Goal: Book appointment/travel/reservation

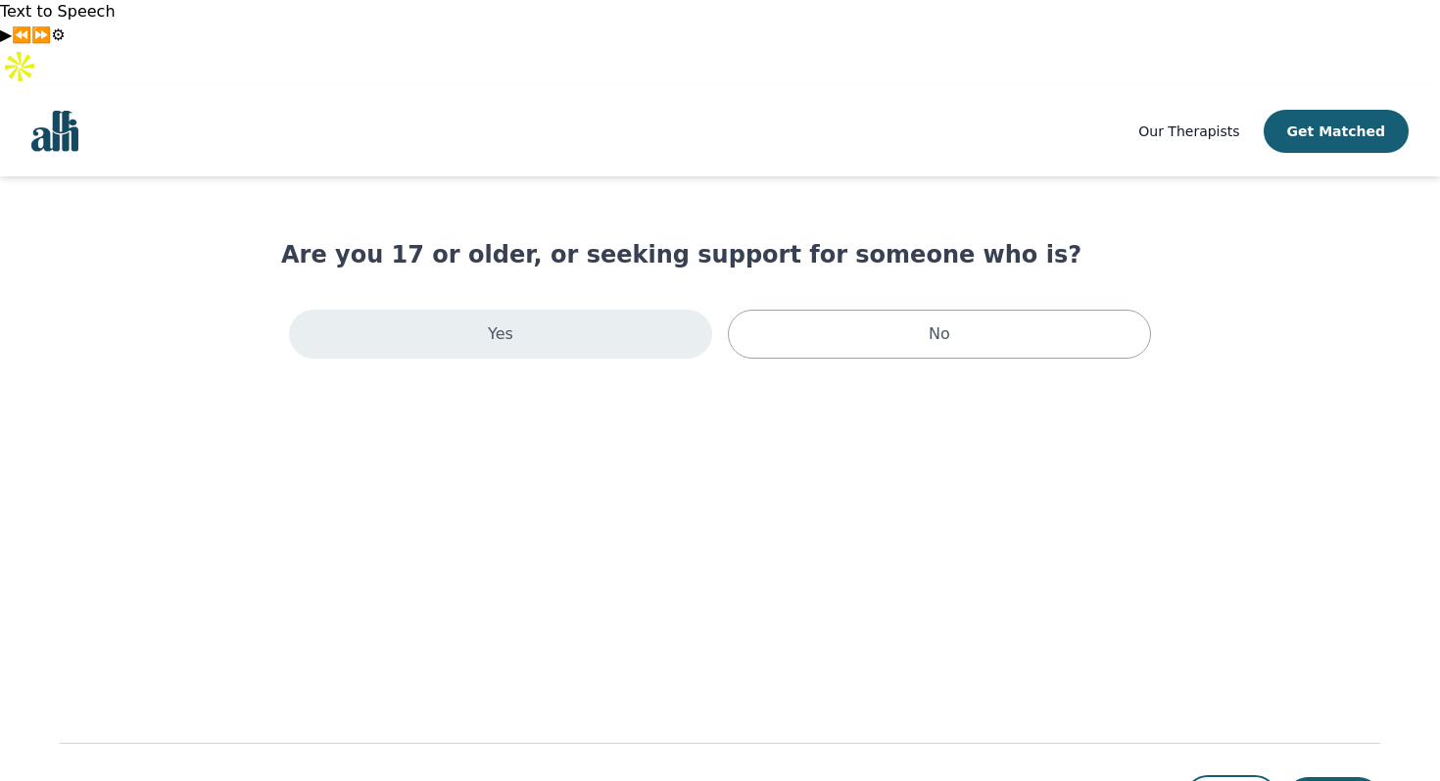
click at [546, 309] on div "Yes" at bounding box center [500, 333] width 423 height 49
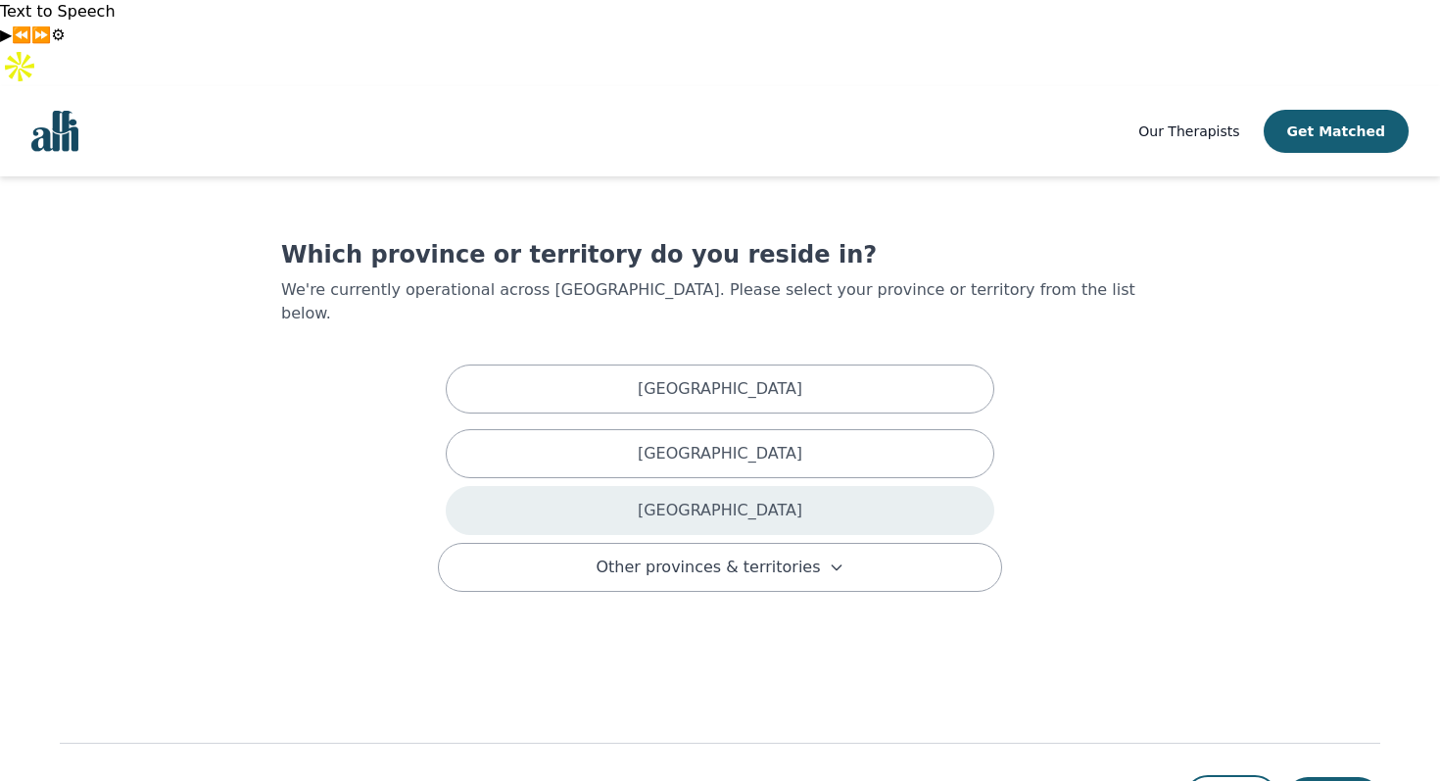
click at [750, 486] on div "Ontario" at bounding box center [720, 510] width 548 height 49
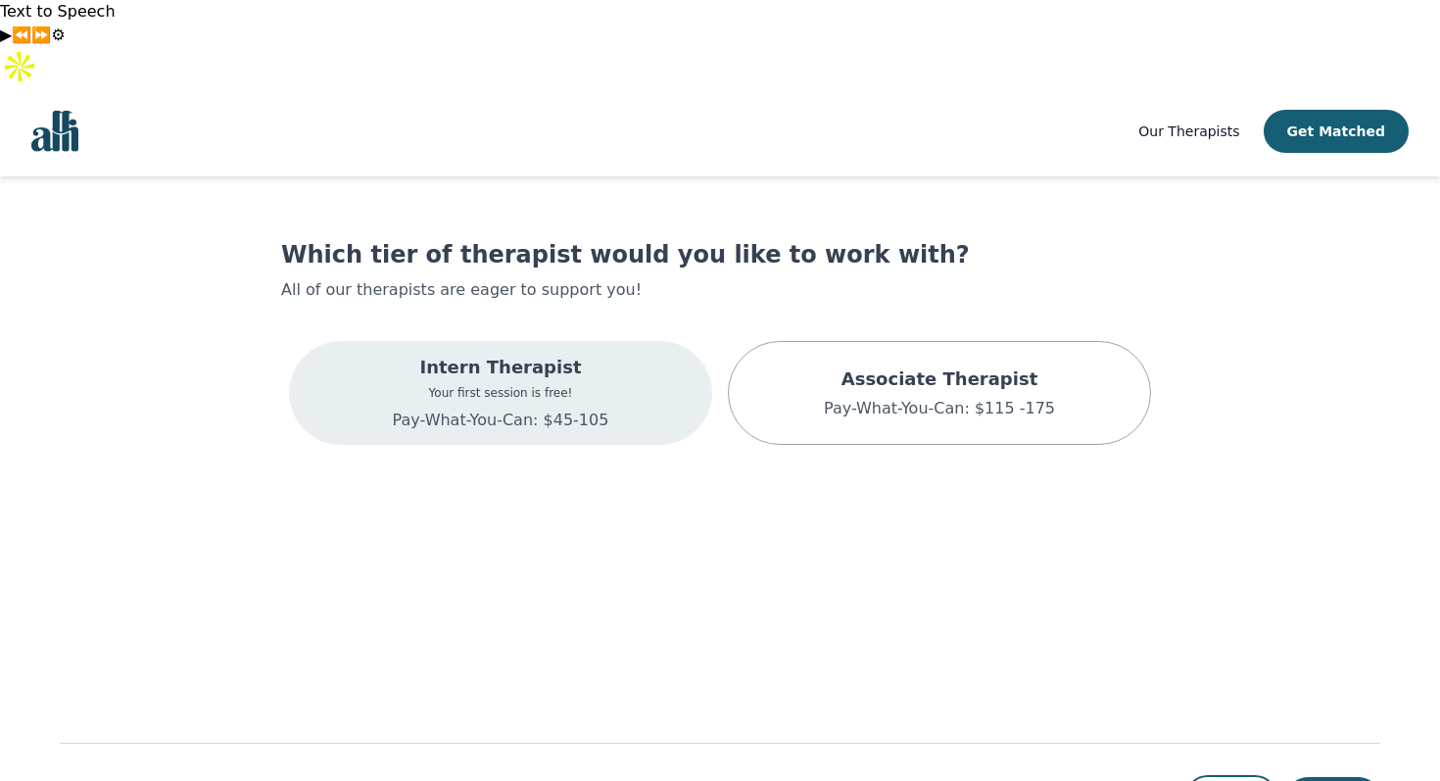
click at [617, 341] on div "Intern Therapist Your first session is free! Pay-What-You-Can: $45-105" at bounding box center [500, 393] width 423 height 104
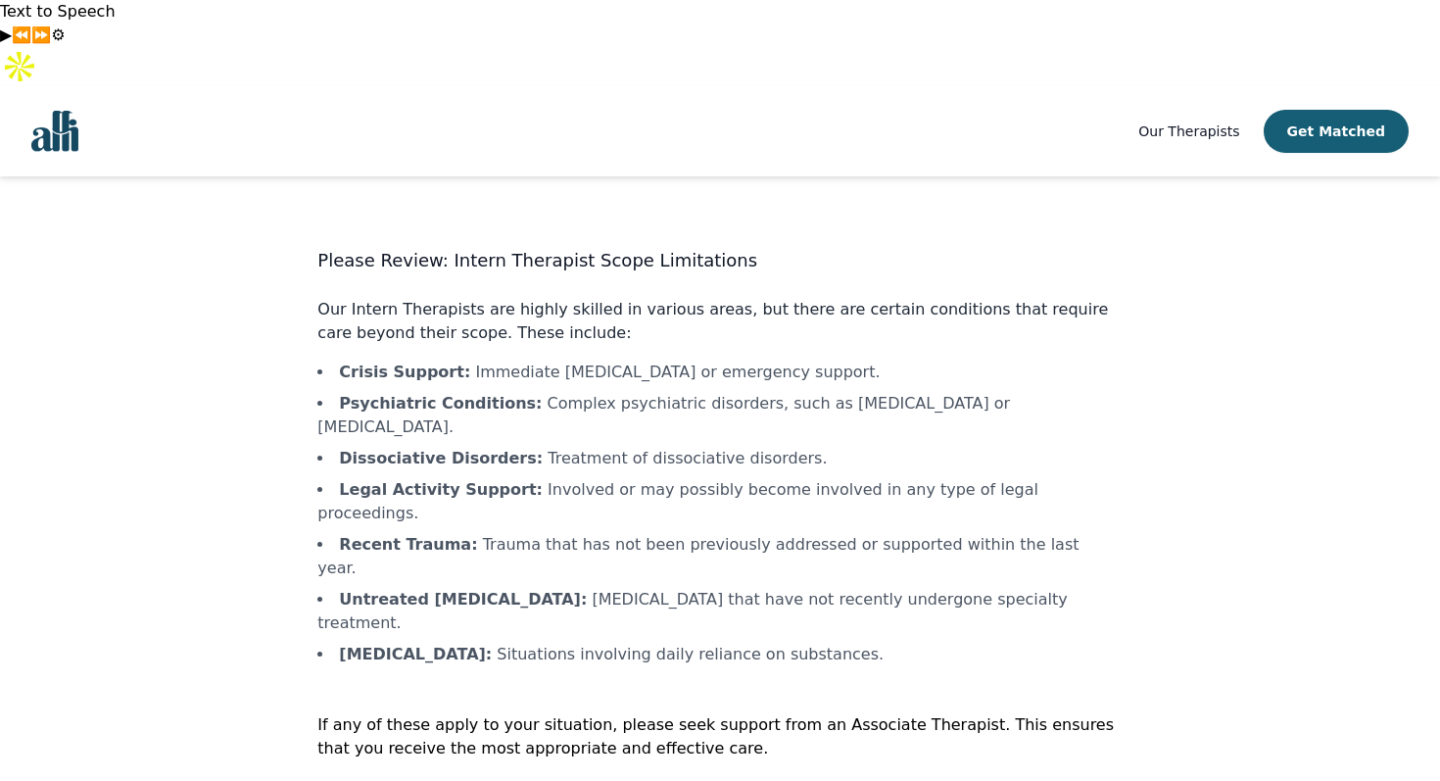
scroll to position [2, 0]
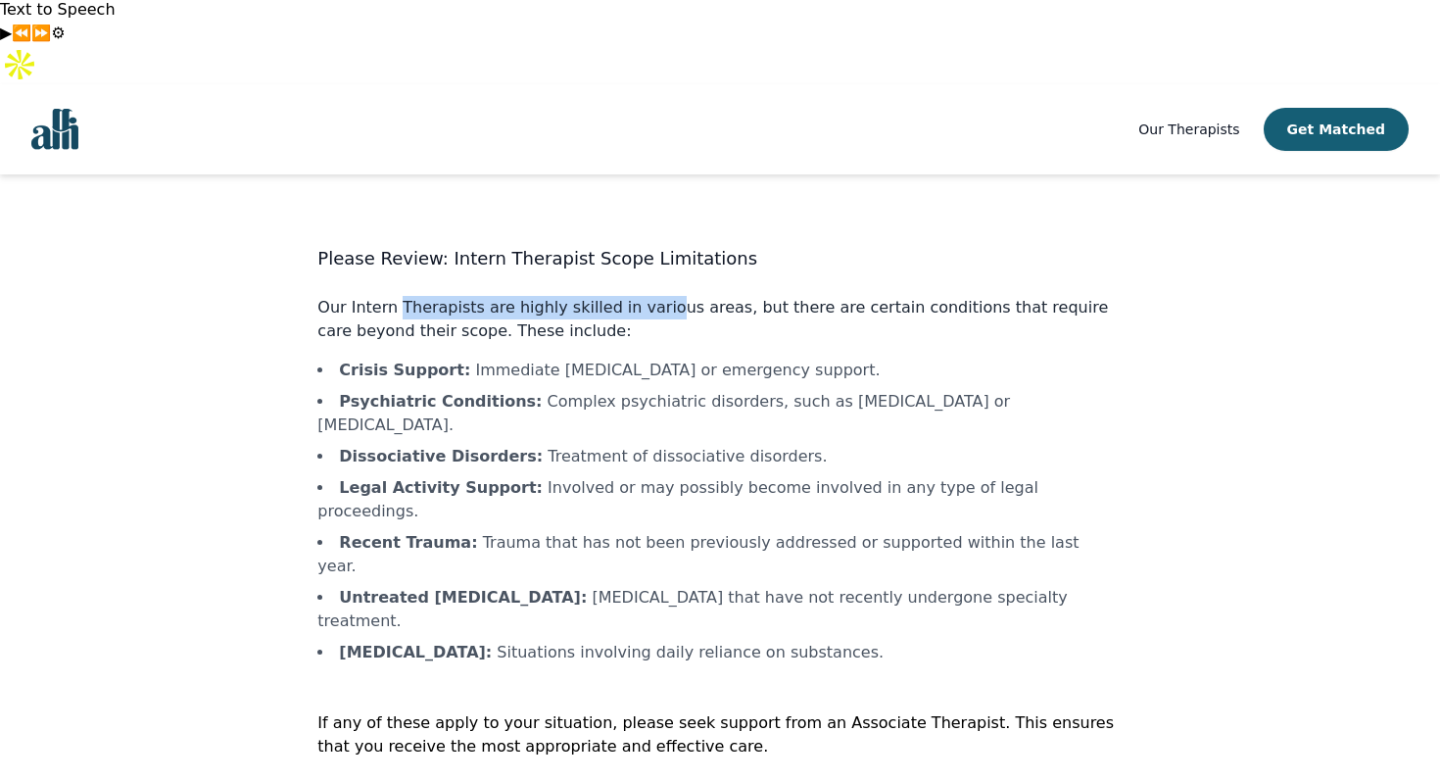
drag, startPoint x: 398, startPoint y: 228, endPoint x: 656, endPoint y: 230, distance: 258.6
click at [655, 296] on p "Our Intern Therapists are highly skilled in various areas, but there are certai…" at bounding box center [719, 319] width 804 height 47
click at [656, 296] on p "Our Intern Therapists are highly skilled in various areas, but there are certai…" at bounding box center [719, 319] width 804 height 47
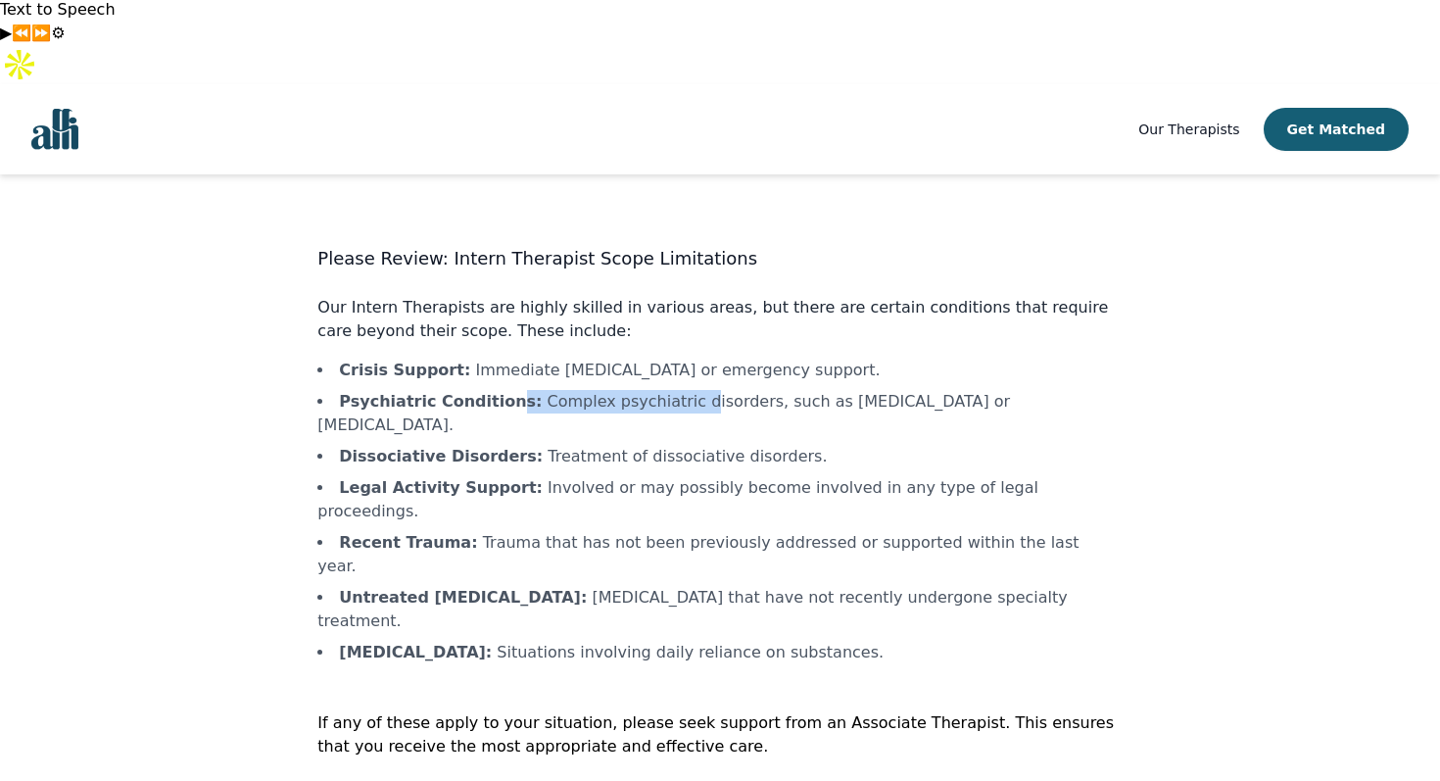
drag, startPoint x: 504, startPoint y: 323, endPoint x: 678, endPoint y: 323, distance: 173.3
click at [675, 390] on li "Psychiatric Conditions : Complex psychiatric disorders, such as schizophrenia o…" at bounding box center [719, 413] width 804 height 47
click at [678, 390] on li "Psychiatric Conditions : Complex psychiatric disorders, such as schizophrenia o…" at bounding box center [719, 413] width 804 height 47
drag, startPoint x: 504, startPoint y: 361, endPoint x: 658, endPoint y: 361, distance: 153.8
click at [655, 361] on ul "Crisis Support : Immediate crisis intervention or emergency support. Psychiatri…" at bounding box center [719, 511] width 804 height 306
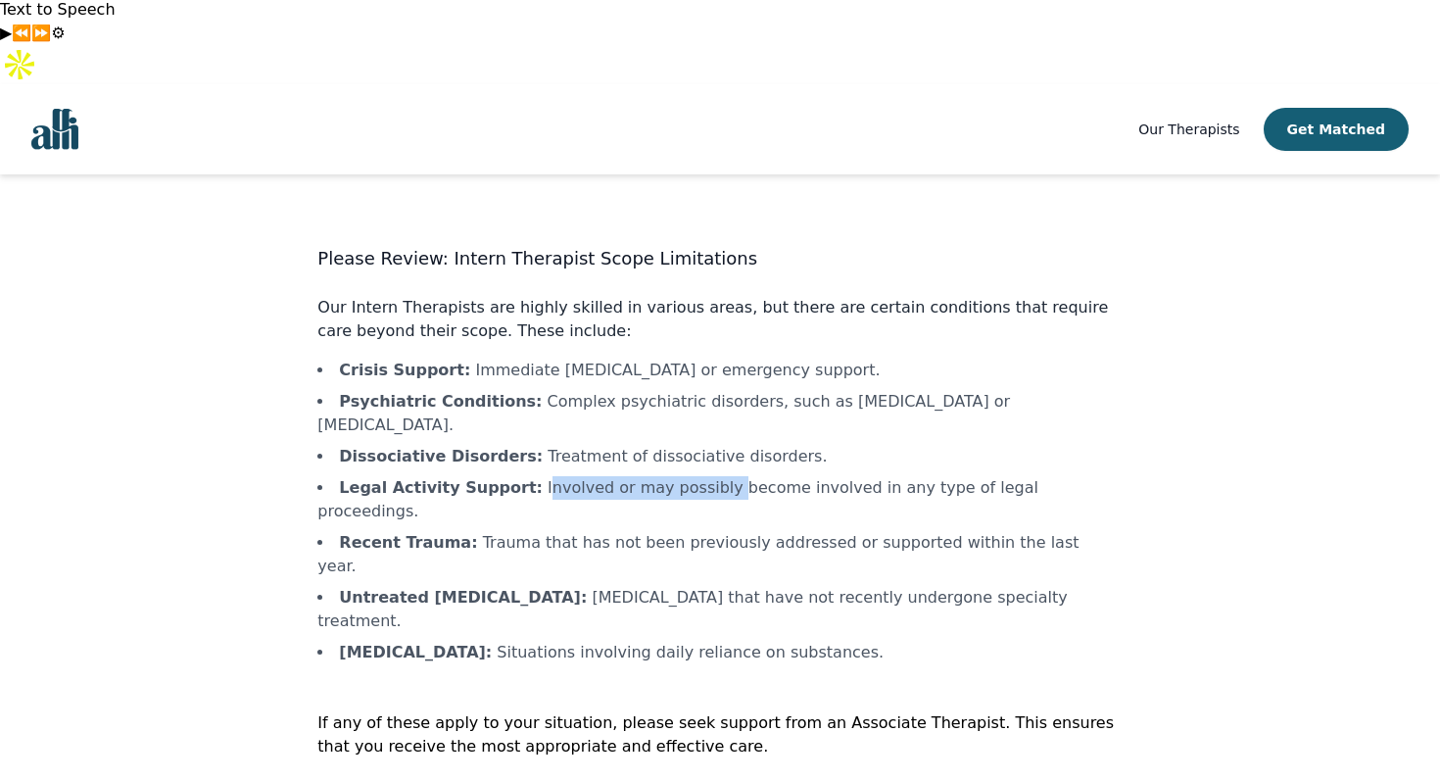
drag, startPoint x: 520, startPoint y: 387, endPoint x: 733, endPoint y: 387, distance: 212.5
click at [725, 476] on li "Legal Activity Support : Involved or may possibly become involved in any type o…" at bounding box center [719, 499] width 804 height 47
click at [733, 476] on li "Legal Activity Support : Involved or may possibly become involved in any type o…" at bounding box center [719, 499] width 804 height 47
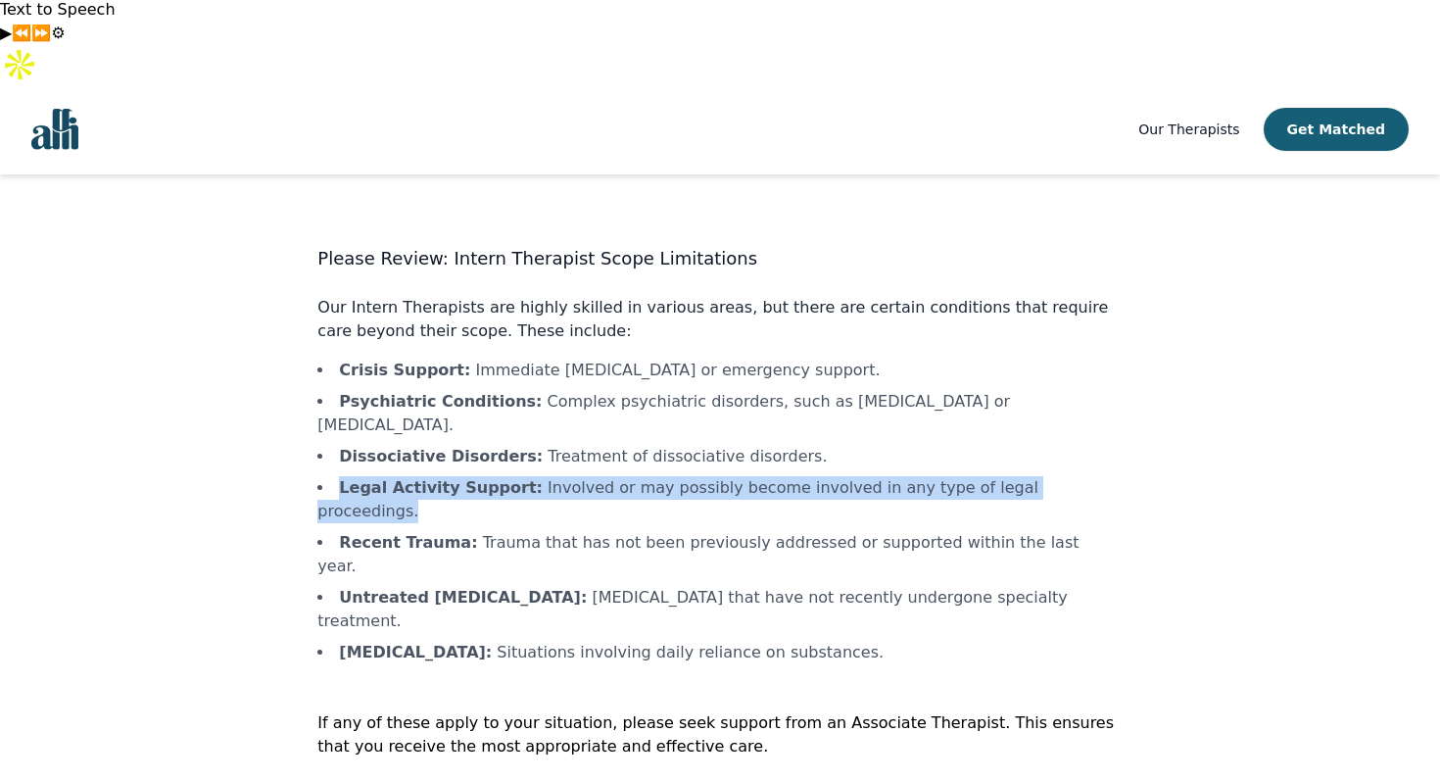
click at [717, 531] on li "Recent Trauma : Trauma that has not been previously addressed or supported with…" at bounding box center [719, 554] width 804 height 47
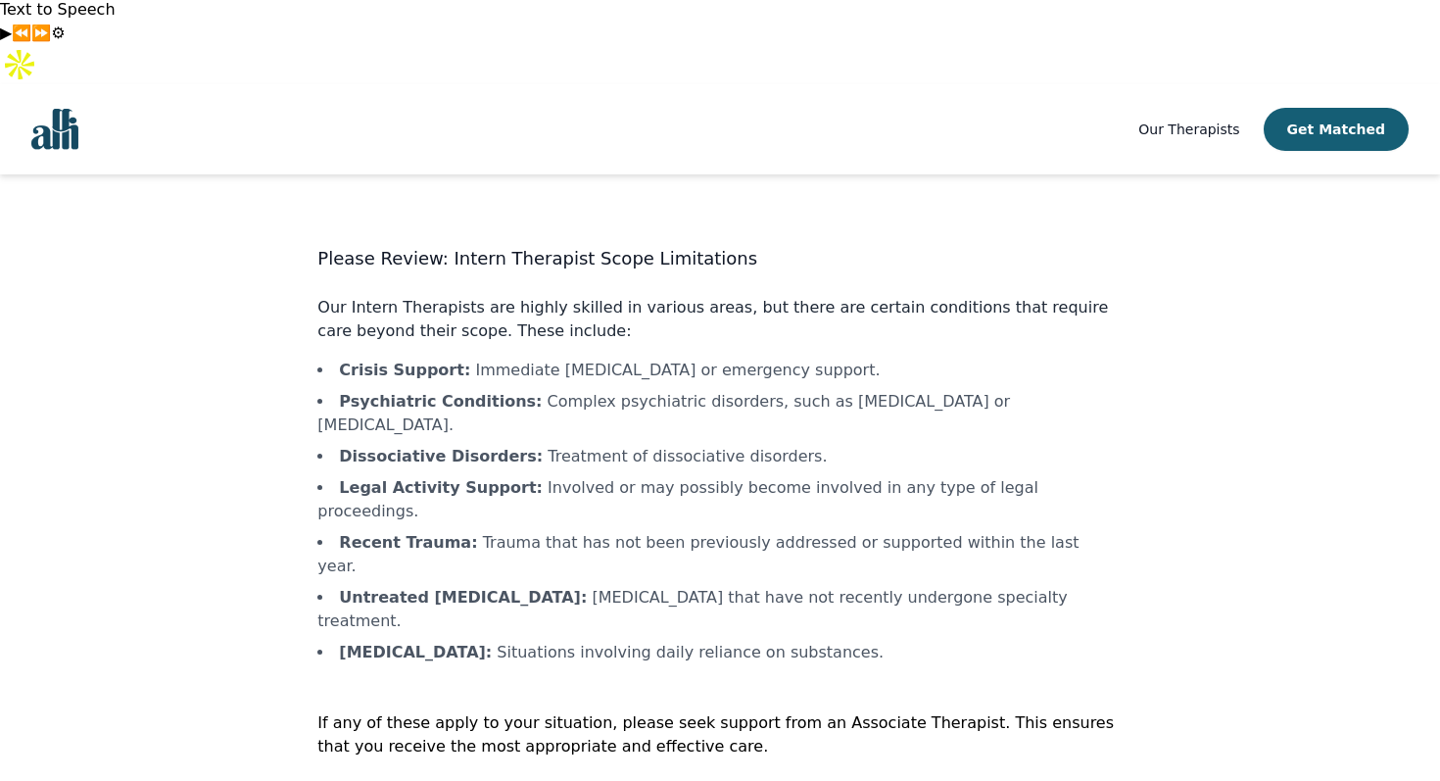
click at [717, 531] on li "Recent Trauma : Trauma that has not been previously addressed or supported with…" at bounding box center [719, 554] width 804 height 47
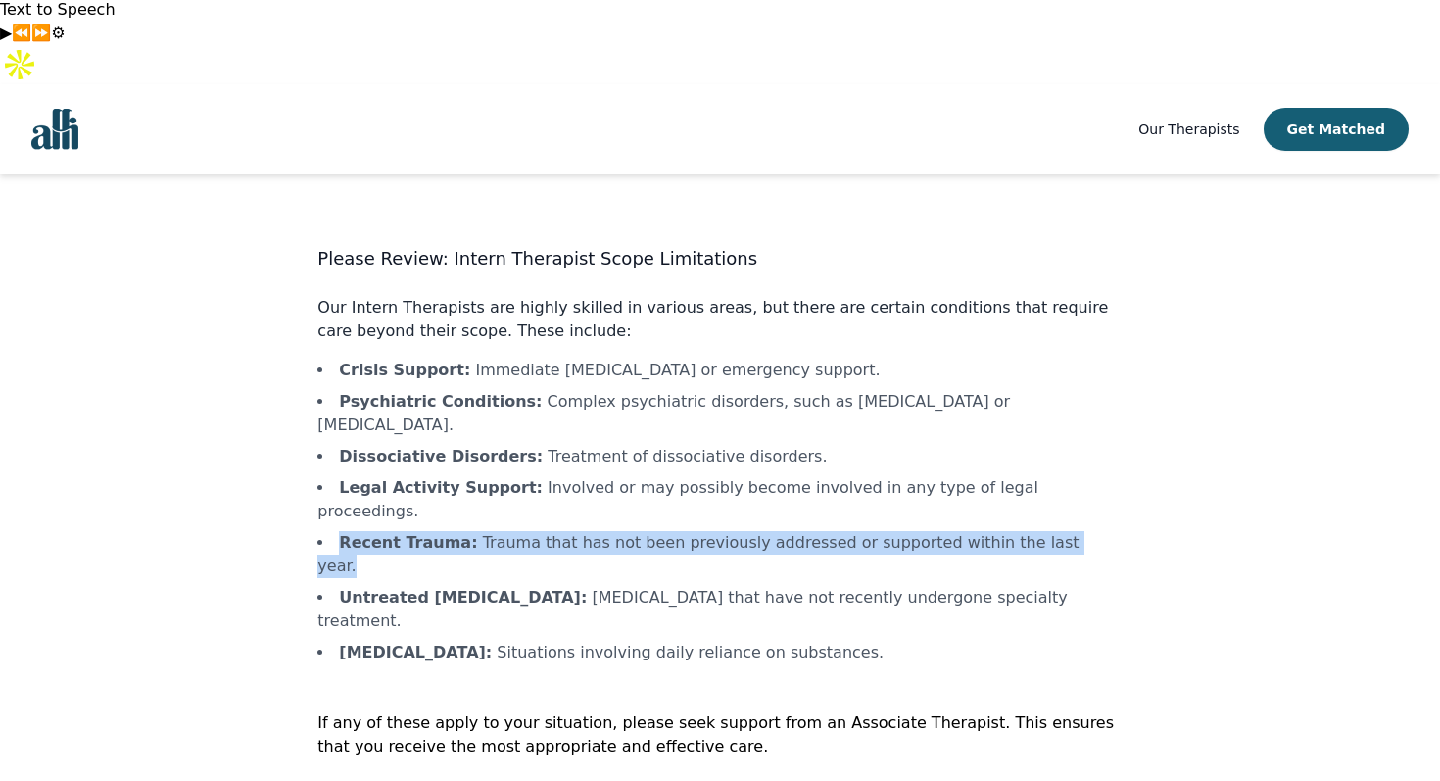
click at [734, 586] on li "Untreated Personality Disorders : Personality disorders that have not recently …" at bounding box center [719, 609] width 804 height 47
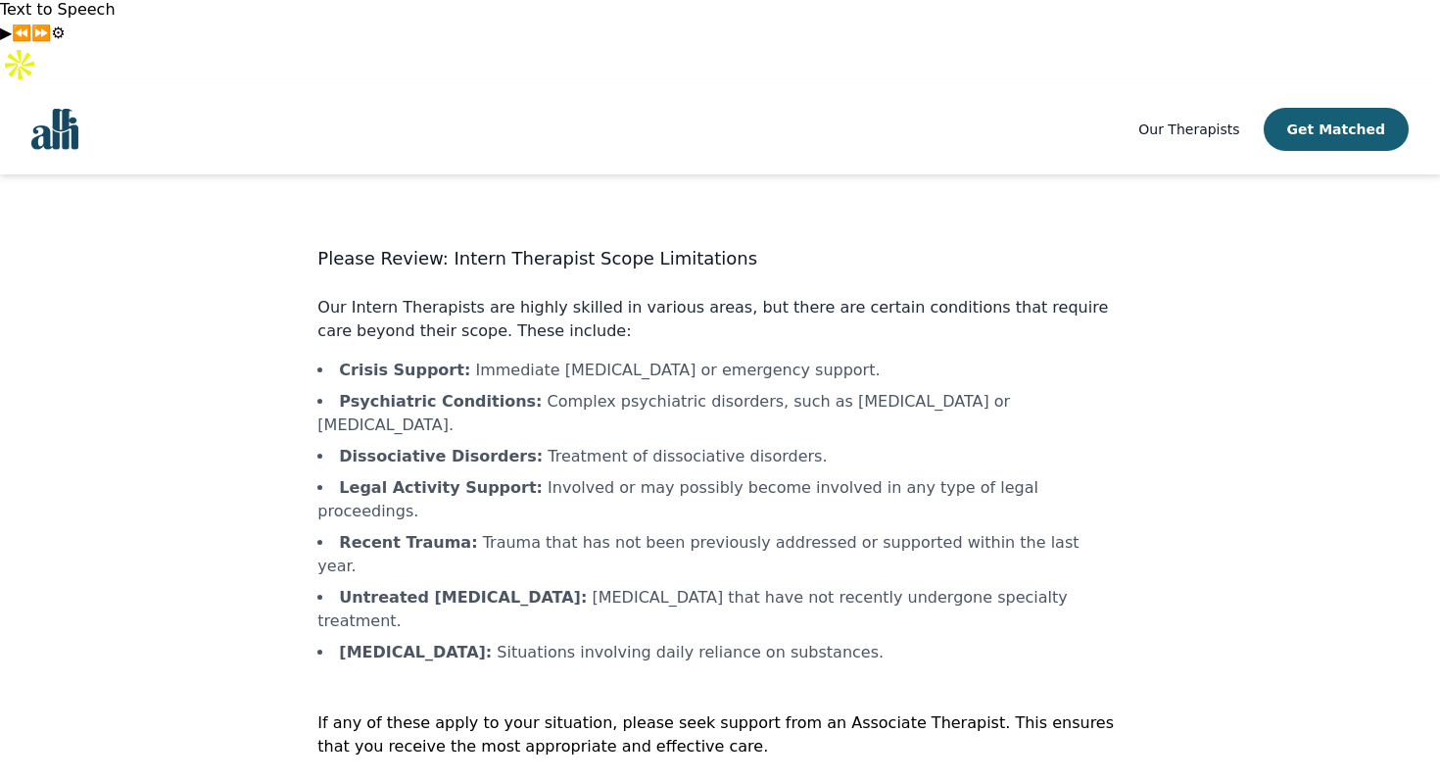
click at [734, 586] on li "Untreated Personality Disorders : Personality disorders that have not recently …" at bounding box center [719, 609] width 804 height 47
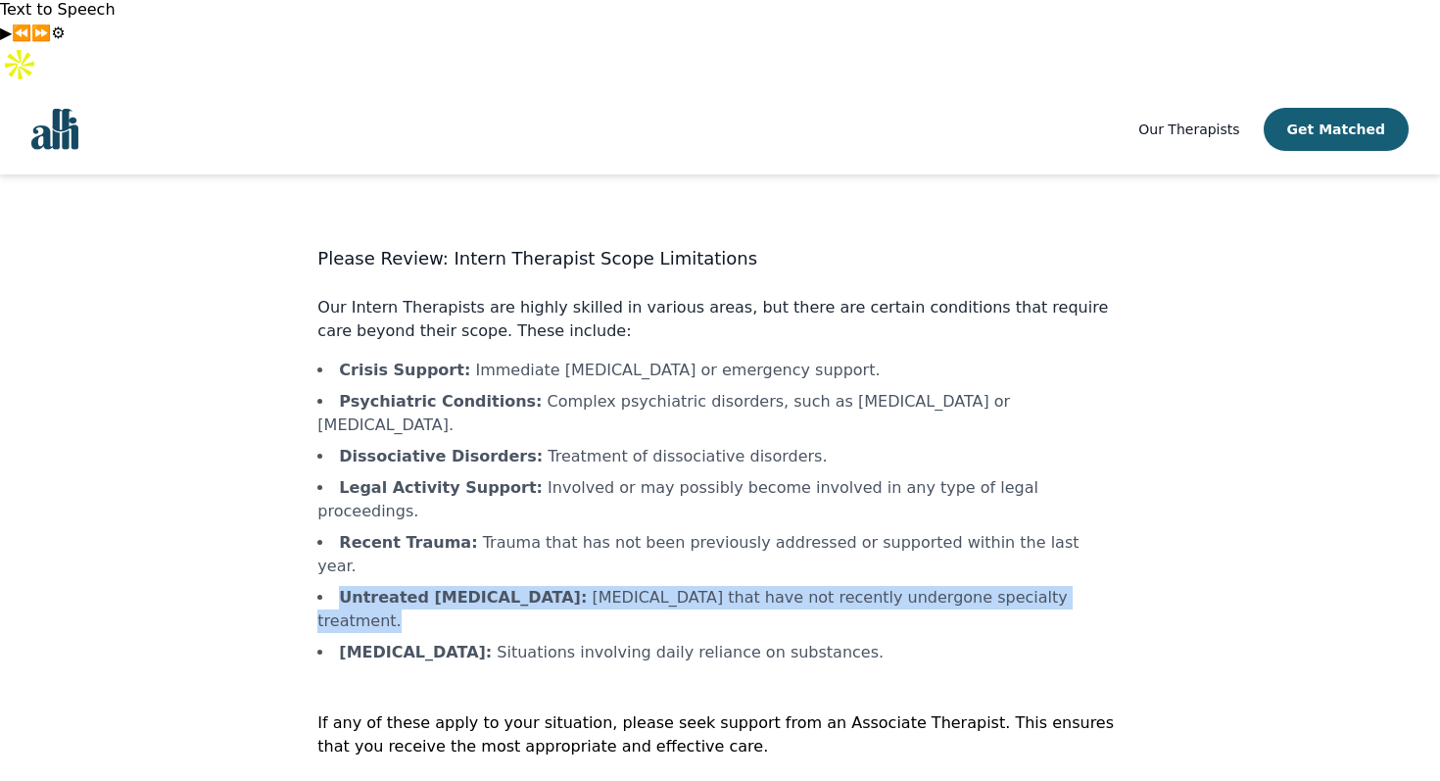
click at [722, 641] on li "Substance Dependence : Situations involving daily reliance on substances." at bounding box center [719, 653] width 804 height 24
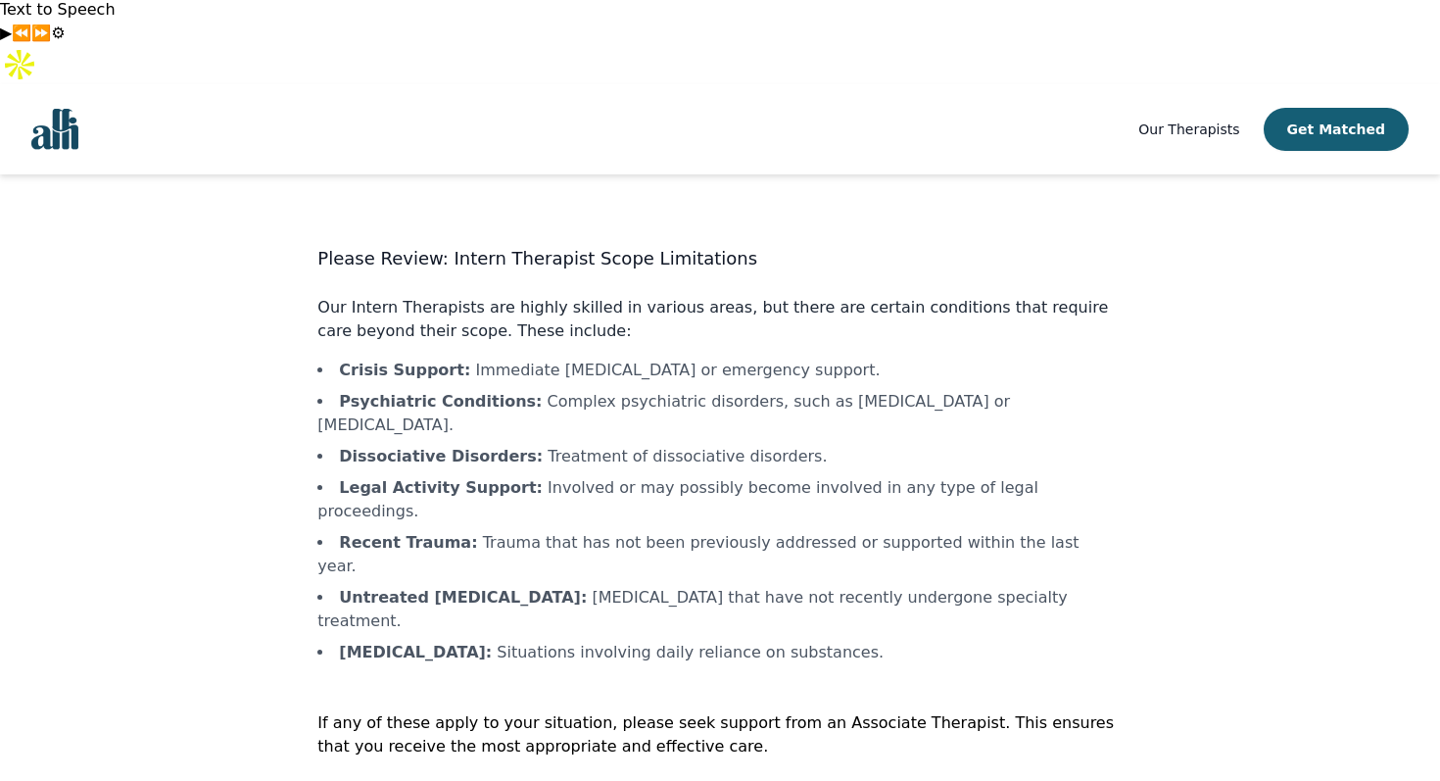
click at [722, 641] on li "Substance Dependence : Situations involving daily reliance on substances." at bounding box center [719, 653] width 804 height 24
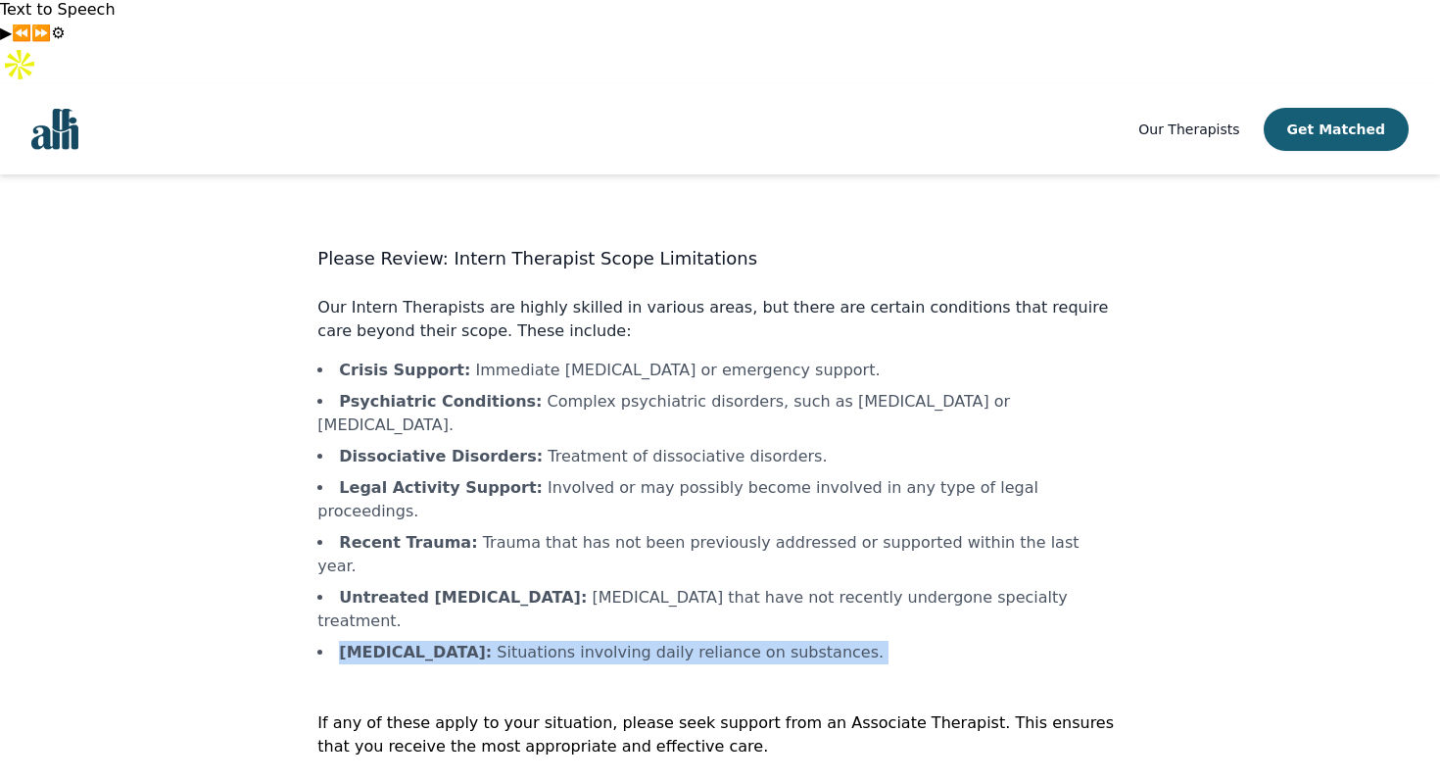
click at [767, 641] on li "Substance Dependence : Situations involving daily reliance on substances." at bounding box center [719, 653] width 804 height 24
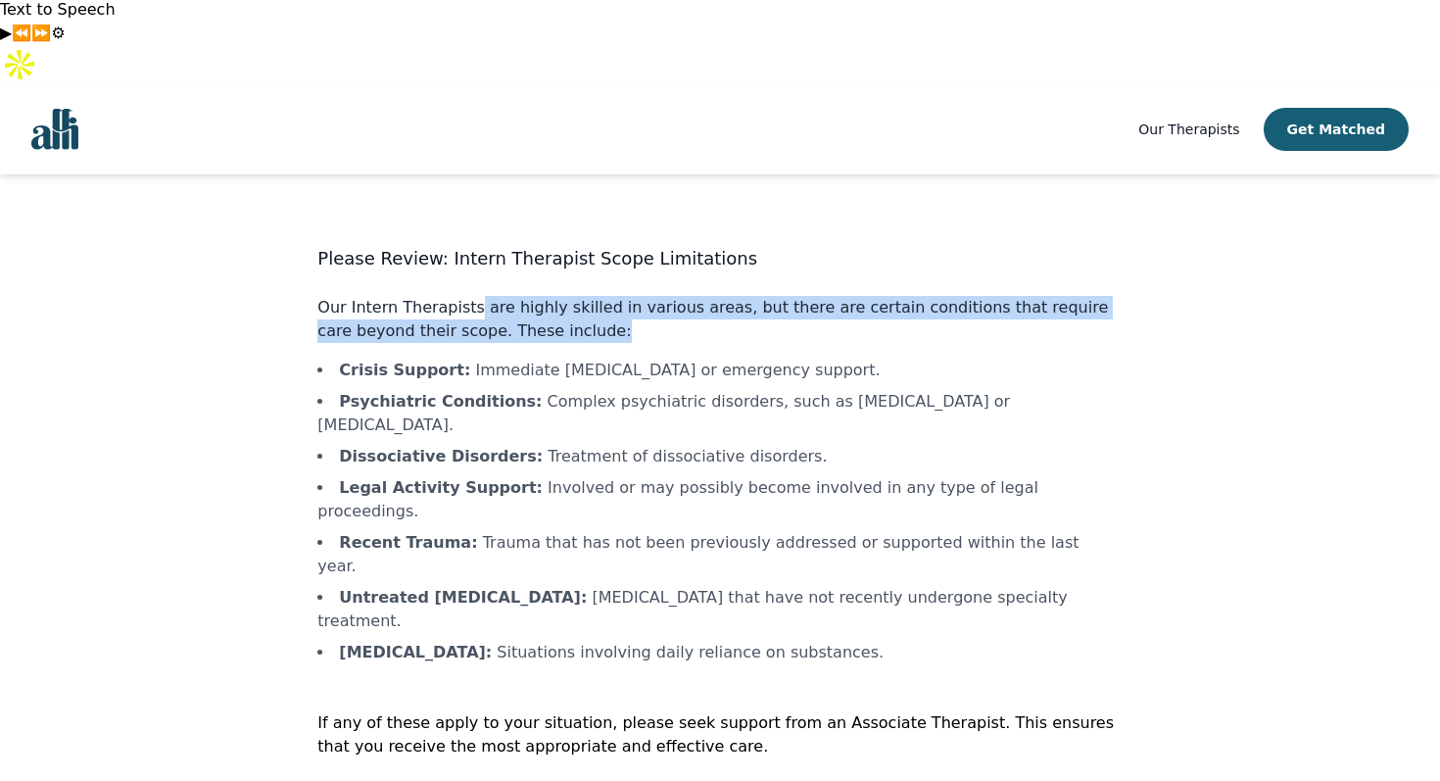
drag, startPoint x: 465, startPoint y: 224, endPoint x: 870, endPoint y: 251, distance: 405.3
click at [869, 296] on p "Our Intern Therapists are highly skilled in various areas, but there are certai…" at bounding box center [719, 319] width 804 height 47
click at [870, 296] on p "Our Intern Therapists are highly skilled in various areas, but there are certai…" at bounding box center [719, 319] width 804 height 47
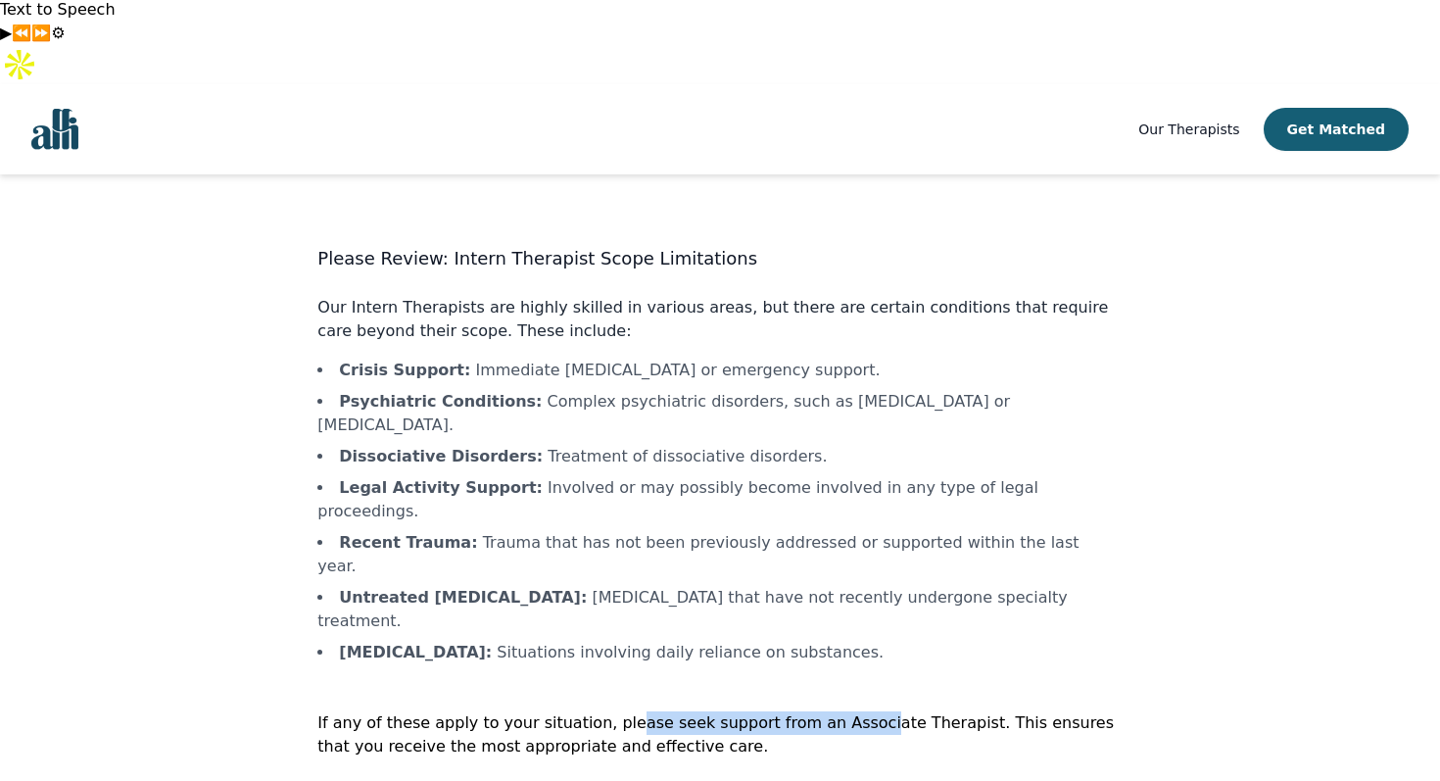
drag, startPoint x: 606, startPoint y: 573, endPoint x: 852, endPoint y: 573, distance: 245.8
click at [851, 711] on p "If any of these apply to your situation, please seek support from an Associate …" at bounding box center [719, 734] width 804 height 47
click at [852, 711] on p "If any of these apply to your situation, please seek support from an Associate …" at bounding box center [719, 734] width 804 height 47
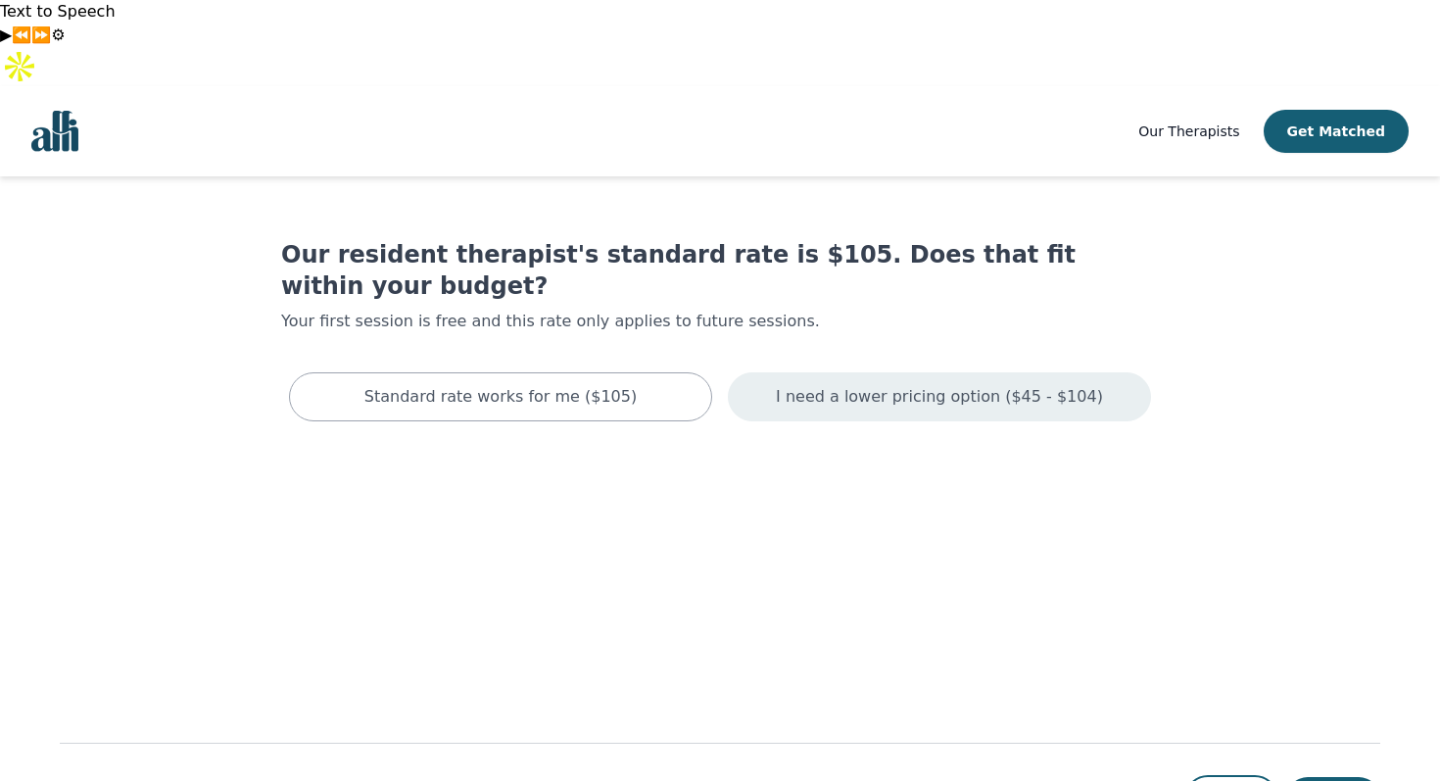
click at [877, 372] on div "I need a lower pricing option ($45 - $104)" at bounding box center [939, 396] width 423 height 49
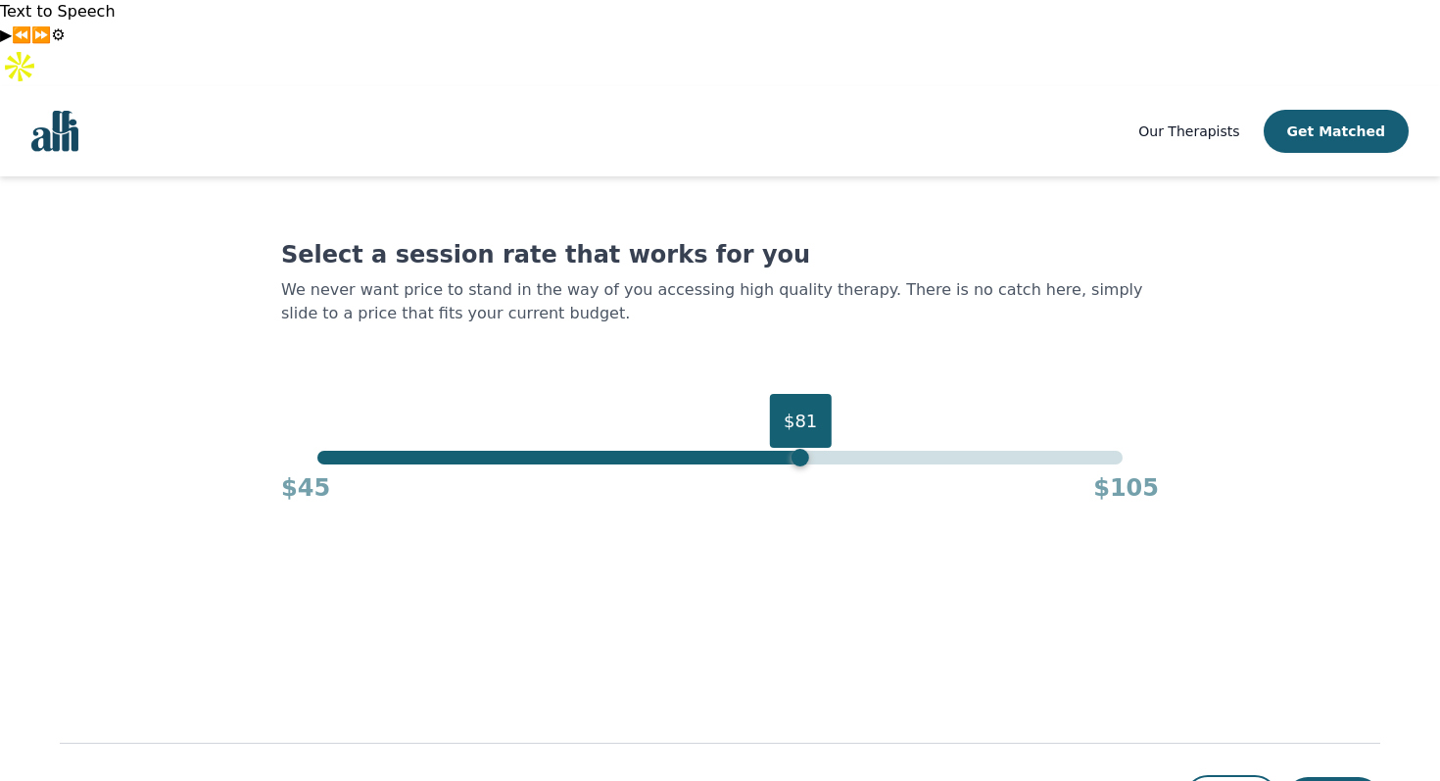
drag, startPoint x: 1114, startPoint y: 332, endPoint x: 802, endPoint y: 336, distance: 311.5
click at [802, 394] on div "$81" at bounding box center [800, 421] width 61 height 54
drag, startPoint x: 800, startPoint y: 341, endPoint x: 728, endPoint y: 358, distance: 74.6
click at [728, 394] on div "$76" at bounding box center [733, 421] width 61 height 54
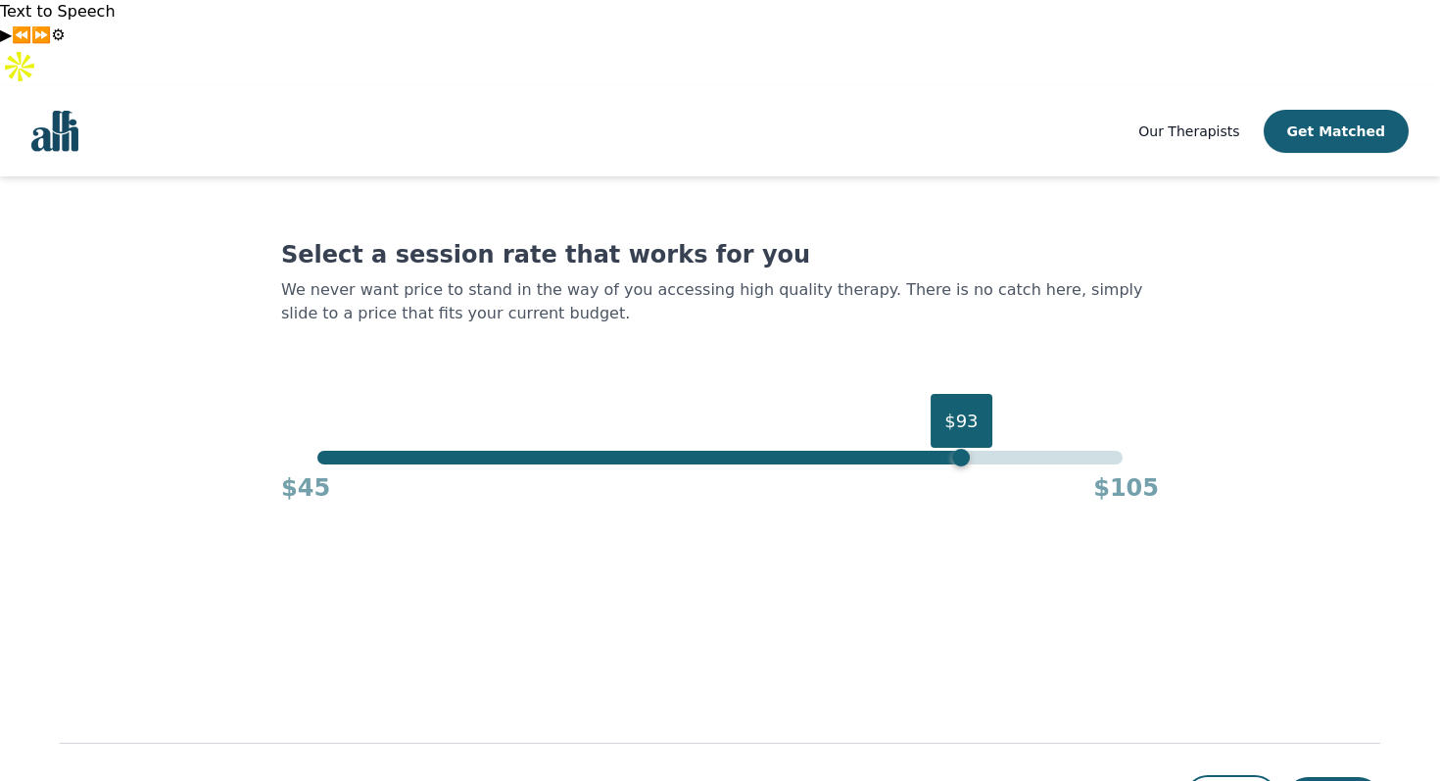
drag, startPoint x: 718, startPoint y: 320, endPoint x: 1375, endPoint y: 411, distance: 663.4
click at [1377, 415] on main "Select a session rate that works for you We never want price to stand in the wa…" at bounding box center [720, 522] width 1320 height 692
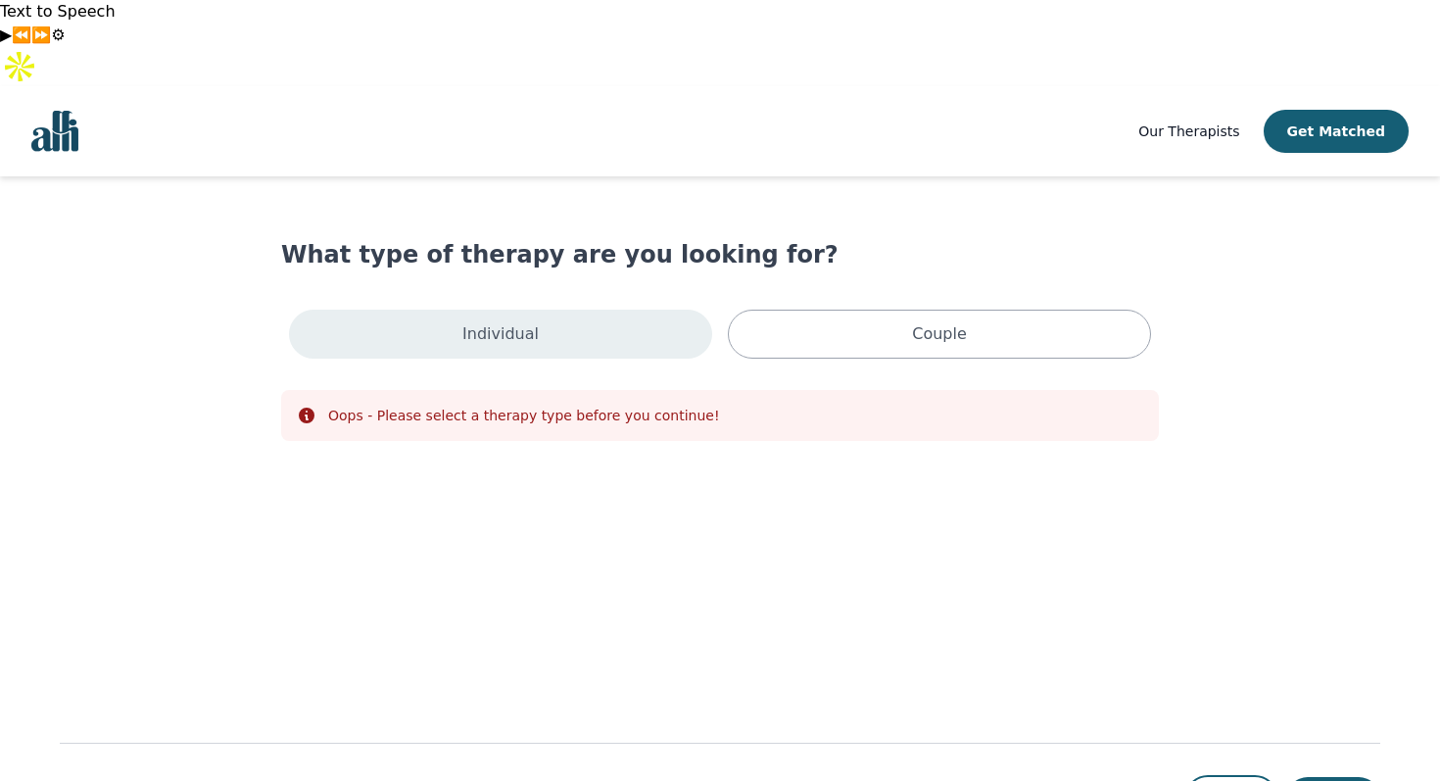
click at [590, 309] on div "Individual" at bounding box center [500, 333] width 423 height 49
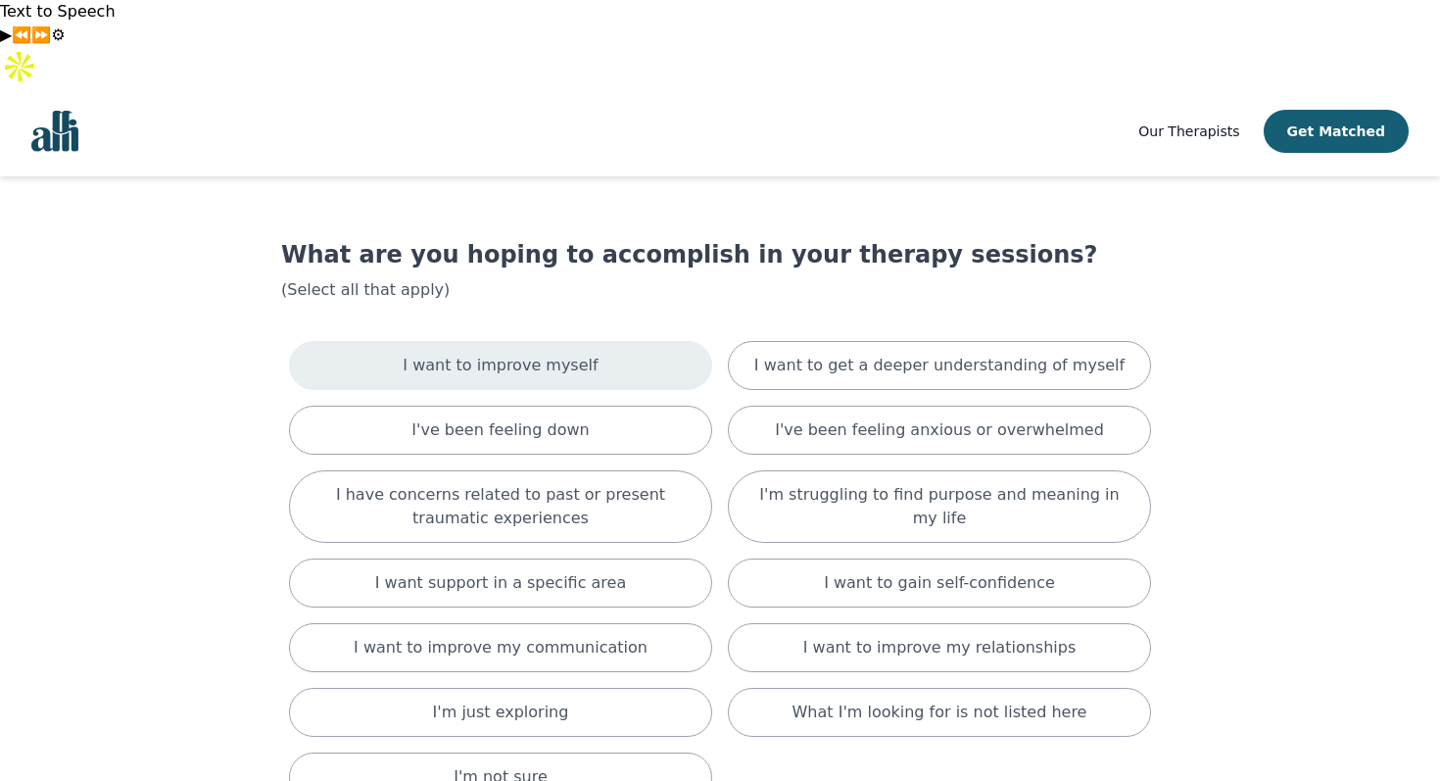
click at [679, 341] on div "I want to improve myself" at bounding box center [500, 365] width 423 height 49
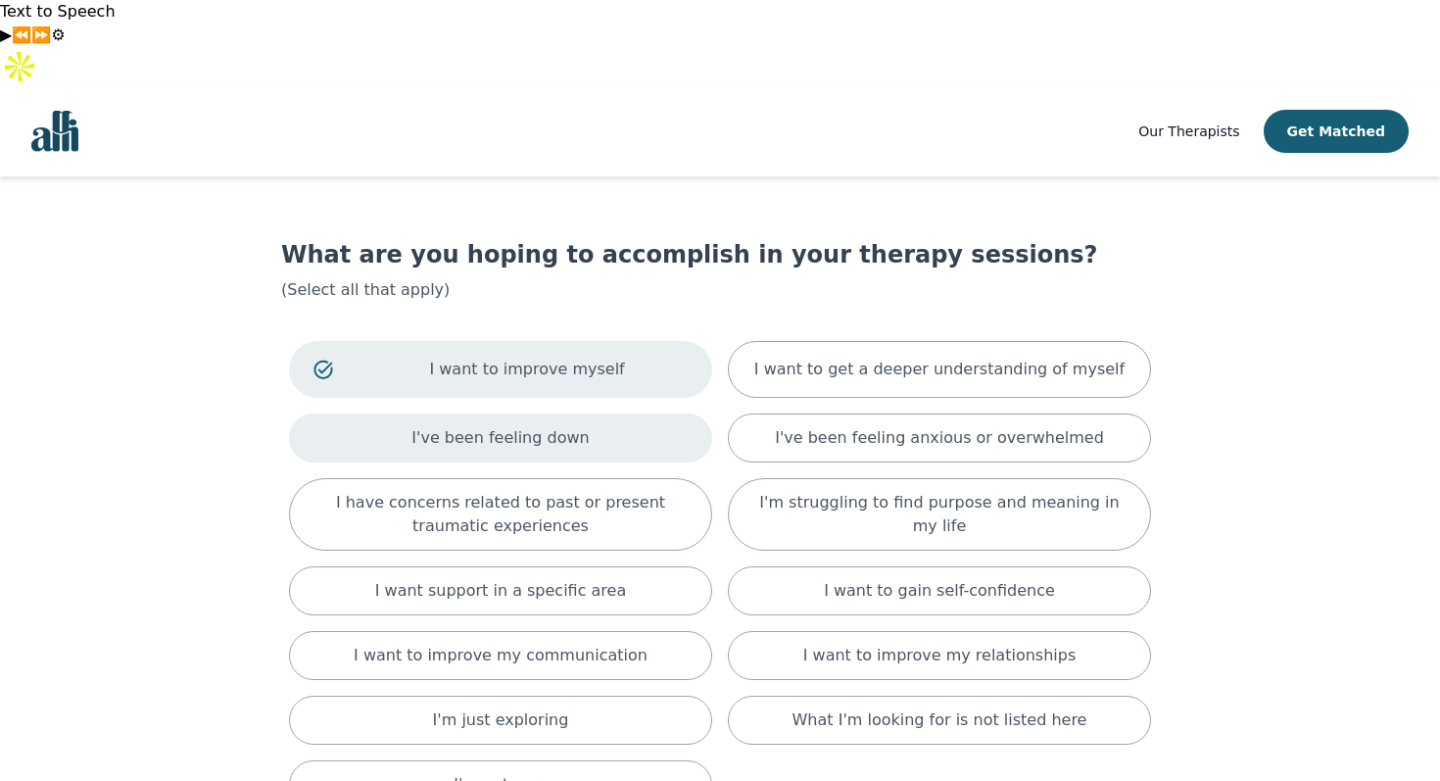
click at [651, 413] on div "I've been feeling down" at bounding box center [500, 437] width 423 height 49
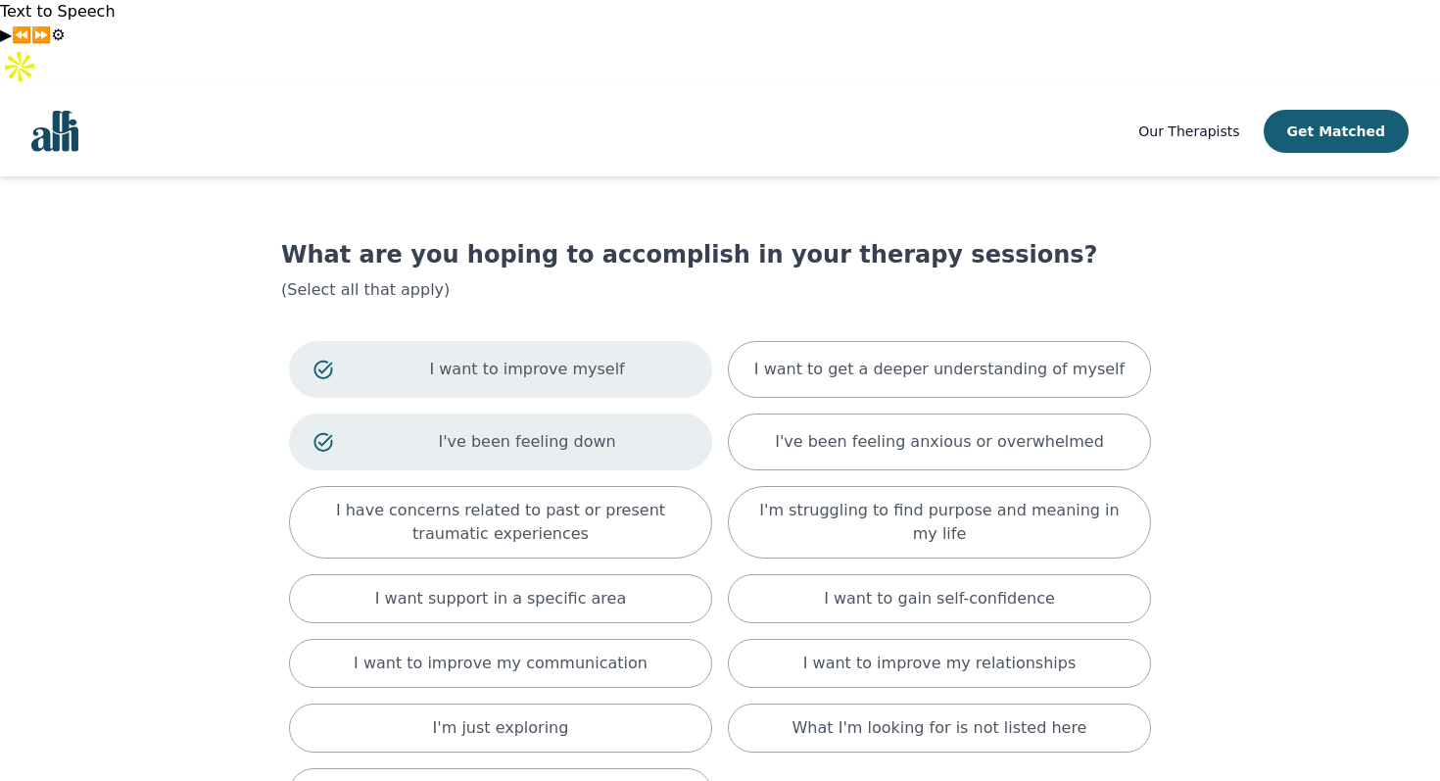
click at [651, 430] on p "I've been feeling down" at bounding box center [526, 442] width 321 height 24
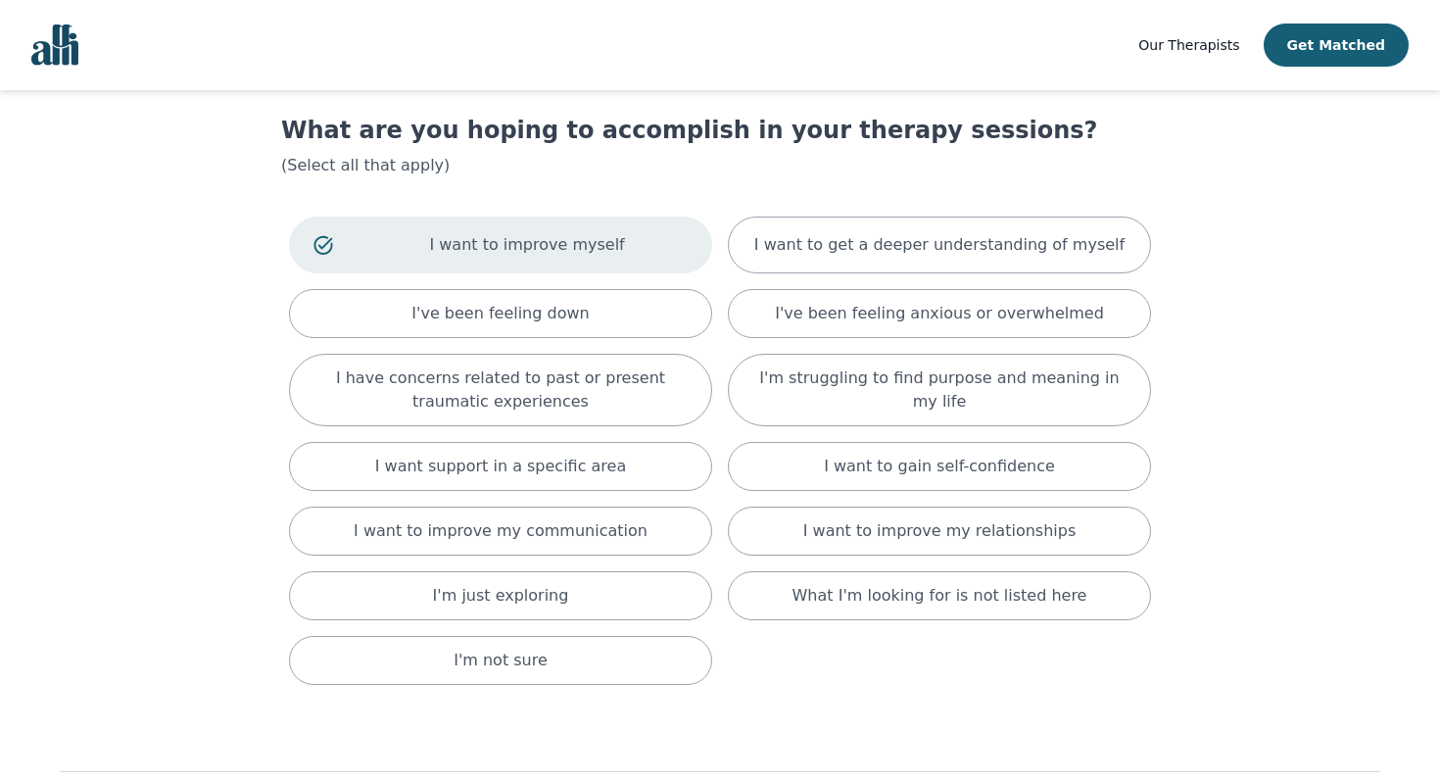
scroll to position [118, 0]
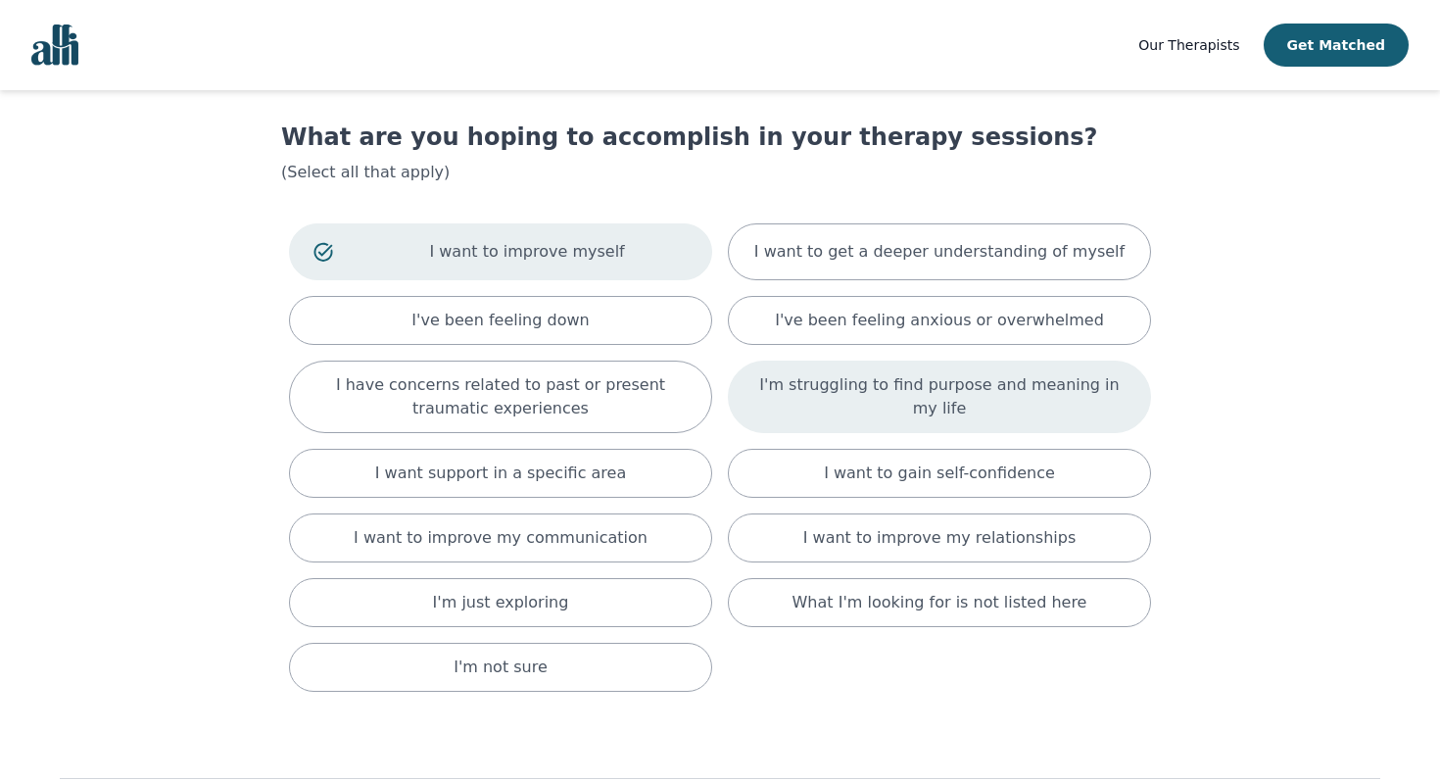
click at [1085, 373] on p "I'm struggling to find purpose and meaning in my life" at bounding box center [939, 396] width 374 height 47
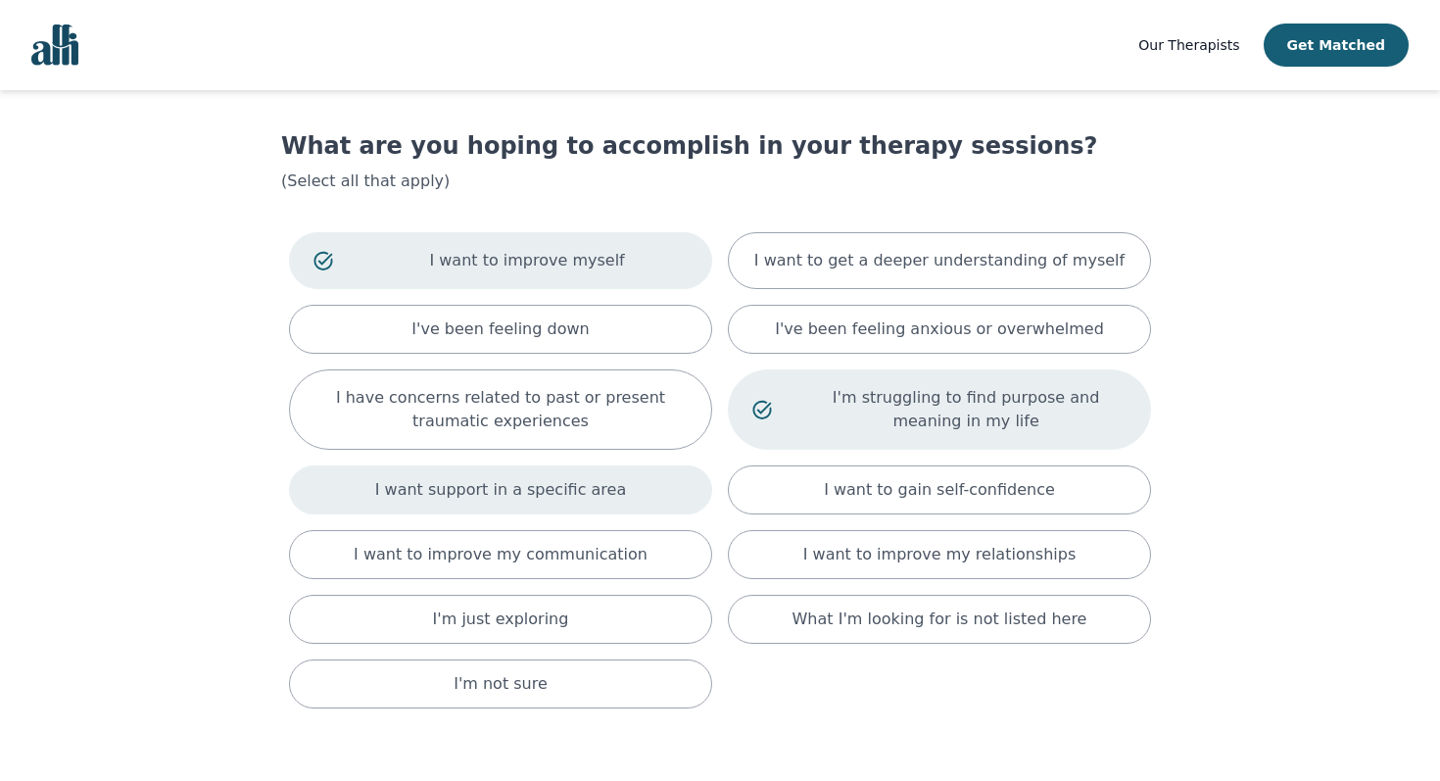
scroll to position [91, 0]
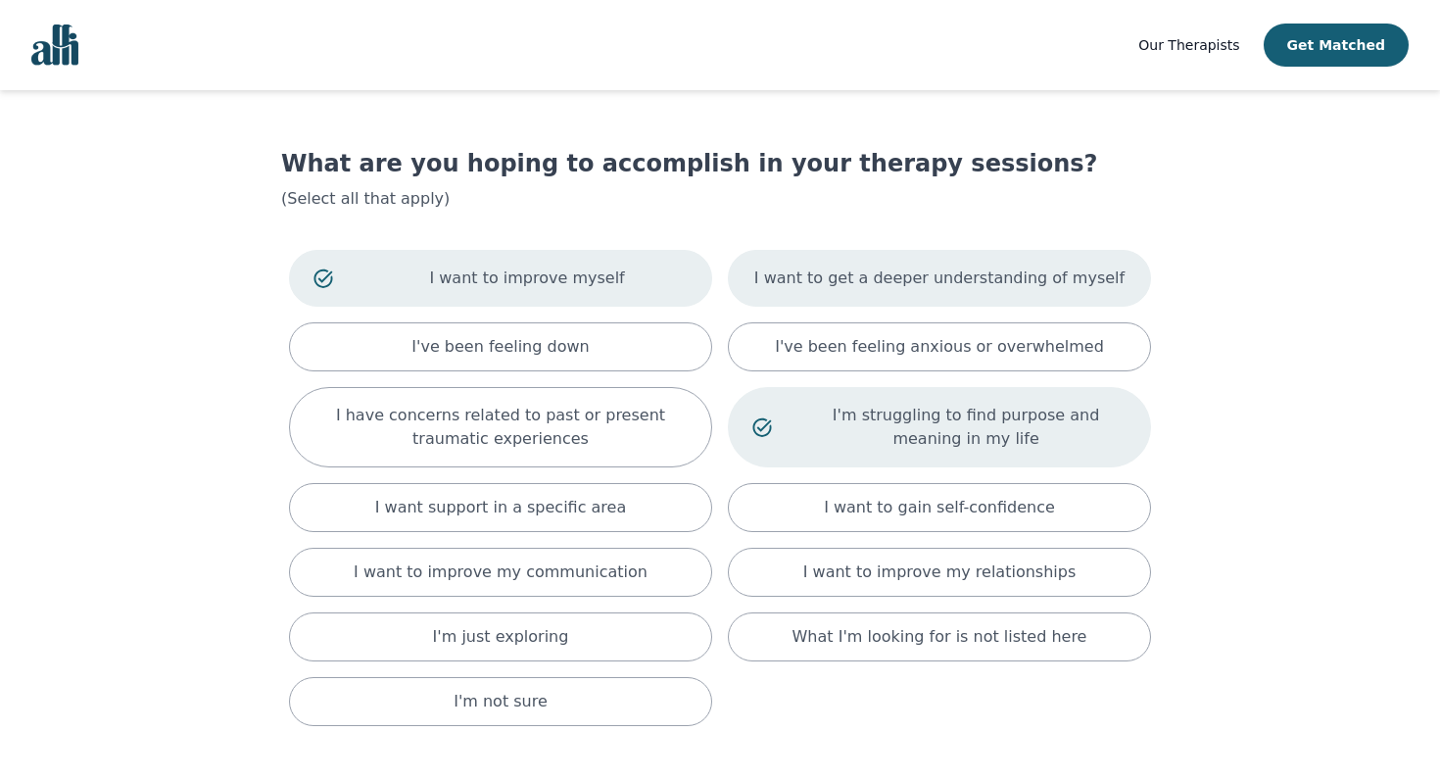
click at [1039, 266] on p "I want to get a deeper understanding of myself" at bounding box center [939, 278] width 370 height 24
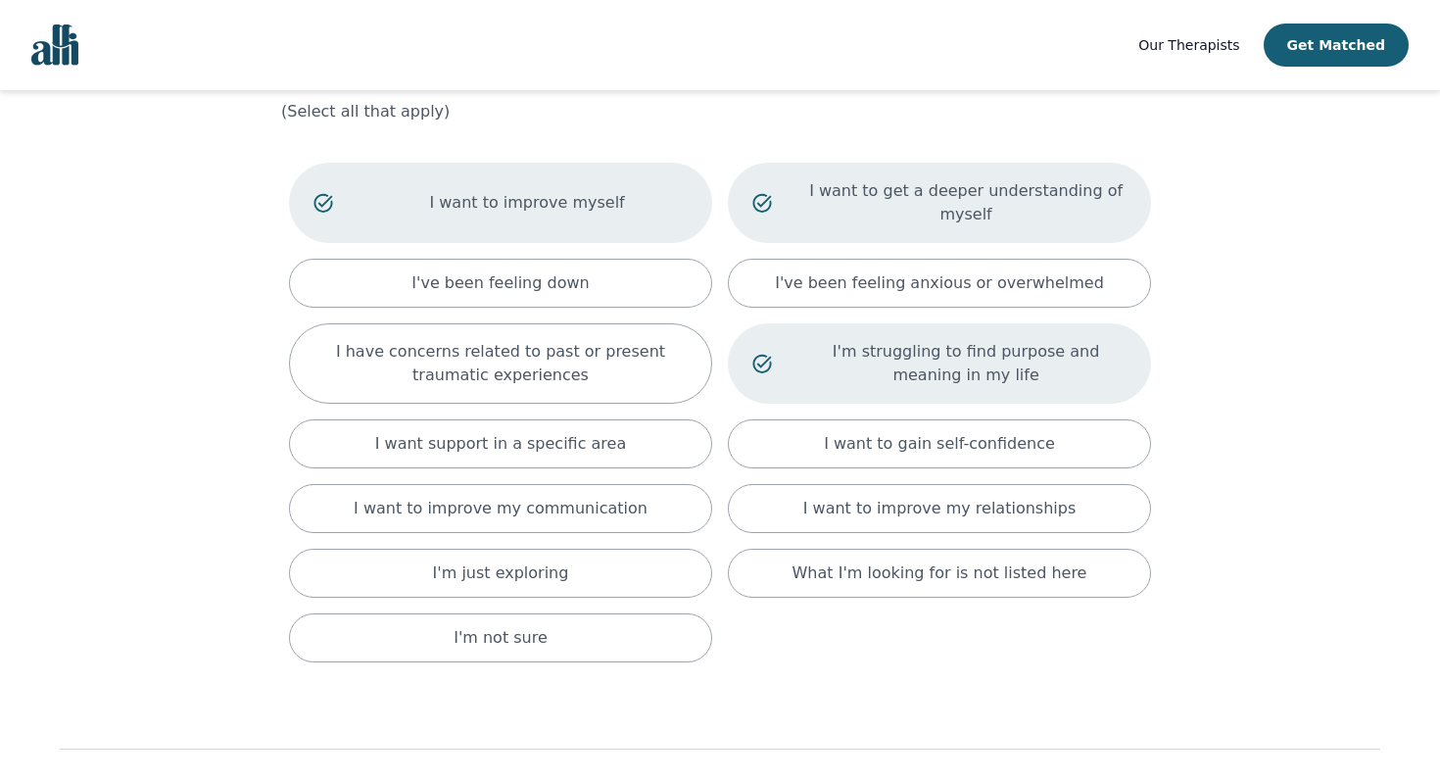
scroll to position [186, 0]
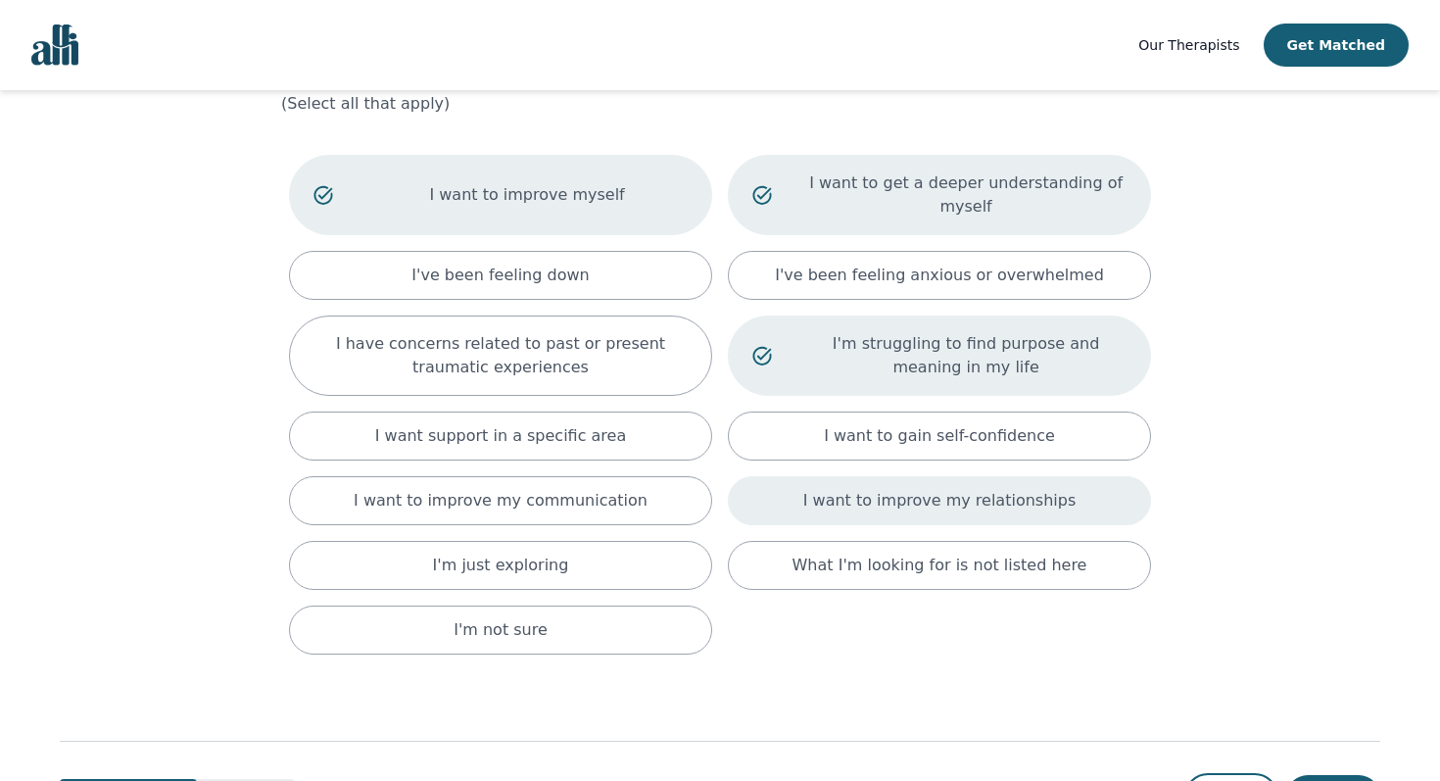
click at [1058, 476] on div "I want to improve my relationships" at bounding box center [939, 500] width 423 height 49
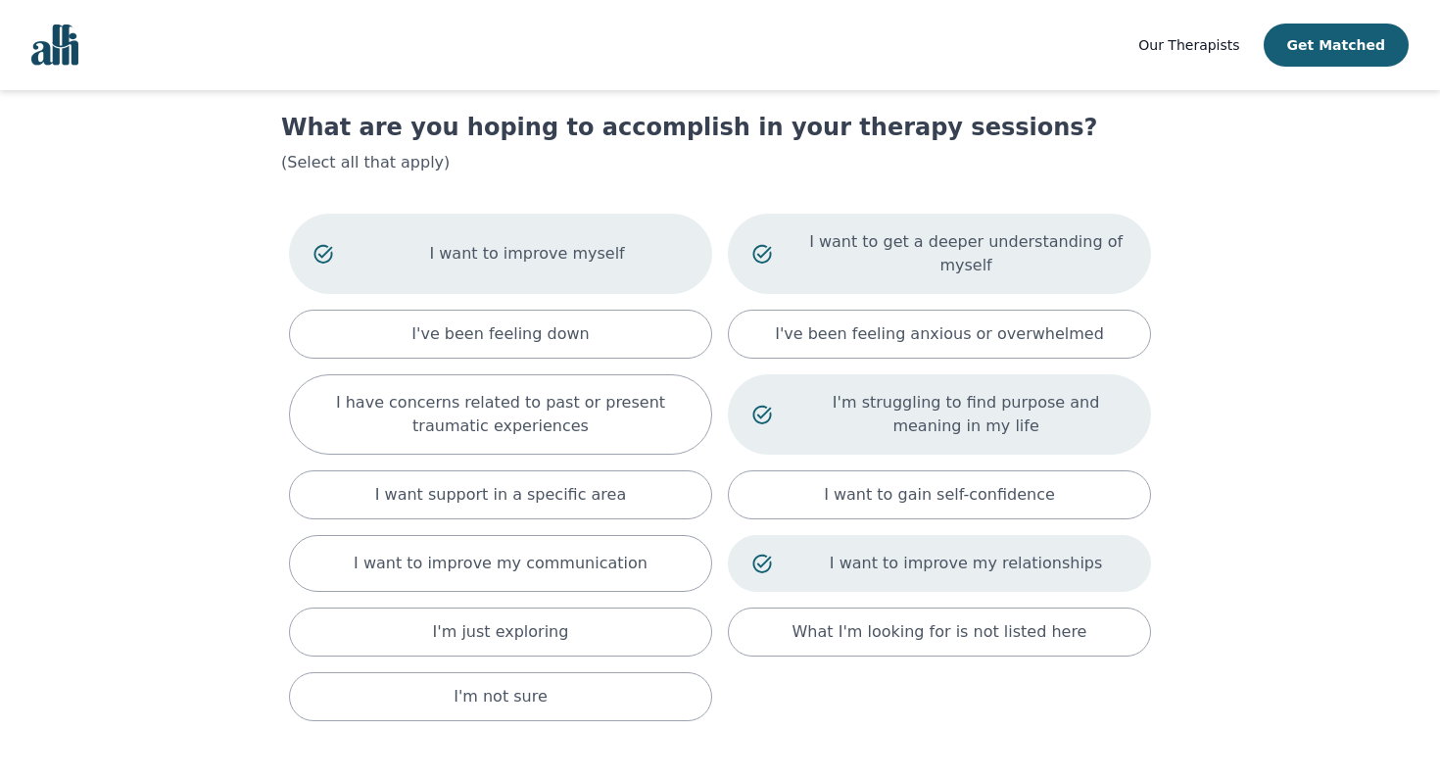
scroll to position [119, 0]
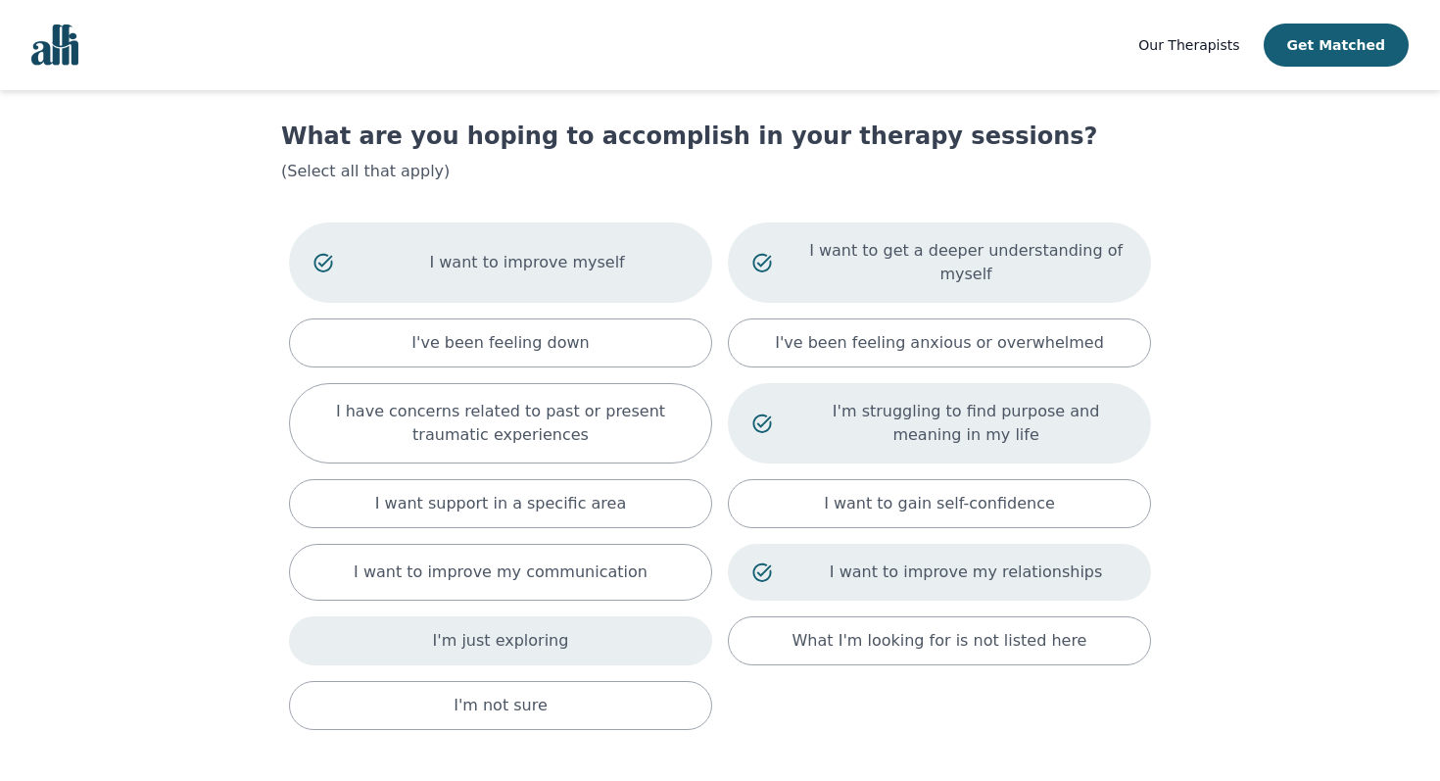
click at [633, 616] on div "I'm just exploring" at bounding box center [500, 640] width 423 height 49
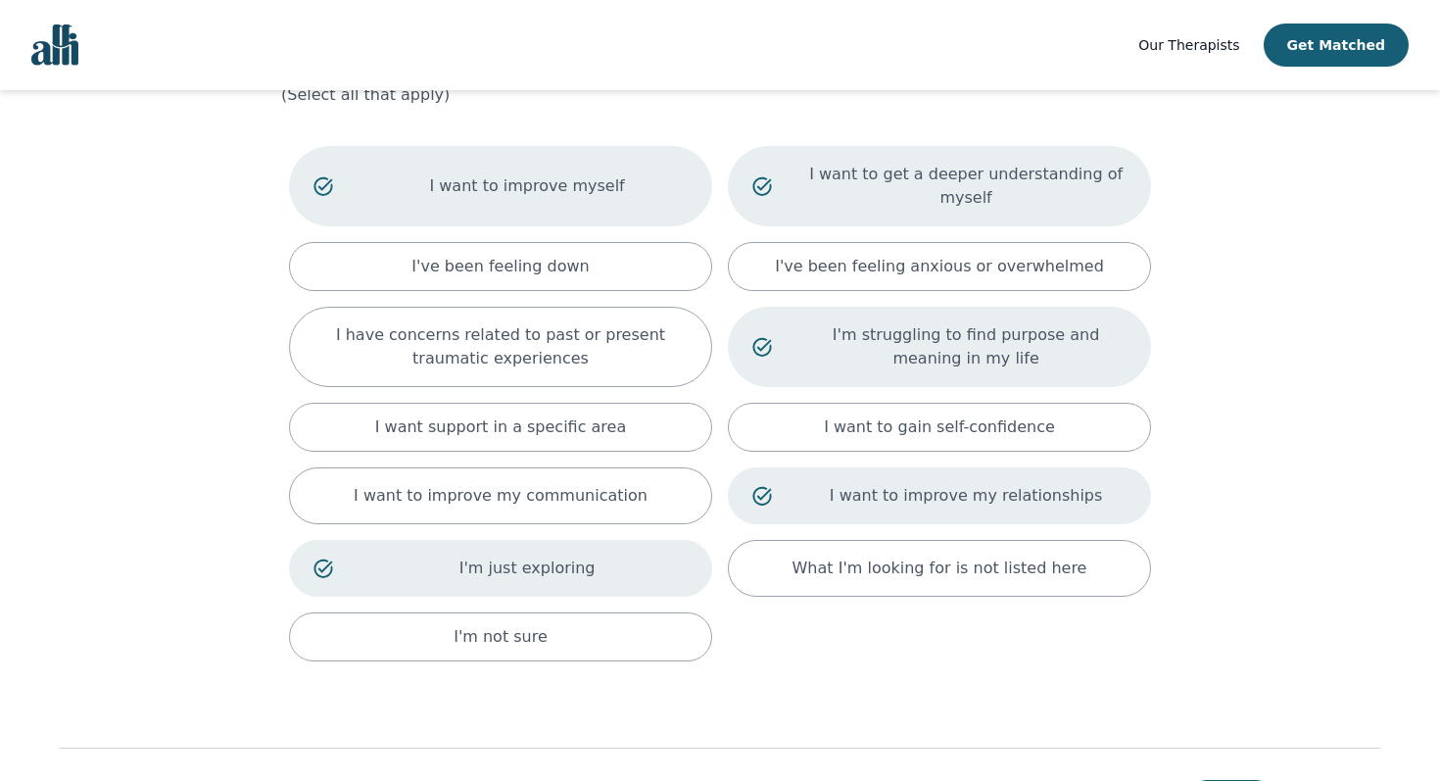
scroll to position [202, 0]
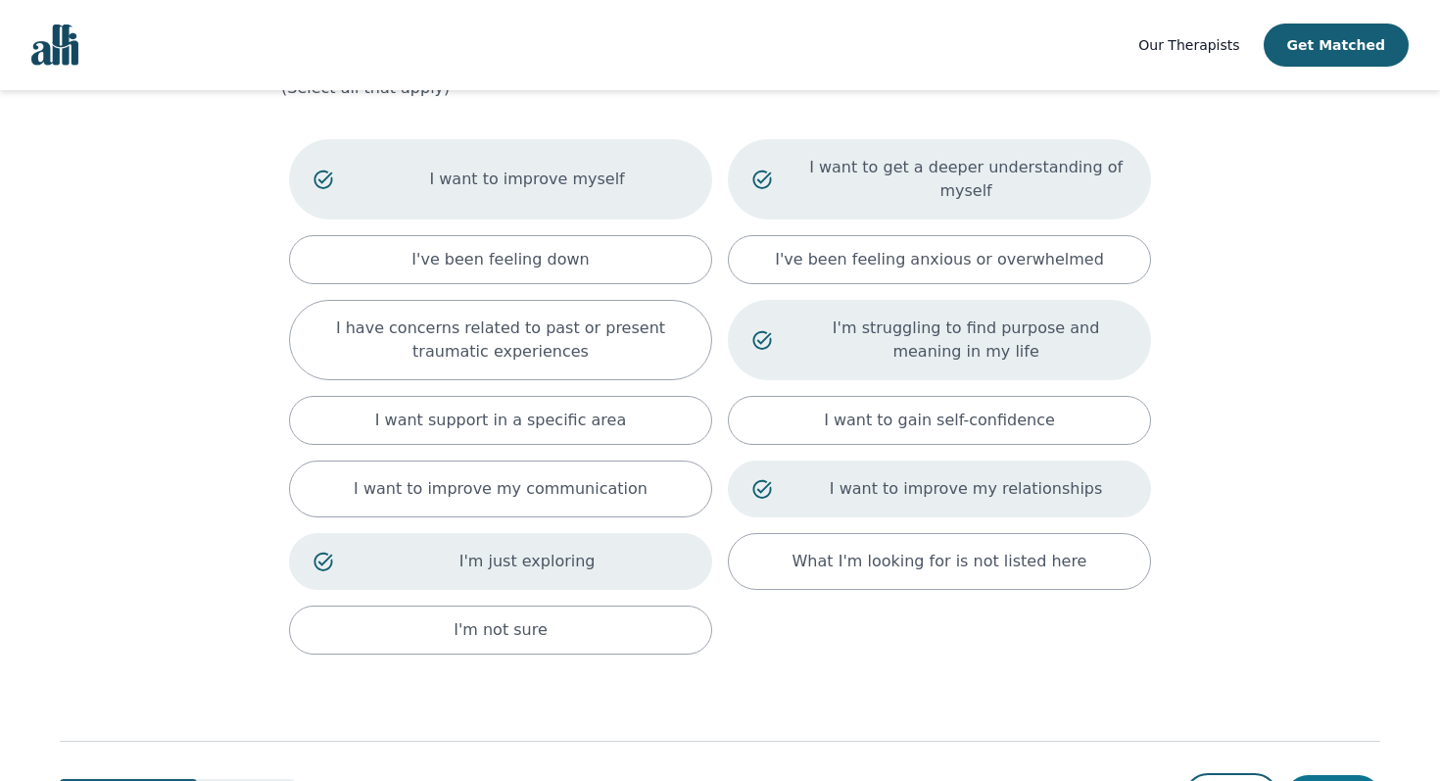
click at [1342, 775] on button "Next" at bounding box center [1333, 796] width 94 height 43
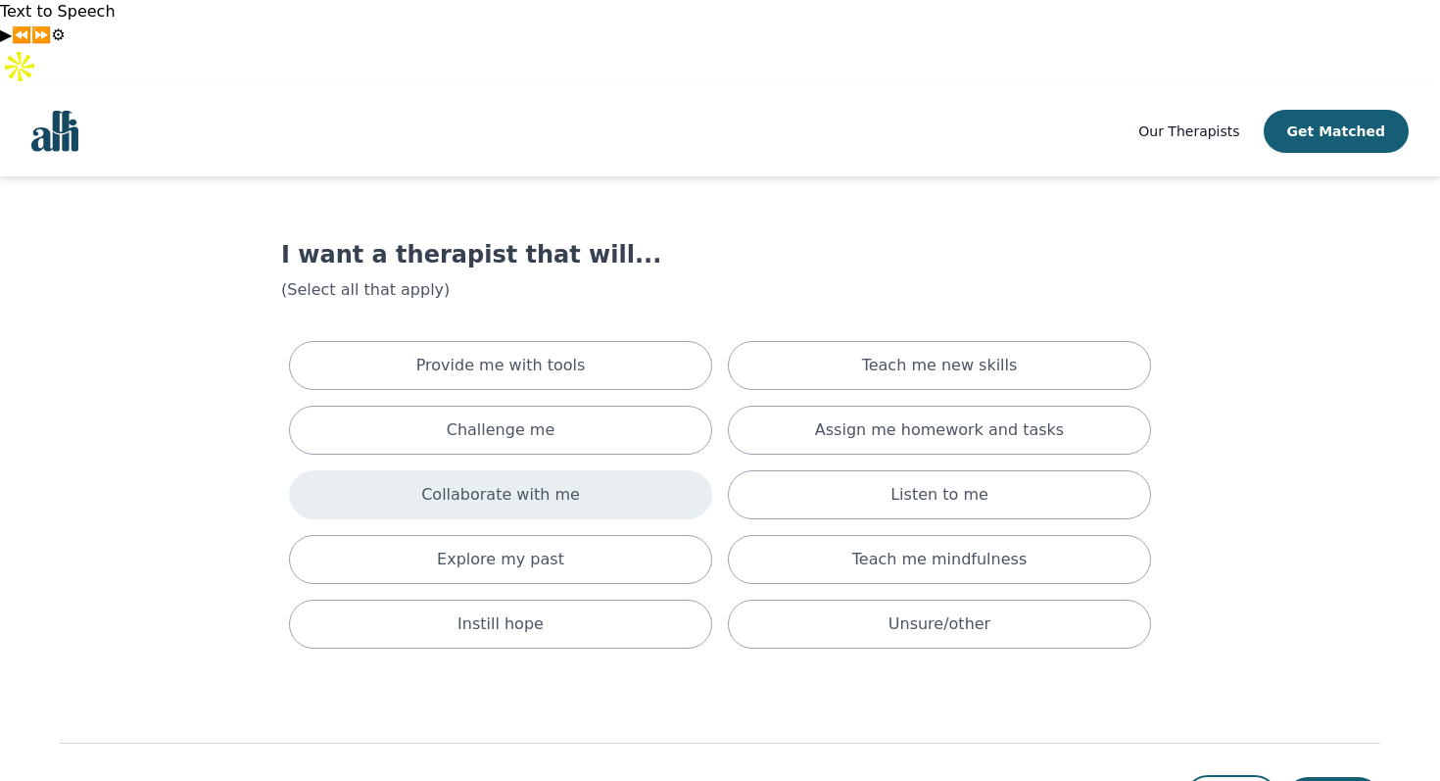
click at [601, 470] on div "Collaborate with me" at bounding box center [500, 494] width 423 height 49
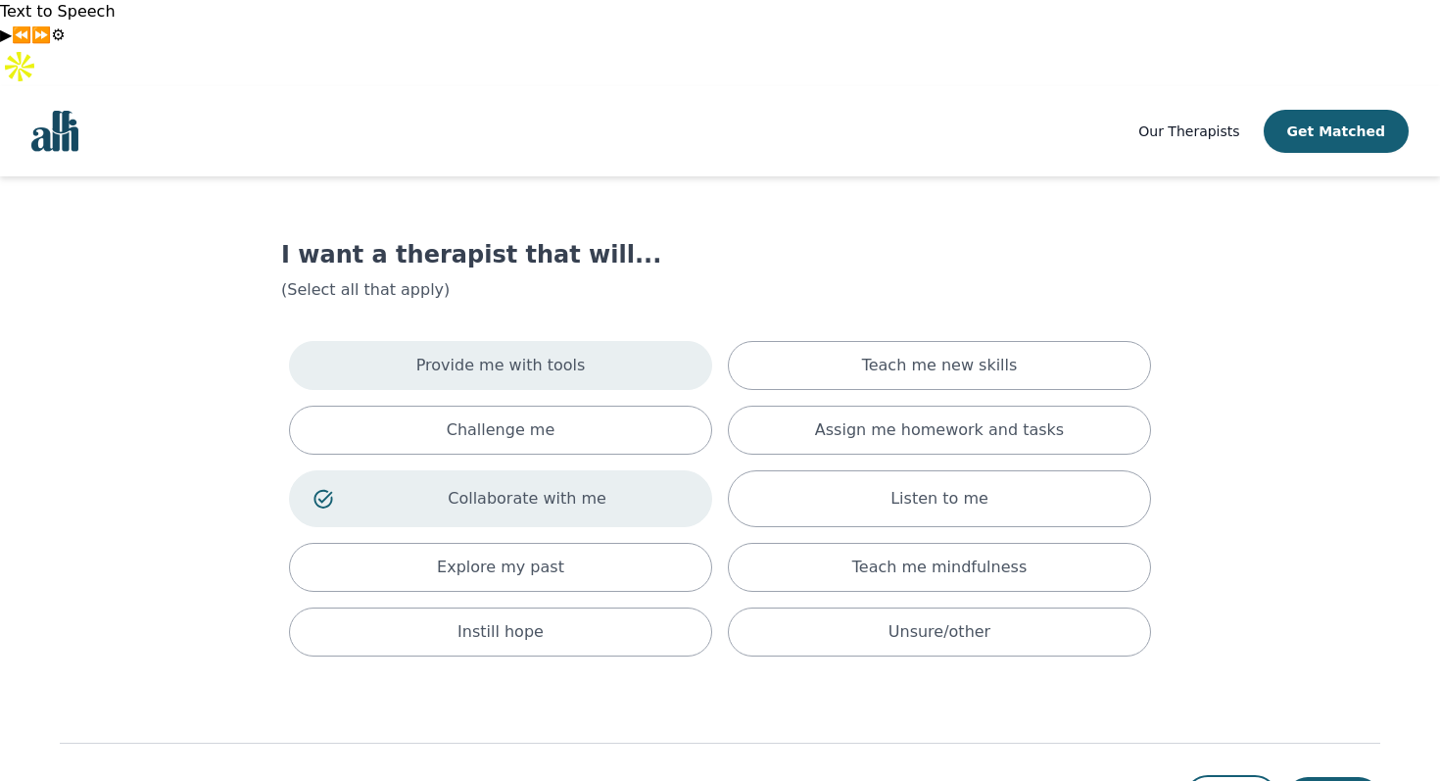
click at [585, 341] on div "Provide me with tools" at bounding box center [500, 365] width 423 height 49
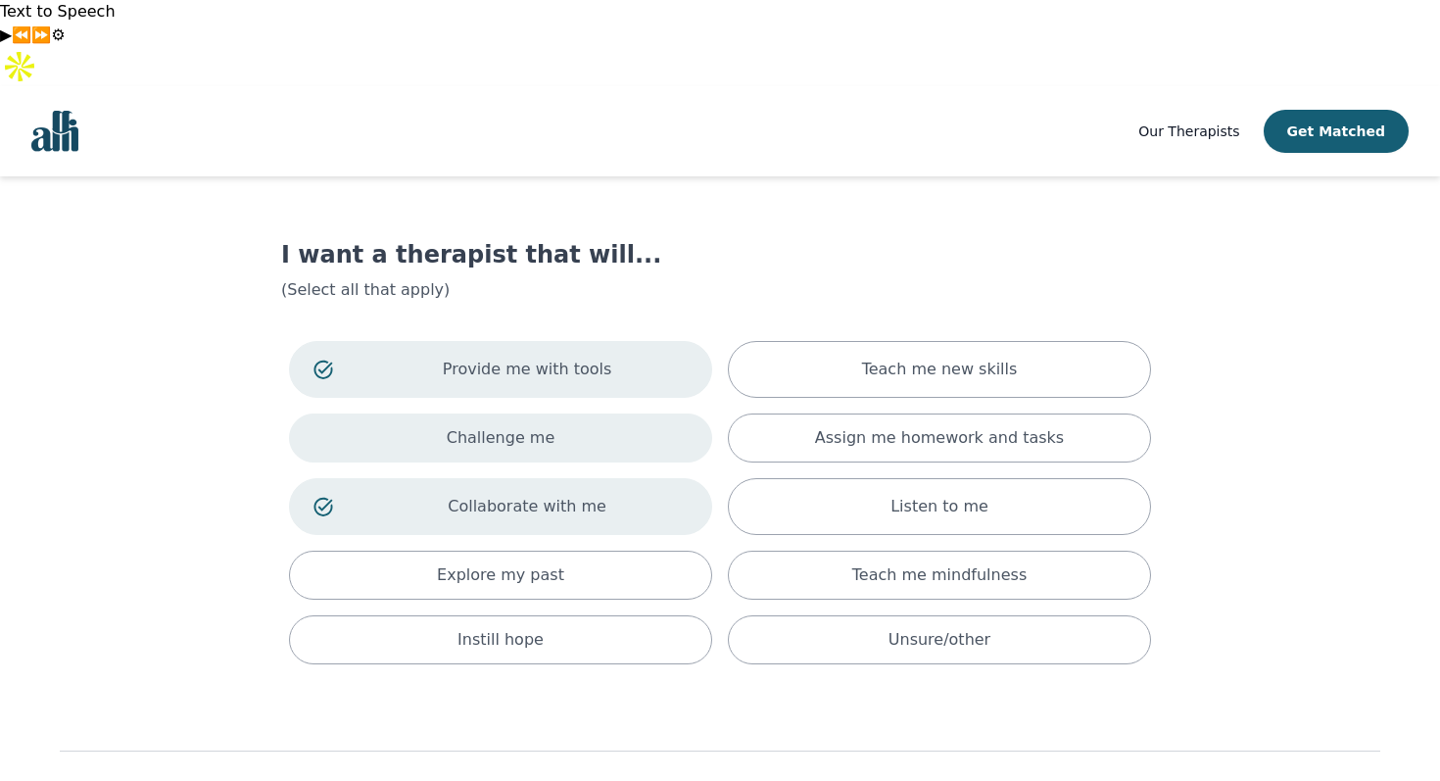
click at [627, 413] on div "Challenge me" at bounding box center [500, 437] width 423 height 49
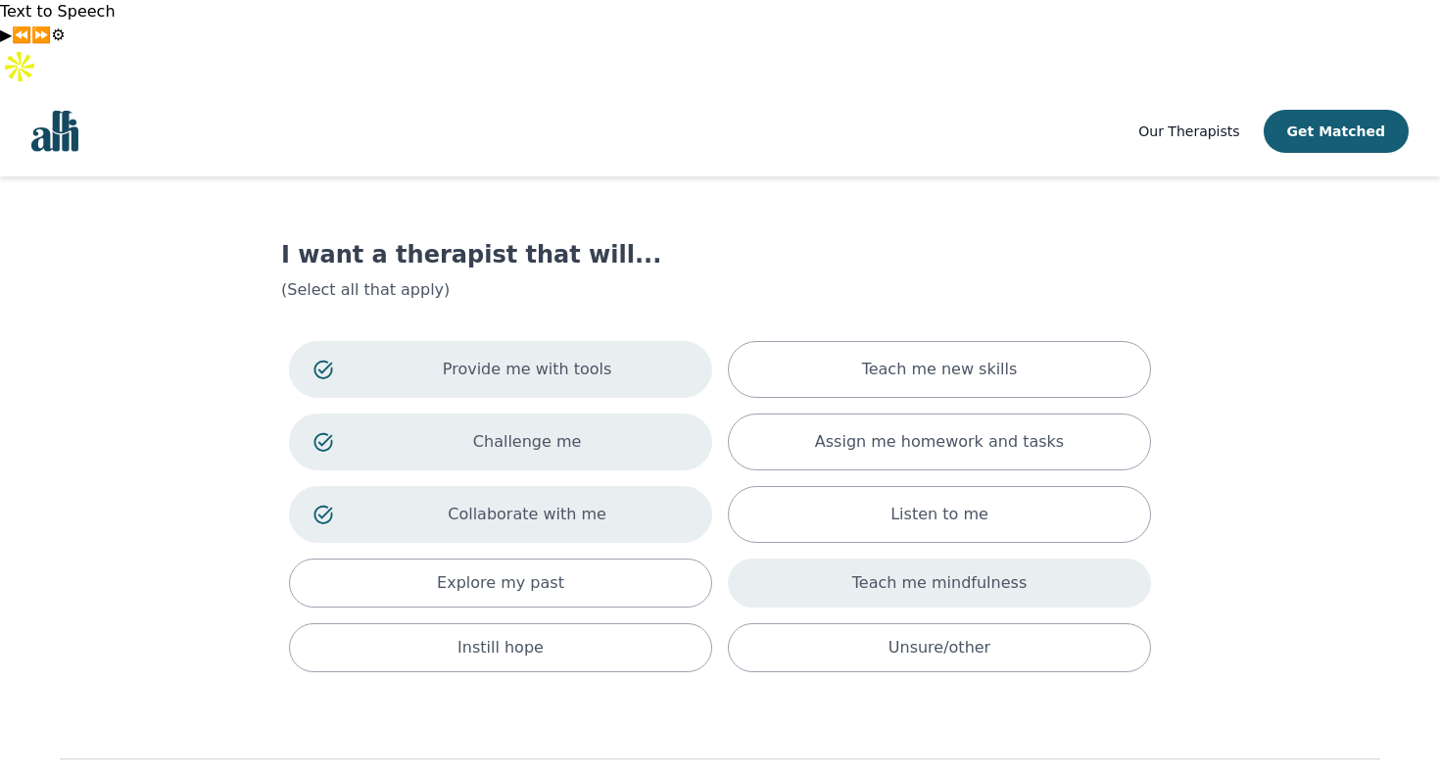
click at [1096, 558] on div "Teach me mindfulness" at bounding box center [939, 582] width 423 height 49
click at [1042, 333] on div "Provide me with tools Teach me new skills Challenge me Assign me homework and t…" at bounding box center [720, 510] width 878 height 355
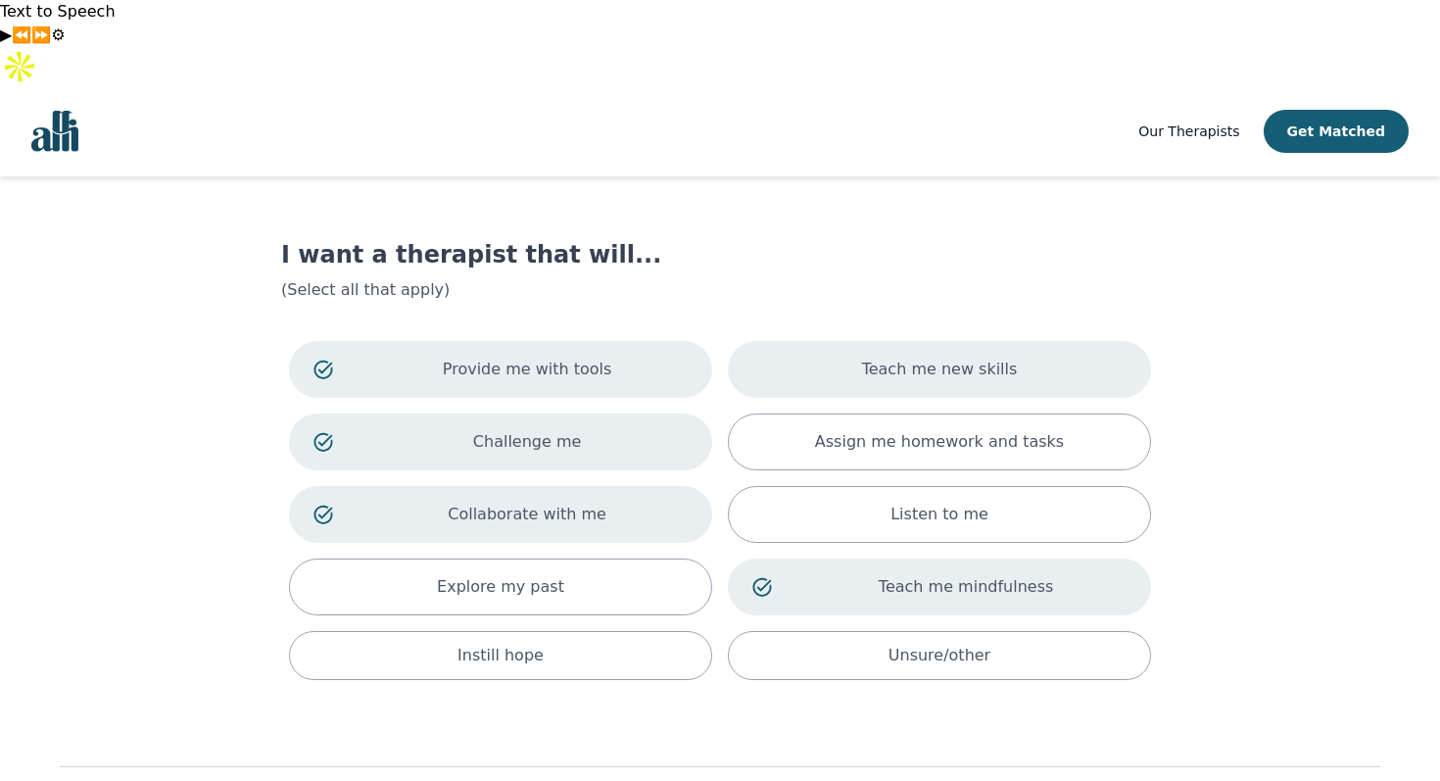
click at [1071, 341] on div "Teach me new skills" at bounding box center [939, 369] width 423 height 57
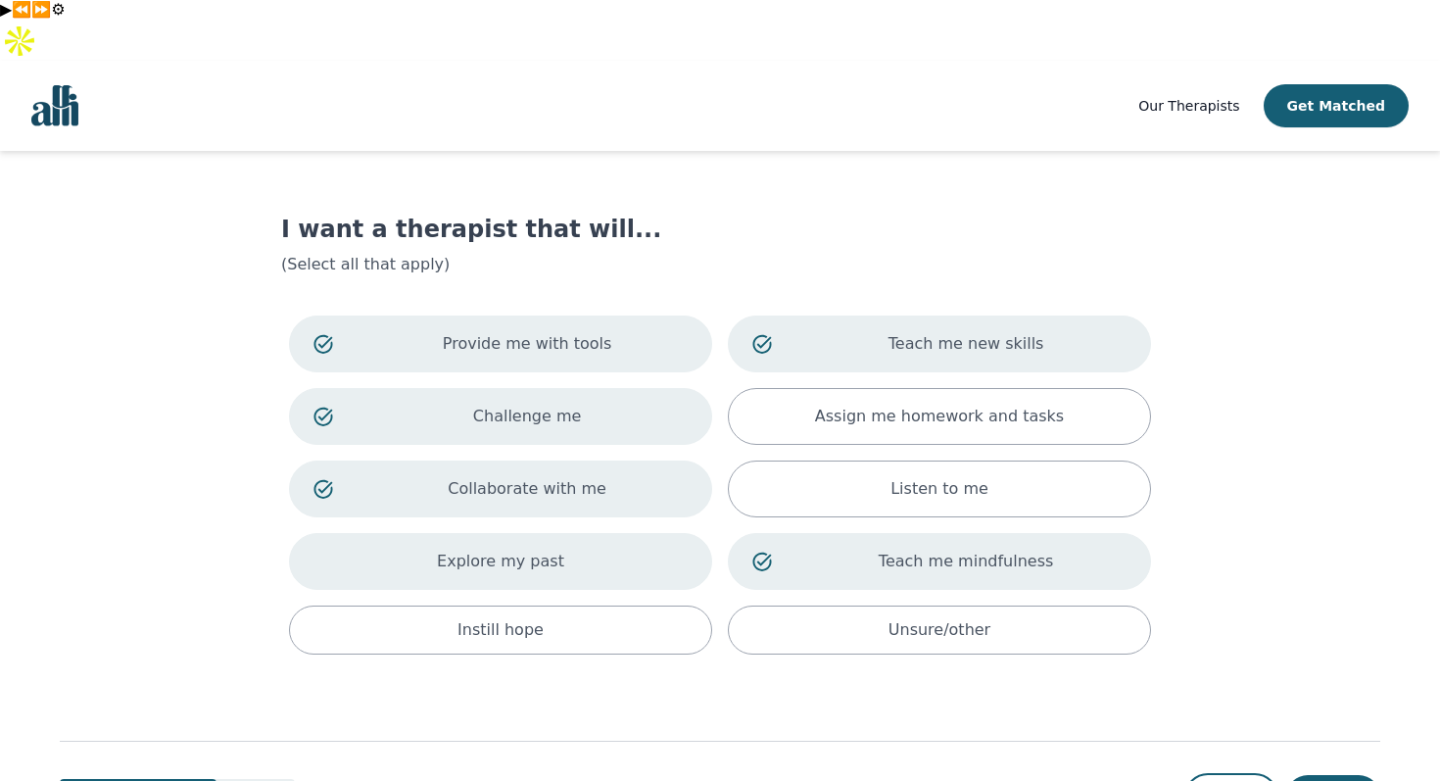
click at [593, 533] on div "Explore my past" at bounding box center [500, 561] width 423 height 57
click at [1335, 775] on button "Next" at bounding box center [1333, 796] width 94 height 43
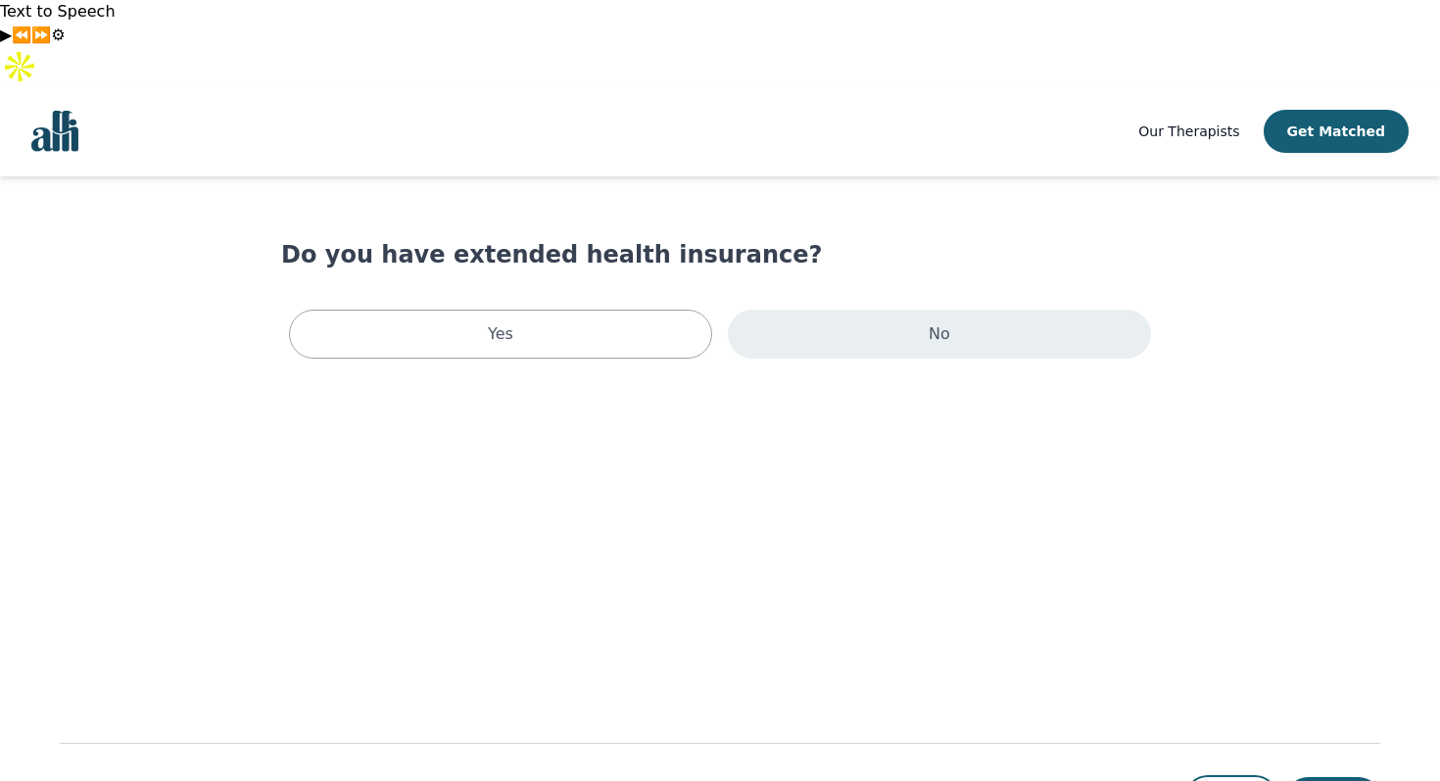
click at [825, 309] on div "No" at bounding box center [939, 333] width 423 height 49
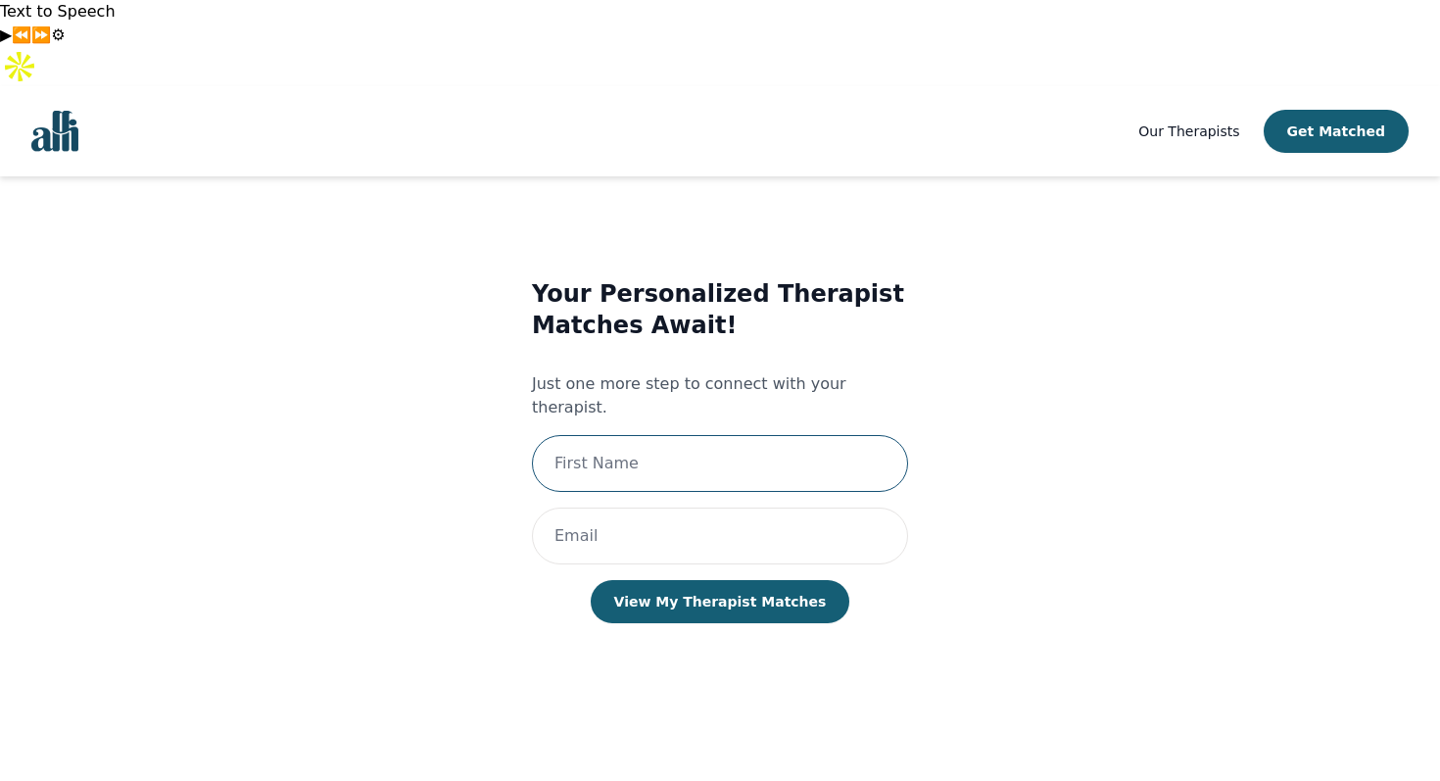
click at [761, 435] on input "text" at bounding box center [720, 463] width 376 height 57
type input "Amad"
click at [680, 507] on input "email" at bounding box center [720, 535] width 376 height 57
type input "[EMAIL_ADDRESS][DOMAIN_NAME]"
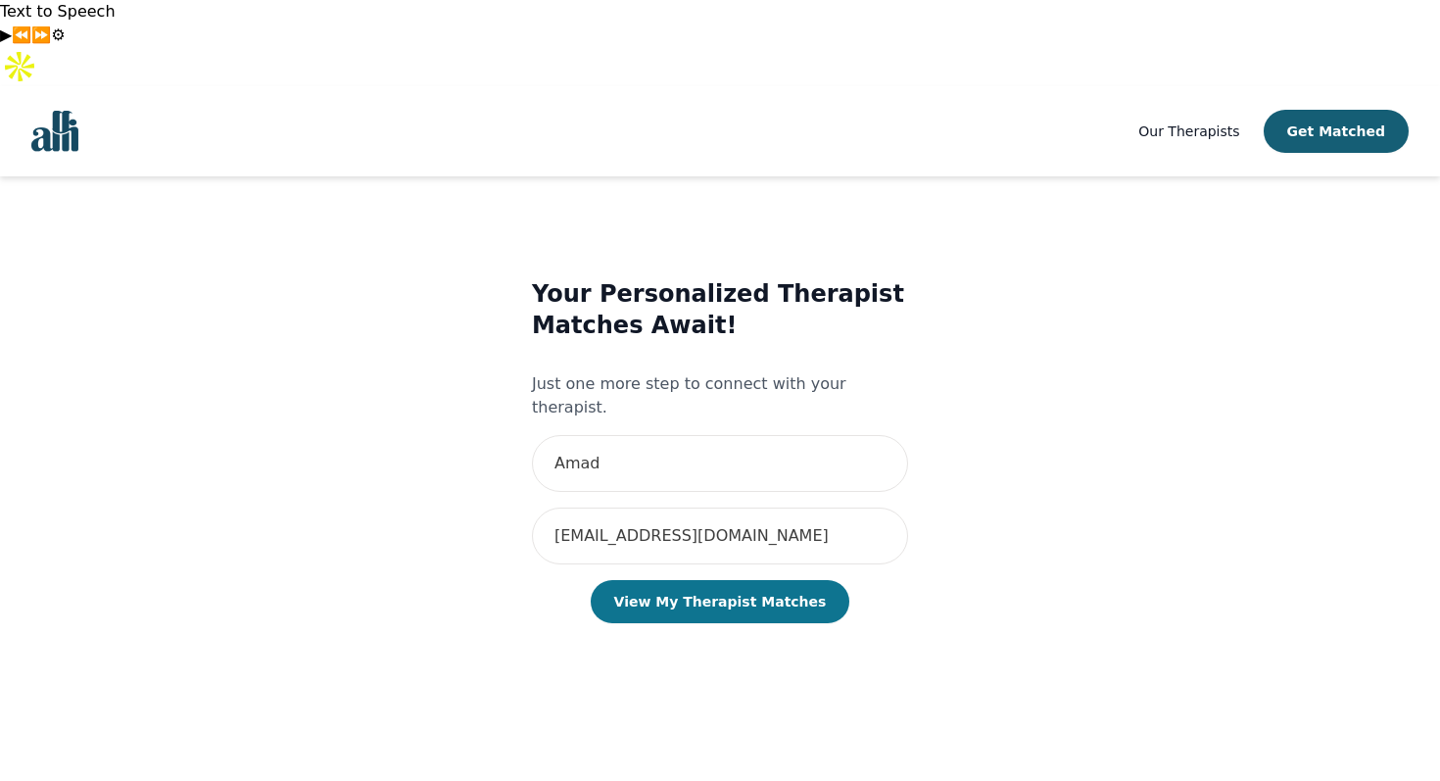
click at [769, 580] on button "View My Therapist Matches" at bounding box center [721, 601] width 260 height 43
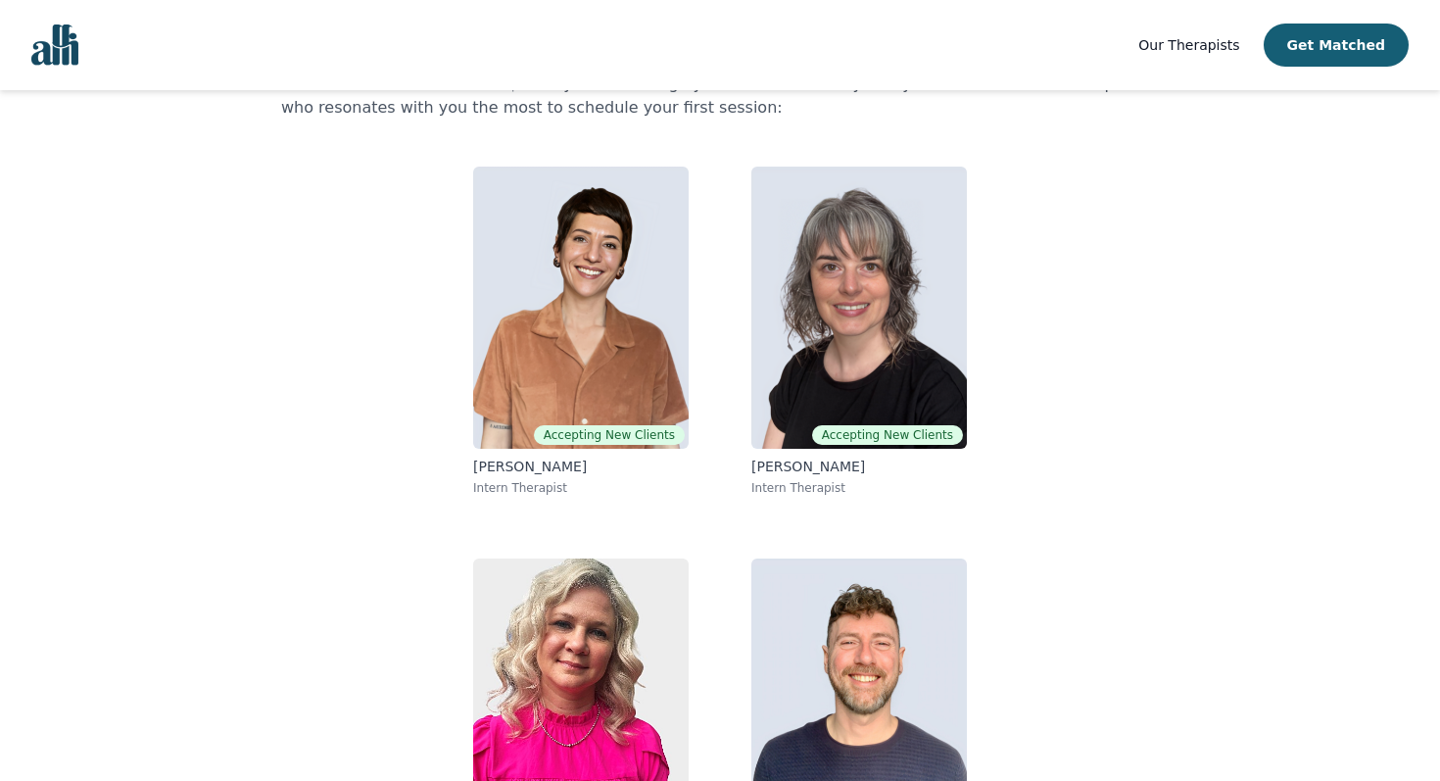
scroll to position [242, 0]
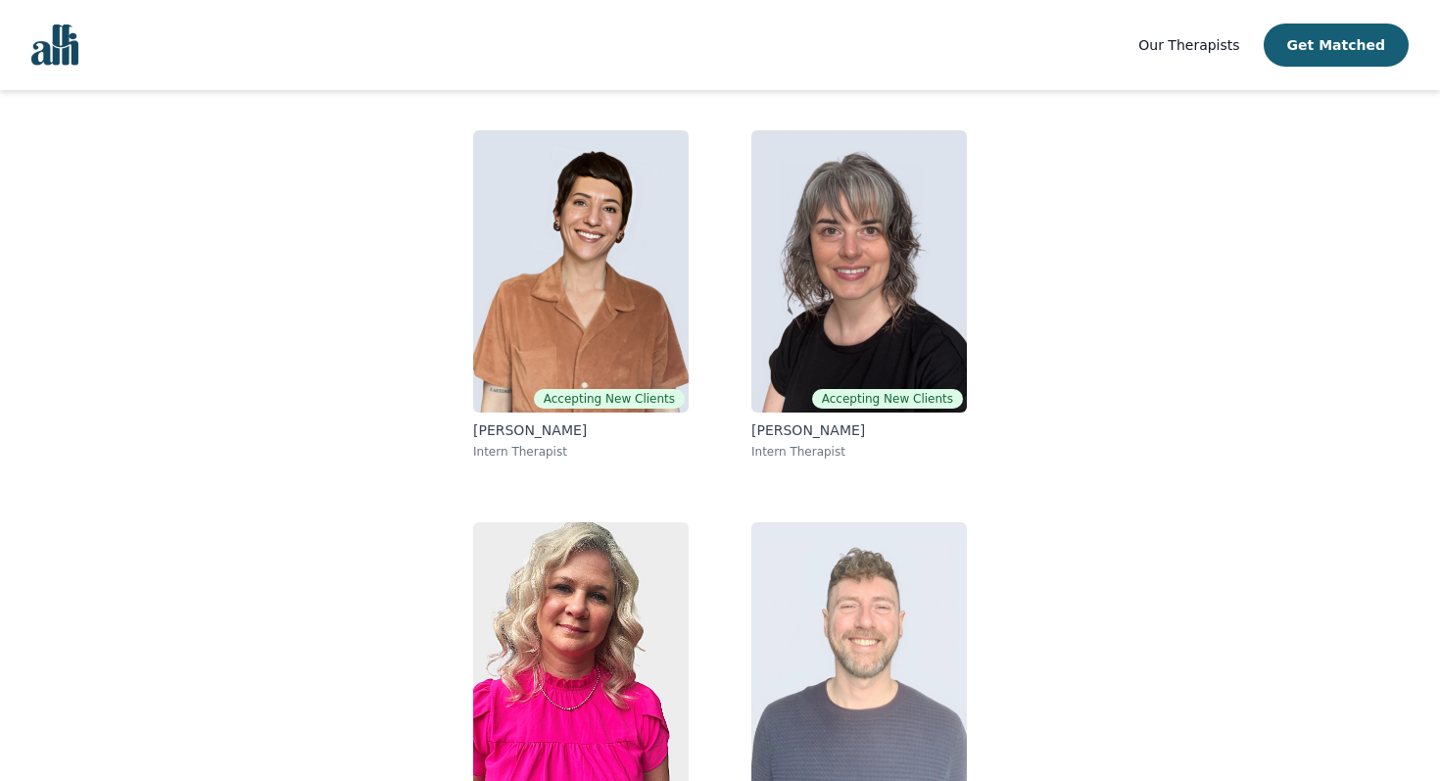
click at [911, 522] on img at bounding box center [858, 663] width 215 height 282
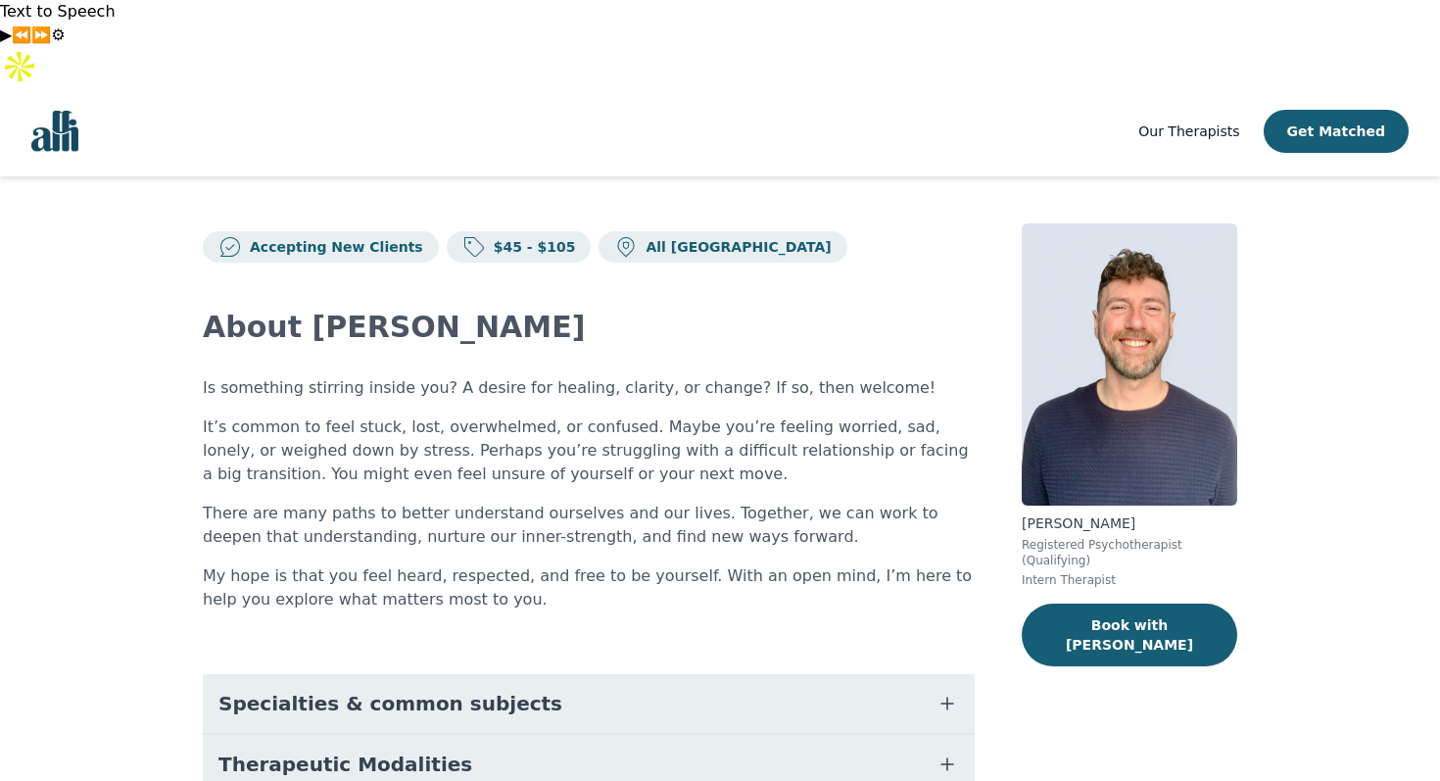
drag, startPoint x: 302, startPoint y: 317, endPoint x: 523, endPoint y: 315, distance: 221.3
click at [522, 376] on div "Is something stirring inside you? A desire for healing, clarity, or change? If …" at bounding box center [589, 493] width 772 height 235
drag, startPoint x: 571, startPoint y: 286, endPoint x: 687, endPoint y: 306, distance: 117.2
click at [686, 306] on div "About Ryan Is something stirring inside you? A desire for healing, clarity, or …" at bounding box center [589, 684] width 772 height 844
click at [560, 415] on p "It’s common to feel stuck, lost, overwhelmed, or confused. Maybe you’re feeling…" at bounding box center [589, 450] width 772 height 71
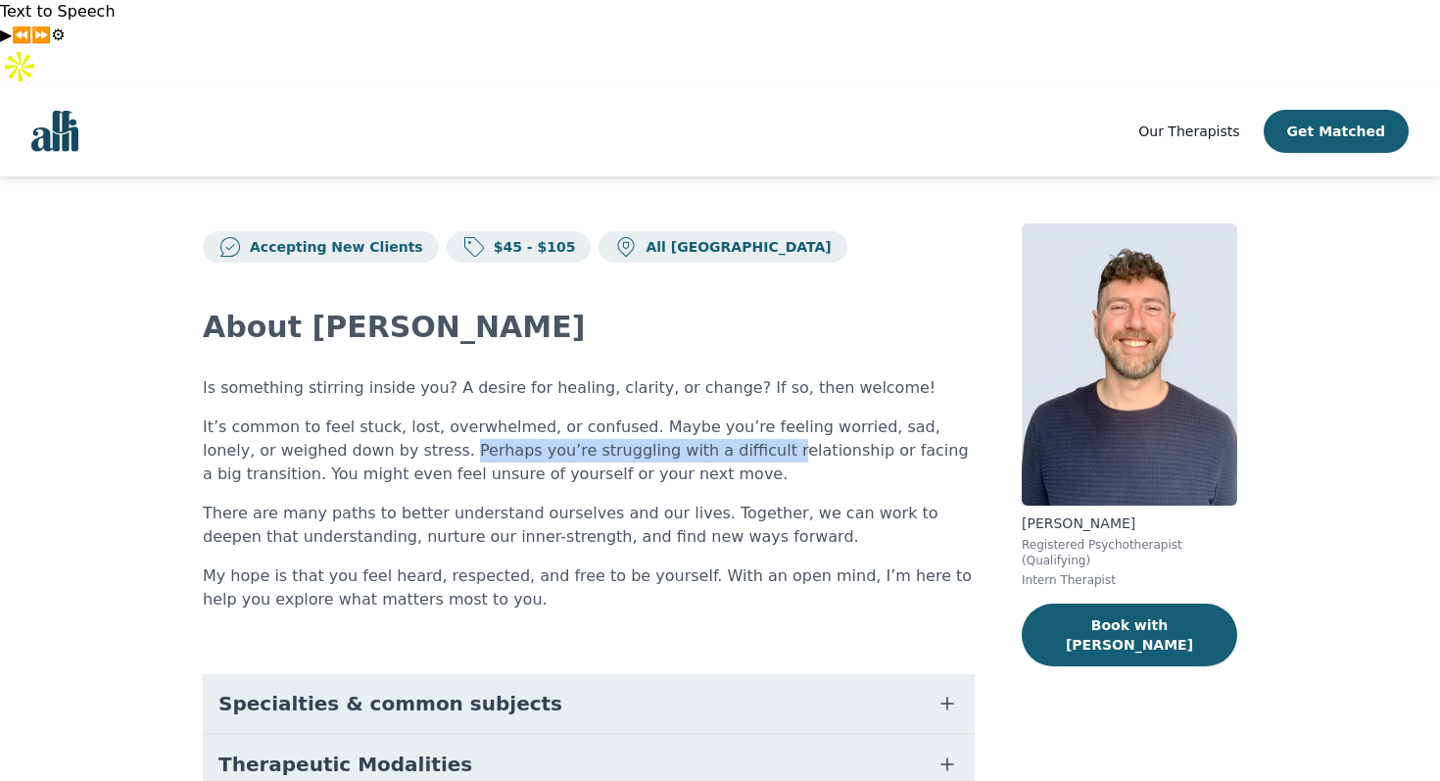
drag, startPoint x: 383, startPoint y: 366, endPoint x: 680, endPoint y: 365, distance: 296.8
click at [680, 415] on p "It’s common to feel stuck, lost, overwhelmed, or confused. Maybe you’re feeling…" at bounding box center [589, 450] width 772 height 71
click at [508, 415] on p "It’s common to feel stuck, lost, overwhelmed, or confused. Maybe you’re feeling…" at bounding box center [589, 450] width 772 height 71
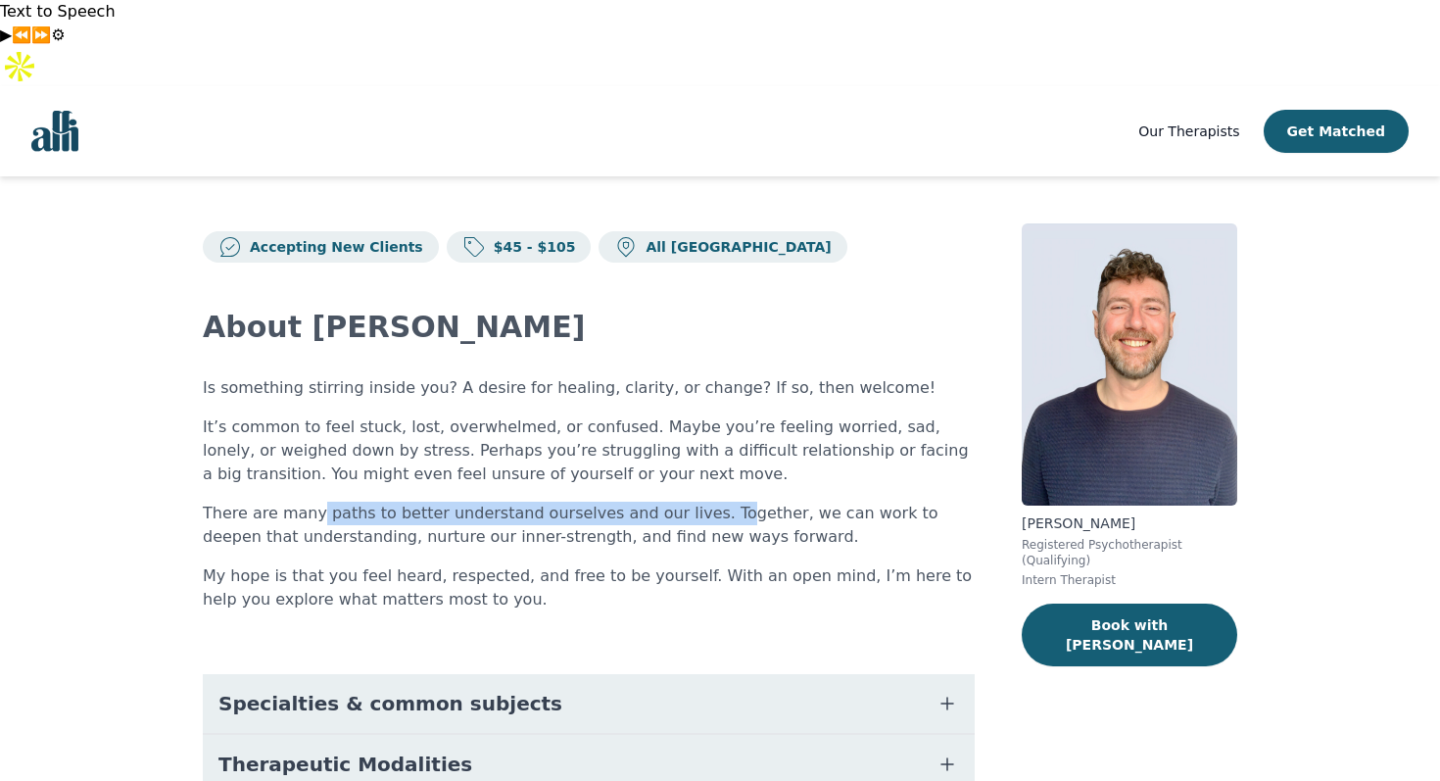
drag, startPoint x: 314, startPoint y: 432, endPoint x: 724, endPoint y: 439, distance: 409.4
click at [719, 501] on p "There are many paths to better understand ourselves and our lives. Together, we…" at bounding box center [589, 524] width 772 height 47
click at [558, 501] on p "There are many paths to better understand ourselves and our lives. Together, we…" at bounding box center [589, 524] width 772 height 47
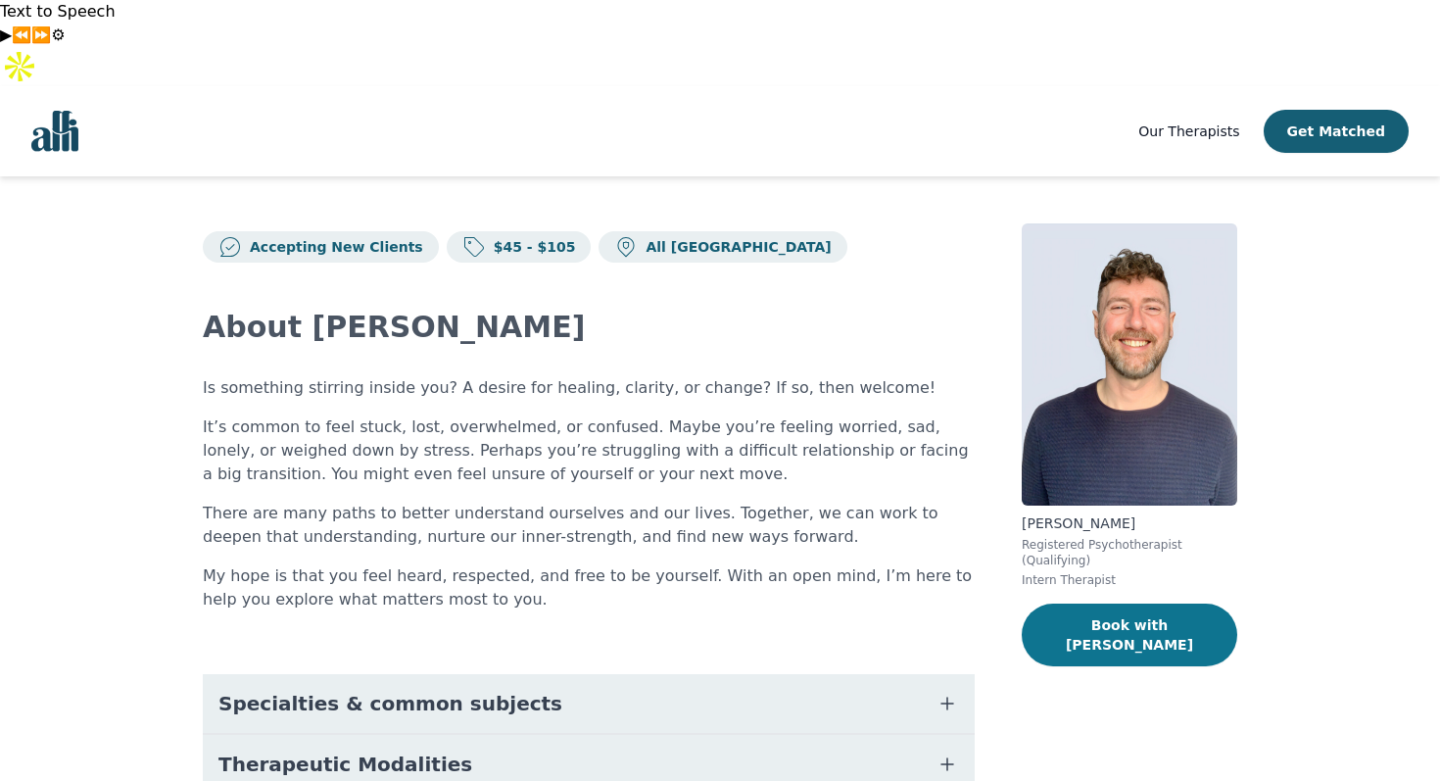
click at [1162, 603] on button "Book with Ryan" at bounding box center [1128, 634] width 215 height 63
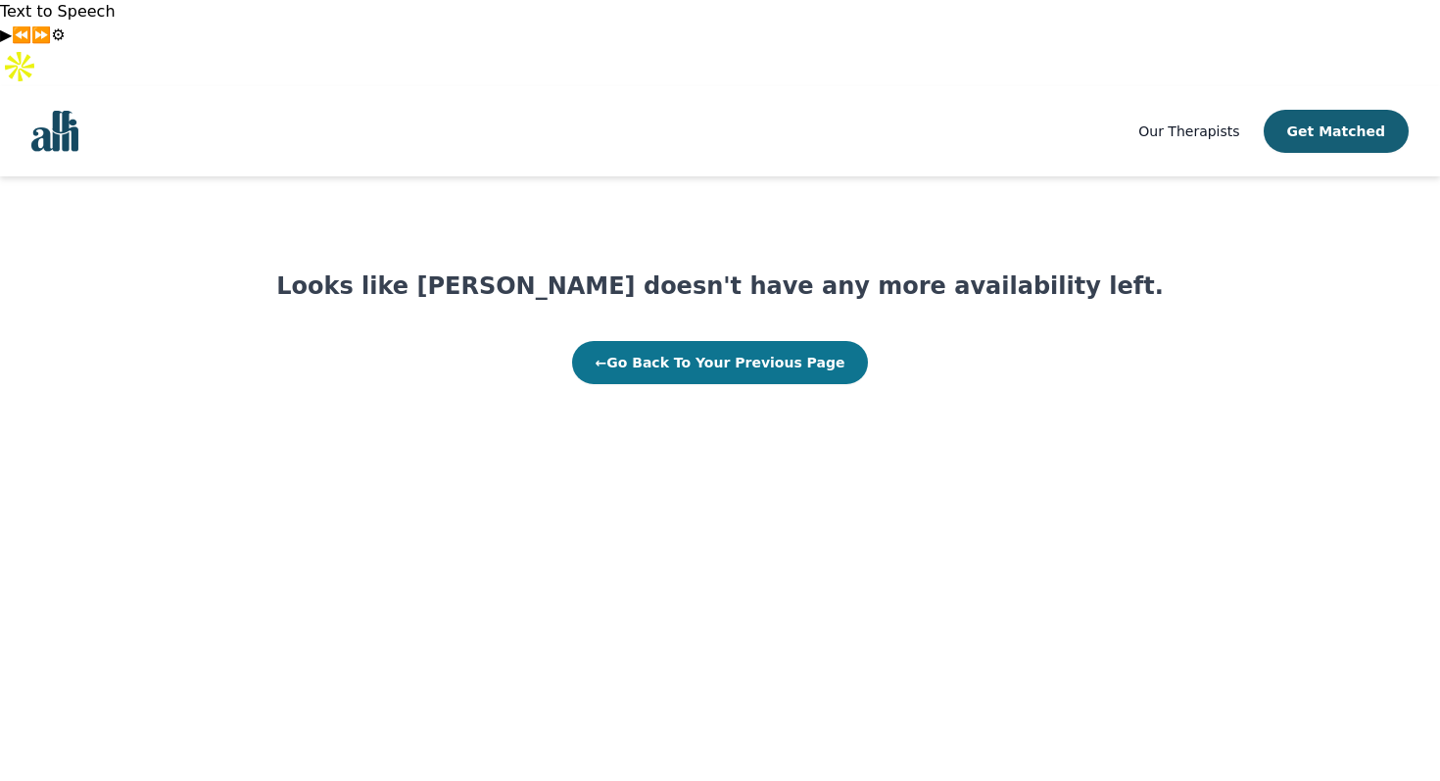
click at [738, 341] on button "← Go Back To Your Previous Page" at bounding box center [720, 362] width 297 height 43
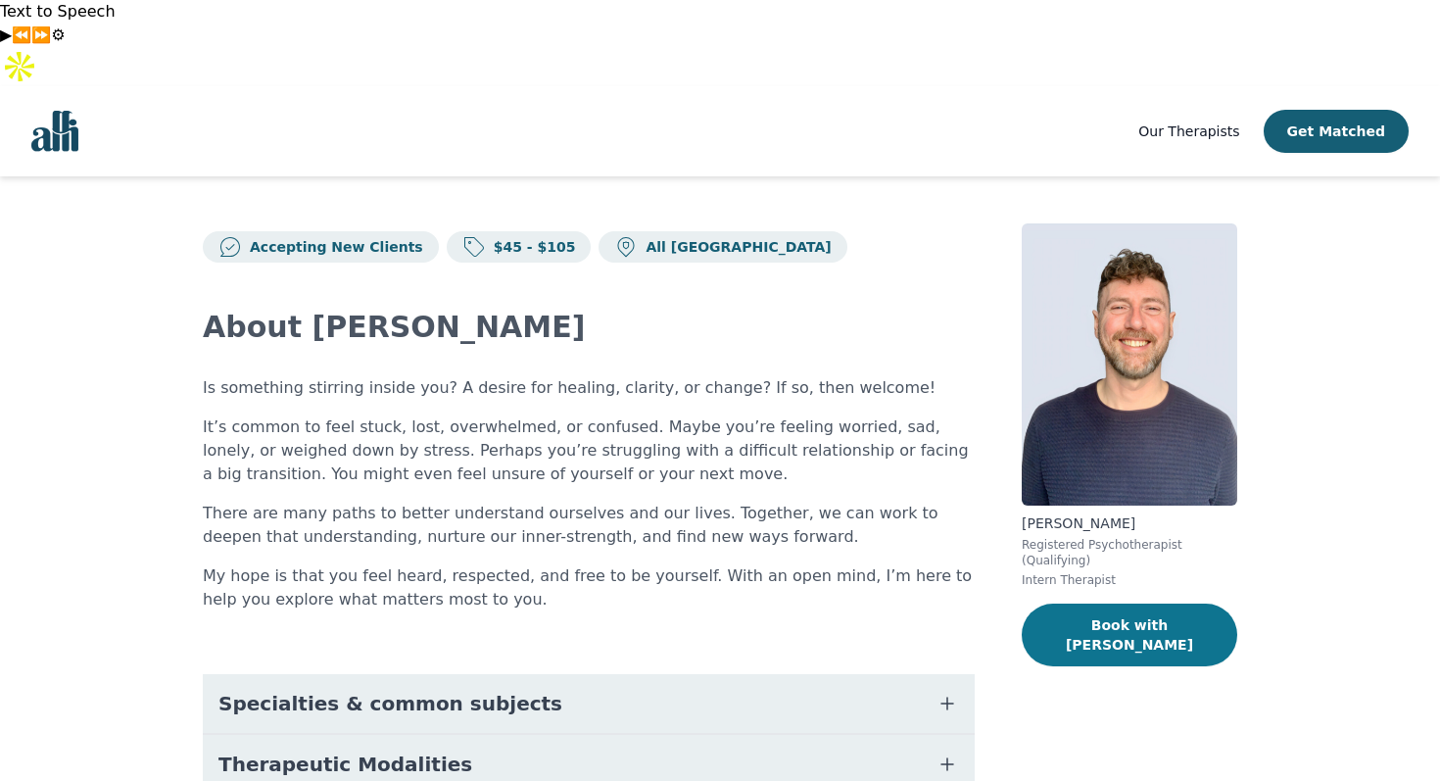
click at [1120, 603] on button "Book with Ryan" at bounding box center [1128, 634] width 215 height 63
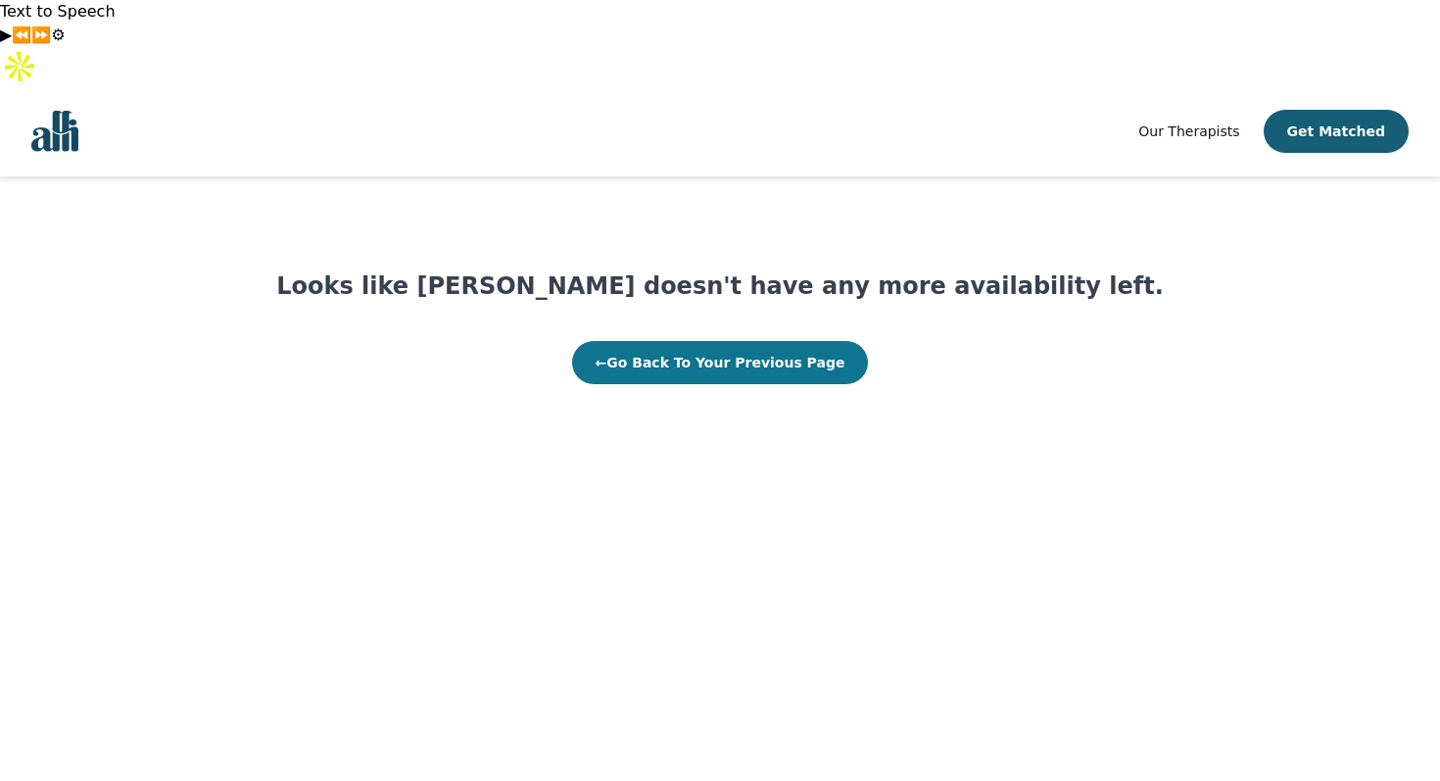
click at [699, 341] on button "← Go Back To Your Previous Page" at bounding box center [720, 362] width 297 height 43
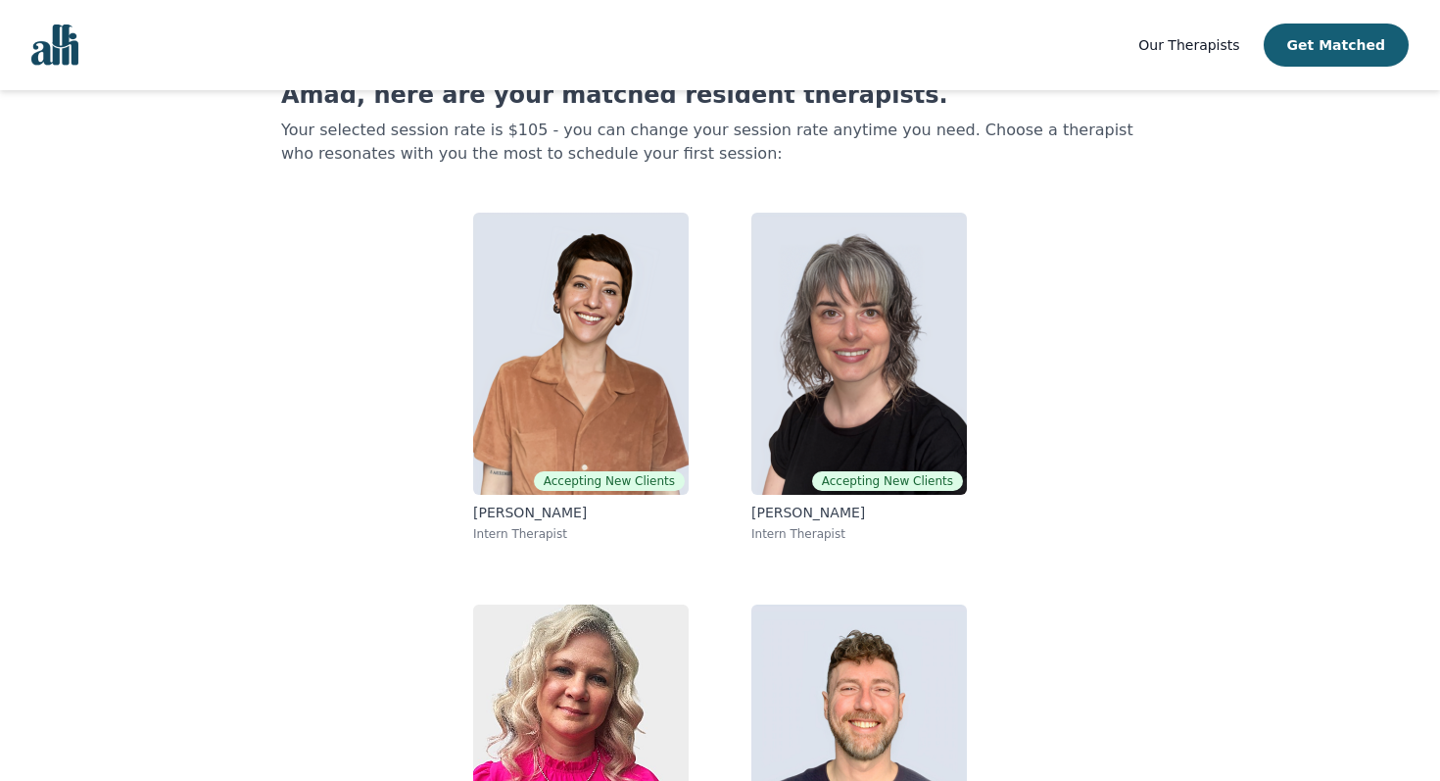
scroll to position [149, 0]
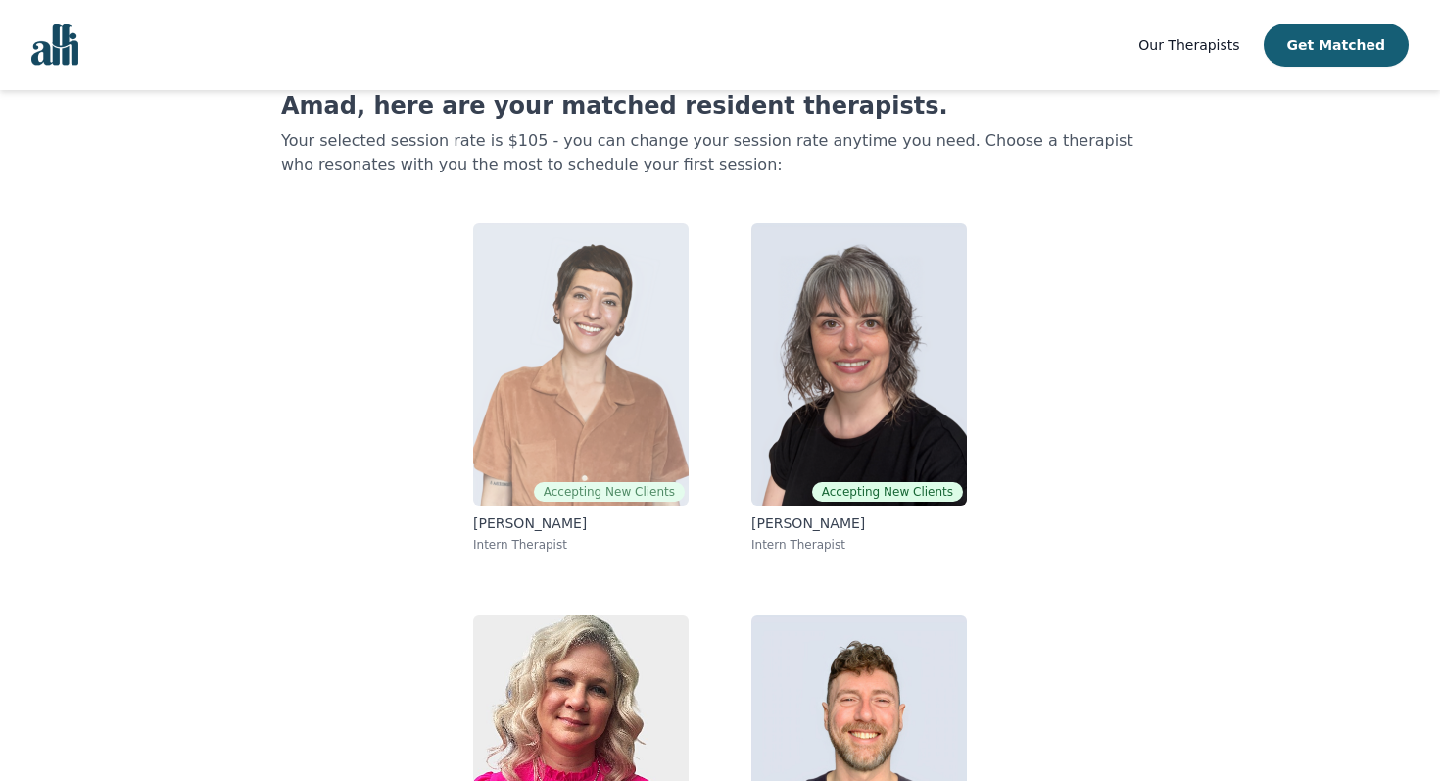
click at [584, 223] on img at bounding box center [580, 364] width 215 height 282
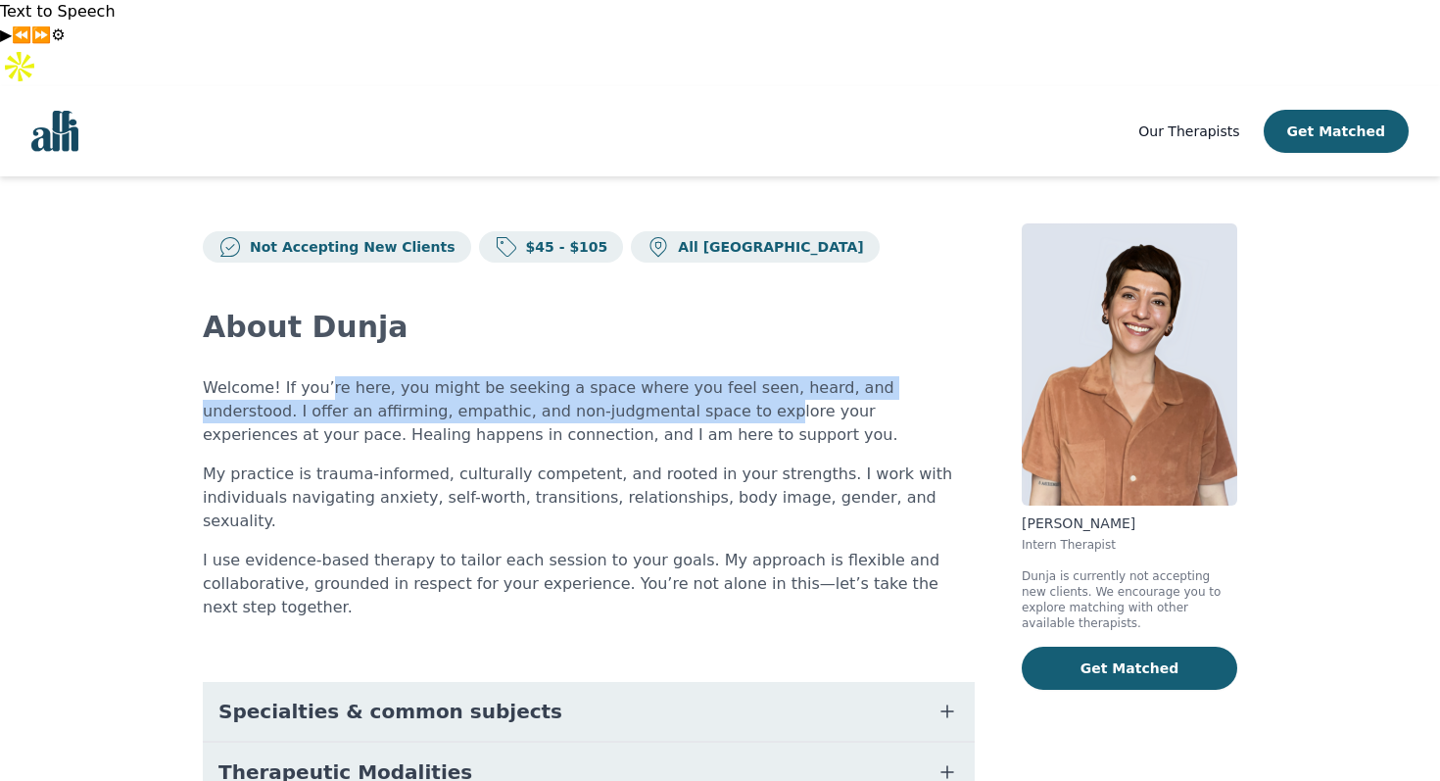
drag, startPoint x: 321, startPoint y: 311, endPoint x: 689, endPoint y: 327, distance: 367.6
click at [684, 376] on p "Welcome! If you’re here, you might be seeking a space where you feel seen, hear…" at bounding box center [589, 411] width 772 height 71
click at [709, 376] on p "Welcome! If you’re here, you might be seeking a space where you feel seen, hear…" at bounding box center [589, 411] width 772 height 71
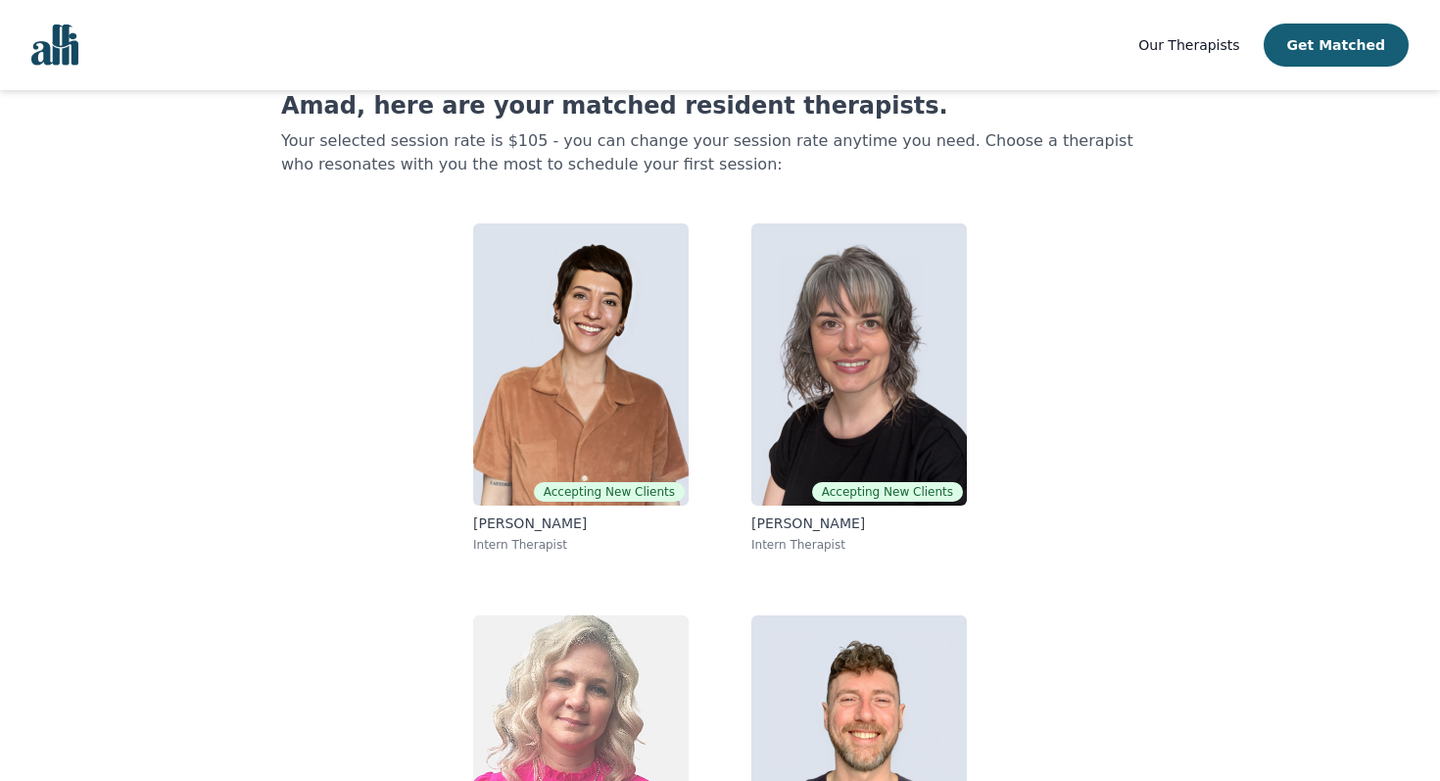
scroll to position [242, 0]
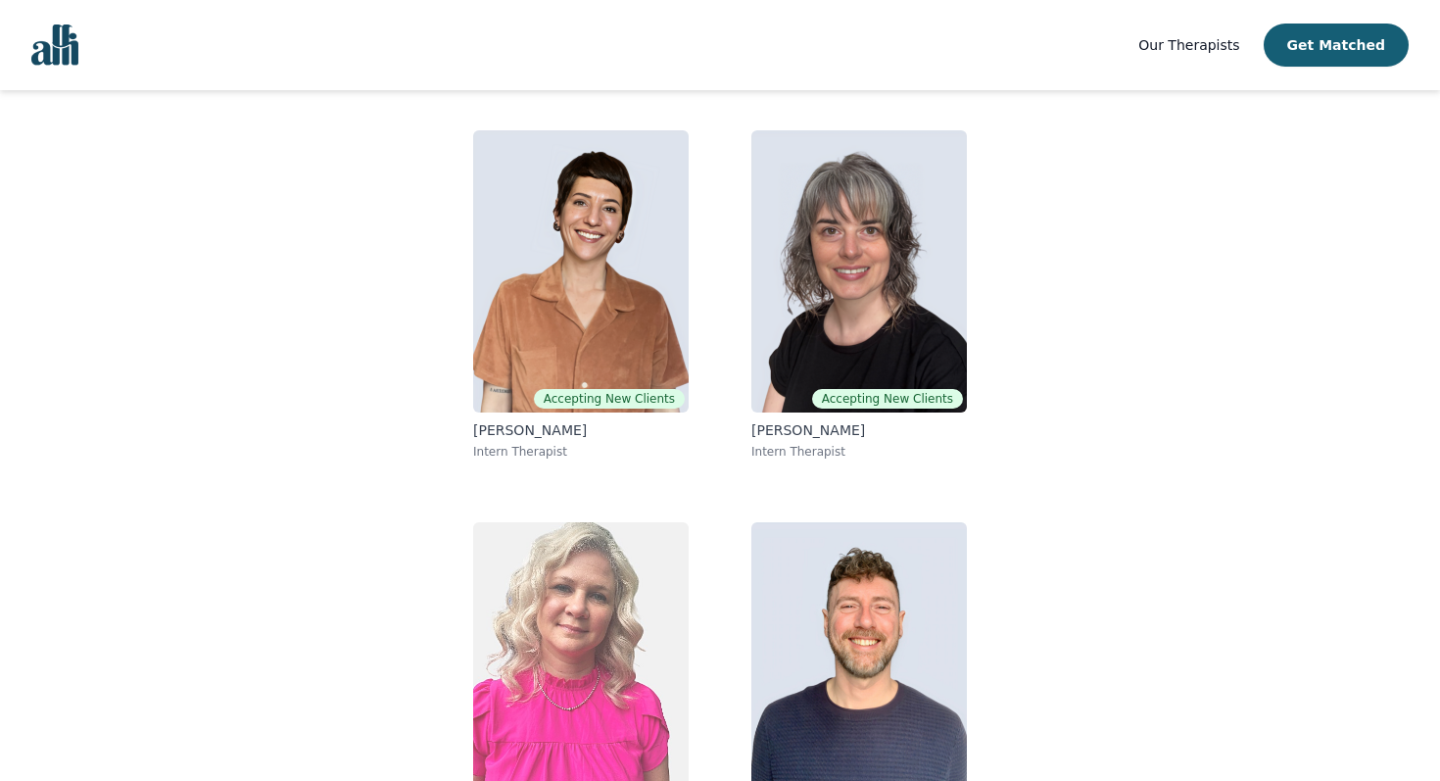
click at [629, 591] on img at bounding box center [580, 663] width 215 height 282
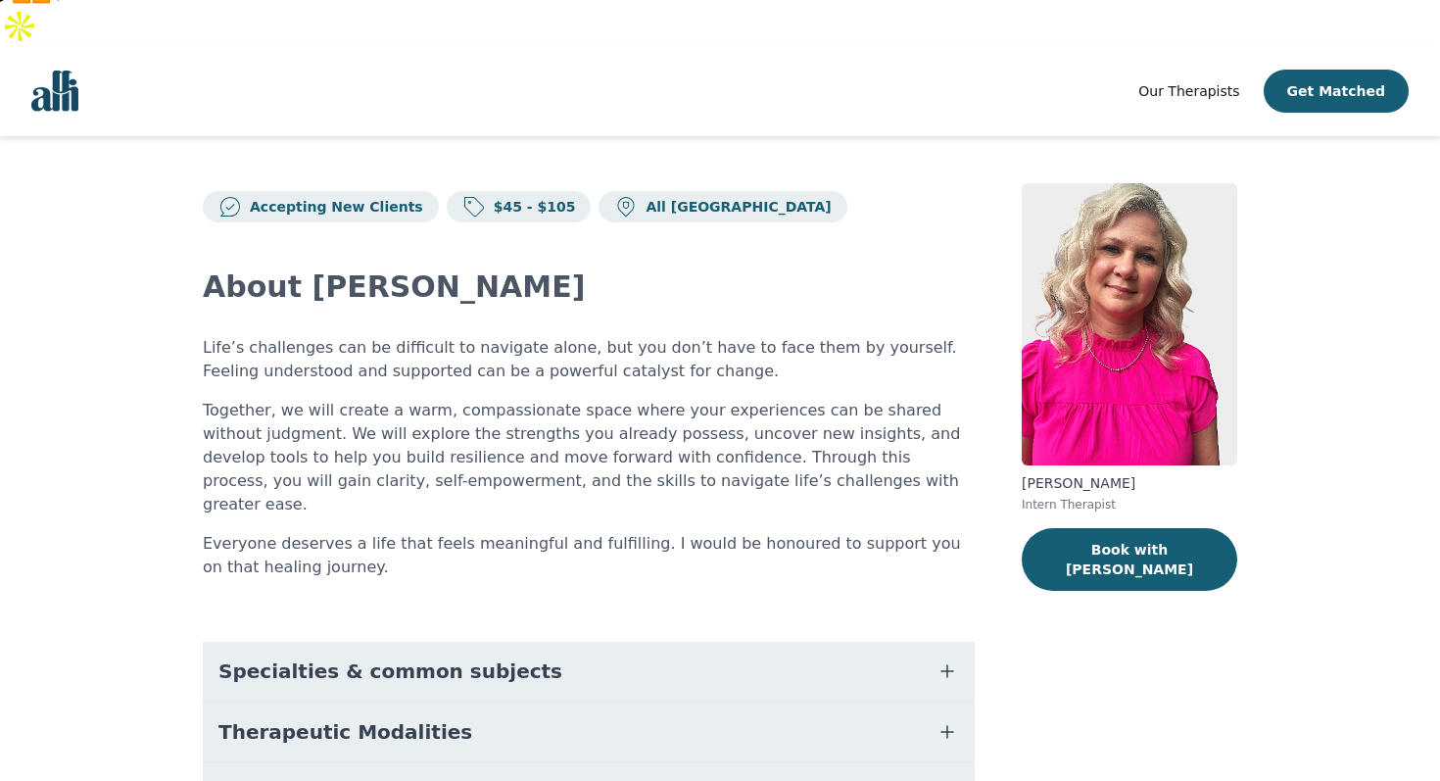
scroll to position [48, 0]
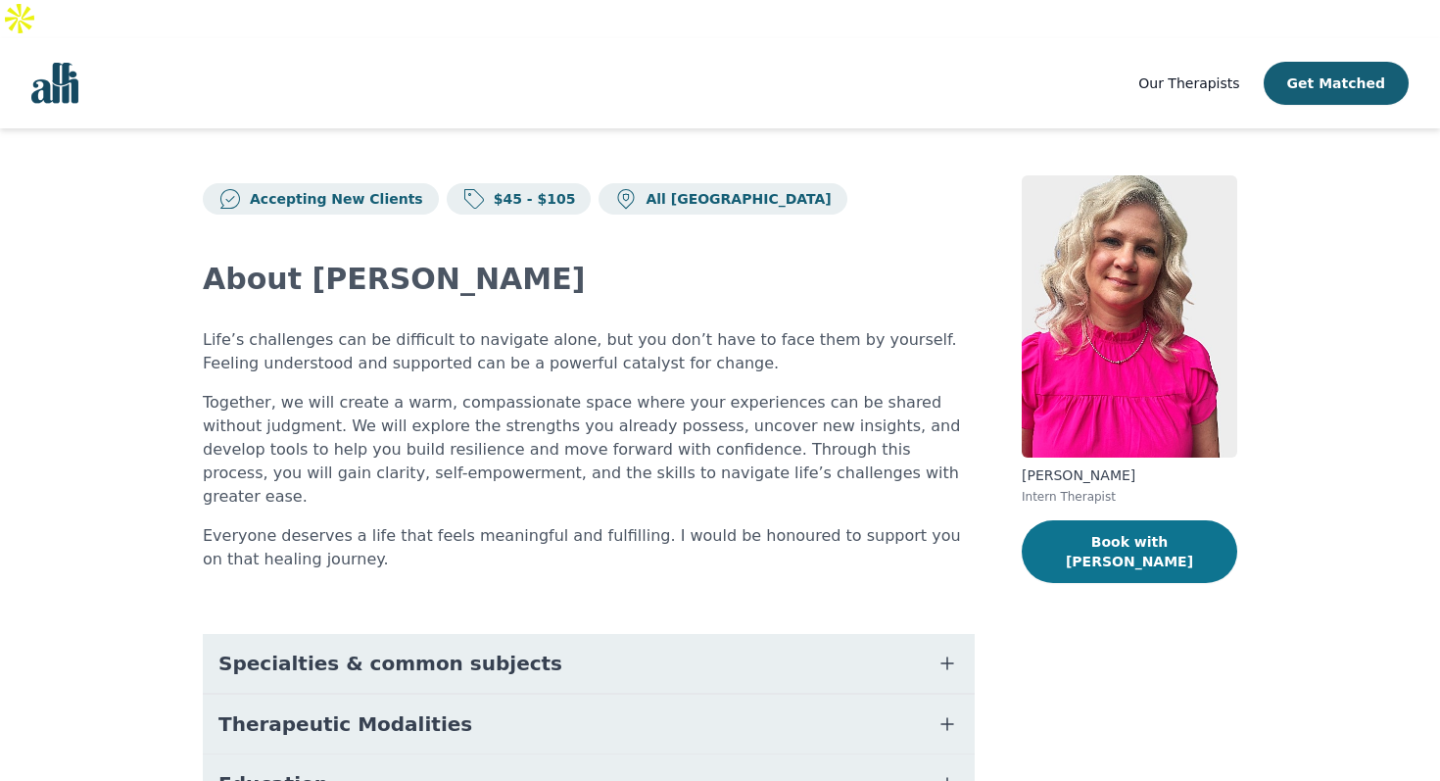
click at [1158, 520] on button "Book with Melissa" at bounding box center [1128, 551] width 215 height 63
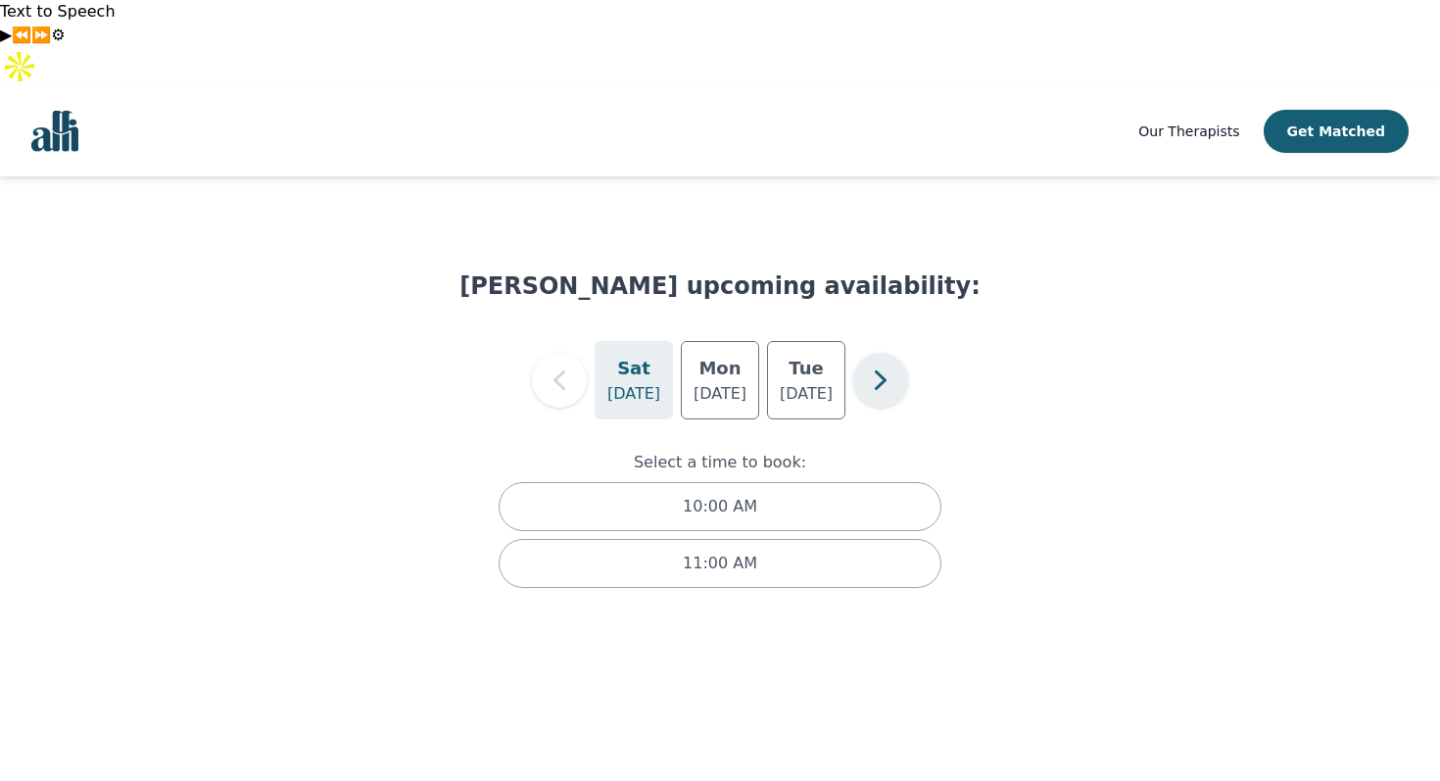
click at [886, 360] on icon "button" at bounding box center [880, 379] width 39 height 39
click at [640, 360] on icon "button" at bounding box center [645, 379] width 39 height 39
click at [740, 382] on p "Sep 4" at bounding box center [719, 394] width 53 height 24
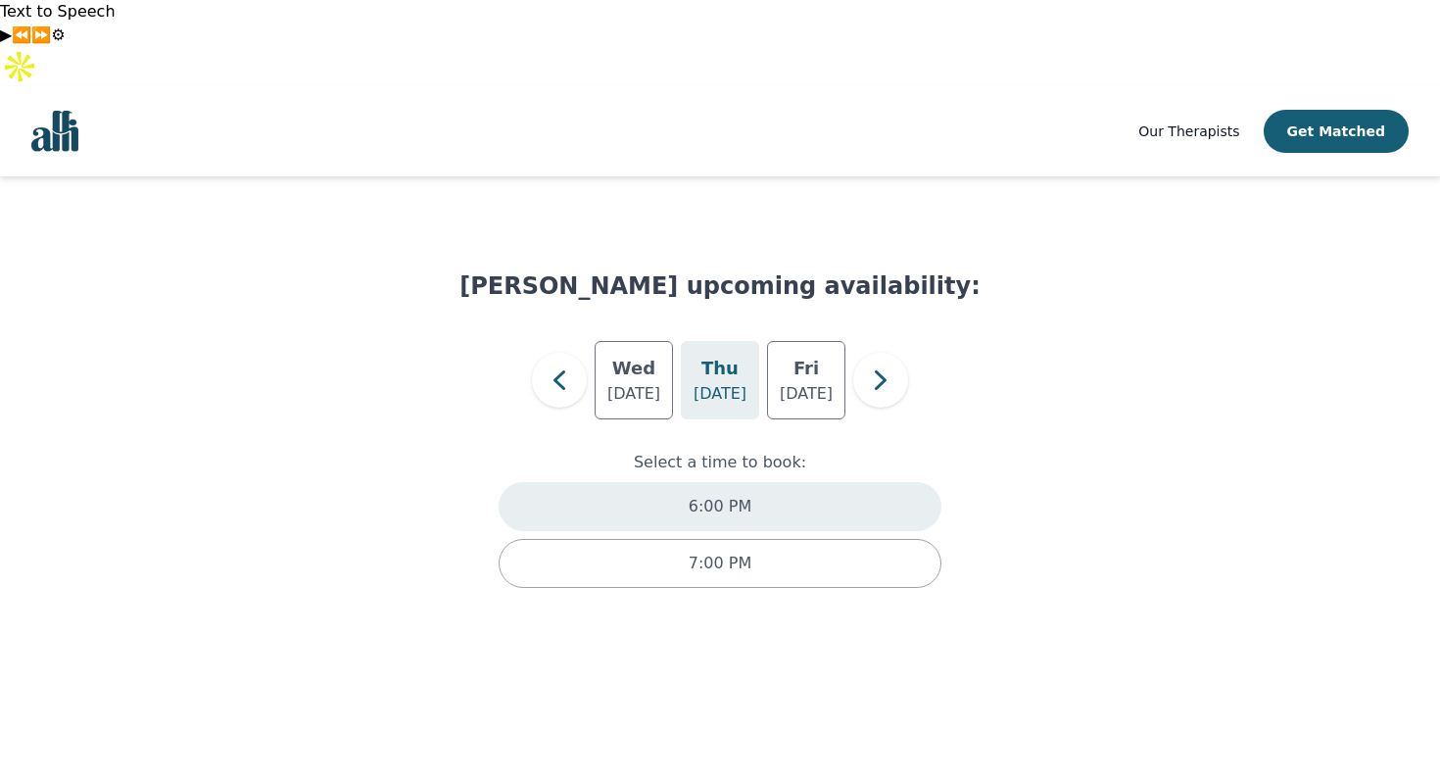
click at [780, 482] on div "6:00 PM" at bounding box center [720, 506] width 443 height 49
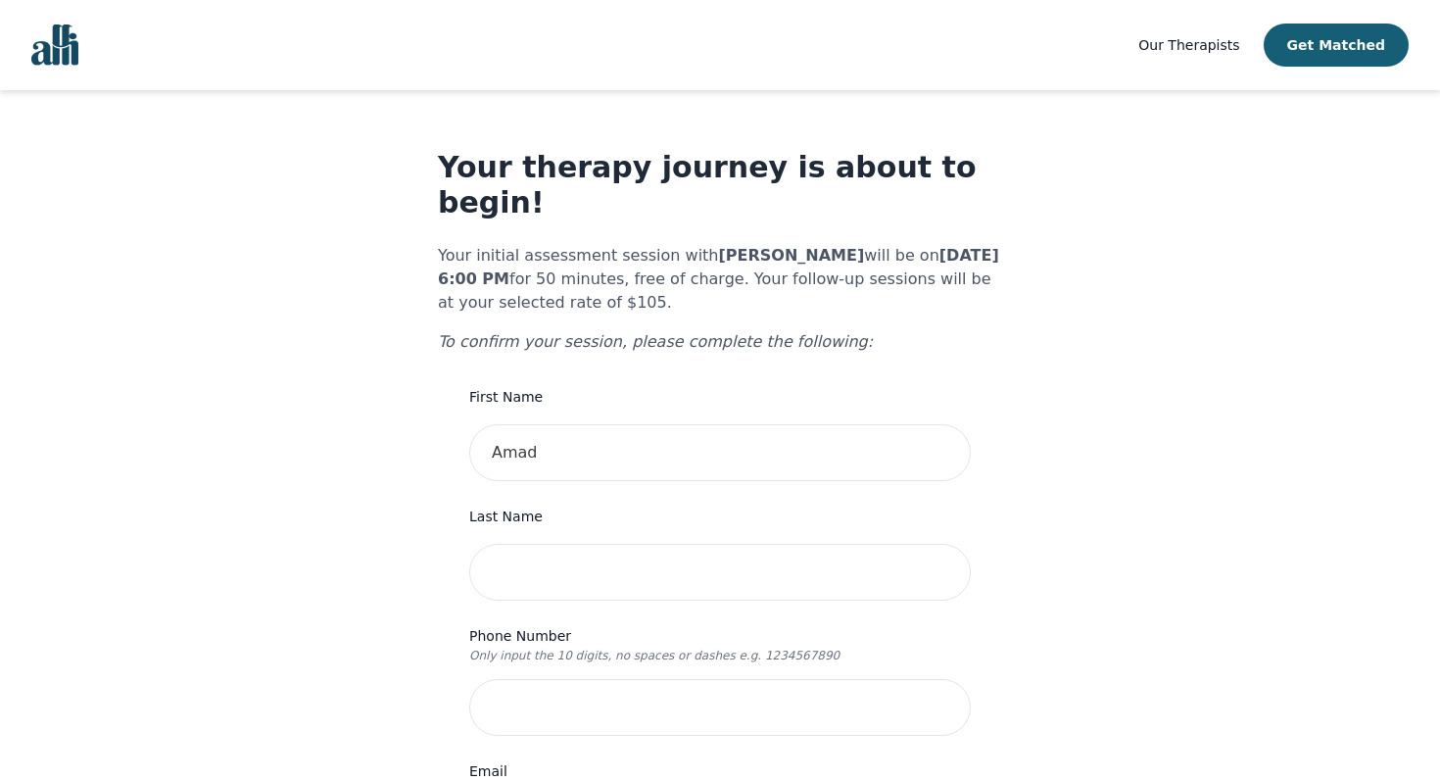
scroll to position [90, 0]
click at [762, 543] on input "text" at bounding box center [719, 571] width 501 height 57
type input "El-houni"
type input "6478889424"
type input "[STREET_ADDRESS]"
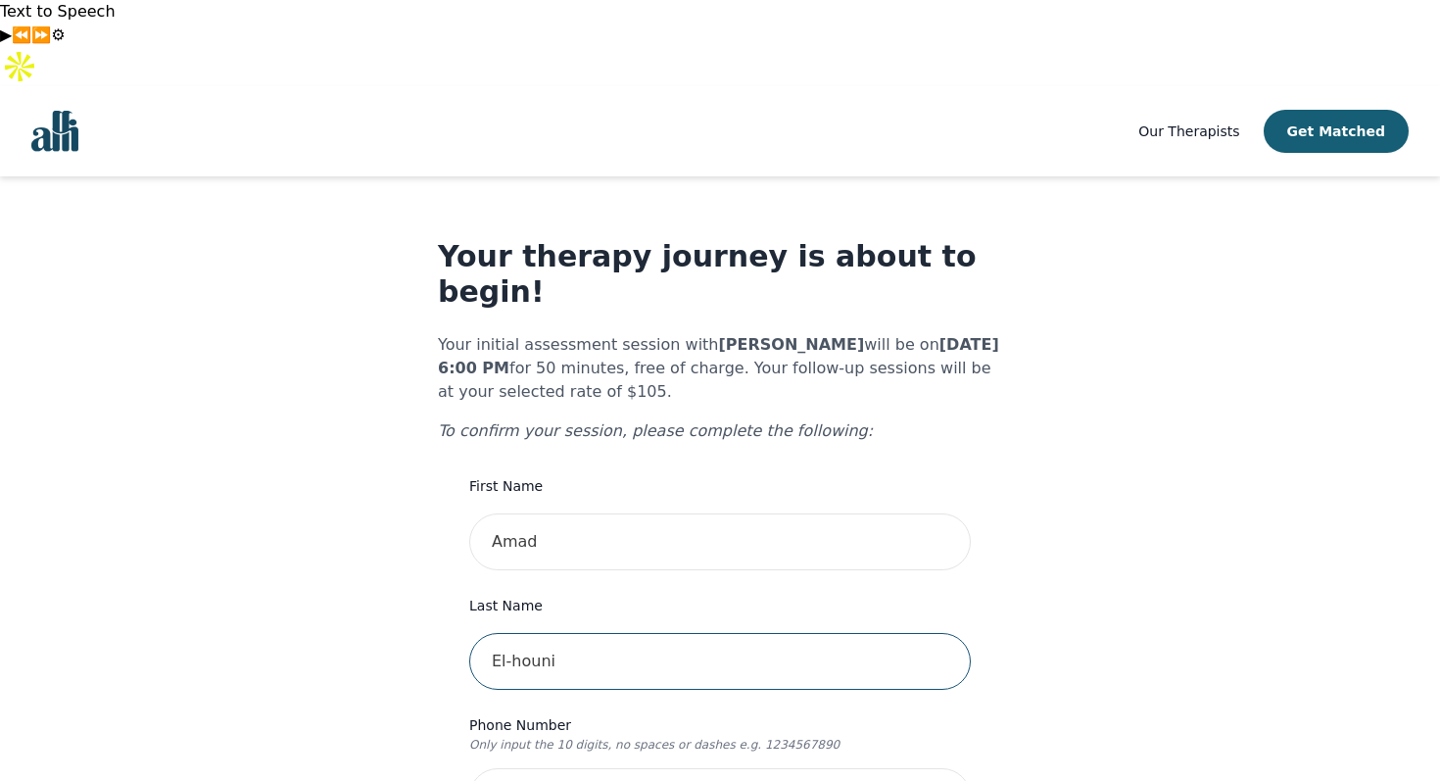
scroll to position [0, 0]
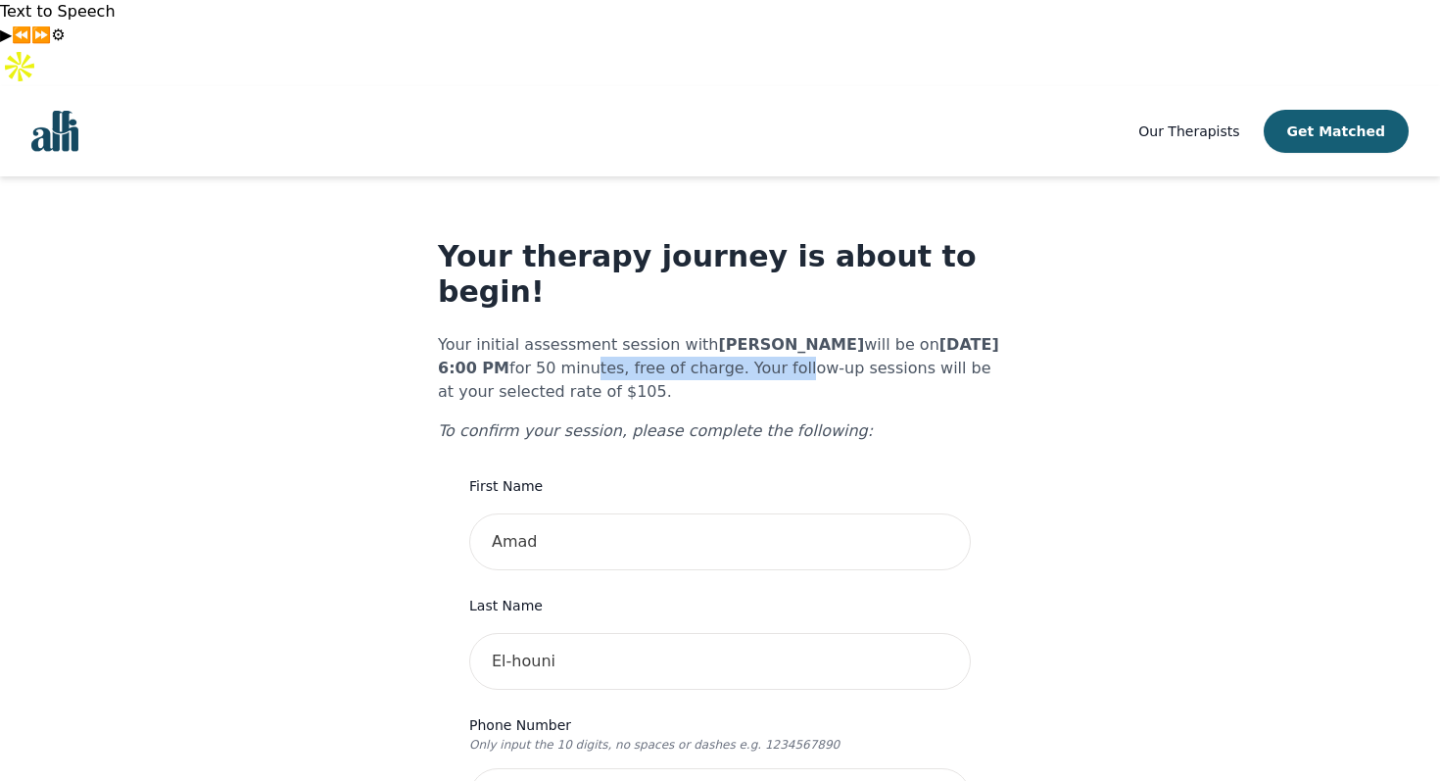
drag, startPoint x: 577, startPoint y: 243, endPoint x: 809, endPoint y: 243, distance: 232.1
click at [807, 333] on p "Your initial assessment session with Melissa Stutley will be on 2025-09-04 @ 6:…" at bounding box center [720, 368] width 564 height 71
click at [809, 333] on p "Your initial assessment session with Melissa Stutley will be on 2025-09-04 @ 6:…" at bounding box center [720, 368] width 564 height 71
click at [850, 333] on p "Your initial assessment session with Melissa Stutley will be on 2025-09-04 @ 6:…" at bounding box center [720, 368] width 564 height 71
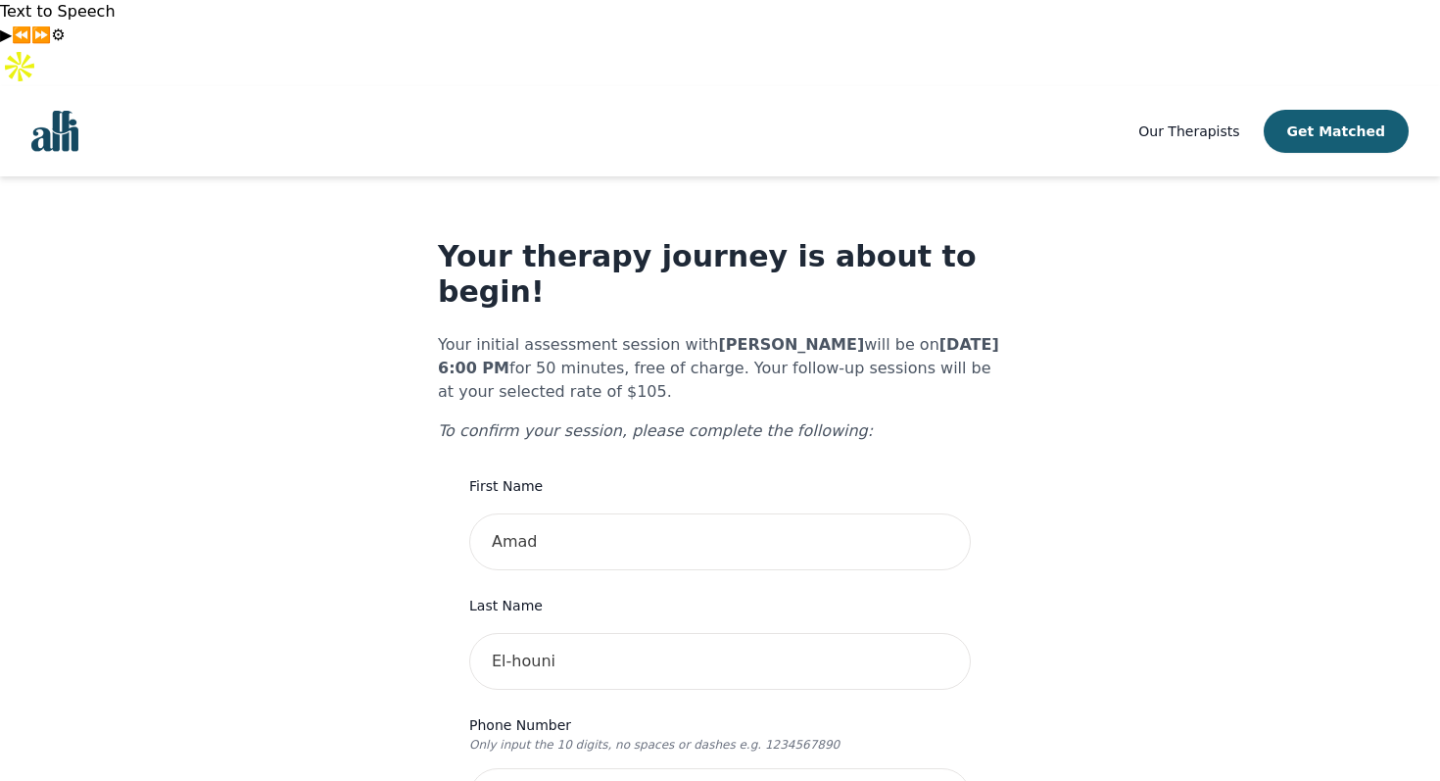
click at [850, 333] on p "Your initial assessment session with Melissa Stutley will be on 2025-09-04 @ 6:…" at bounding box center [720, 368] width 564 height 71
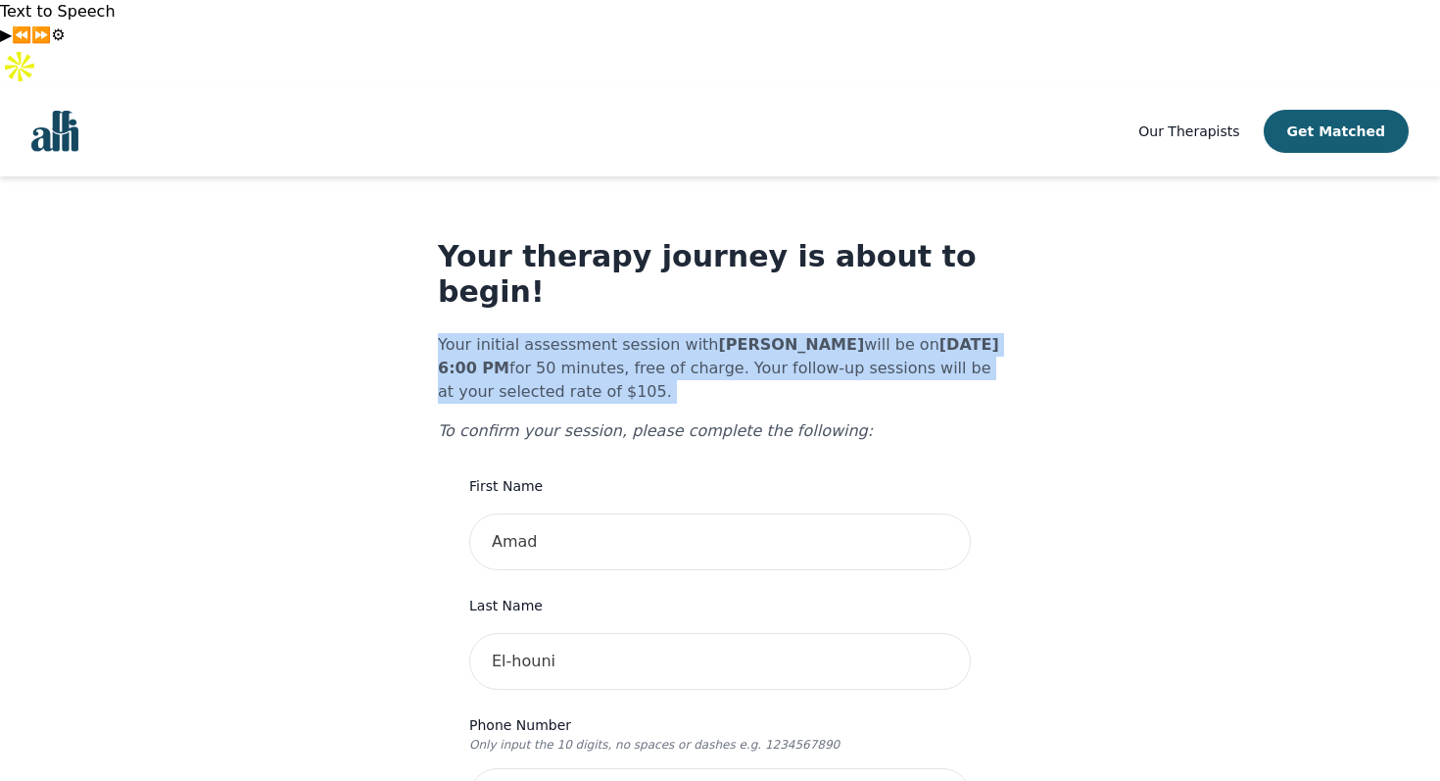
click at [756, 333] on p "Your initial assessment session with Melissa Stutley will be on 2025-09-04 @ 6:…" at bounding box center [720, 368] width 564 height 71
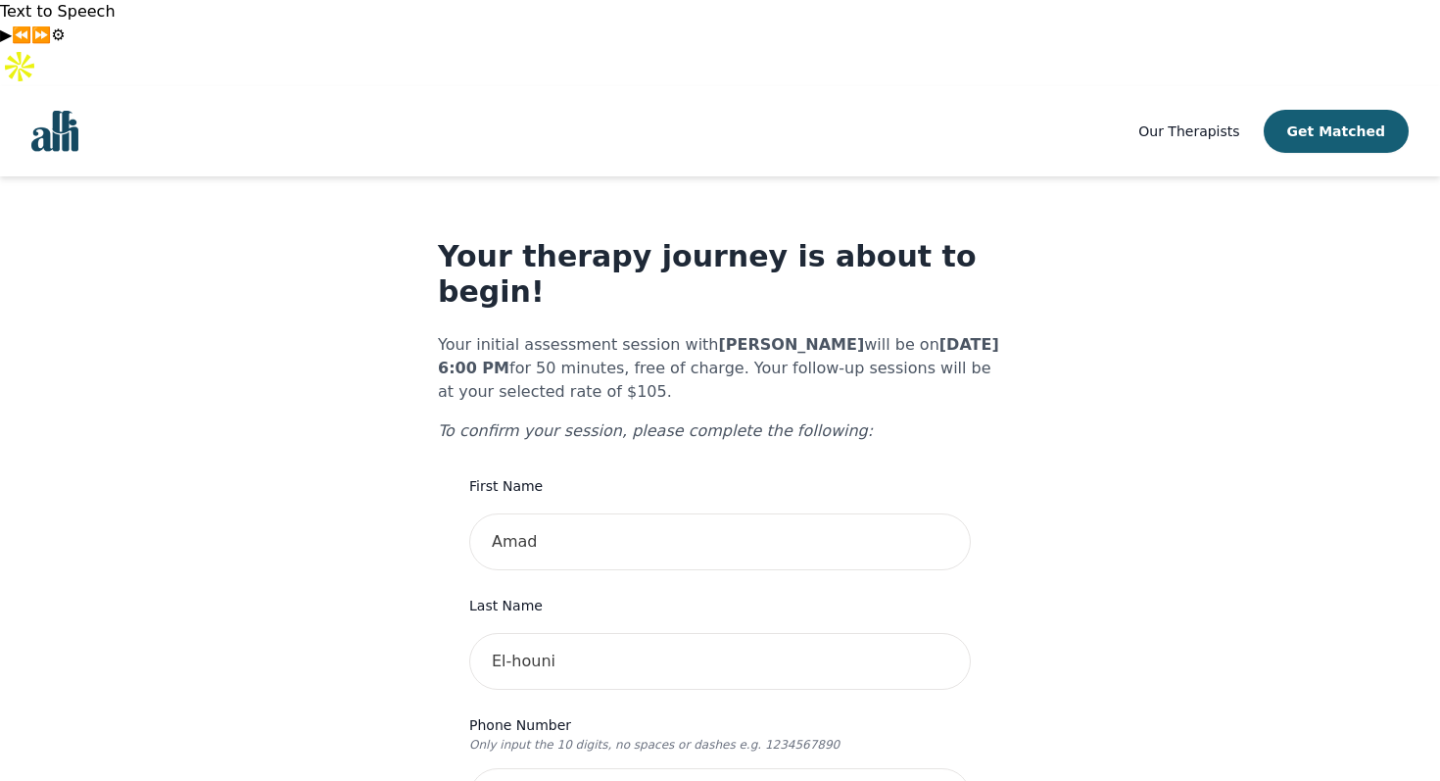
click at [756, 333] on p "Your initial assessment session with Melissa Stutley will be on 2025-09-04 @ 6:…" at bounding box center [720, 368] width 564 height 71
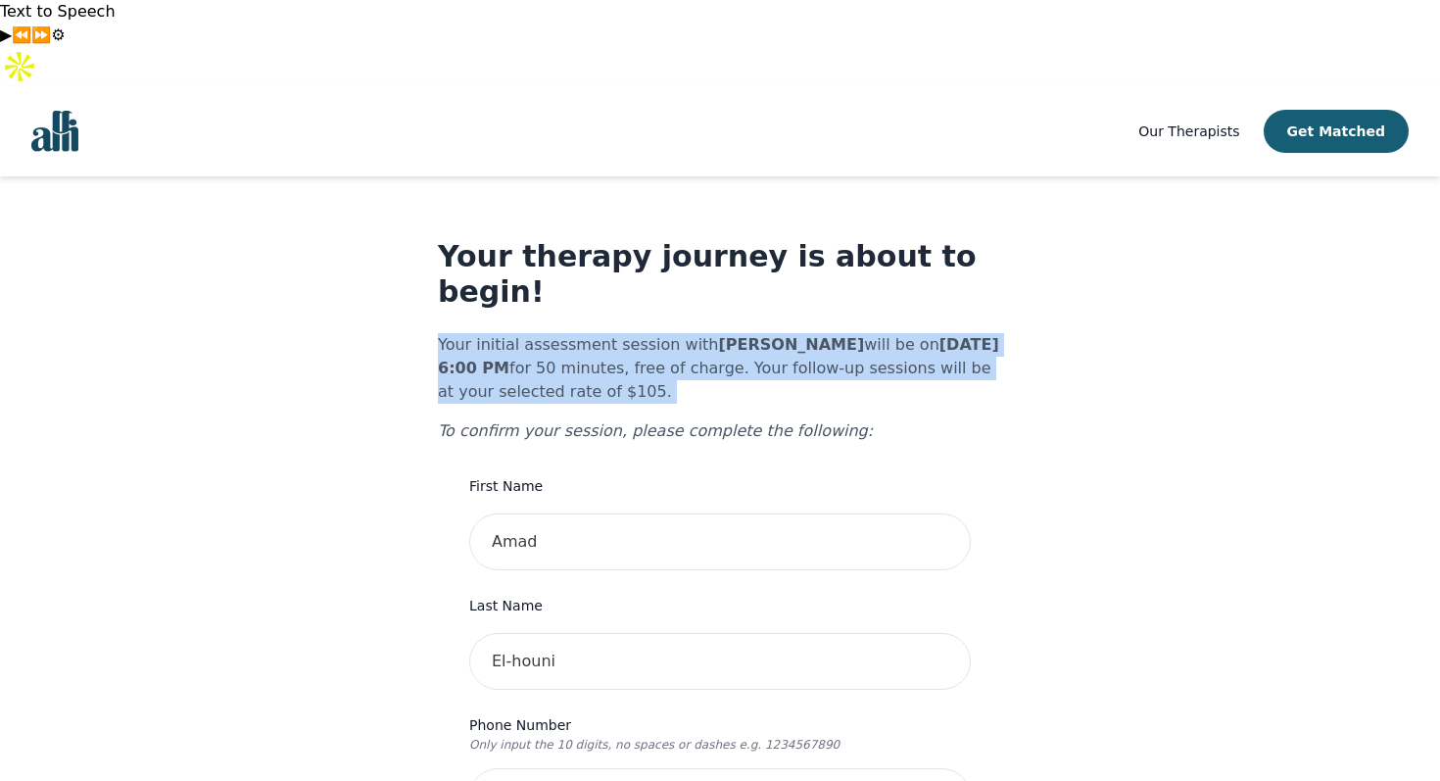
click at [805, 333] on p "Your initial assessment session with Melissa Stutley will be on 2025-09-04 @ 6:…" at bounding box center [720, 368] width 564 height 71
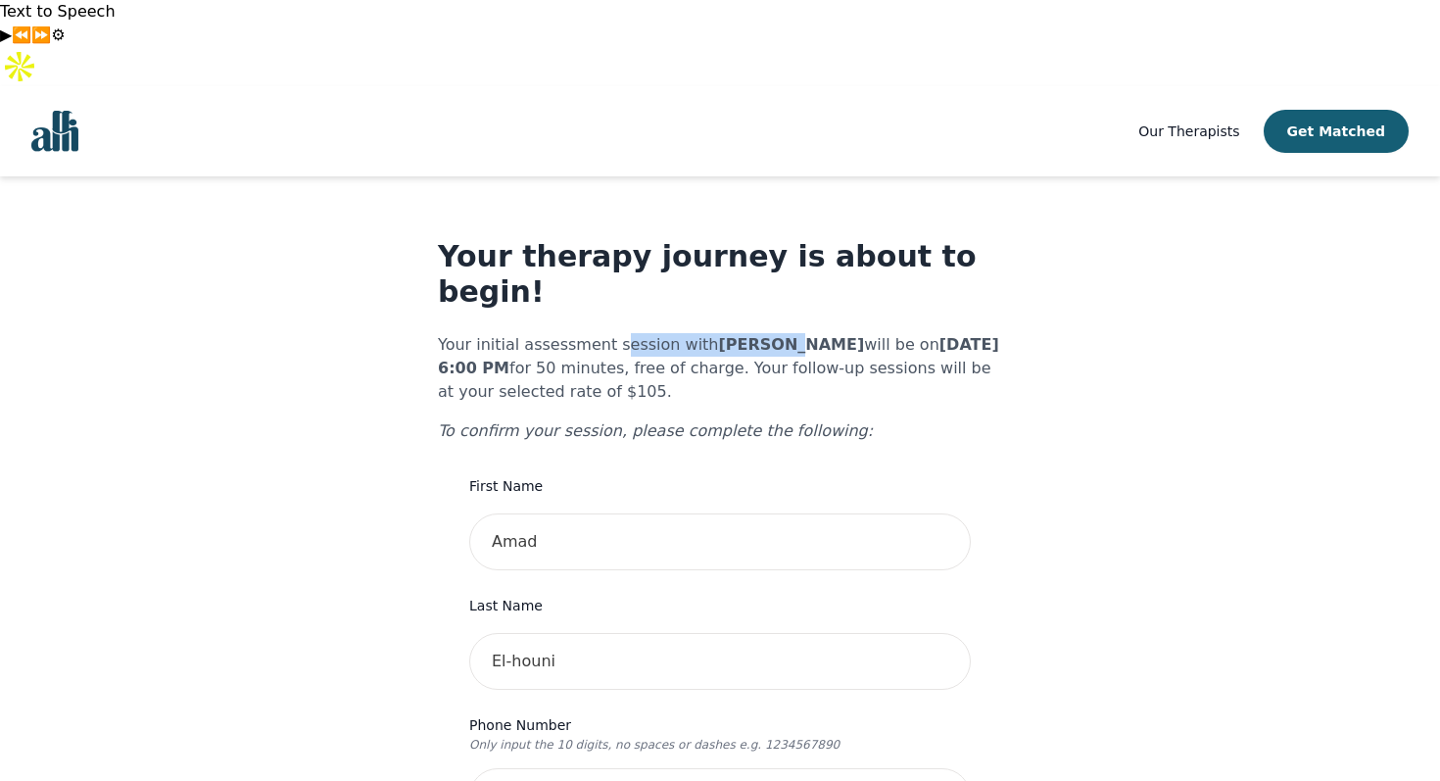
drag, startPoint x: 613, startPoint y: 228, endPoint x: 756, endPoint y: 227, distance: 143.0
click at [756, 333] on p "Your initial assessment session with Melissa Stutley will be on 2025-09-04 @ 6:…" at bounding box center [720, 368] width 564 height 71
click at [819, 333] on p "Your initial assessment session with Melissa Stutley will be on 2025-09-04 @ 6:…" at bounding box center [720, 368] width 564 height 71
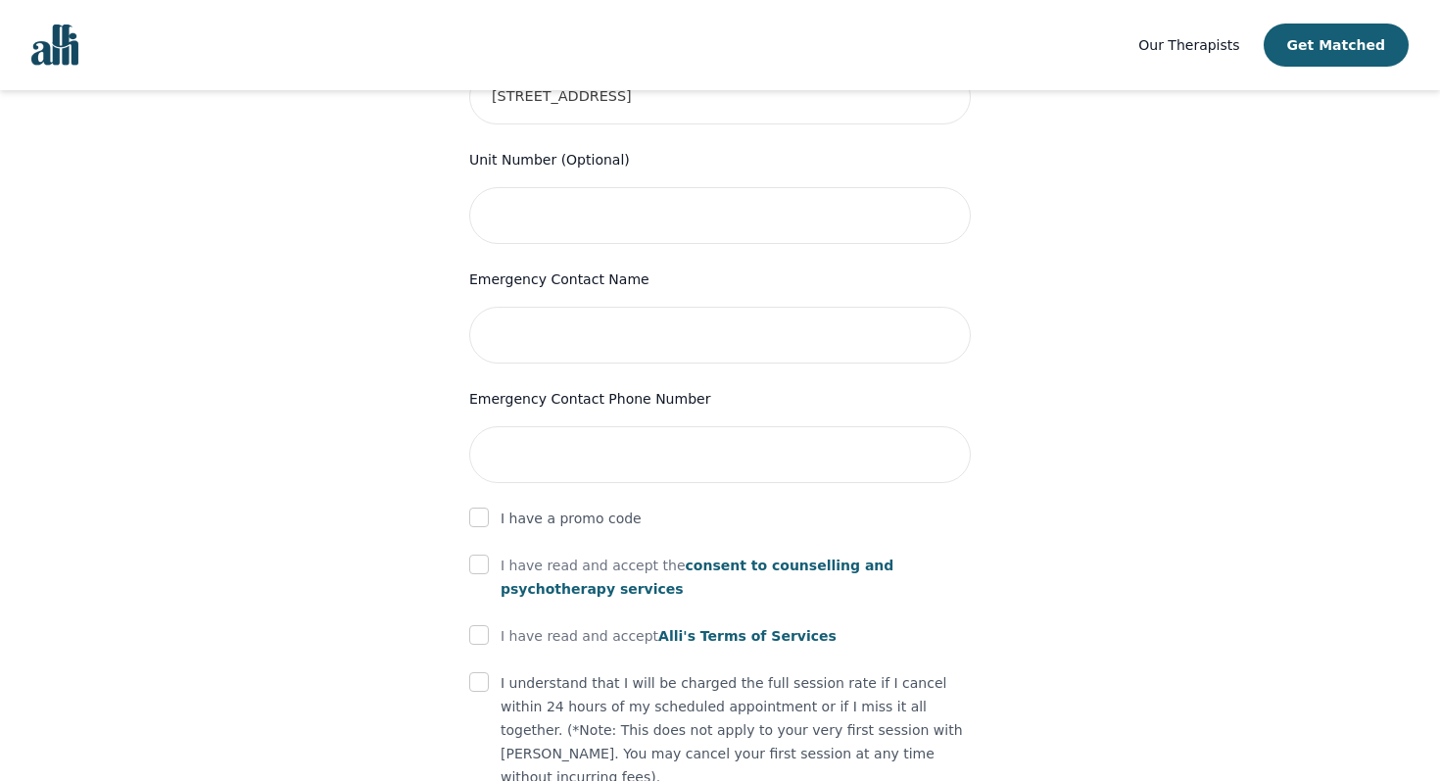
scroll to position [983, 0]
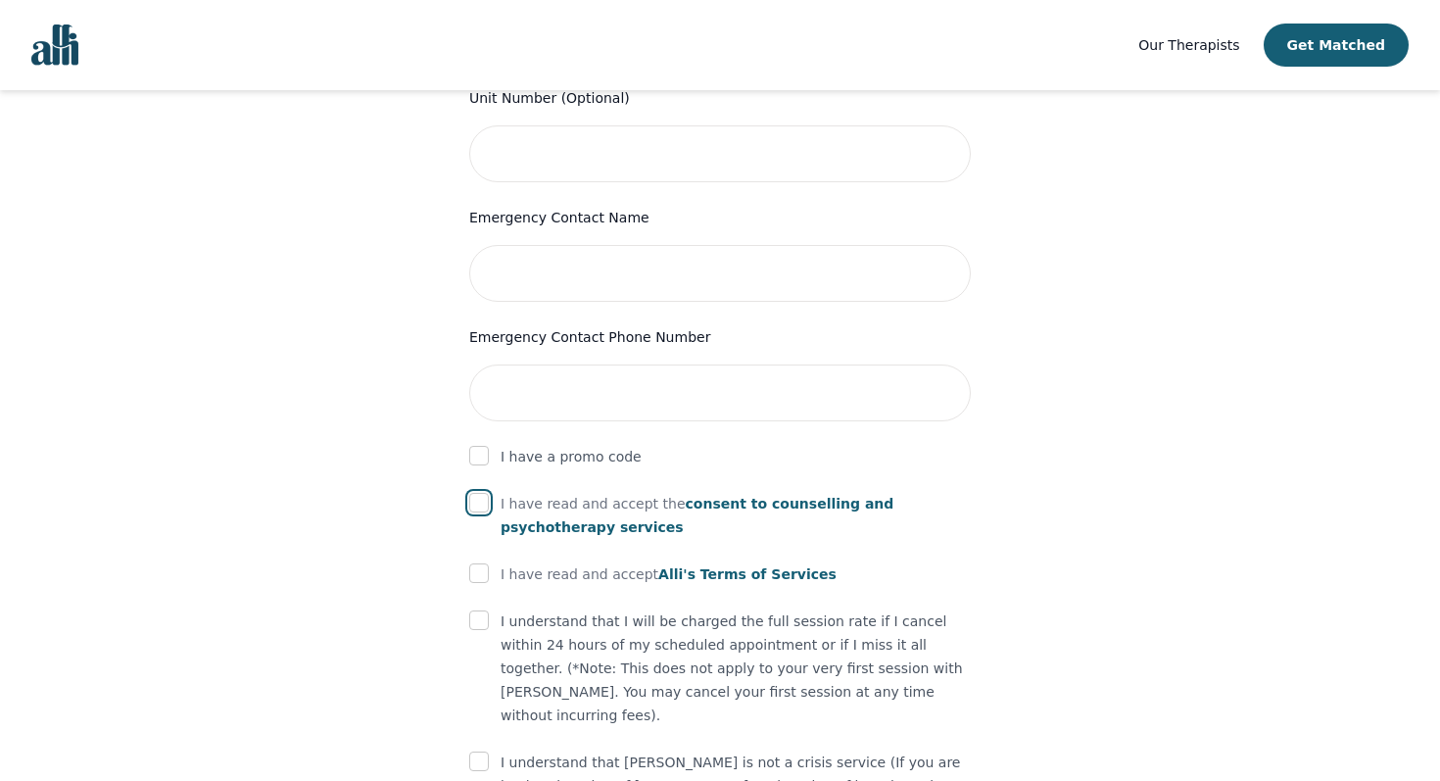
click at [479, 493] on input "checkbox" at bounding box center [479, 503] width 20 height 20
checkbox input "true"
click at [479, 563] on input "checkbox" at bounding box center [479, 573] width 20 height 20
checkbox input "true"
click at [476, 610] on input "checkbox" at bounding box center [479, 620] width 20 height 20
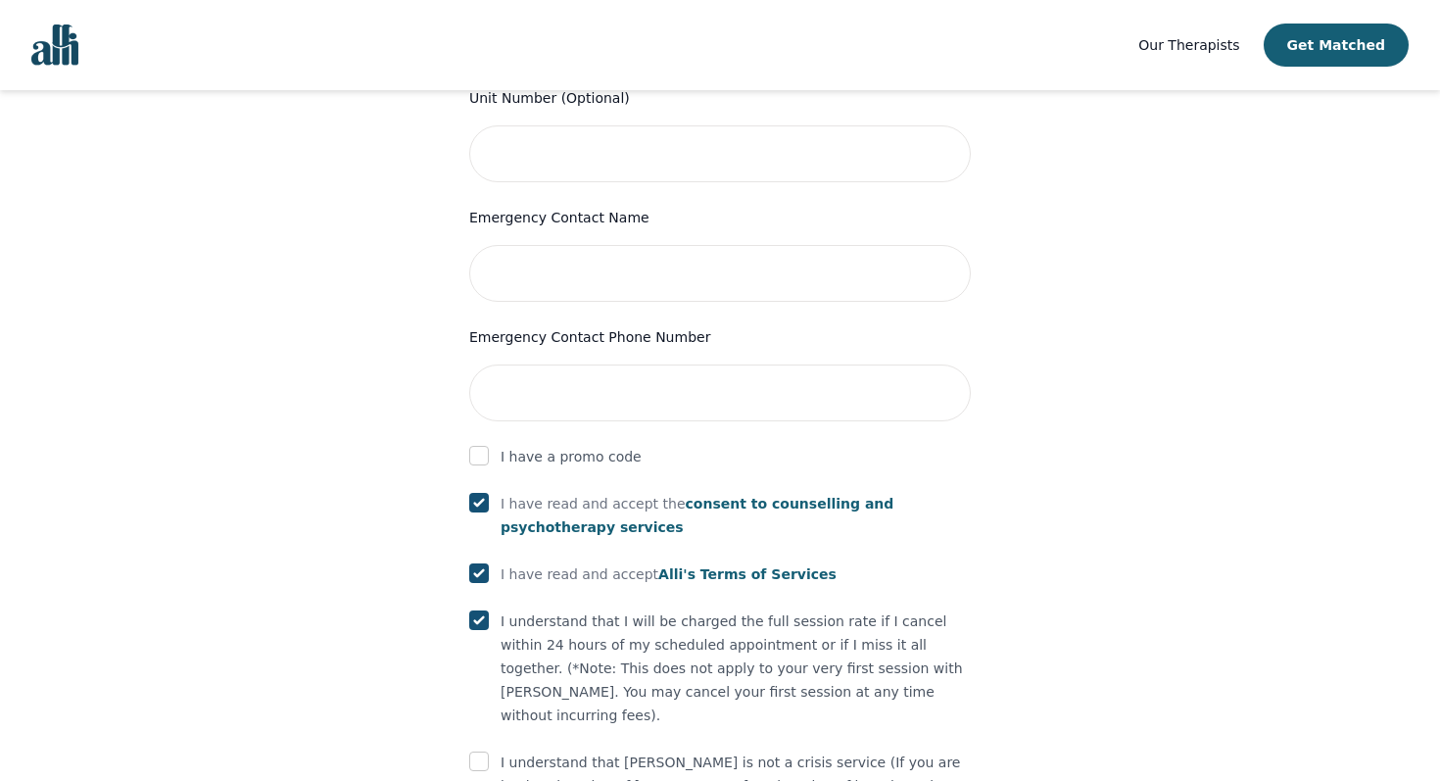
checkbox input "true"
click at [484, 751] on input "checkbox" at bounding box center [479, 761] width 20 height 20
checkbox input "true"
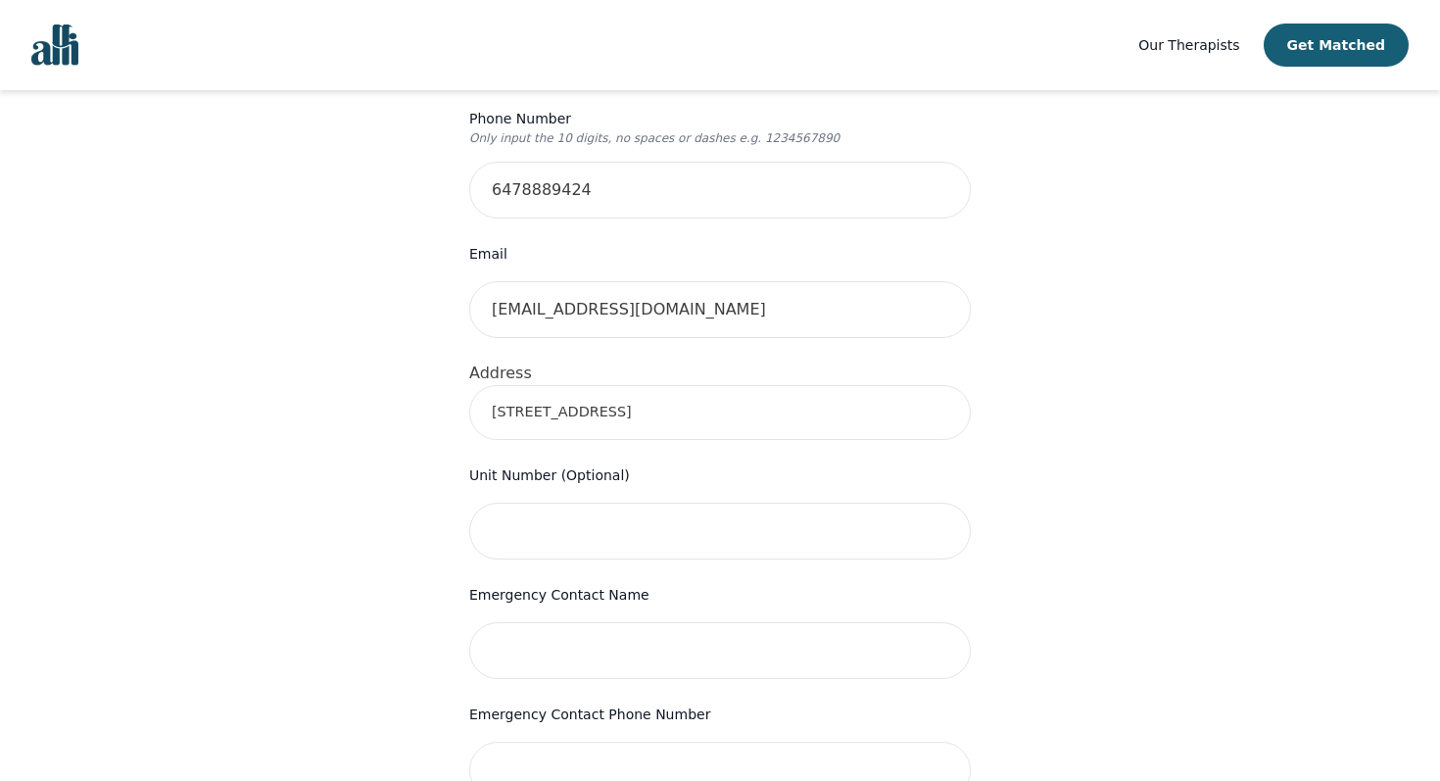
scroll to position [715, 0]
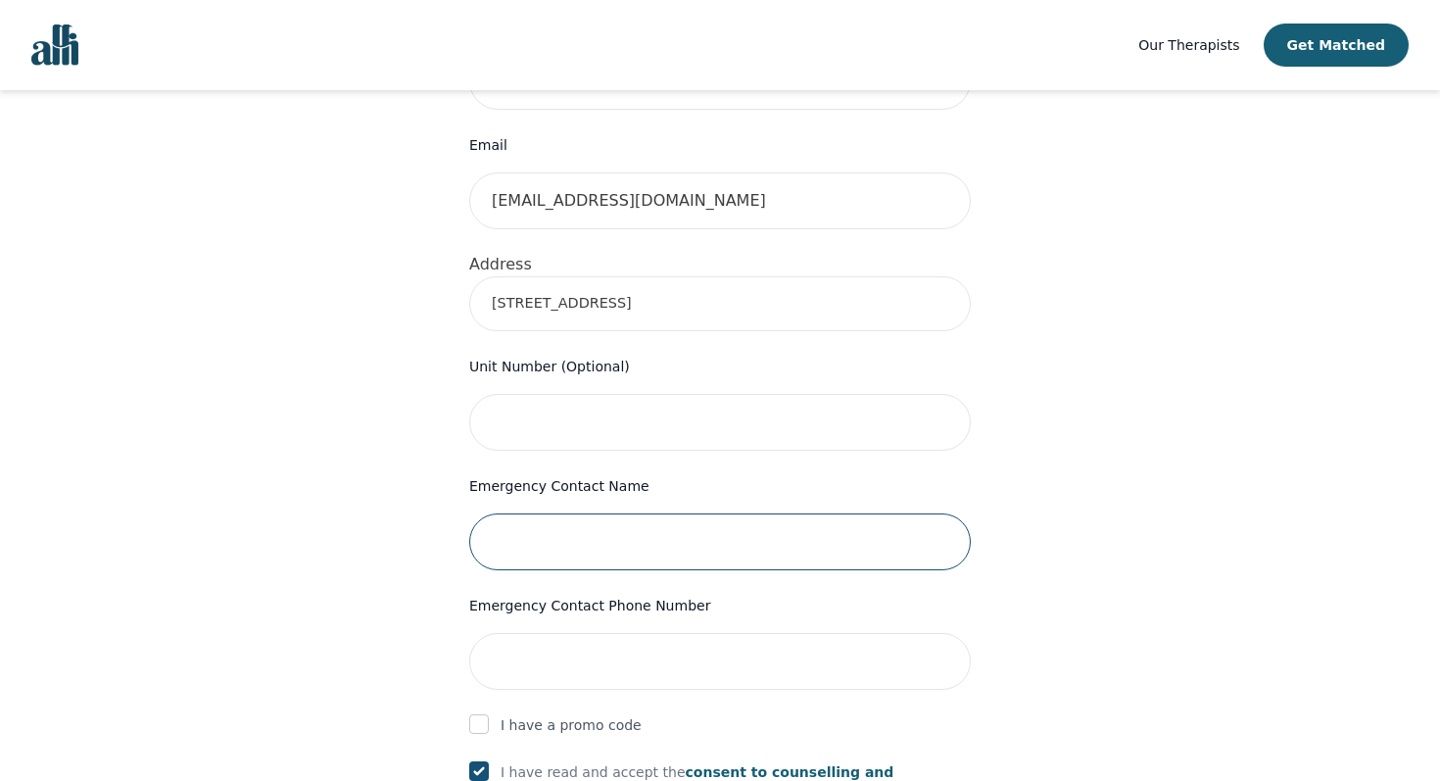
click at [682, 513] on input "text" at bounding box center [719, 541] width 501 height 57
type input "[PERSON_NAME]"
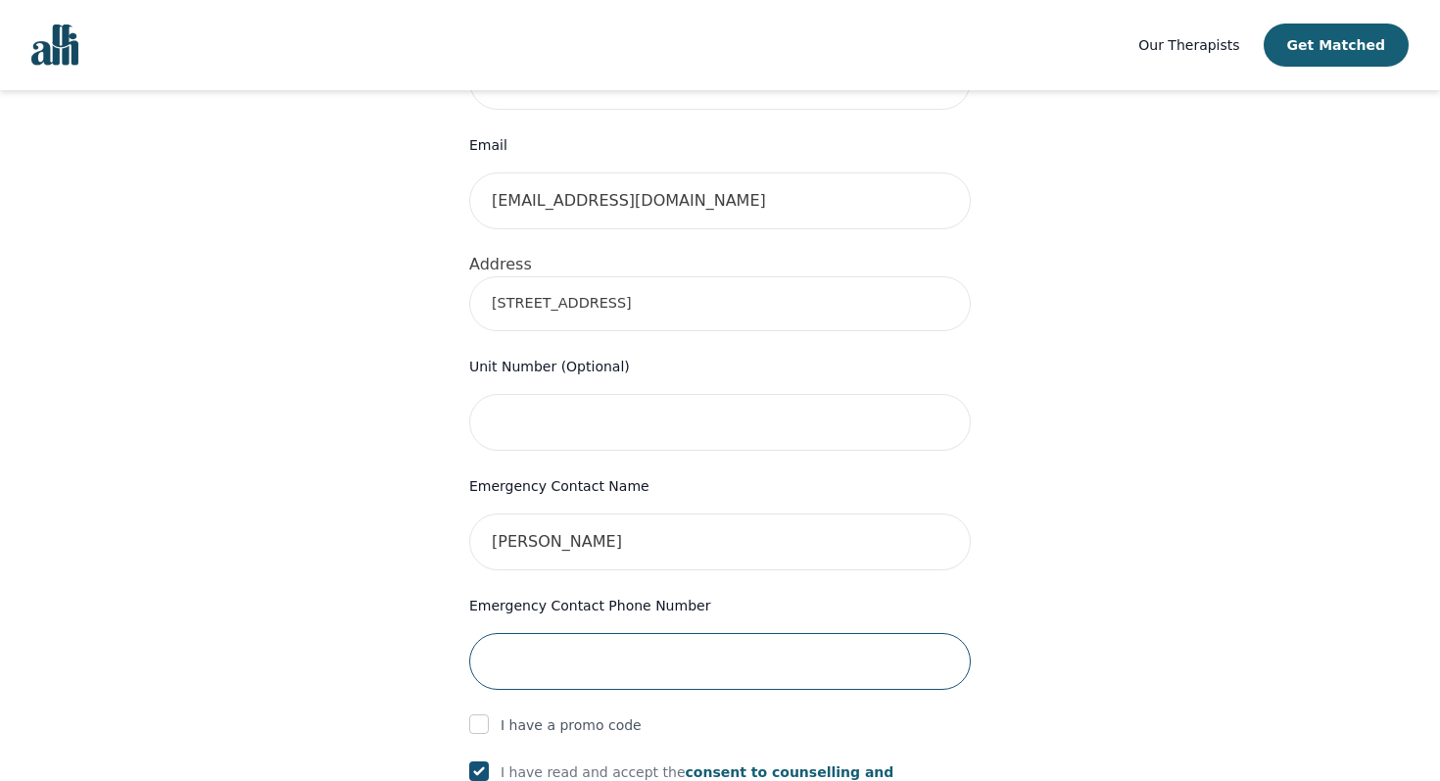
click at [697, 633] on input "tel" at bounding box center [719, 661] width 501 height 57
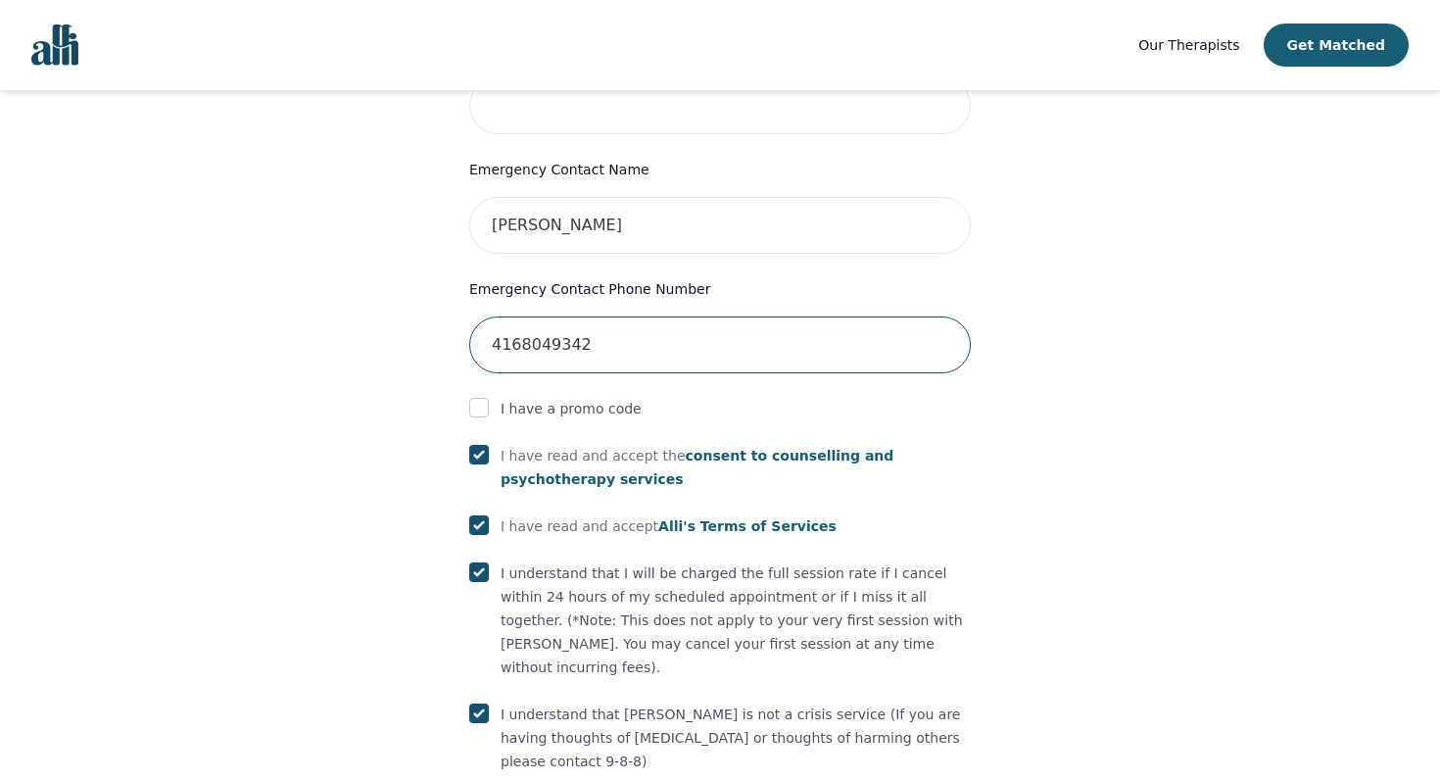
scroll to position [1058, 0]
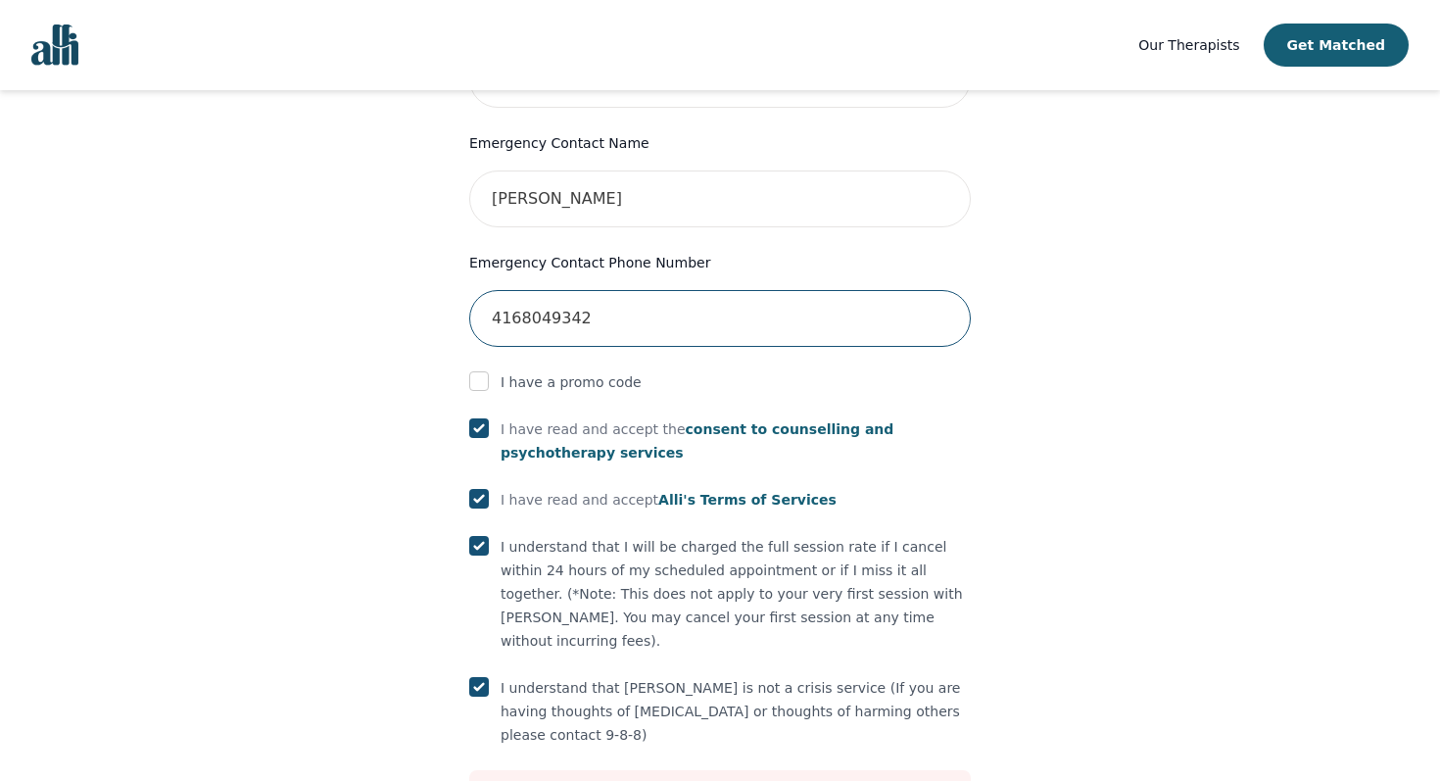
type input "4168049342"
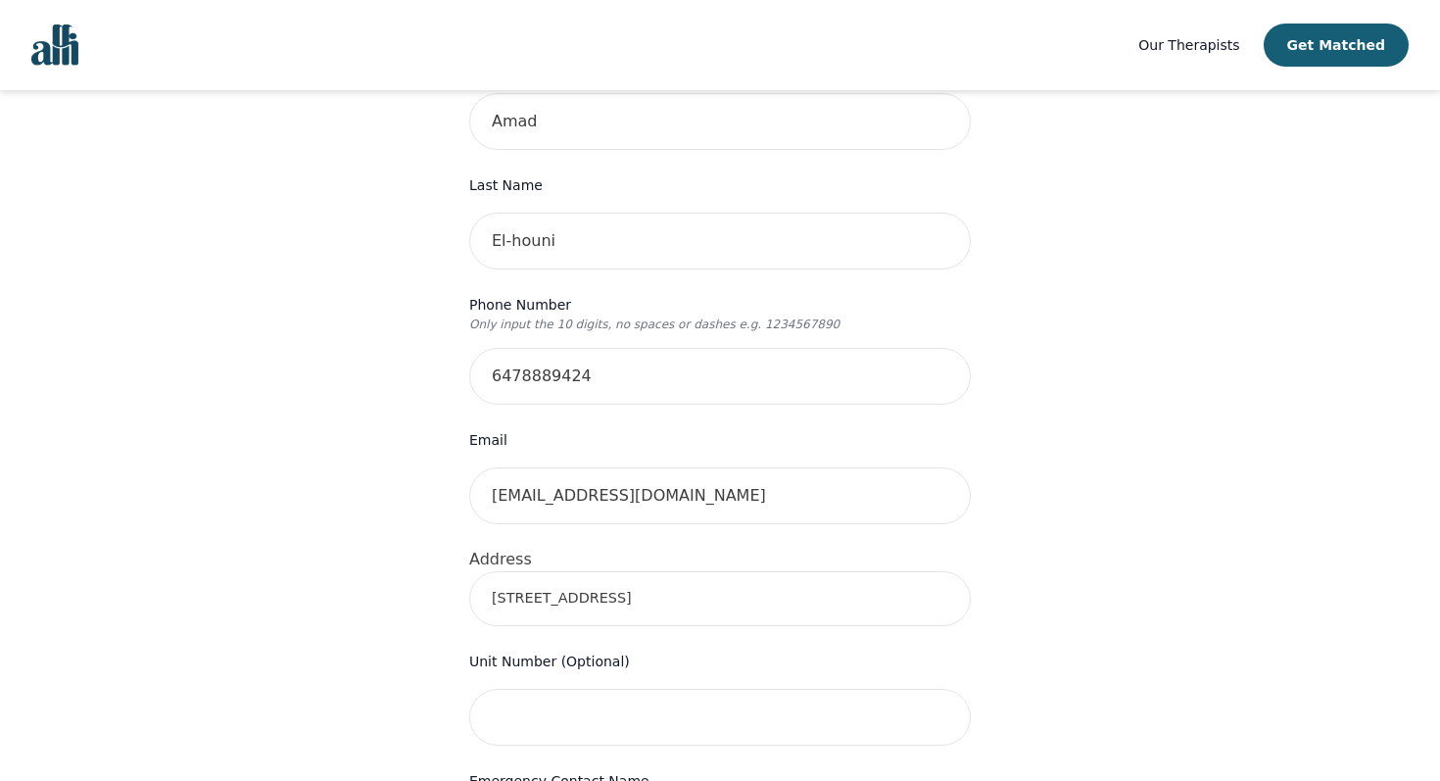
scroll to position [418, 0]
click at [651, 573] on input "[STREET_ADDRESS]" at bounding box center [719, 600] width 501 height 55
click at [626, 573] on input "[STREET_ADDRESS]" at bounding box center [719, 600] width 501 height 55
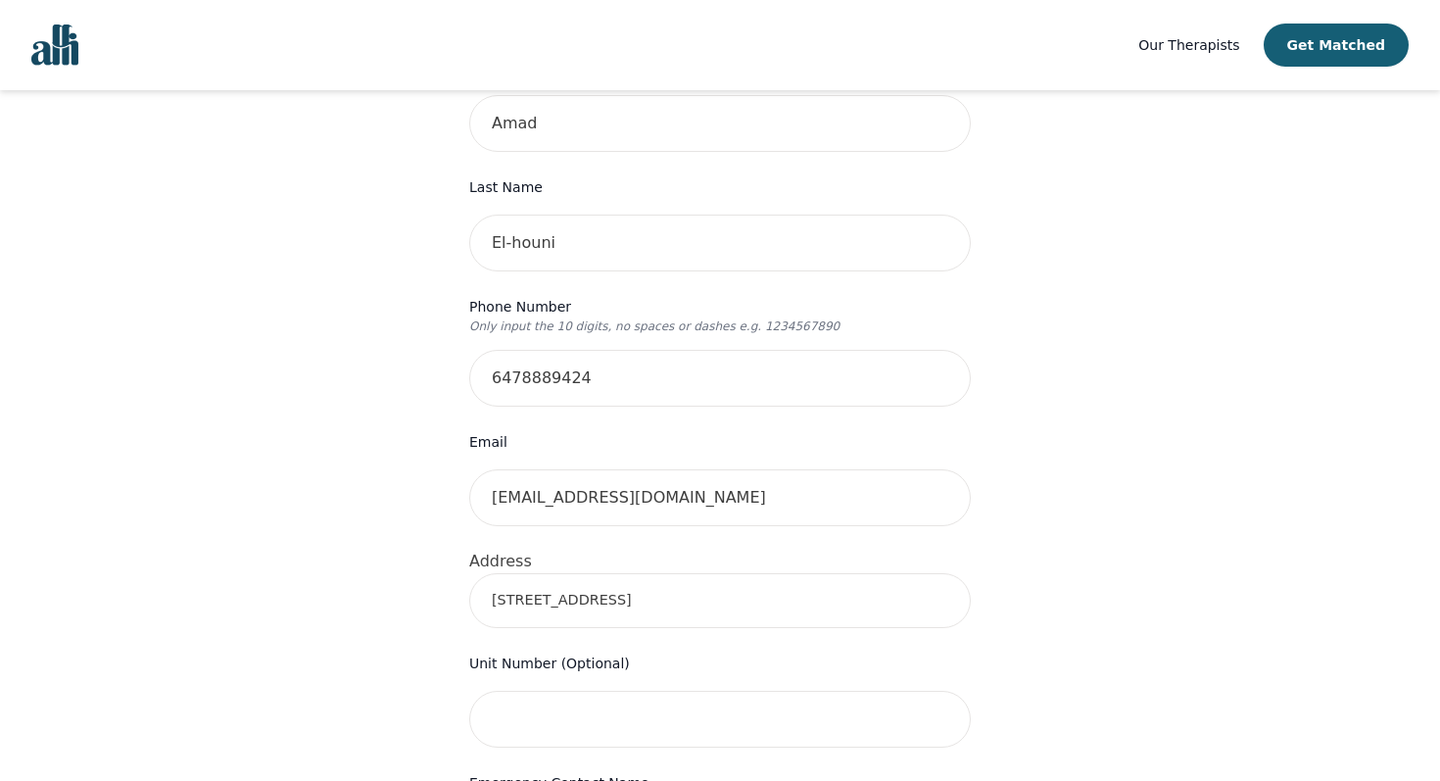
click at [617, 573] on input "223 Humber Rd, Corner Brook, NL A2H 1H6, Canada" at bounding box center [719, 600] width 501 height 55
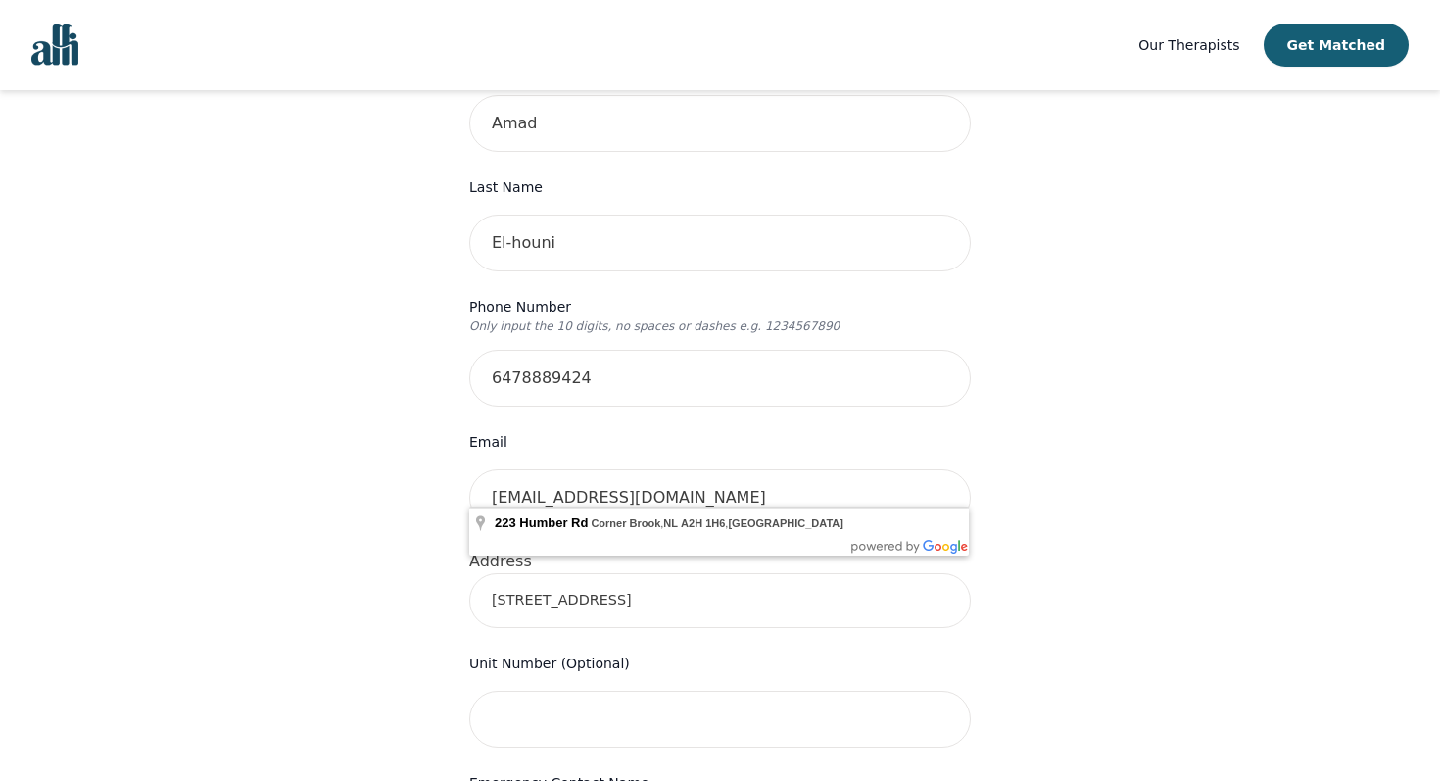
click at [617, 573] on input "223 Humber Rd, Corner Brook, NL A2H 1H6, Canada" at bounding box center [719, 600] width 501 height 55
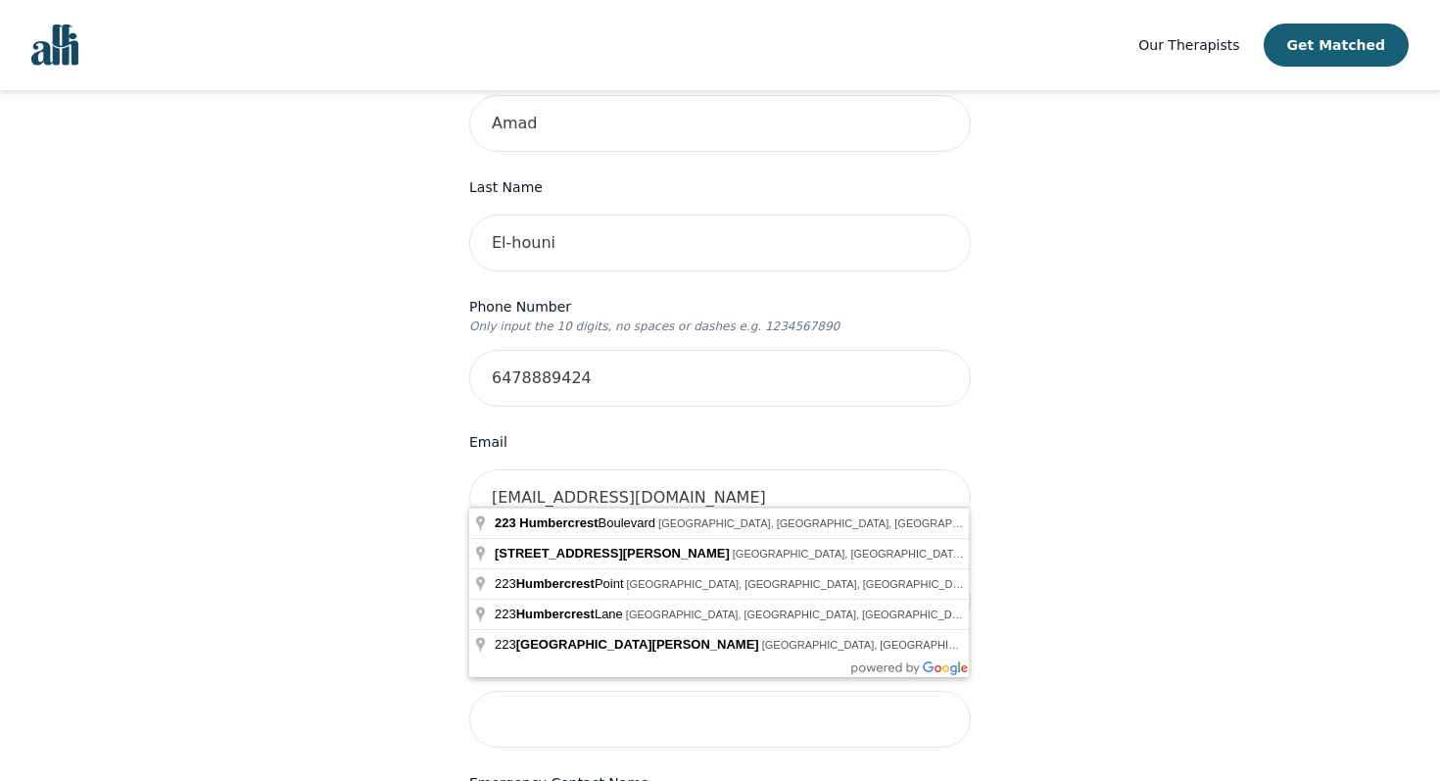
click at [1130, 598] on div "Your therapy journey is about to begin! Your initial assessment session with Me…" at bounding box center [720, 673] width 1393 height 1831
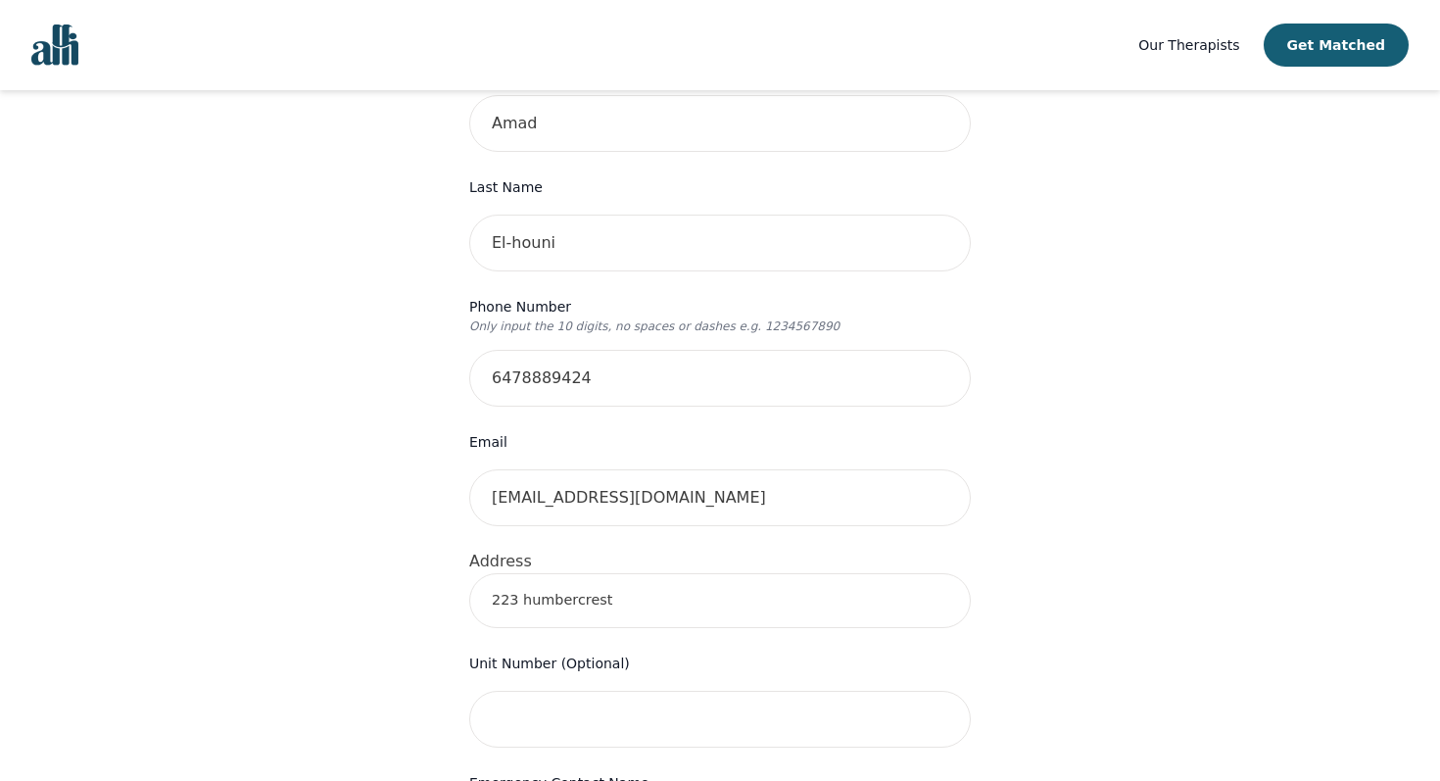
click at [762, 573] on input "223 humbercrest" at bounding box center [719, 600] width 501 height 55
click at [739, 573] on input "223 Lane E Humbercrest N St. Johns, York, ON M6S 4G9, Canada" at bounding box center [719, 600] width 501 height 55
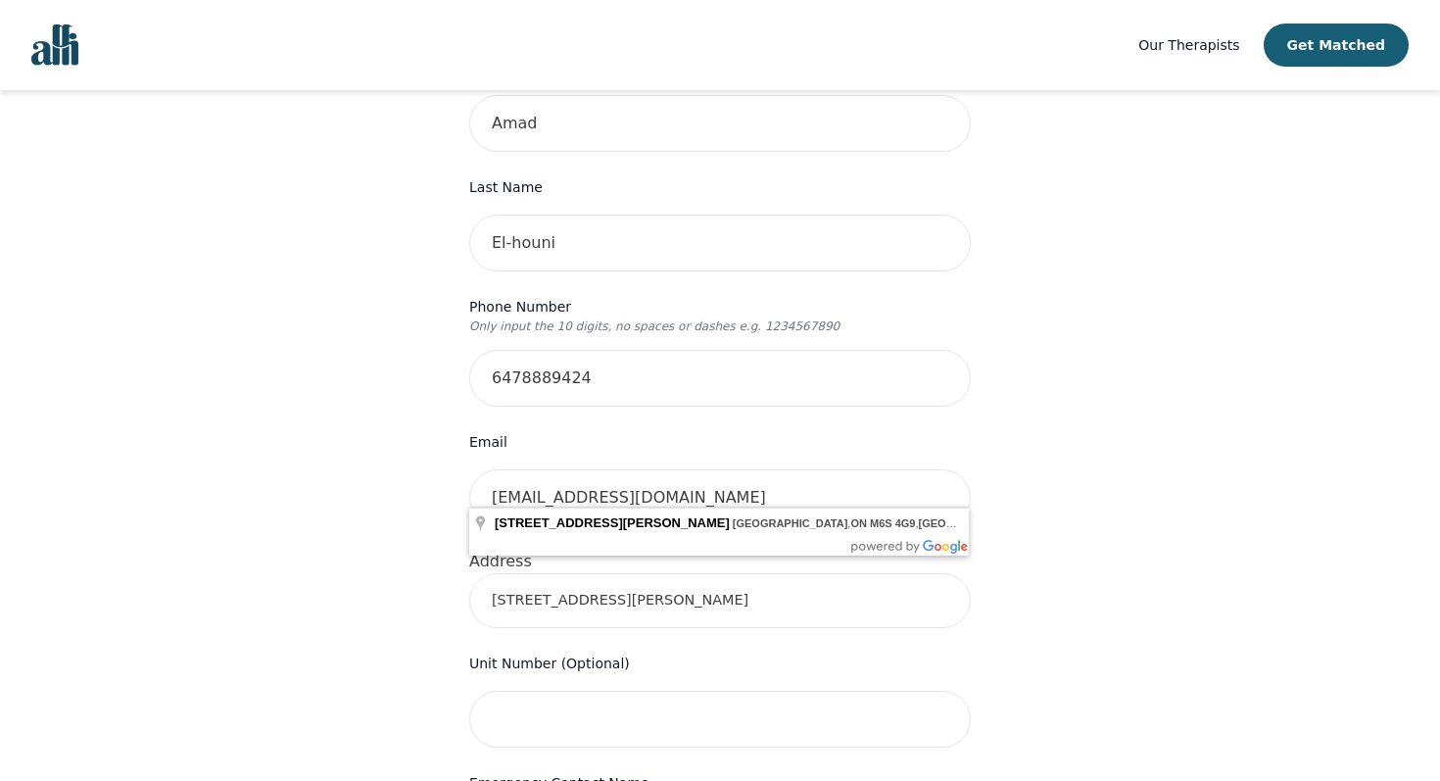
click at [739, 573] on input "223 Lane E Humbercrest N St. Johns, York, ON M6S 4G9, Canada" at bounding box center [719, 600] width 501 height 55
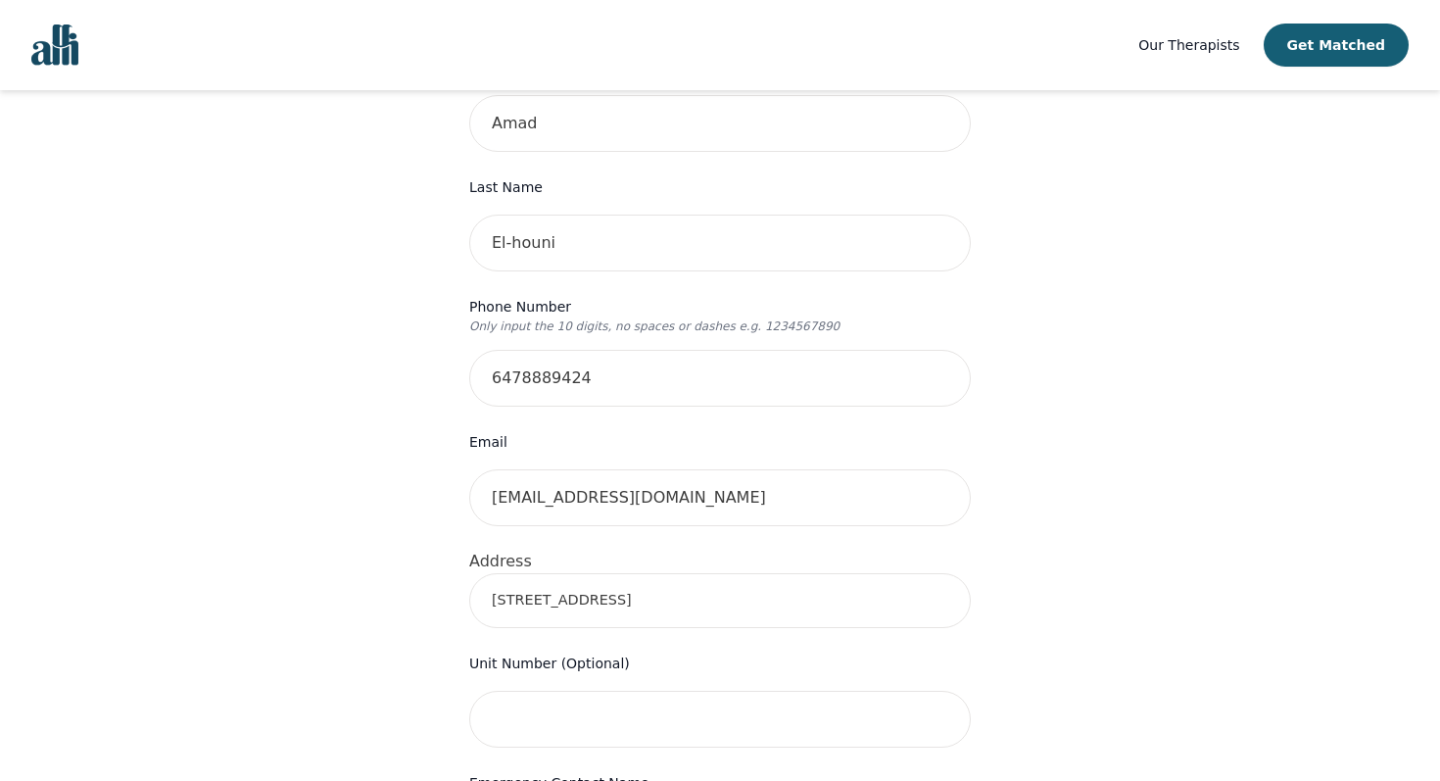
type input "[STREET_ADDRESS]"
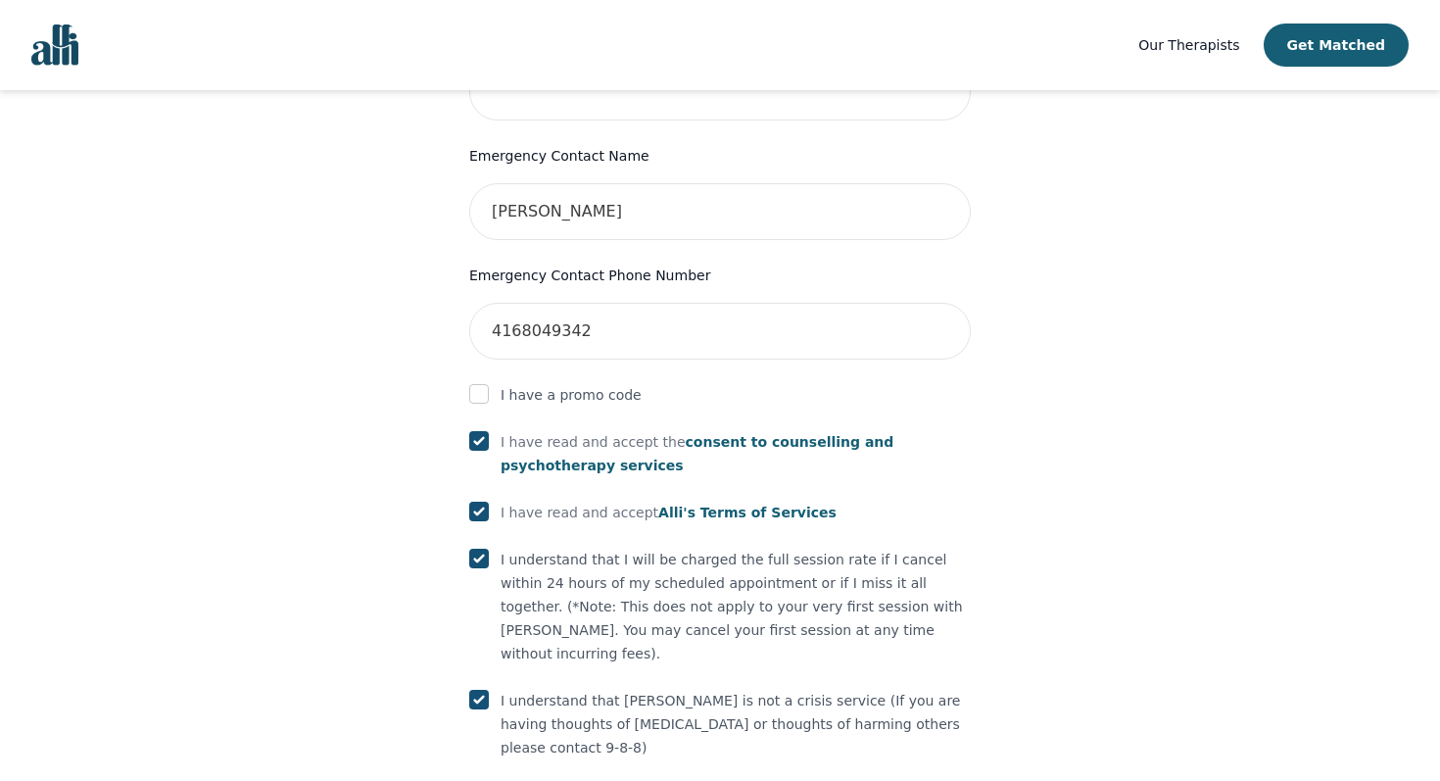
scroll to position [1058, 0]
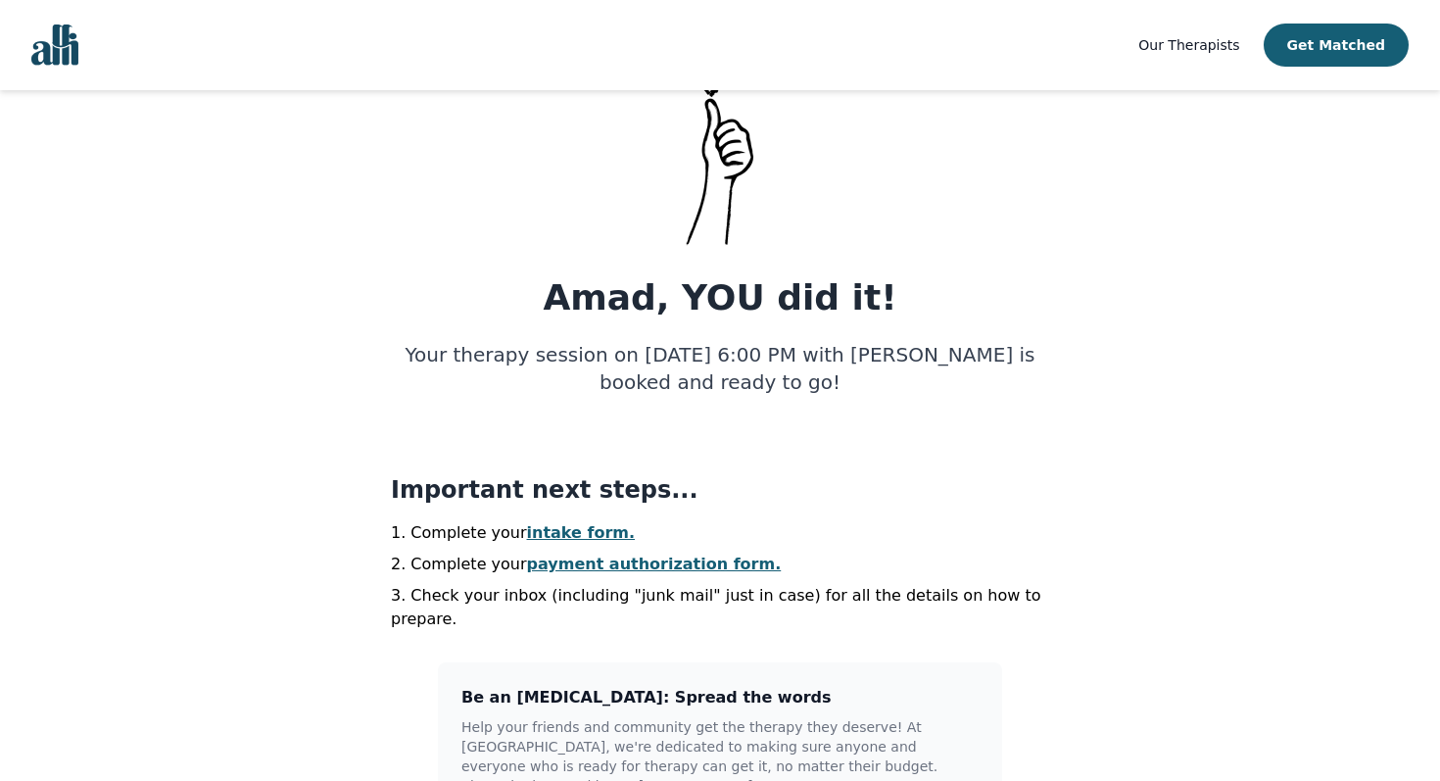
scroll to position [28, 0]
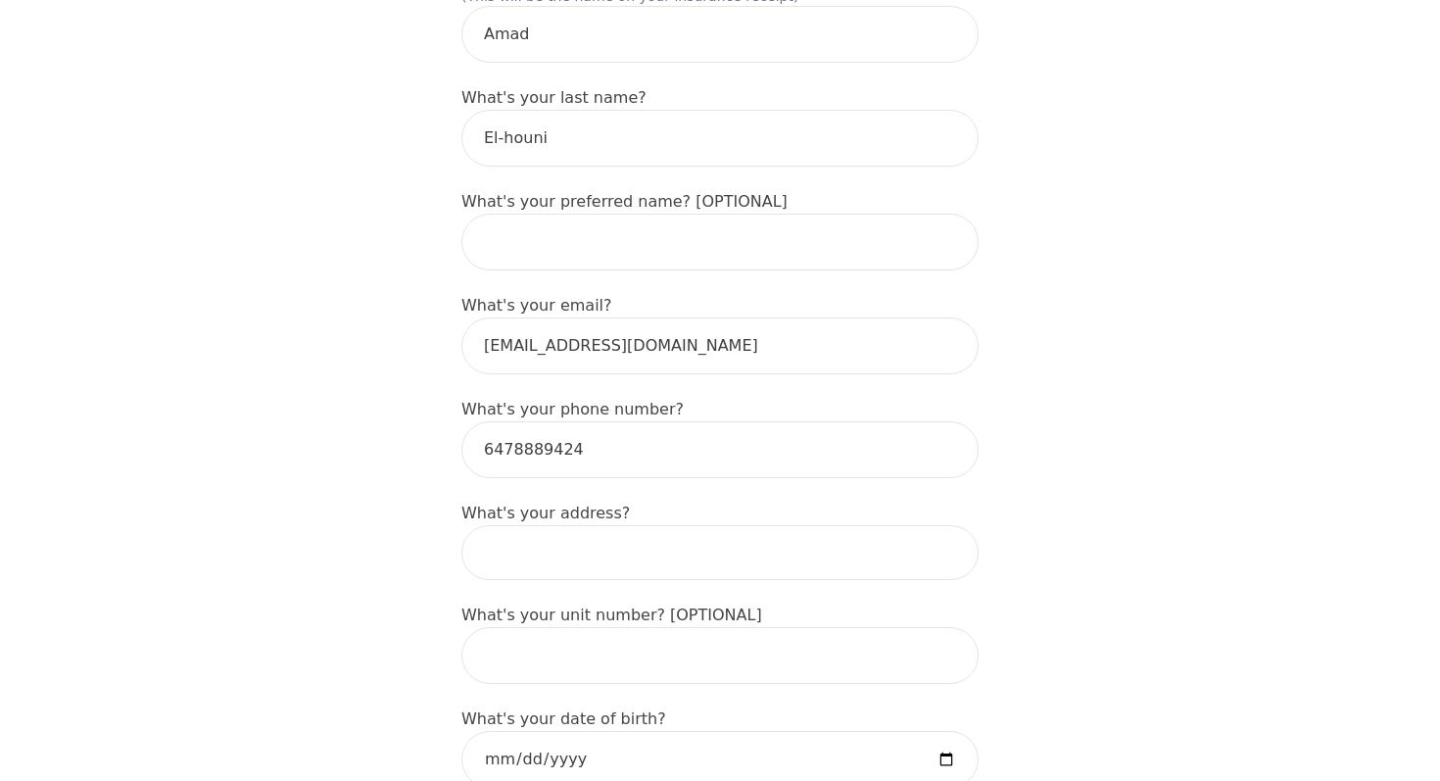
scroll to position [494, 0]
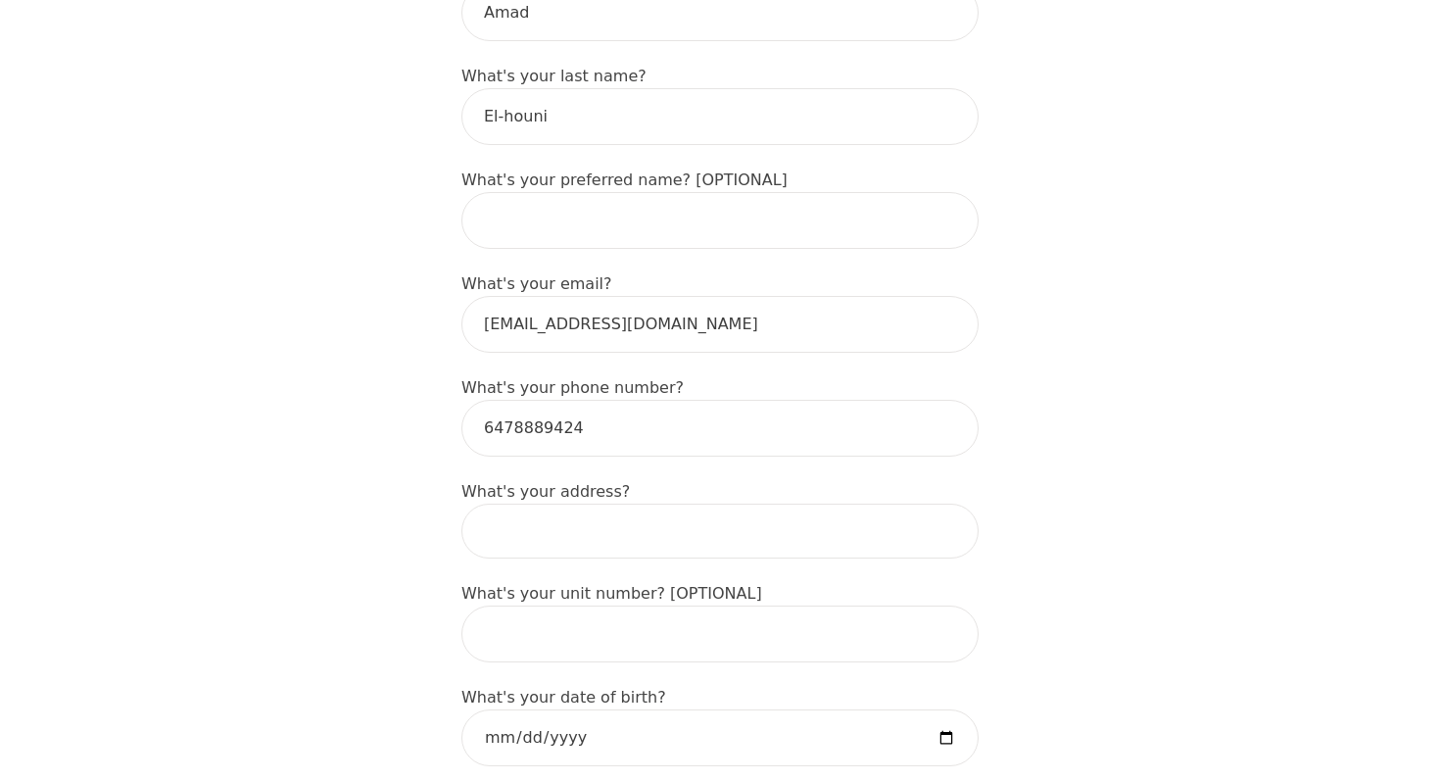
click at [710, 503] on input at bounding box center [719, 530] width 517 height 55
click at [797, 503] on input at bounding box center [719, 530] width 517 height 55
type input "[STREET_ADDRESS]"
type input "Amad"
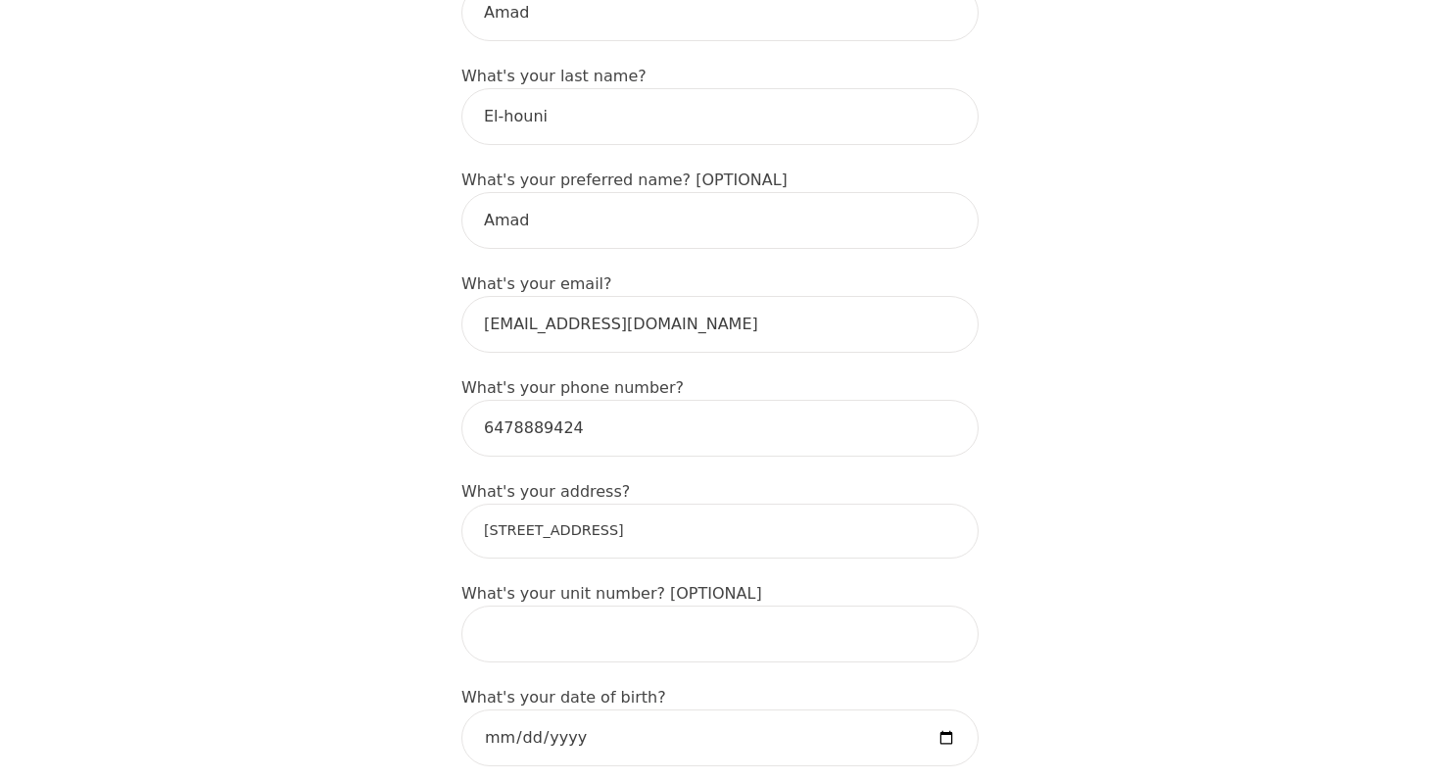
click at [738, 503] on input "[STREET_ADDRESS]" at bounding box center [719, 530] width 517 height 55
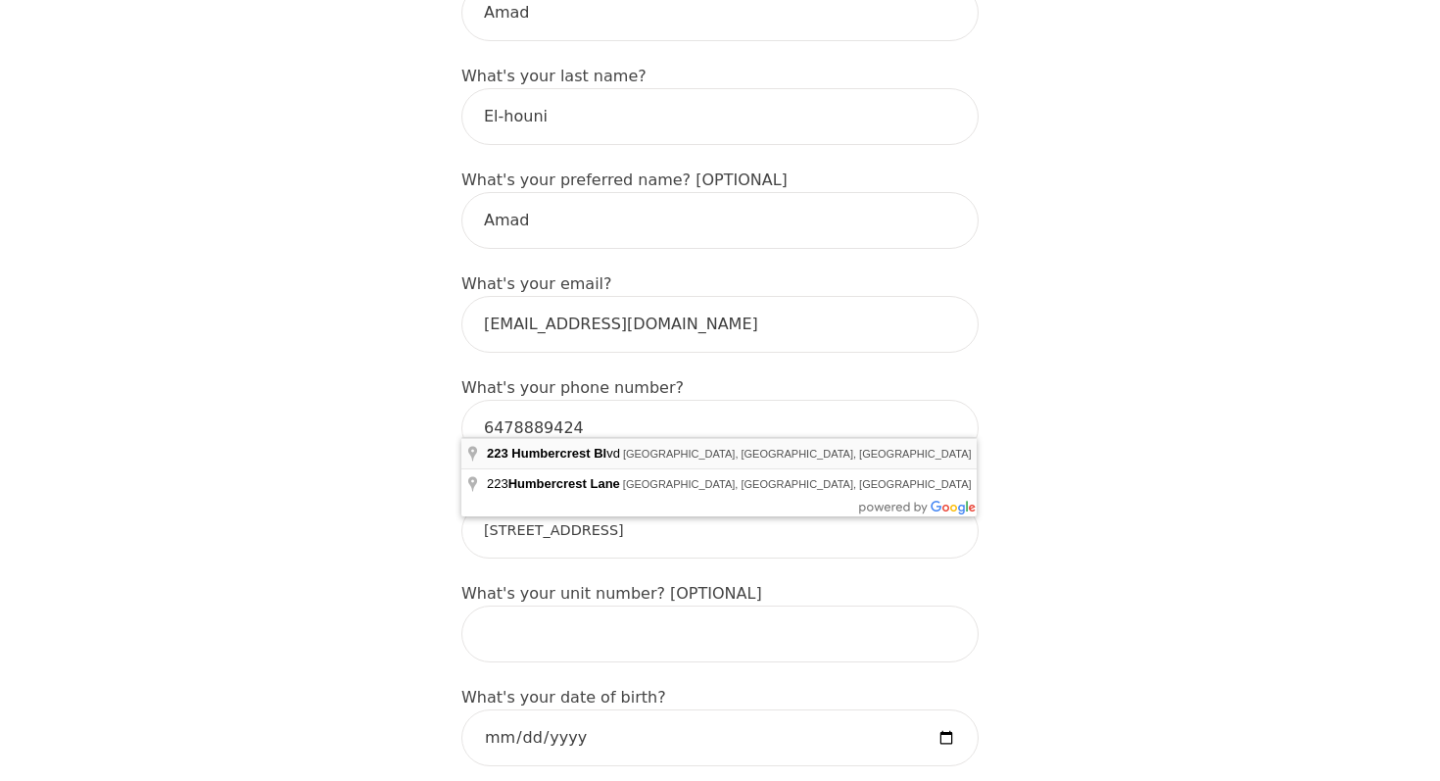
type input "[STREET_ADDRESS]"
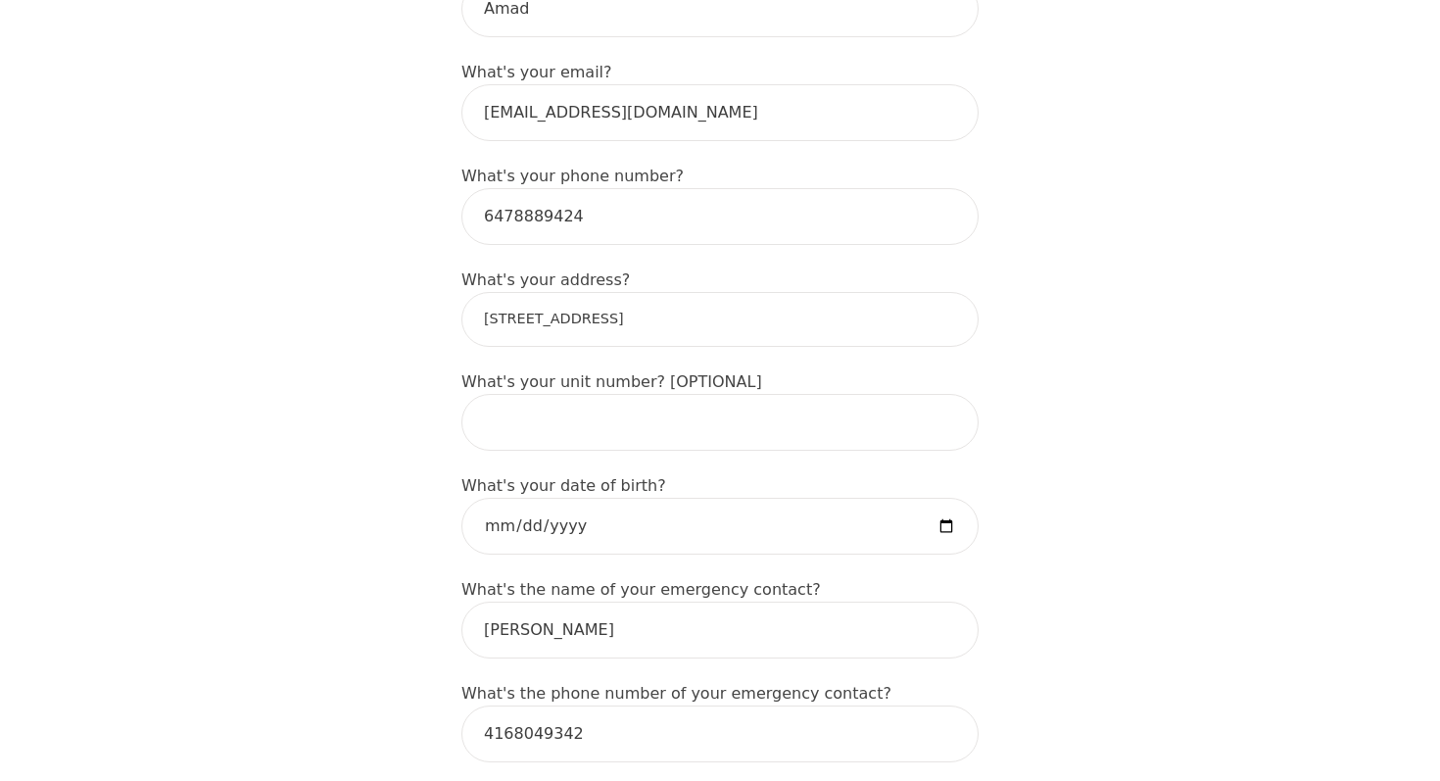
scroll to position [707, 0]
click at [945, 496] on input "date" at bounding box center [719, 524] width 517 height 57
click at [534, 496] on input "date" at bounding box center [719, 524] width 517 height 57
click at [506, 496] on input "date" at bounding box center [719, 524] width 517 height 57
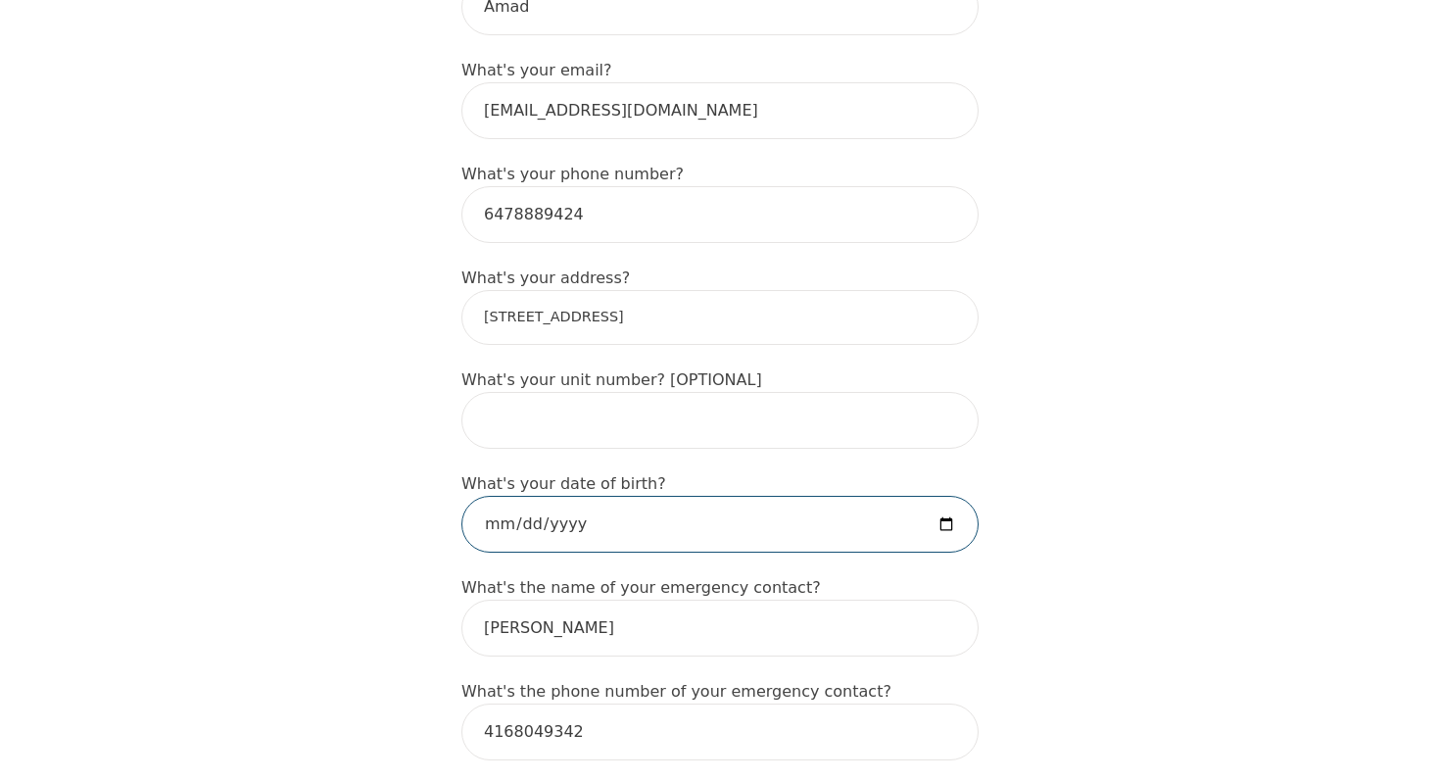
click at [550, 496] on input "date" at bounding box center [719, 524] width 517 height 57
click at [546, 496] on input "date" at bounding box center [719, 524] width 517 height 57
type input "[DATE]"
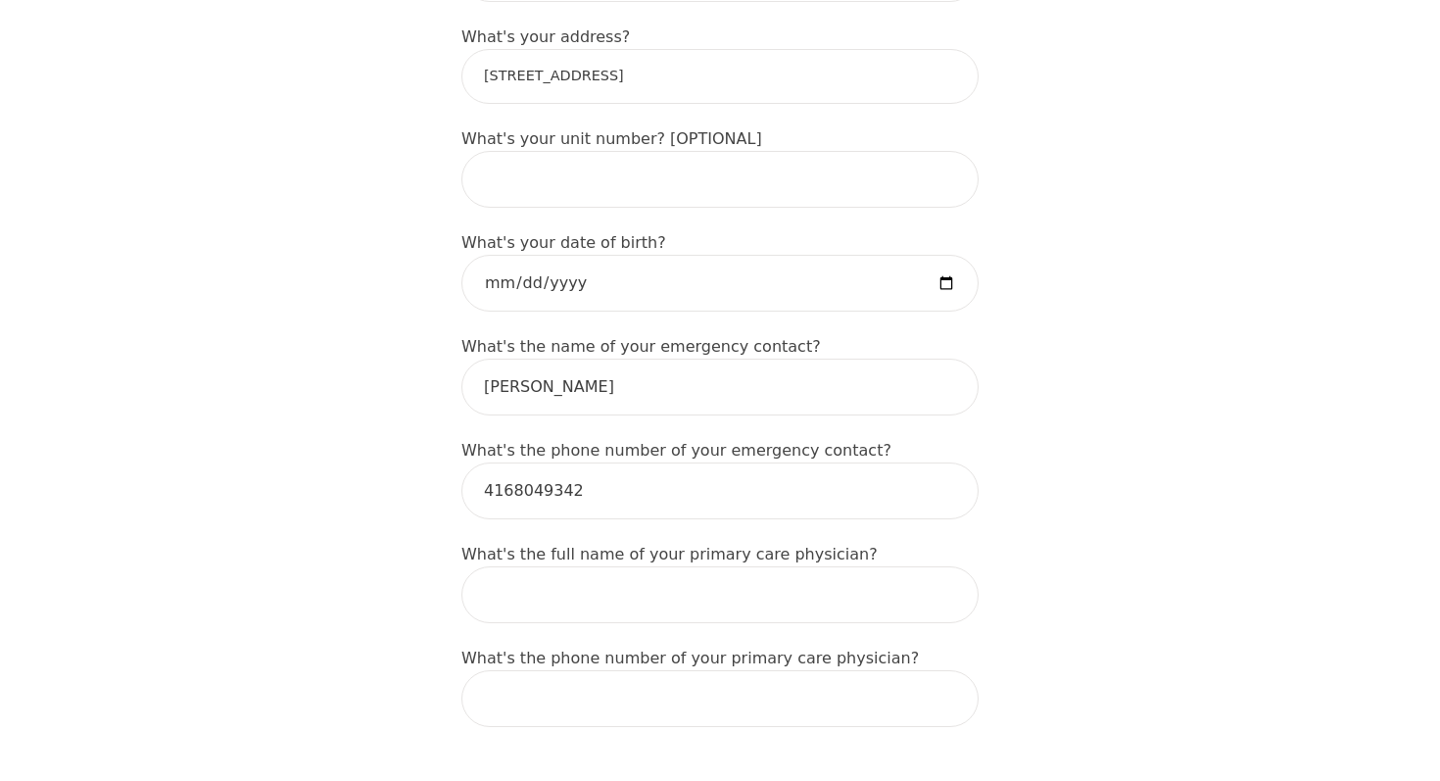
scroll to position [966, 0]
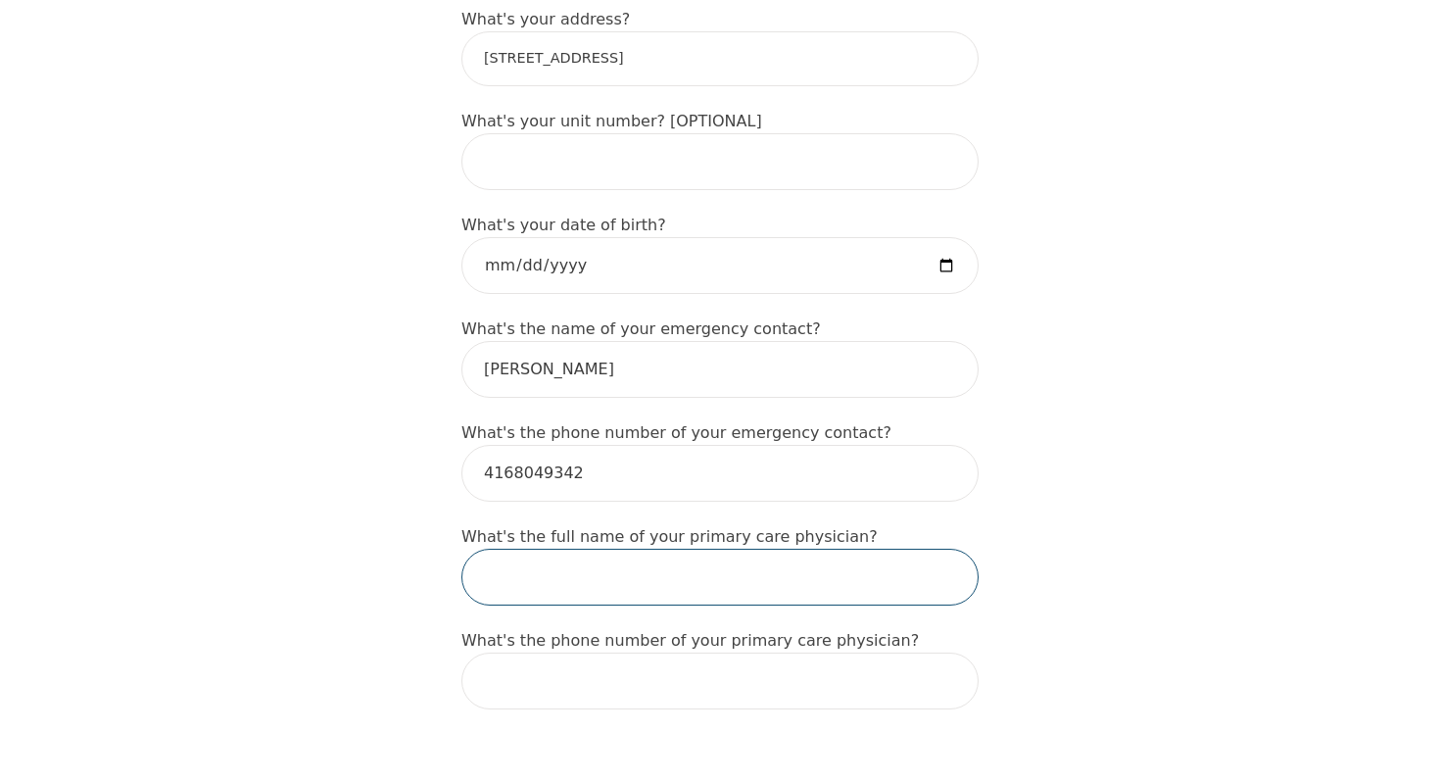
click at [785, 548] on input "text" at bounding box center [719, 576] width 517 height 57
type input "D"
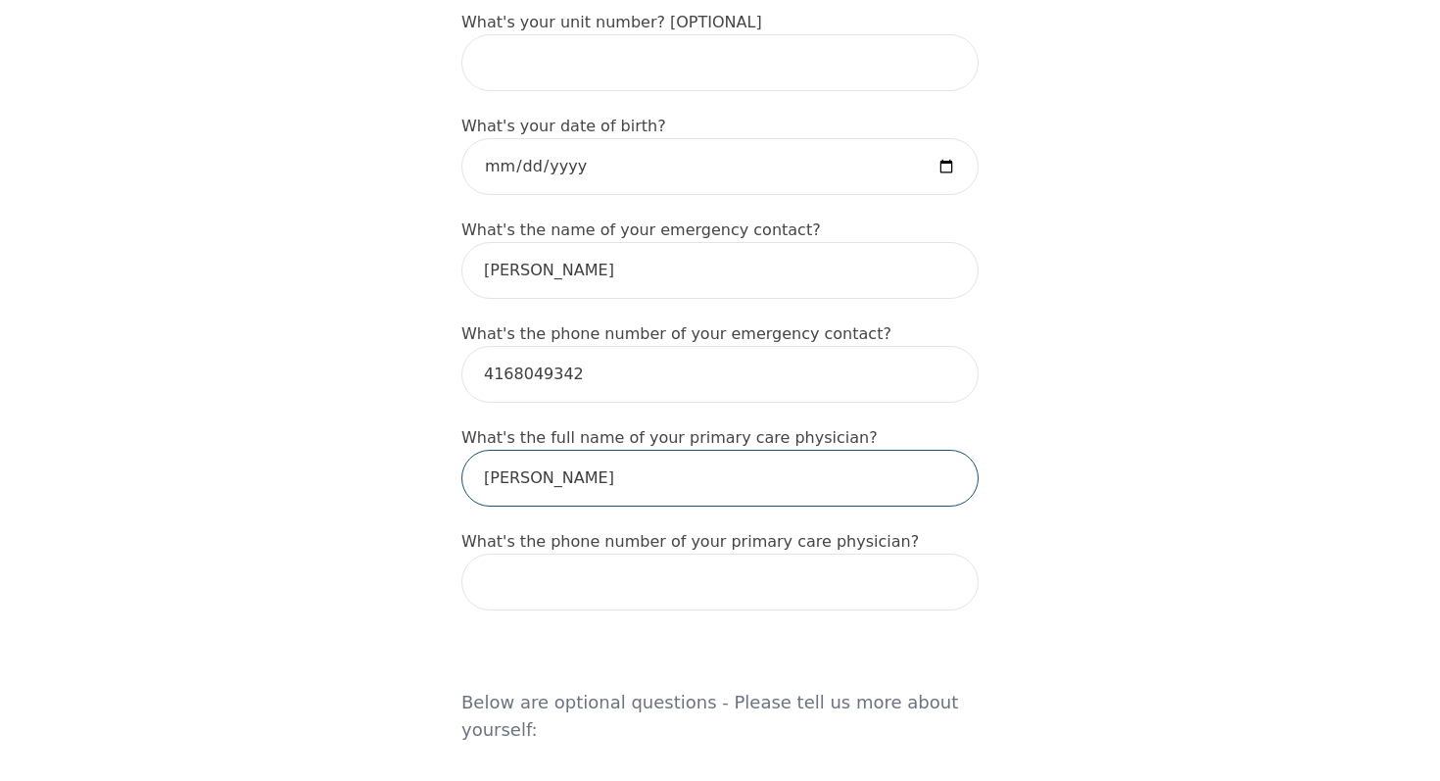
scroll to position [1081, 0]
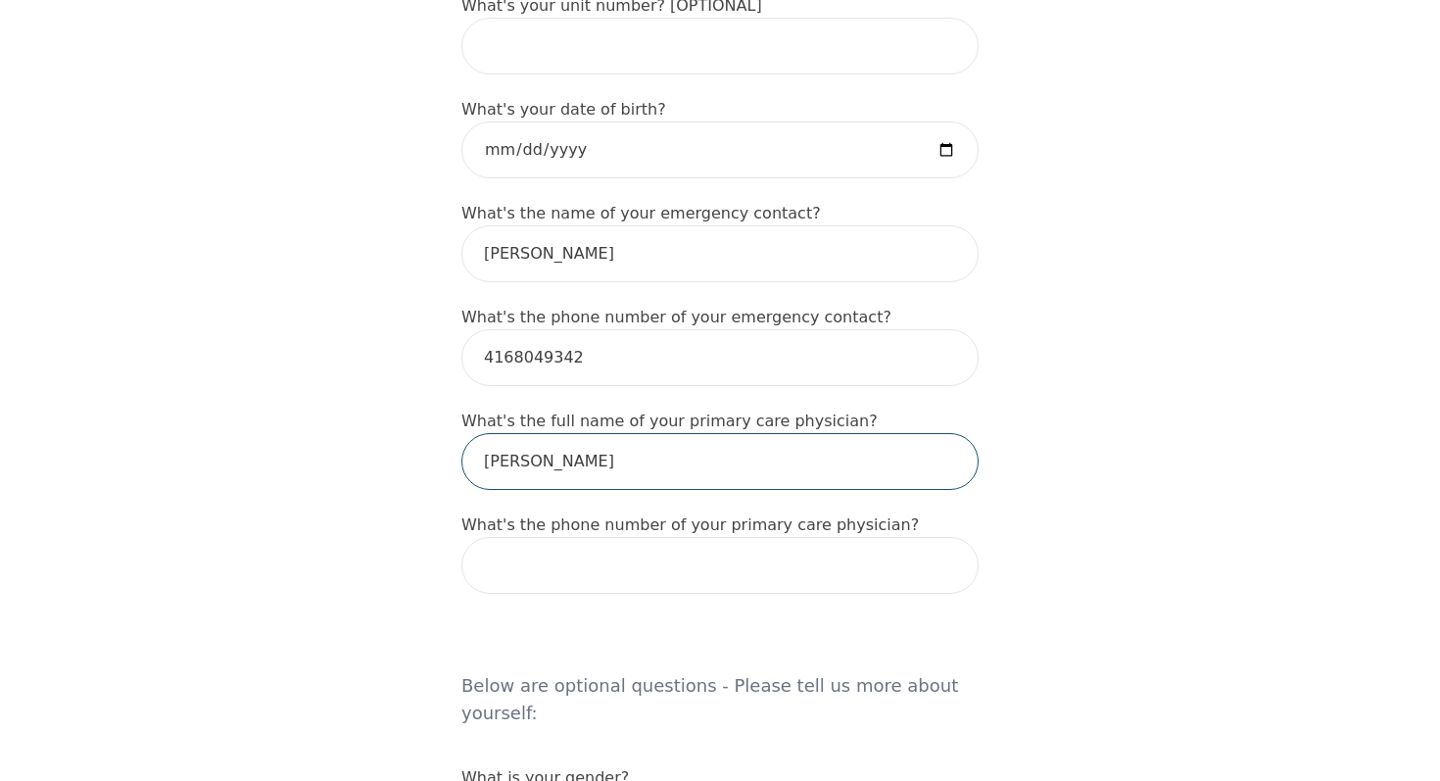
type input "[PERSON_NAME]"
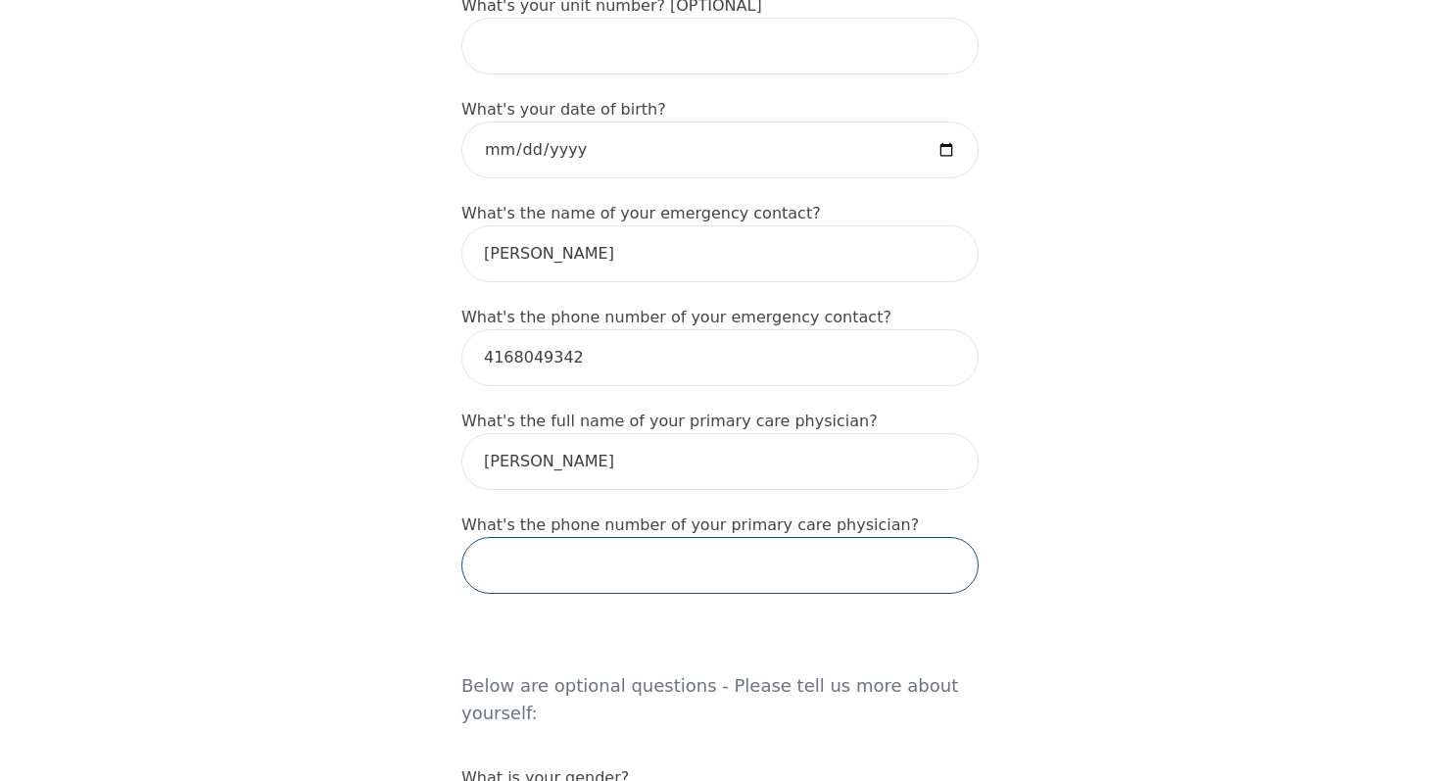
click at [714, 537] on input "tel" at bounding box center [719, 565] width 517 height 57
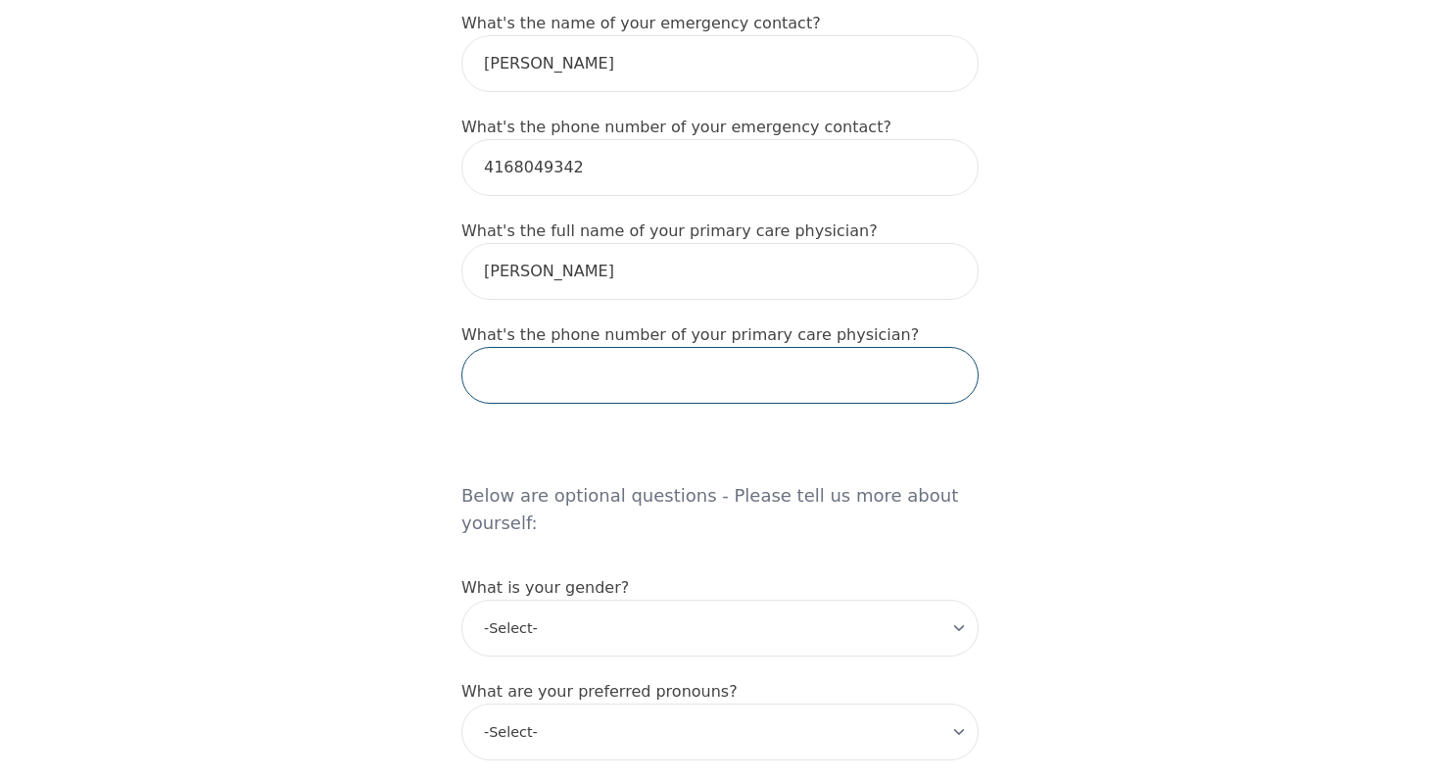
scroll to position [1309, 0]
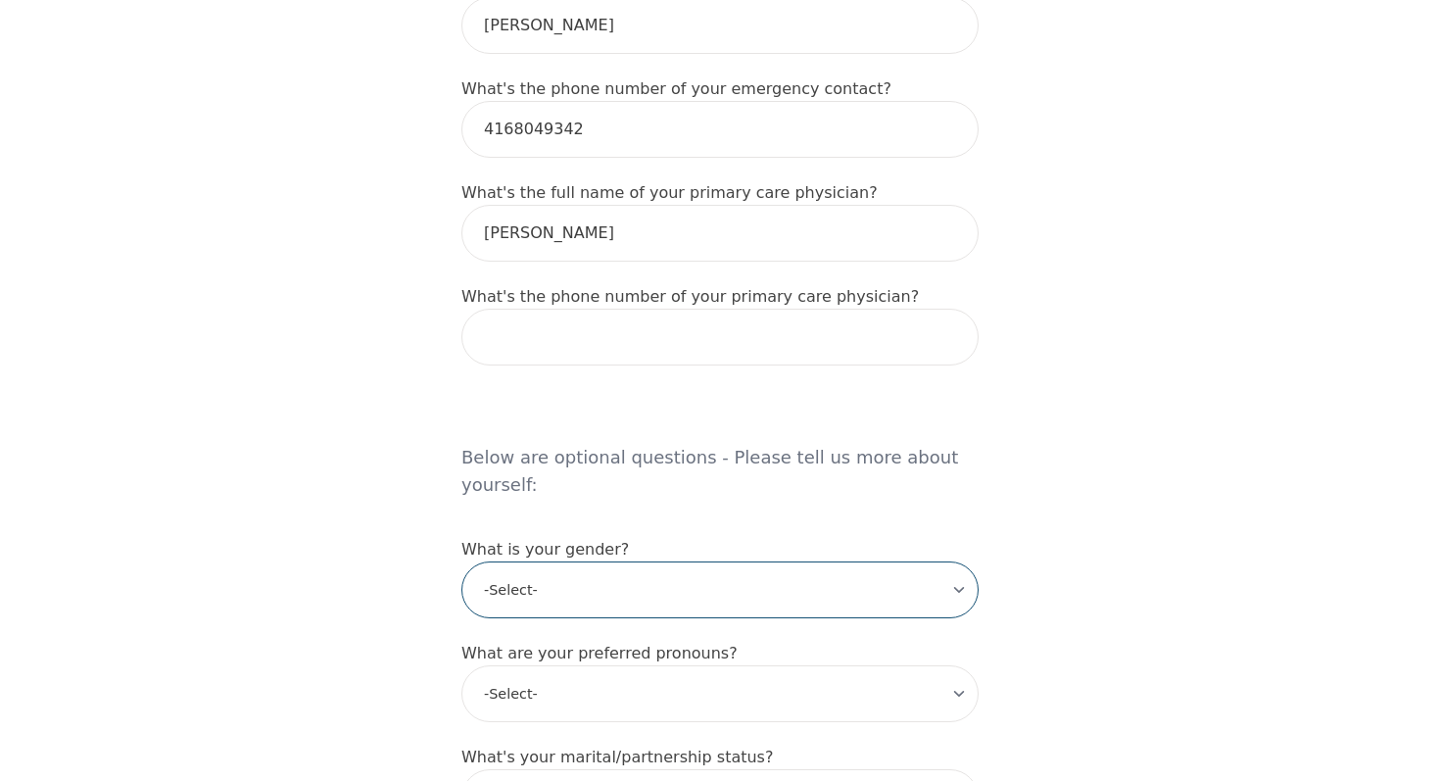
click at [707, 561] on select "-Select- [DEMOGRAPHIC_DATA] [DEMOGRAPHIC_DATA] [DEMOGRAPHIC_DATA] [DEMOGRAPHIC_…" at bounding box center [719, 589] width 517 height 57
select select "[DEMOGRAPHIC_DATA]"
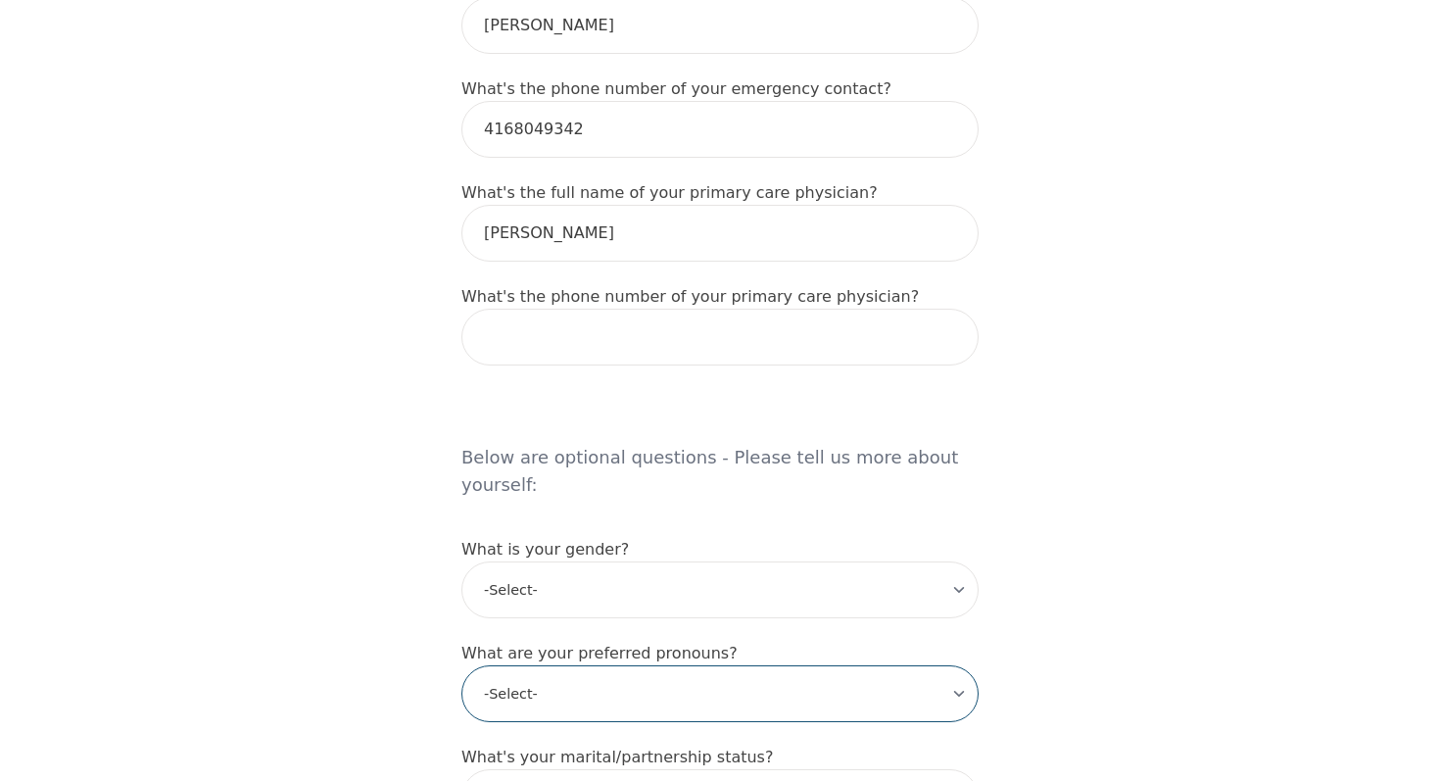
click at [621, 665] on select "-Select- he/him she/her they/them ze/zir xe/xem ey/em ve/ver tey/ter e/e per/pe…" at bounding box center [719, 693] width 517 height 57
select select "he/him"
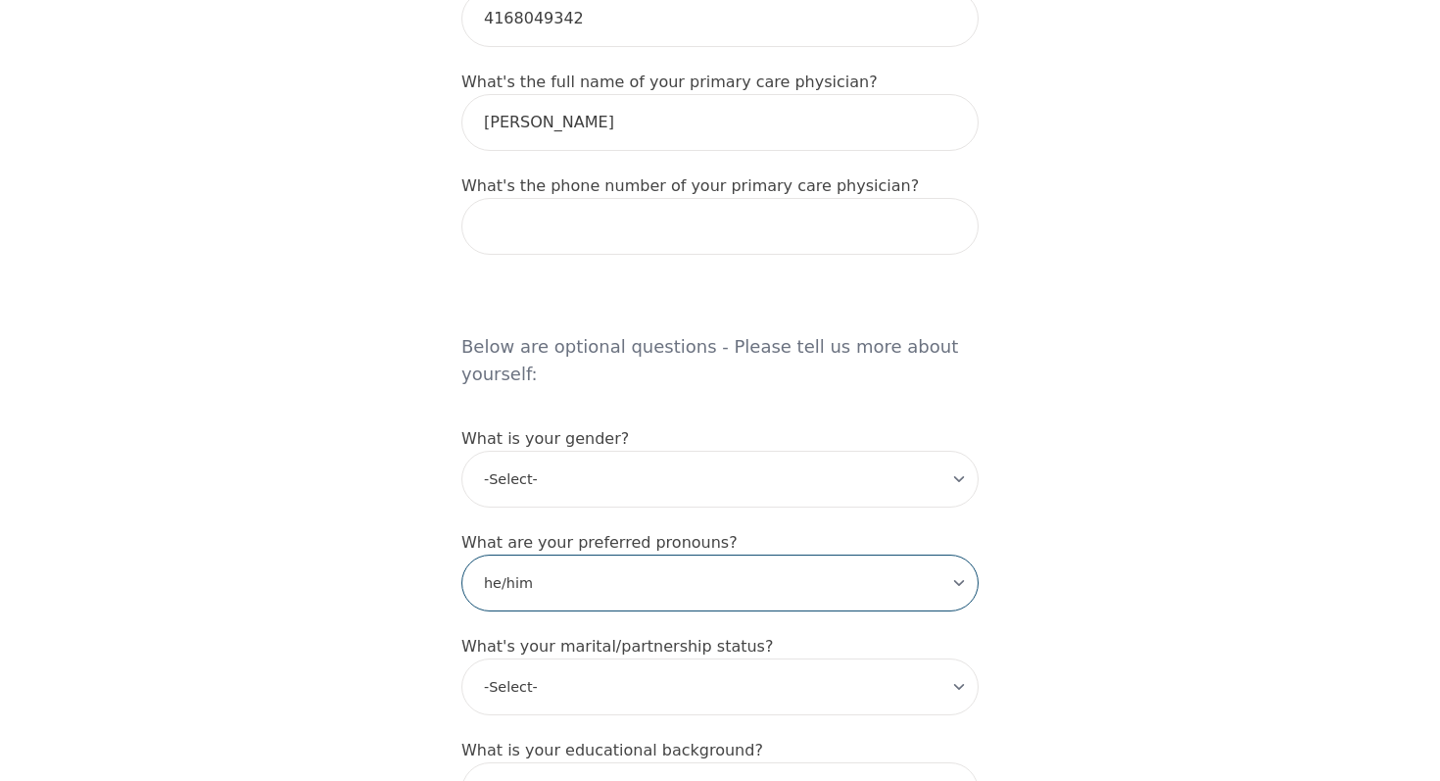
scroll to position [1452, 0]
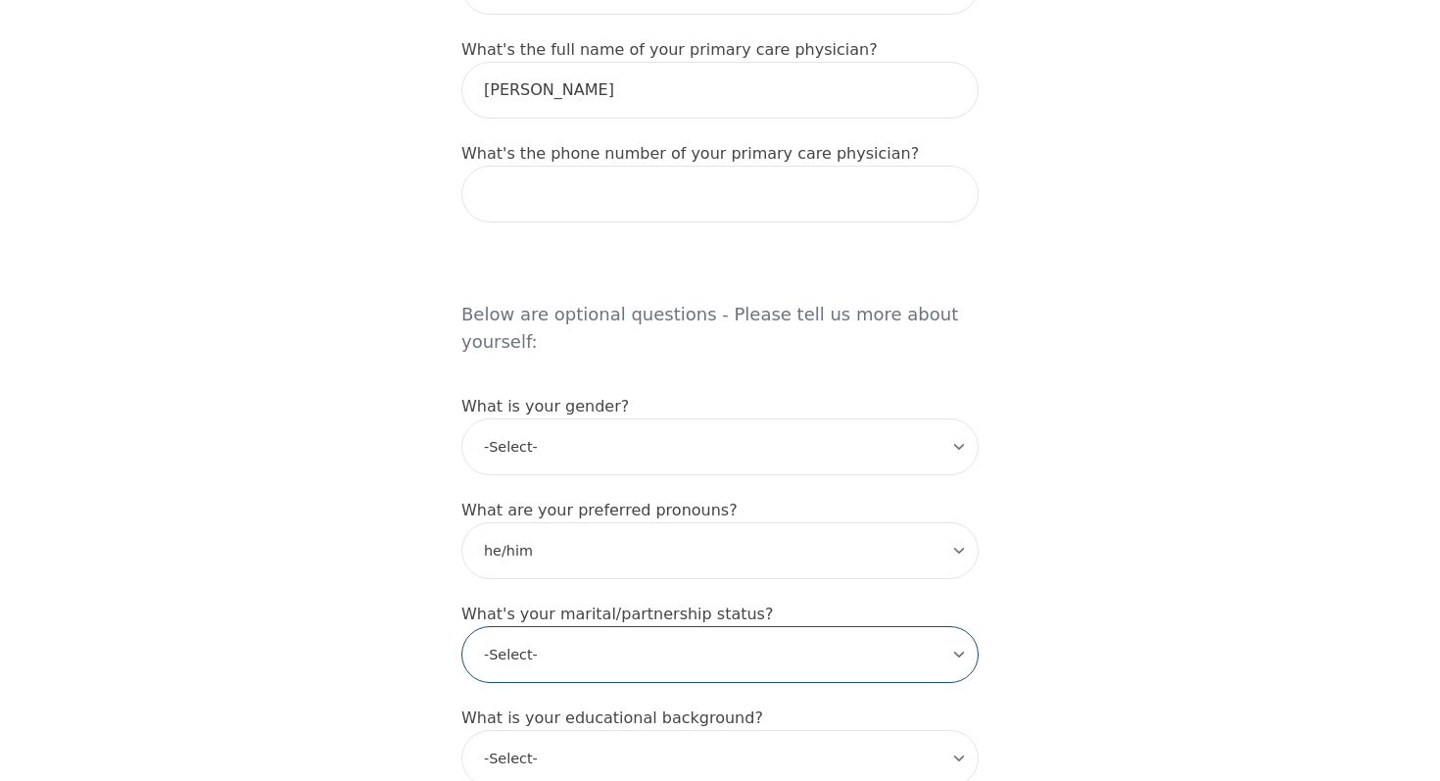
click at [675, 626] on select "-Select- Single Partnered Married Common Law Widowed Separated Divorced" at bounding box center [719, 654] width 517 height 57
select select "Single"
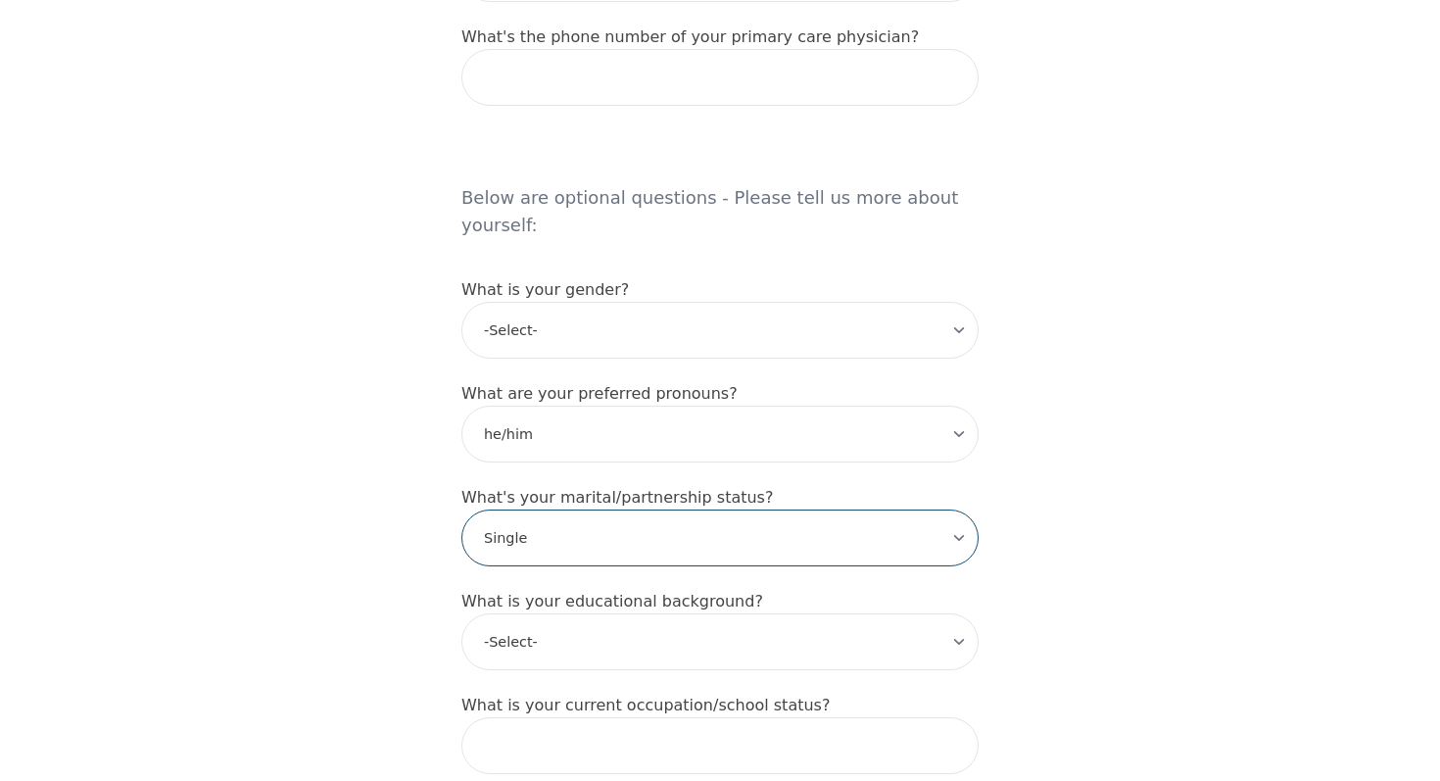
scroll to position [1597, 0]
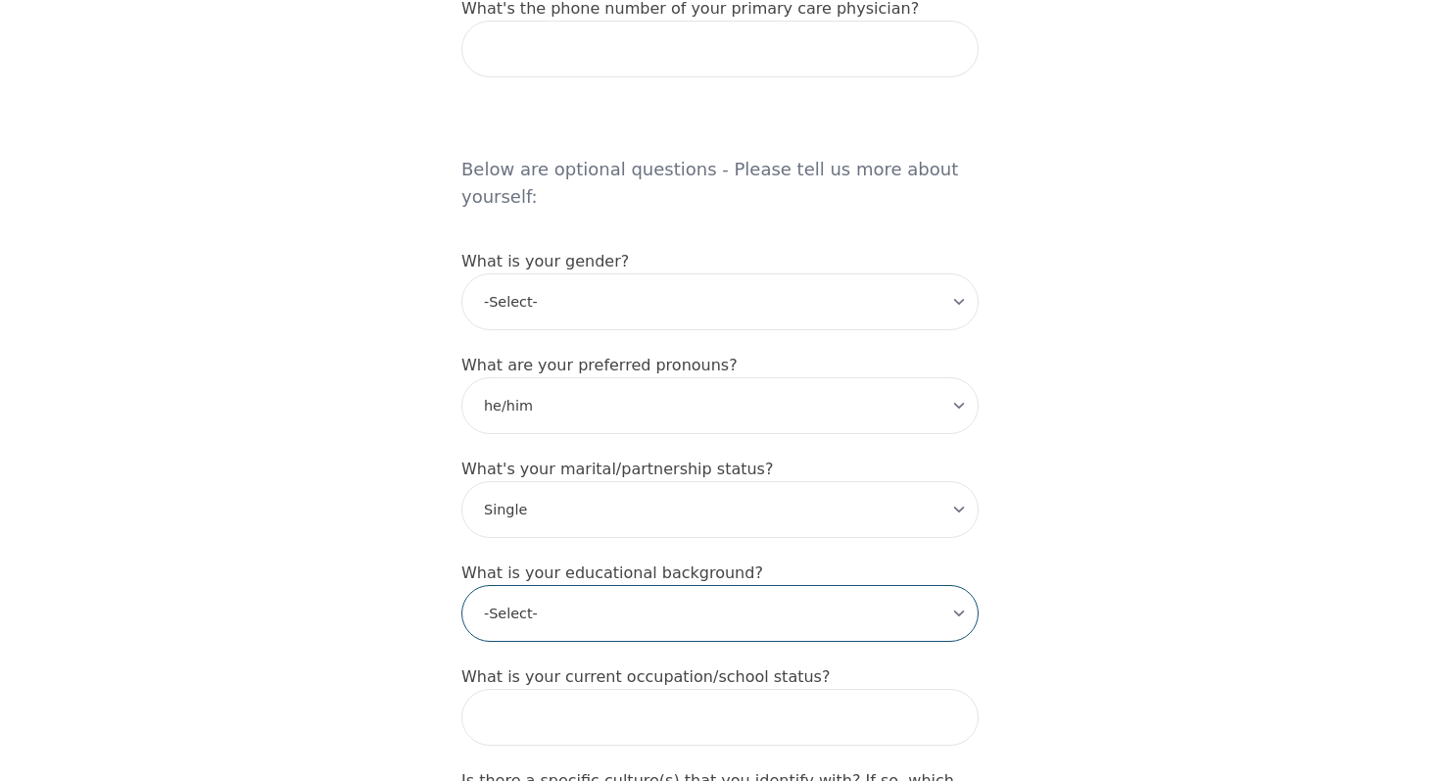
click at [617, 585] on select "-Select- Less than high school High school Associate degree Bachelor degree Mas…" at bounding box center [719, 613] width 517 height 57
select select "Bachelor degree"
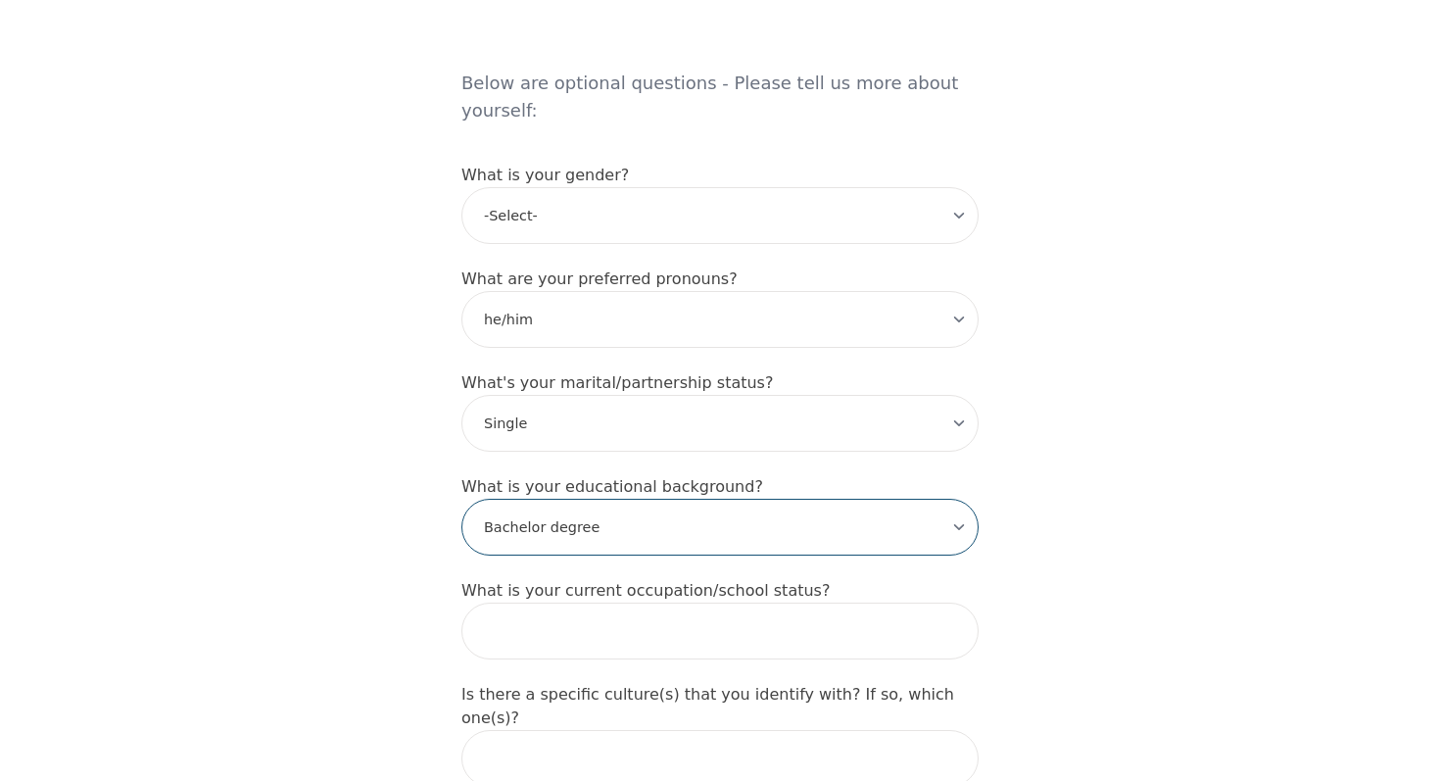
scroll to position [1685, 0]
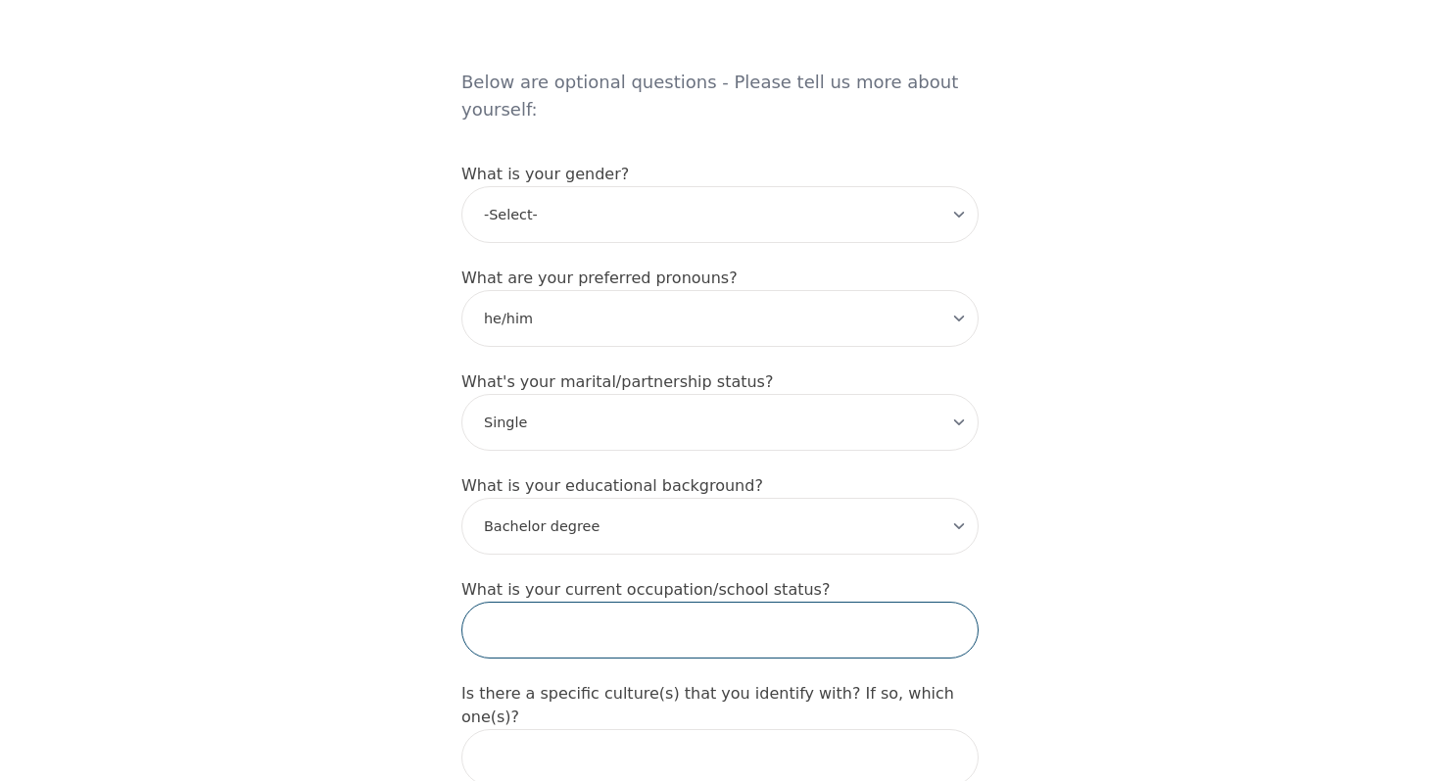
click at [636, 601] on input "text" at bounding box center [719, 629] width 517 height 57
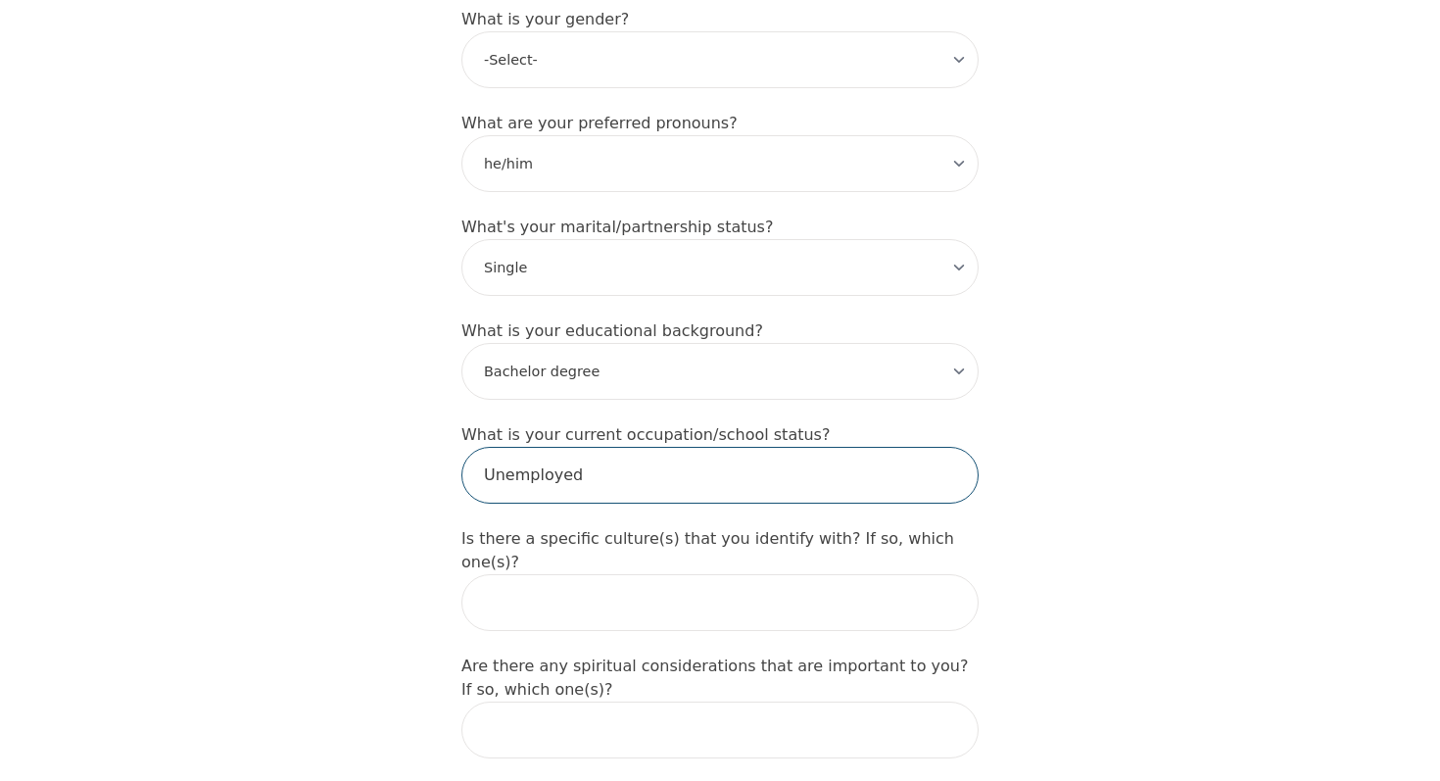
scroll to position [1856, 0]
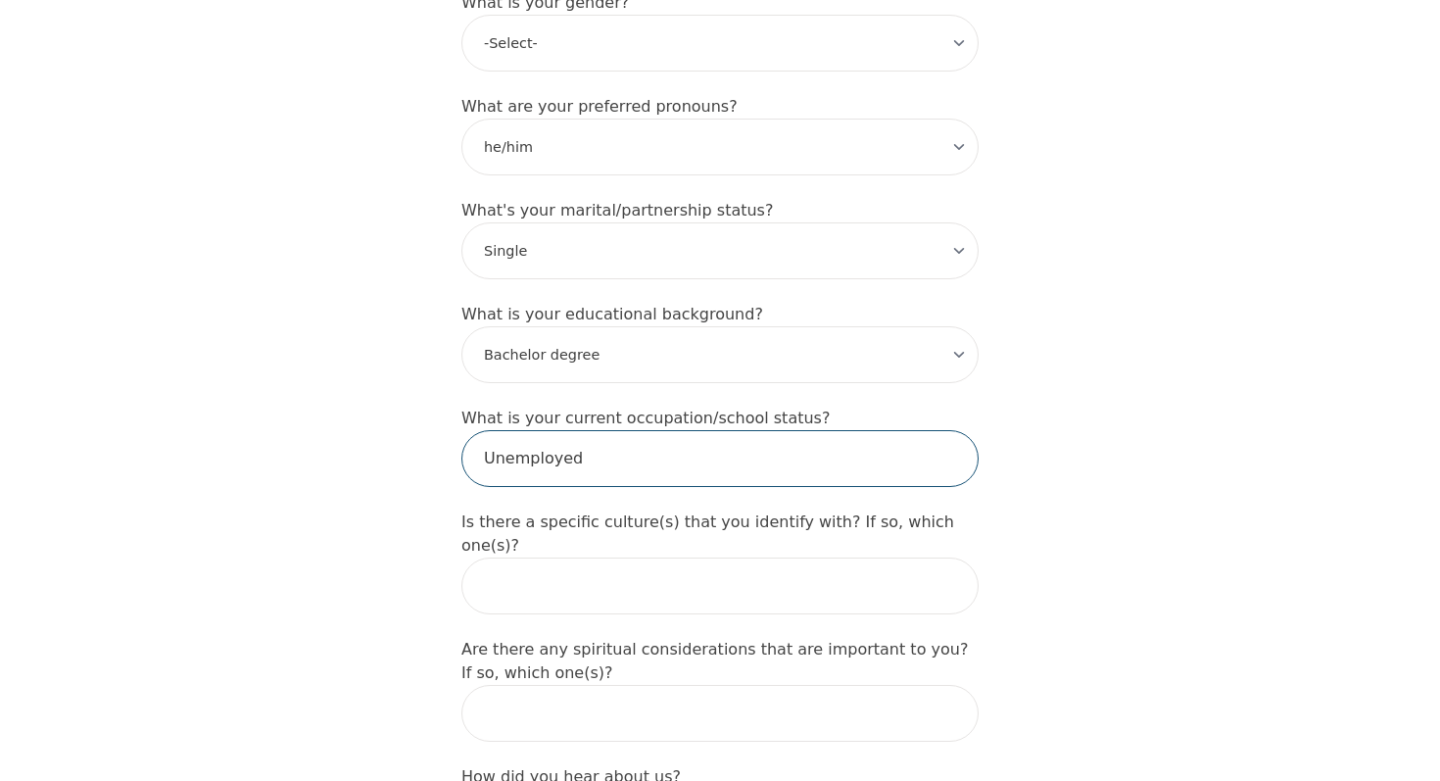
type input "Unemployed"
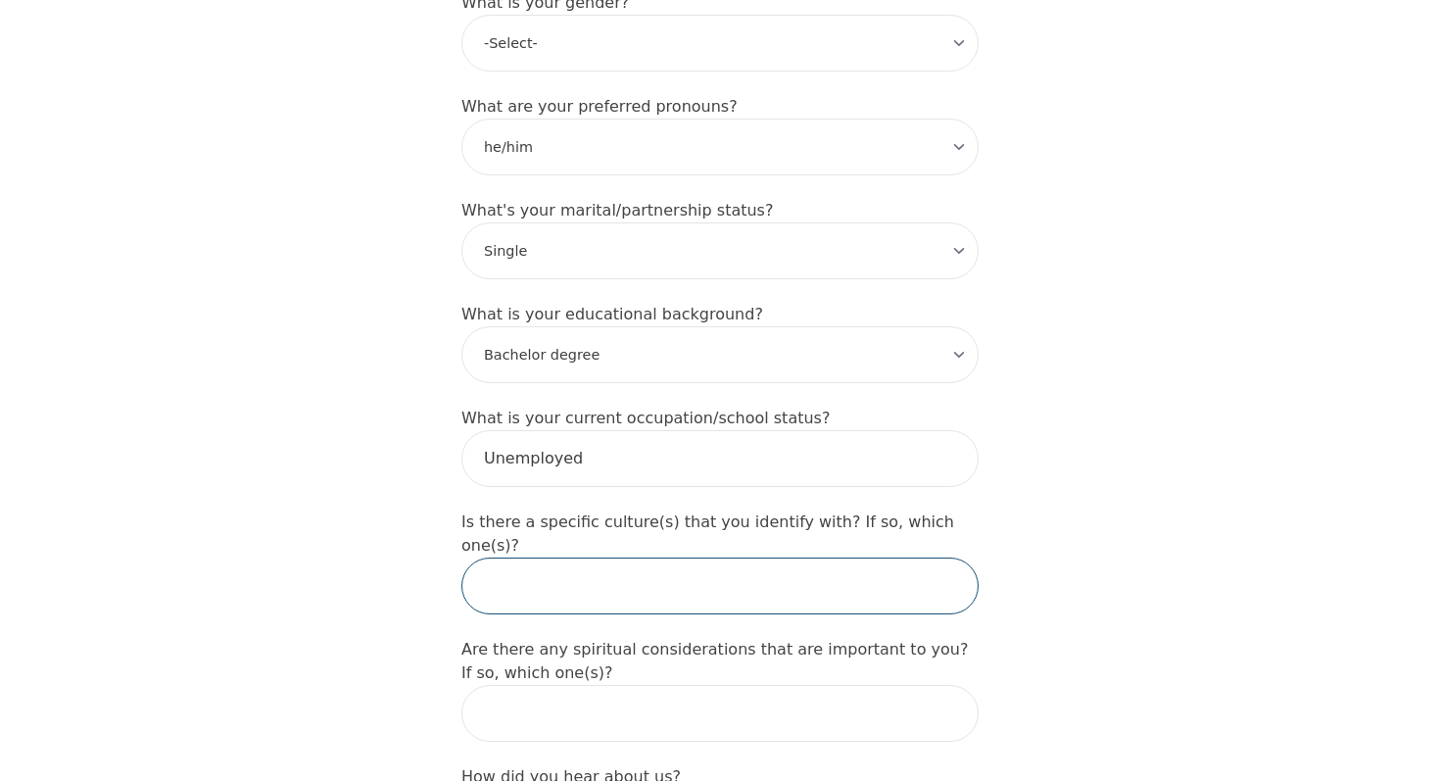
click at [754, 557] on input "text" at bounding box center [719, 585] width 517 height 57
type input "n"
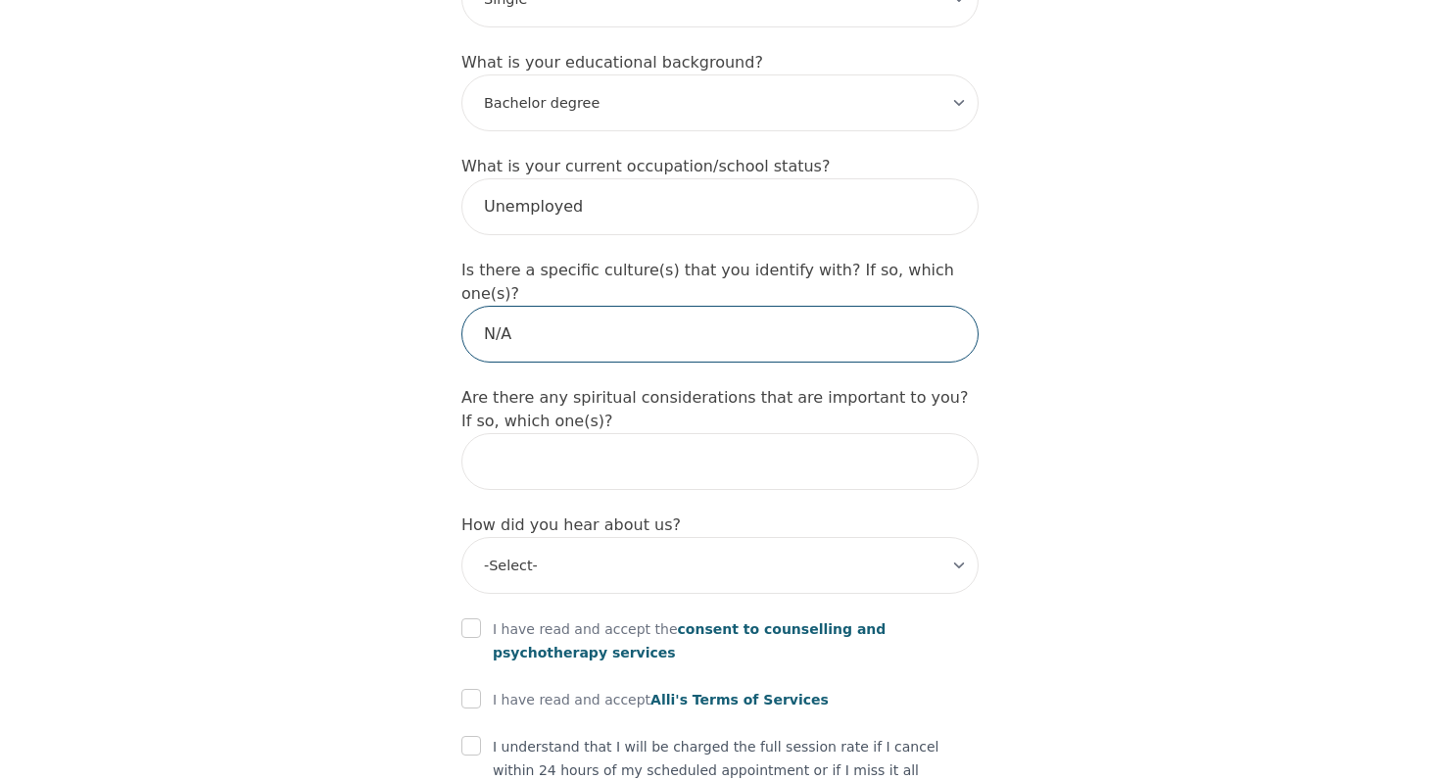
scroll to position [2139, 0]
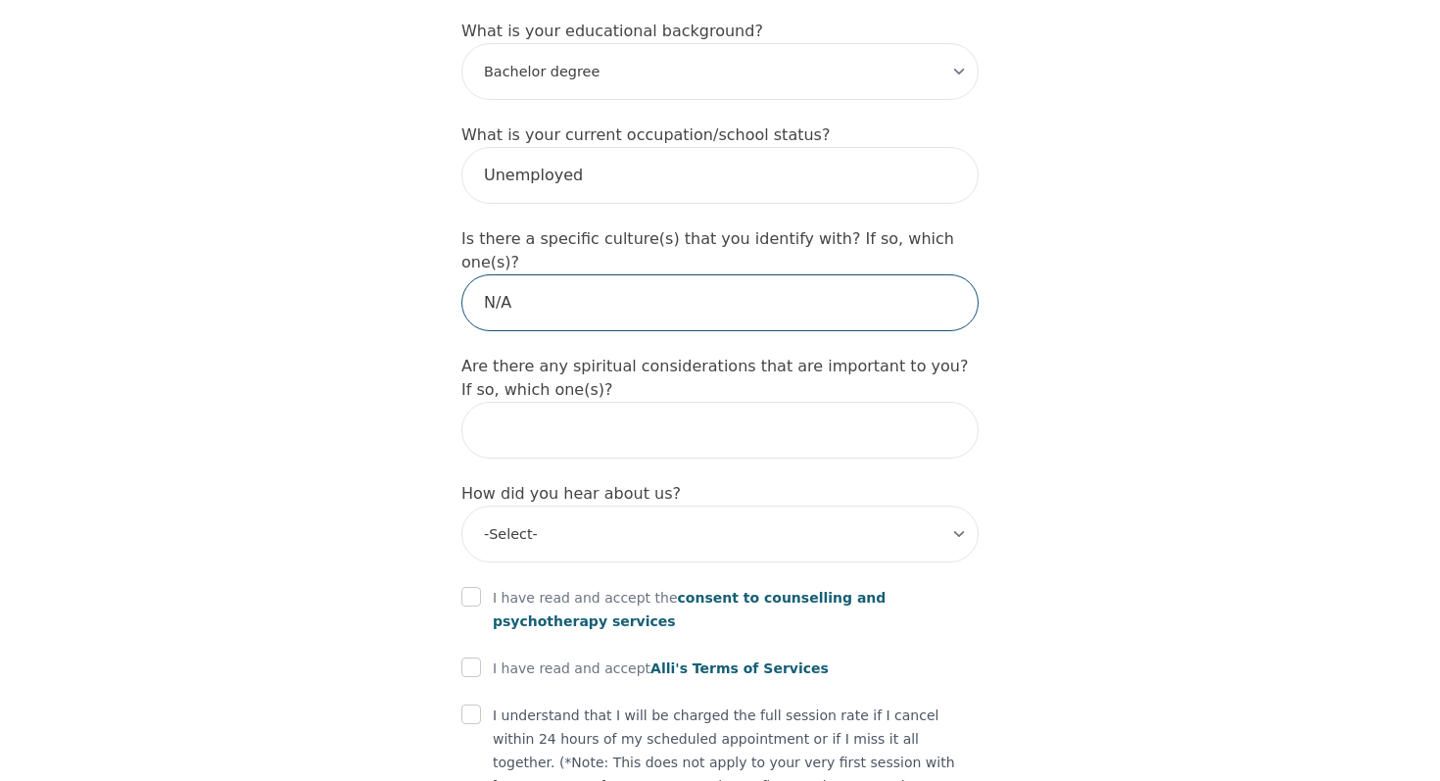
type input "N/A"
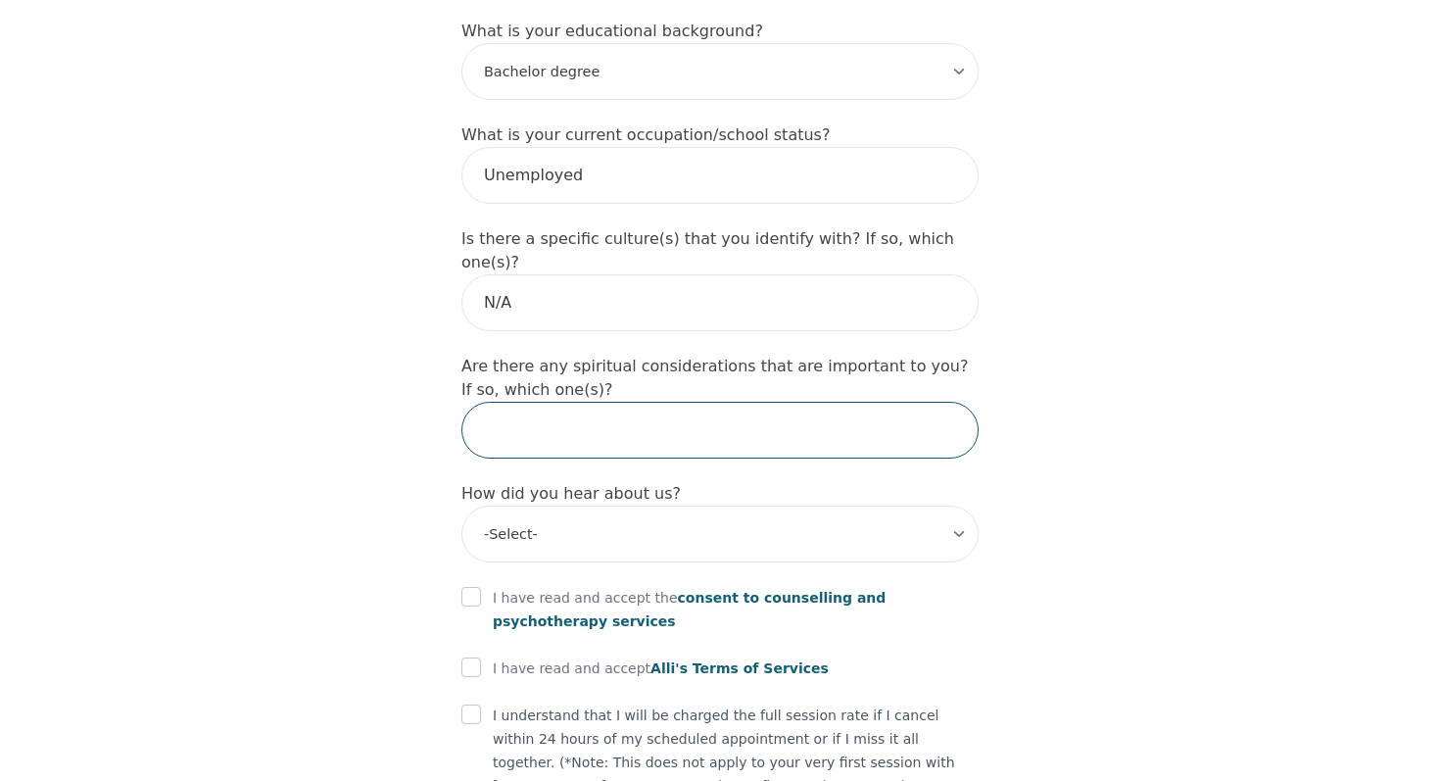
click at [736, 402] on input "text" at bounding box center [719, 430] width 517 height 57
type input "N/A"
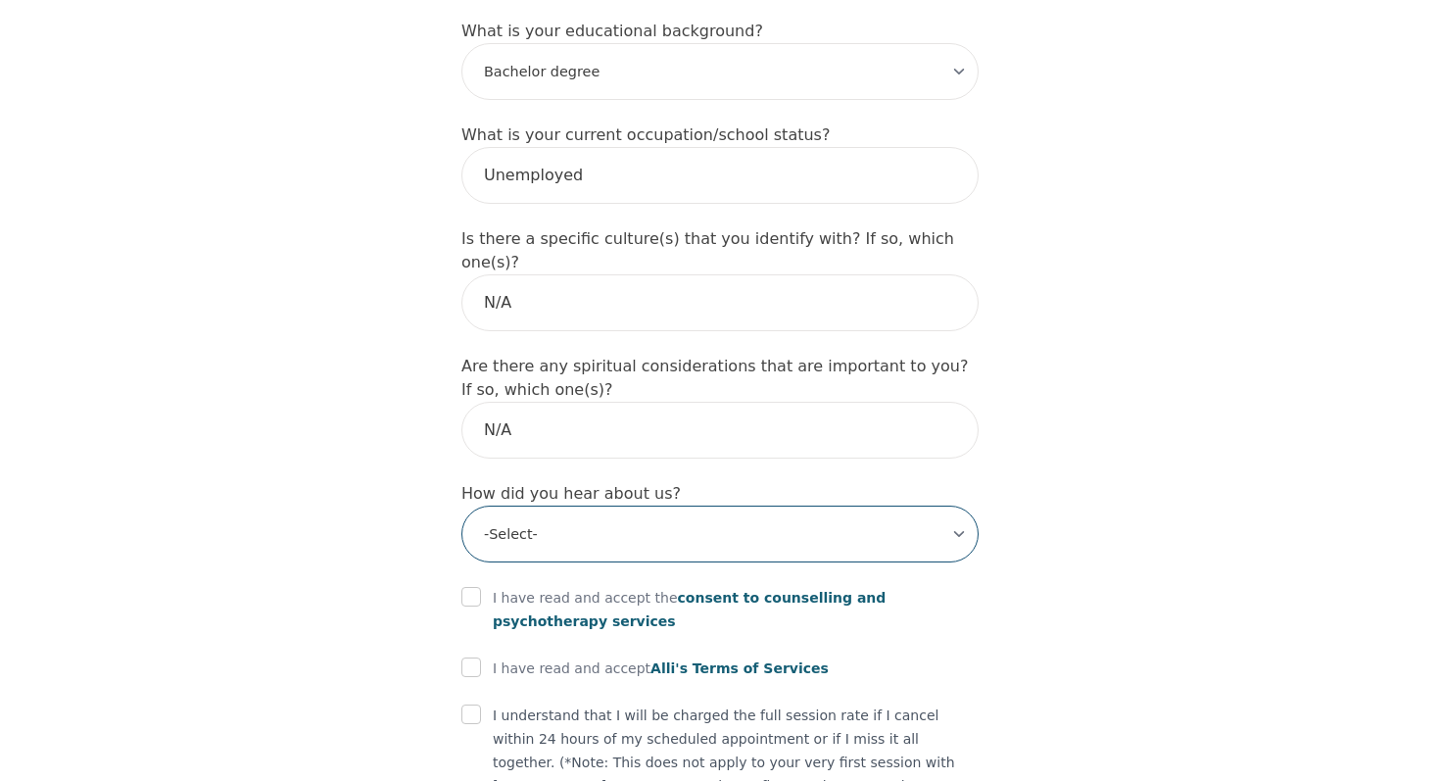
click at [736, 505] on select "-Select- Physician/Specialist Friend Facebook Instagram Google Search Google Ad…" at bounding box center [719, 533] width 517 height 57
select select "Google Search"
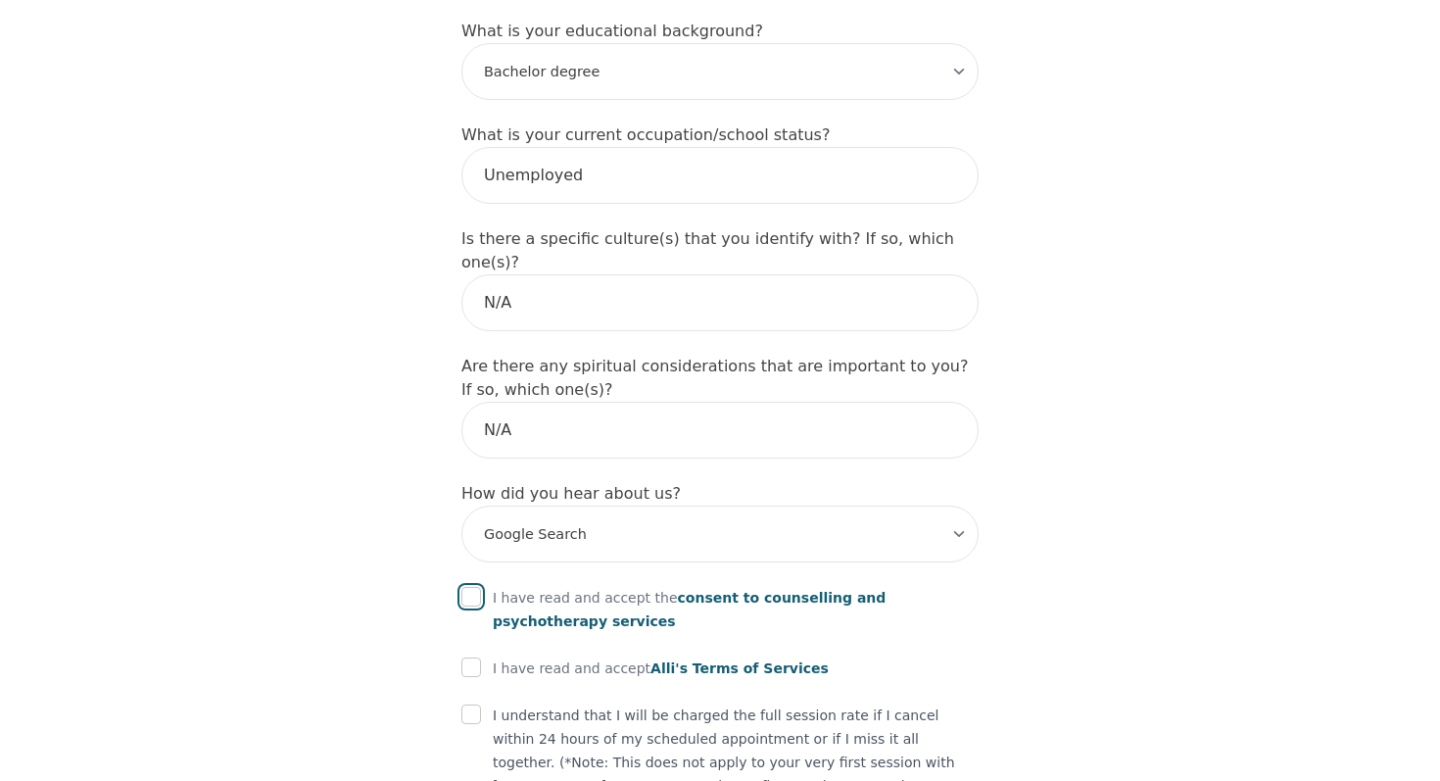
click at [476, 587] on input "checkbox" at bounding box center [471, 597] width 20 height 20
checkbox input "true"
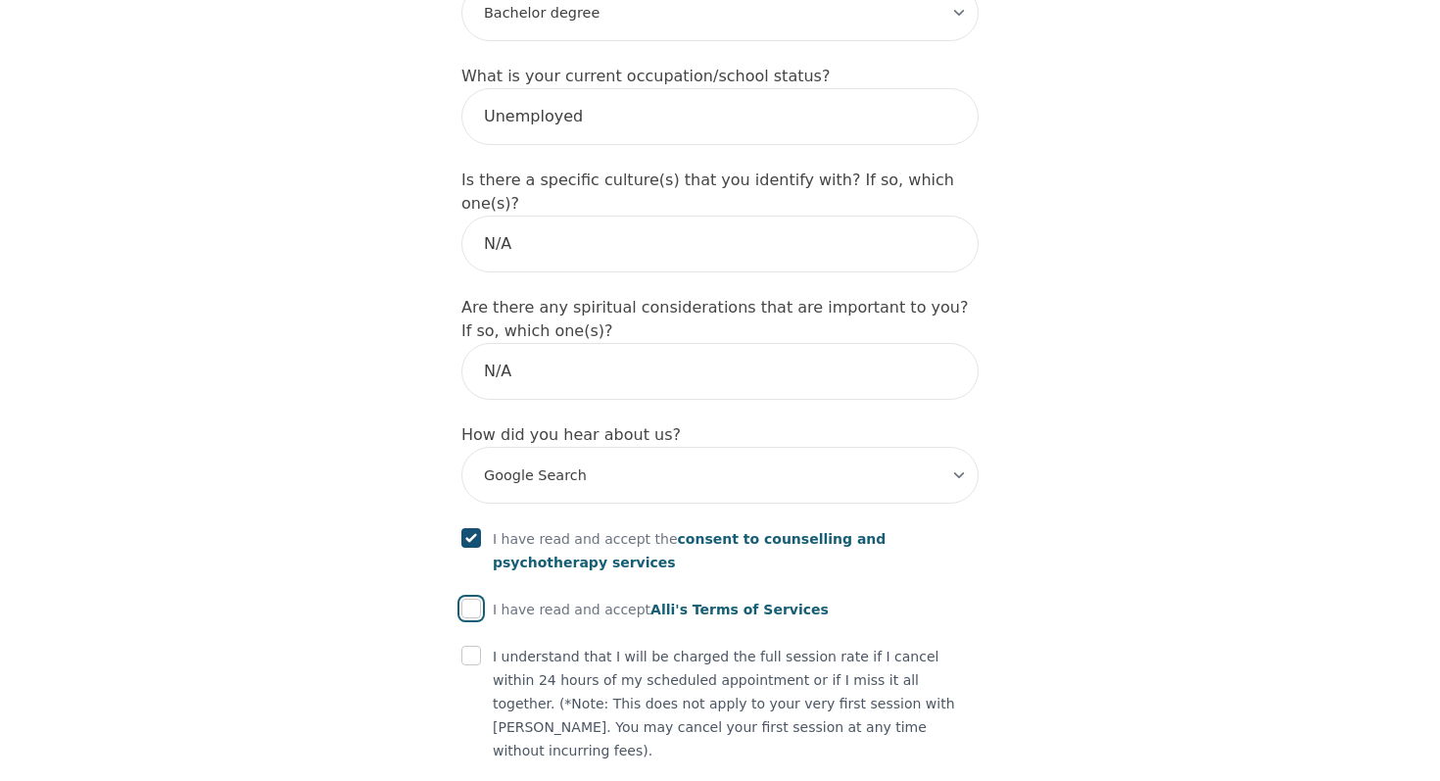
click at [471, 598] on input "checkbox" at bounding box center [471, 608] width 20 height 20
checkbox input "true"
click at [469, 645] on input "checkbox" at bounding box center [471, 655] width 20 height 20
checkbox input "true"
click at [467, 780] on input "checkbox" at bounding box center [471, 796] width 20 height 20
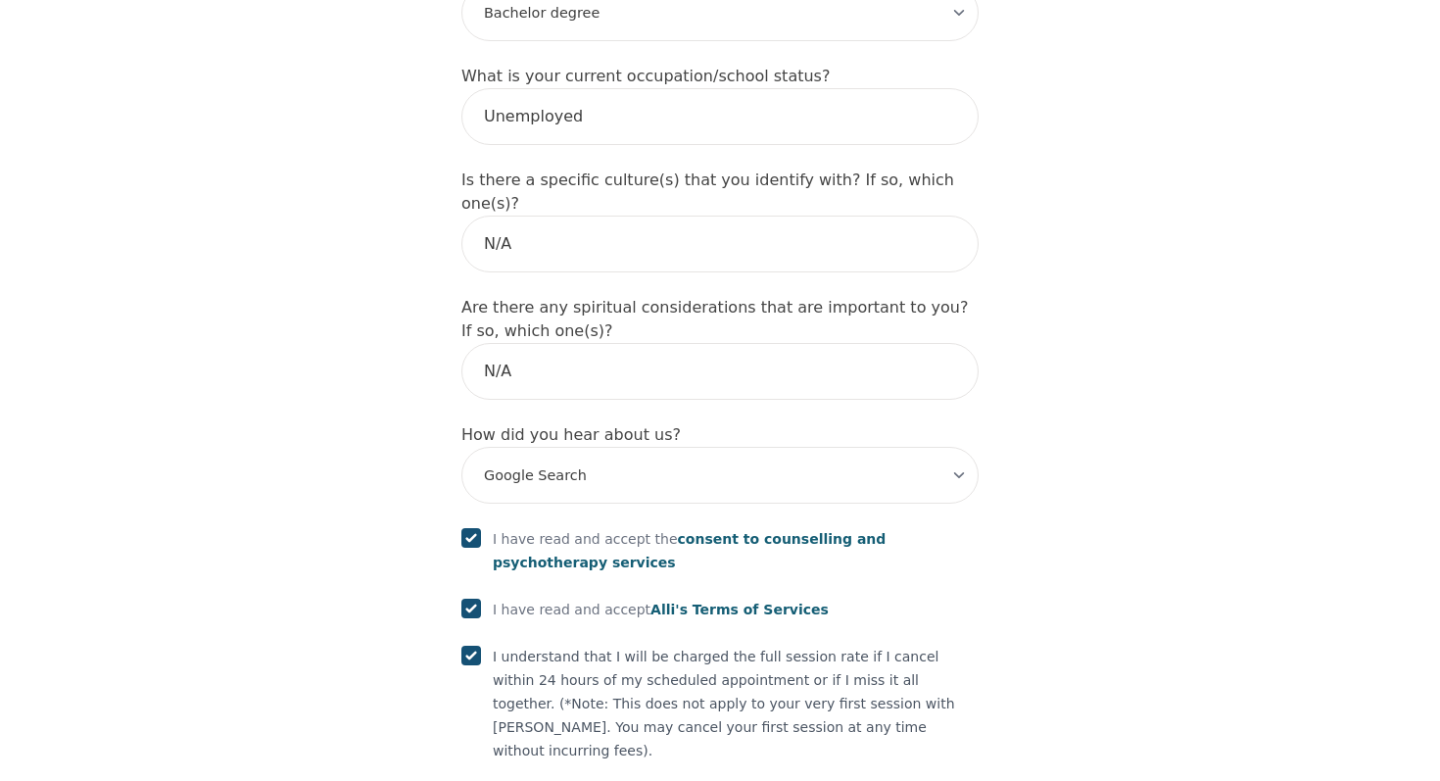
checkbox input "true"
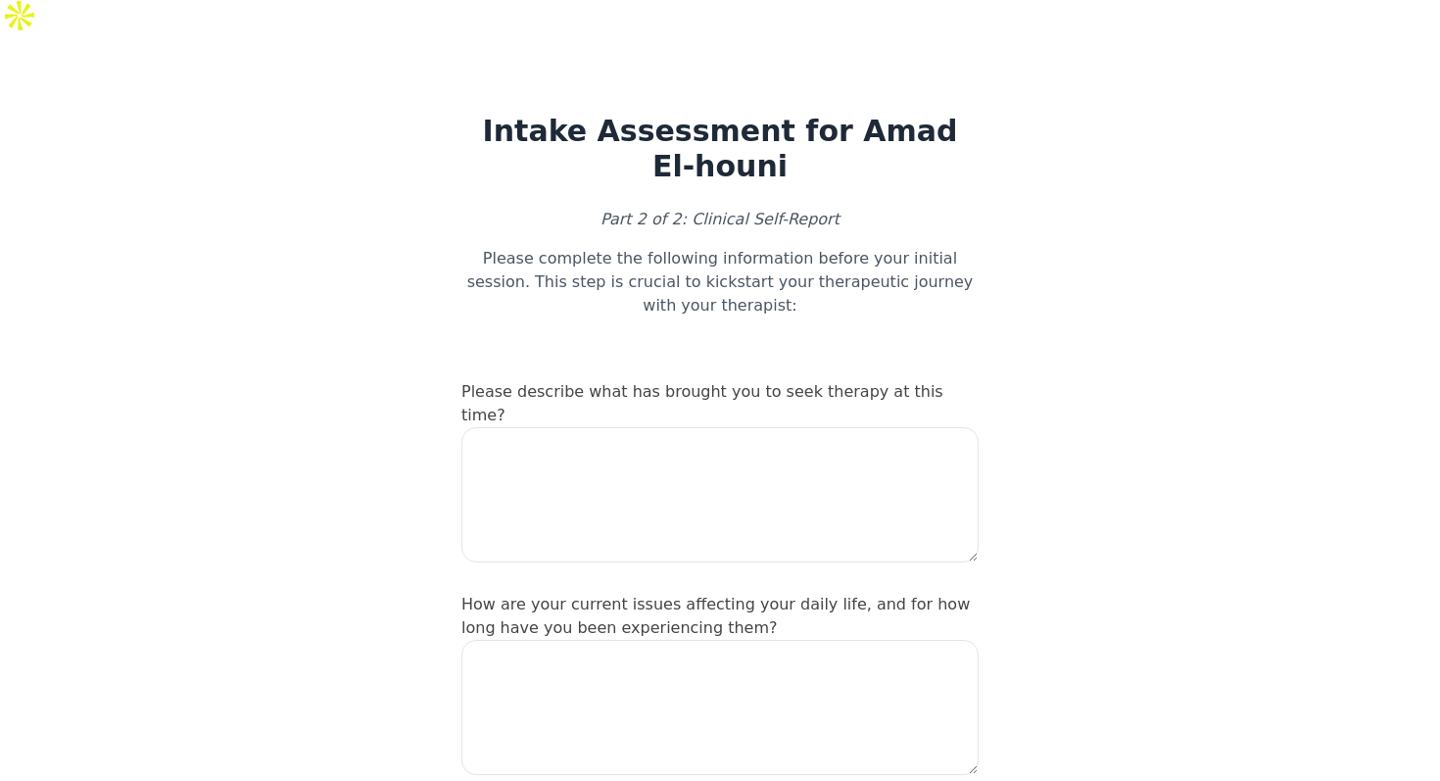
scroll to position [53, 0]
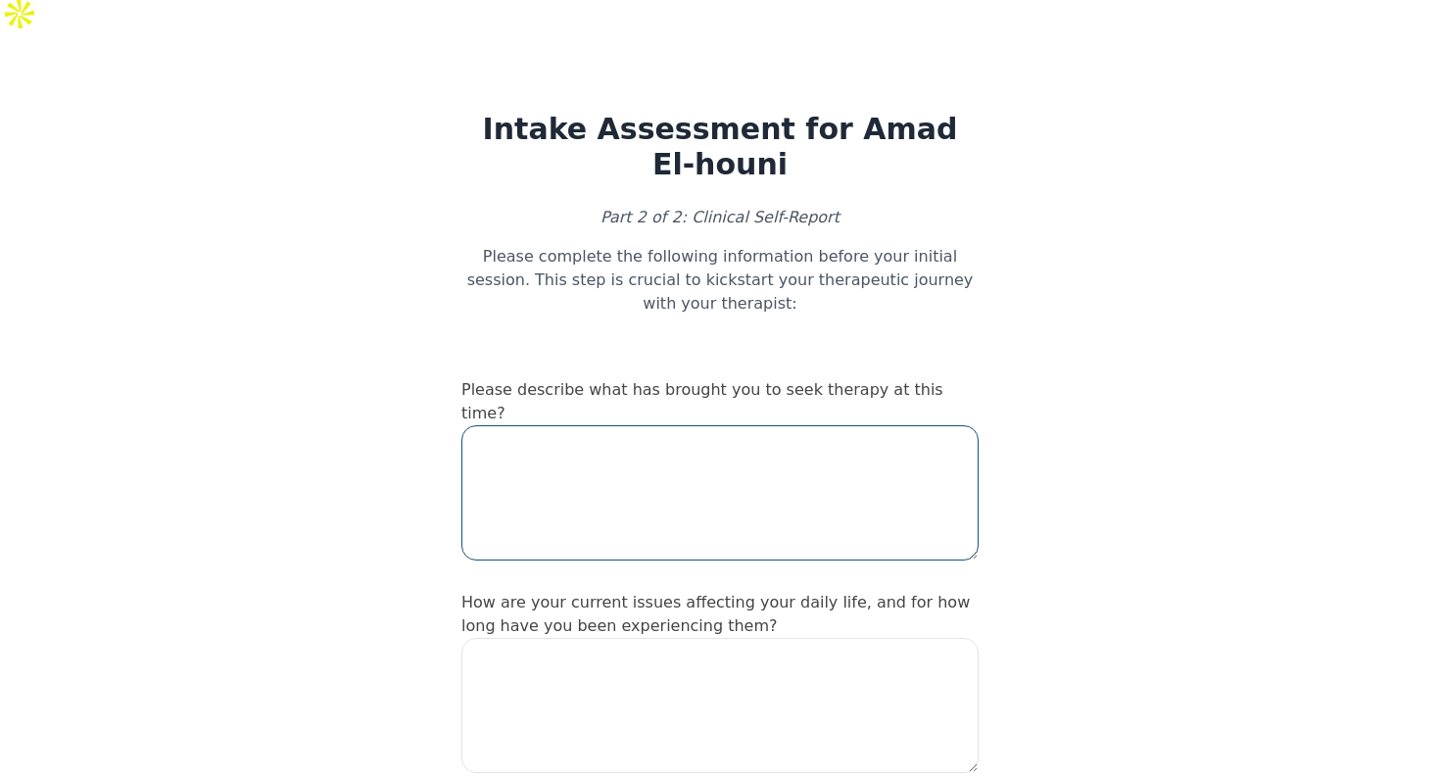
click at [662, 425] on textarea at bounding box center [719, 492] width 517 height 135
paste textarea "I’m looking for support with both career struggles and substance use"
click at [669, 425] on textarea "I’m looking for support with both career struggles and substance use" at bounding box center [719, 492] width 517 height 135
click at [910, 425] on textarea "I’m looking for support with both career struggles and substance use" at bounding box center [719, 492] width 517 height 135
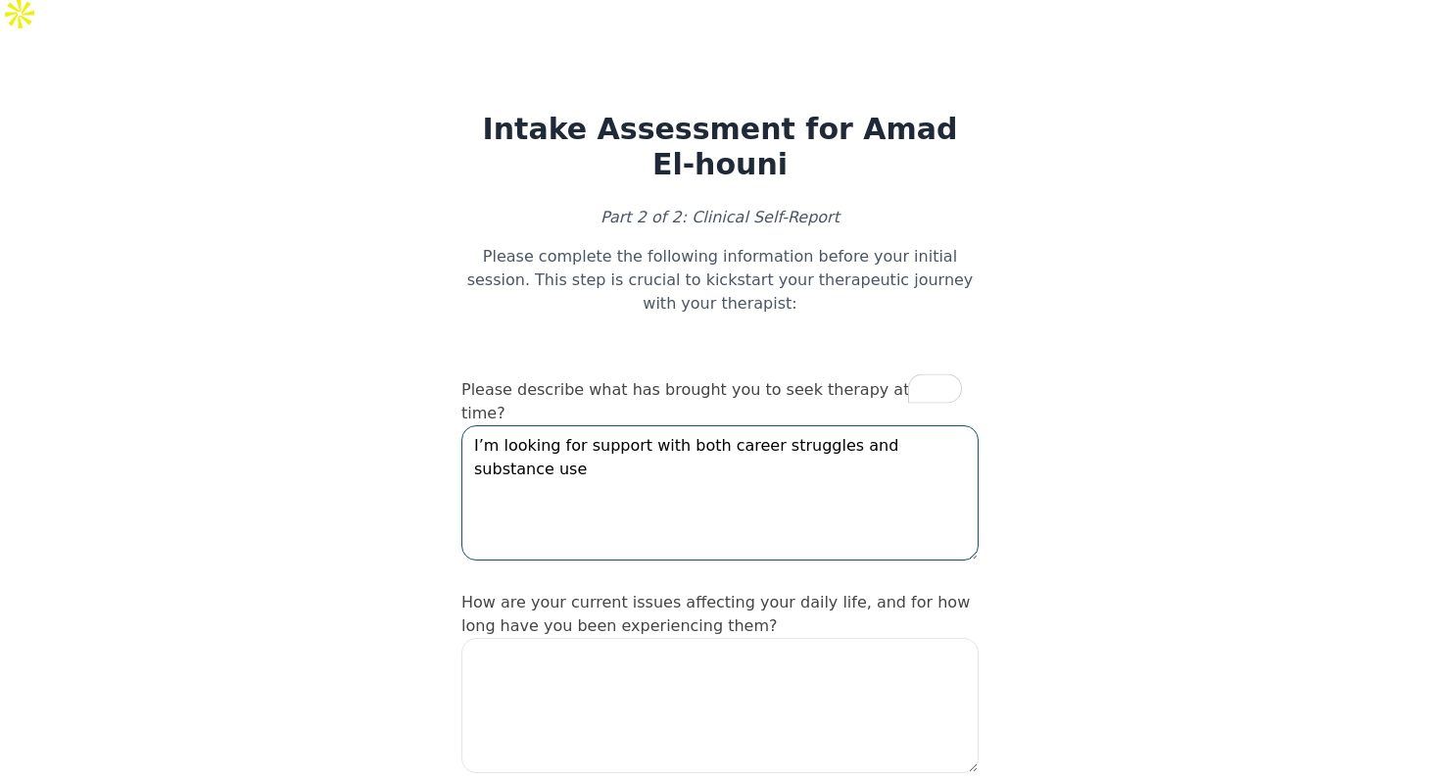
click at [946, 425] on textarea "I’m looking for support with both career struggles and substance use" at bounding box center [719, 492] width 517 height 135
click at [973, 425] on textarea "I’m looking for support with both career struggles and substance use" at bounding box center [719, 492] width 517 height 135
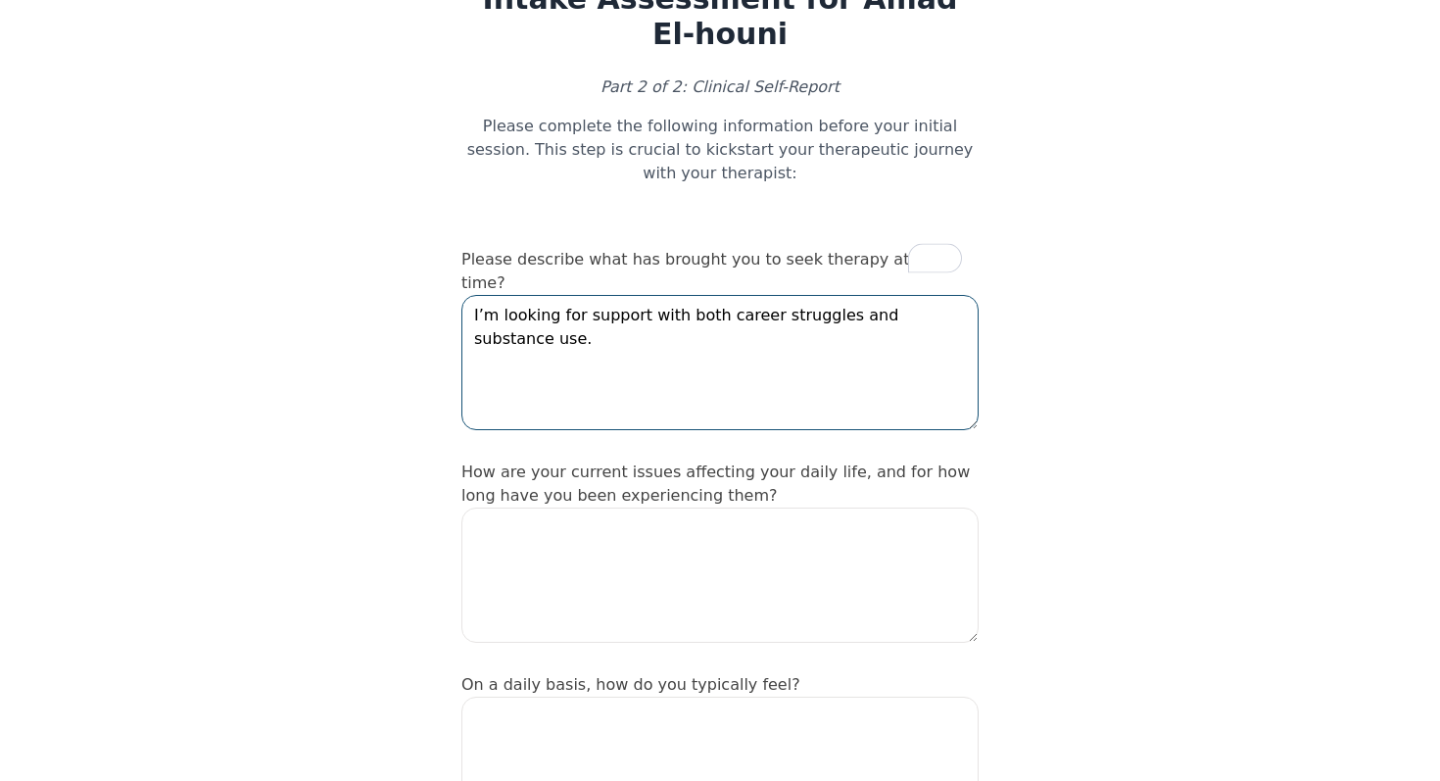
scroll to position [214, 0]
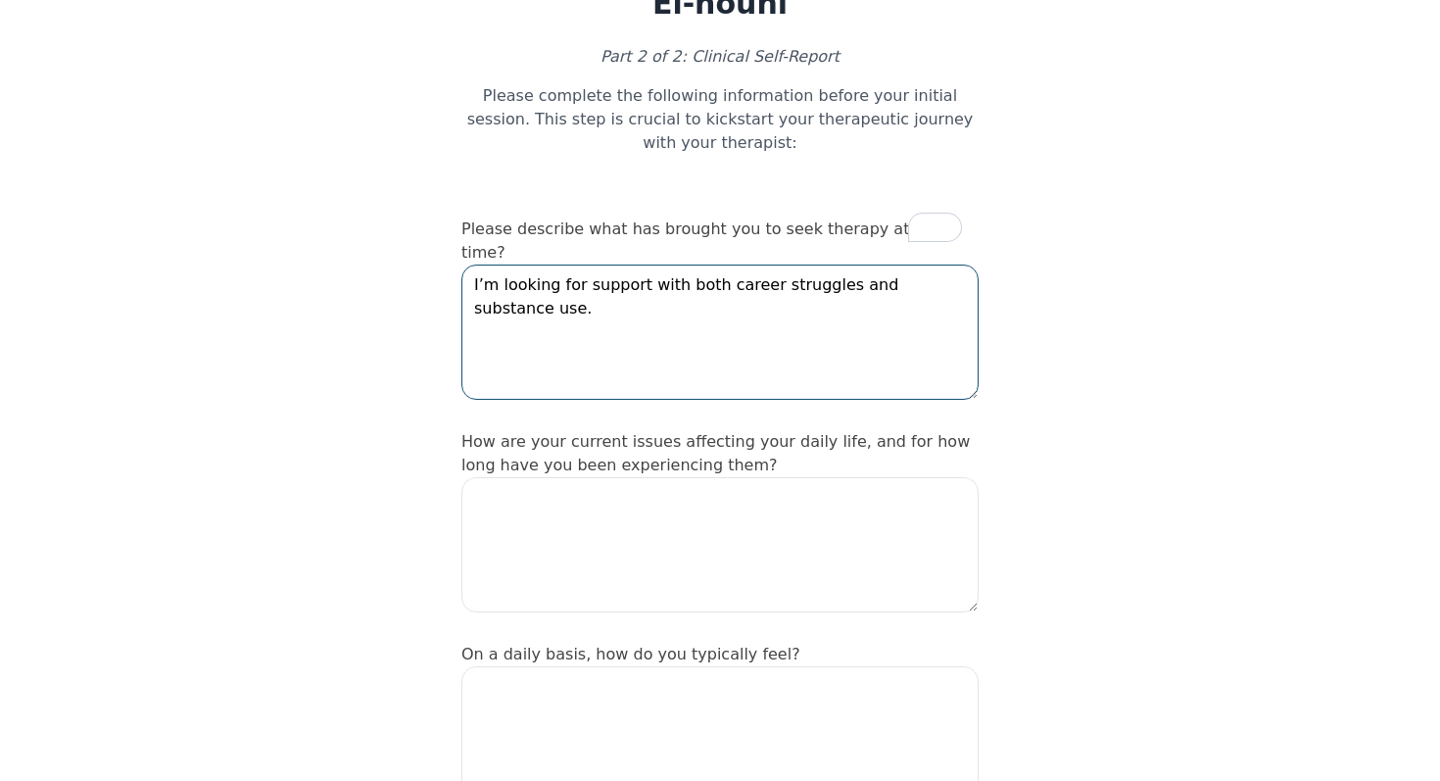
type textarea "I’m looking for support with both career struggles and substance use."
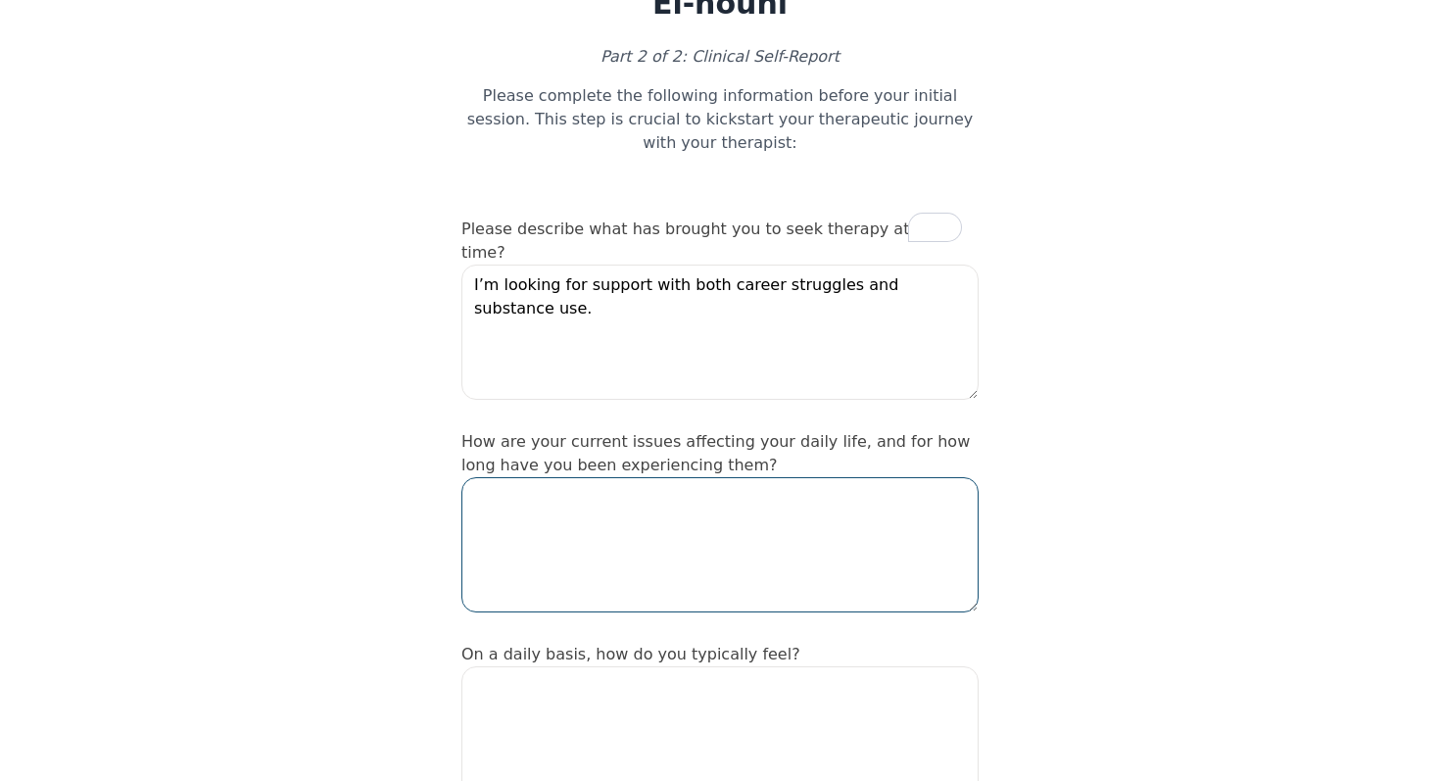
click at [727, 477] on textarea at bounding box center [719, 544] width 517 height 135
type textarea "I"
type textarea "M"
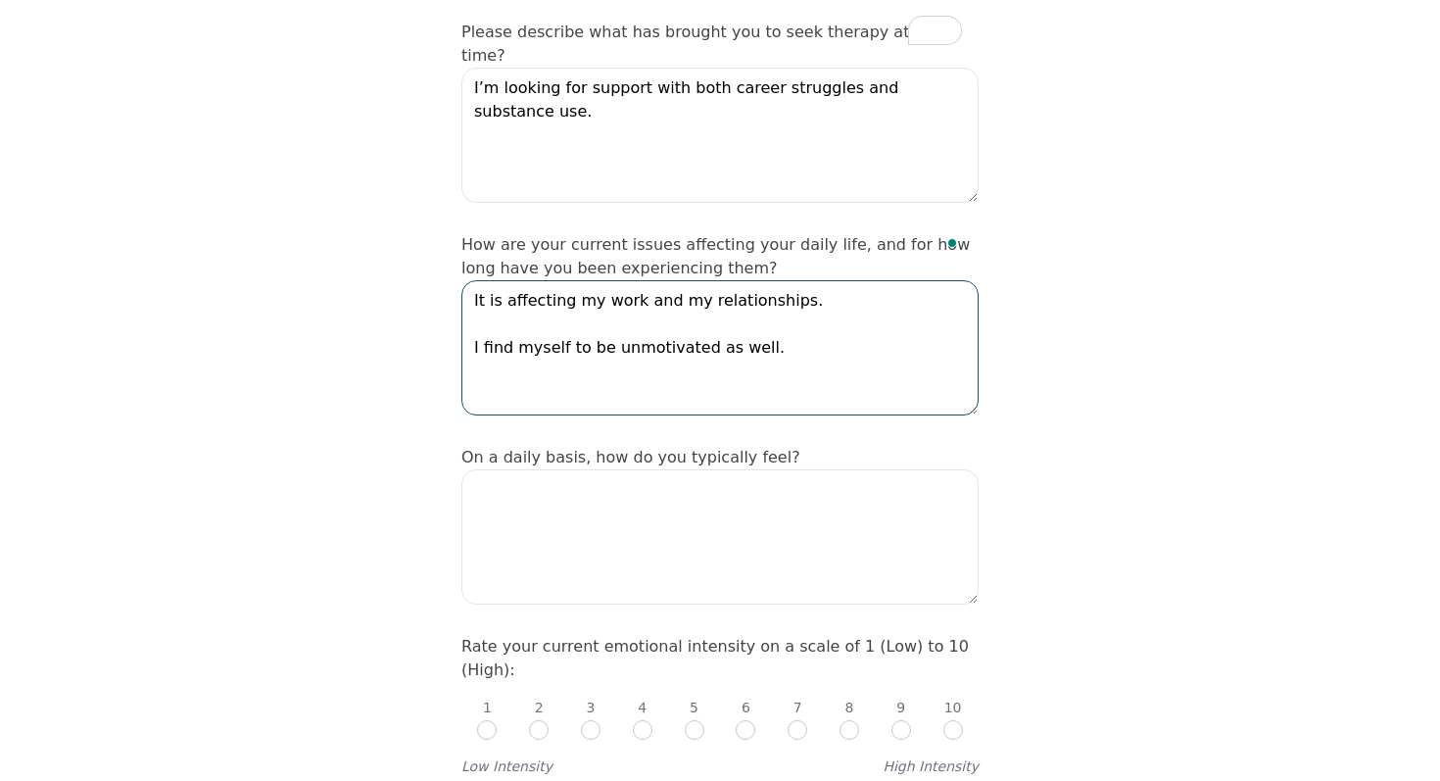
scroll to position [458, 0]
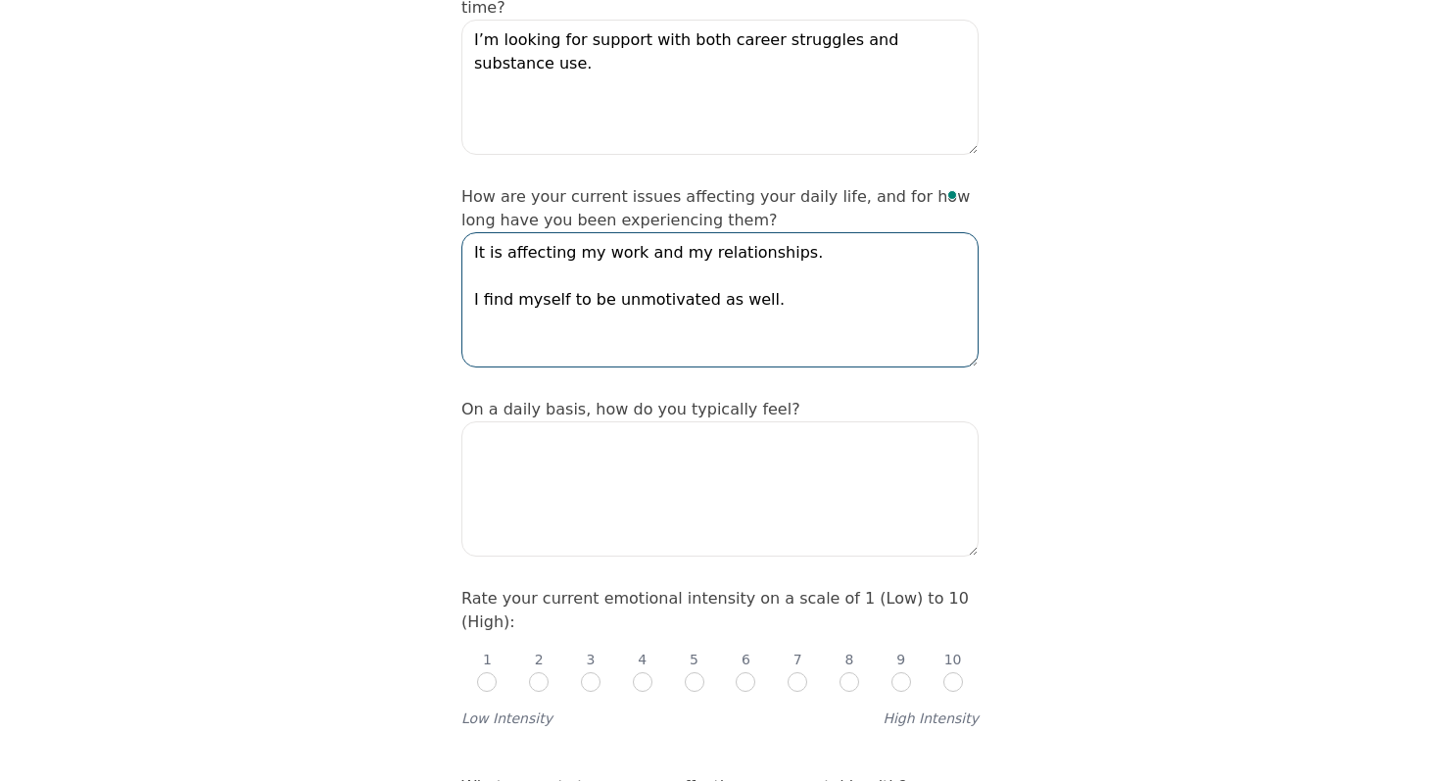
type textarea "It is affecting my work and my relationships. I find myself to be unmotivated a…"
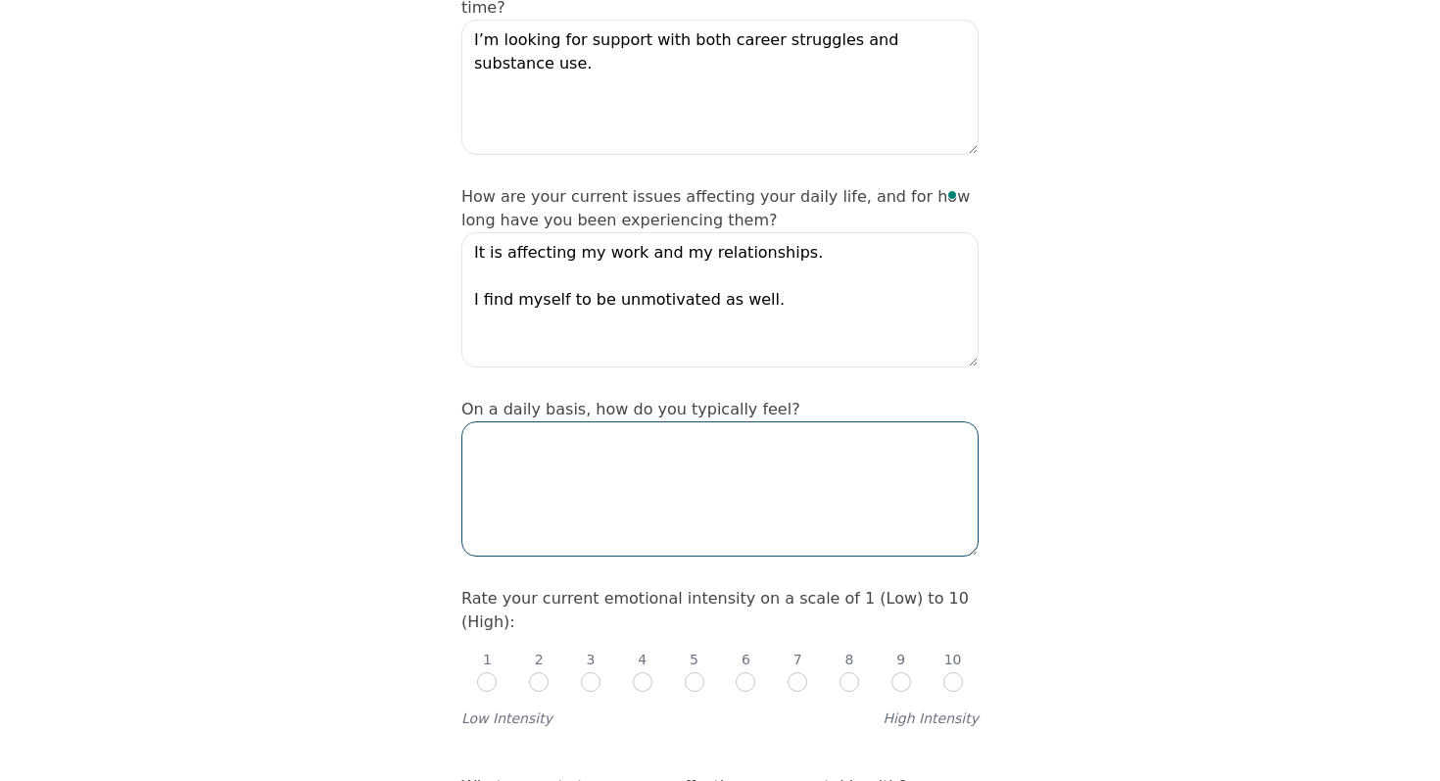
click at [822, 421] on textarea at bounding box center [719, 488] width 517 height 135
type textarea "D"
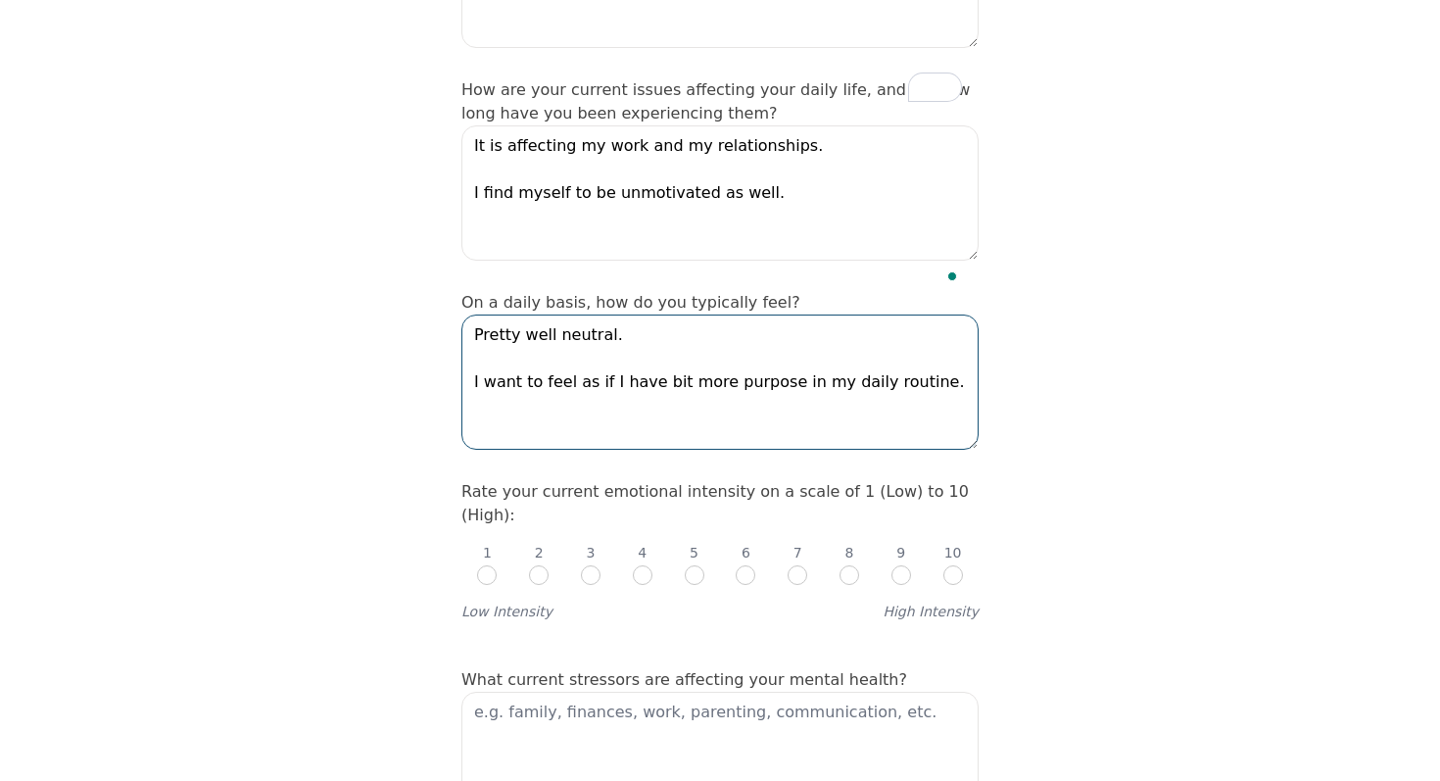
scroll to position [587, 0]
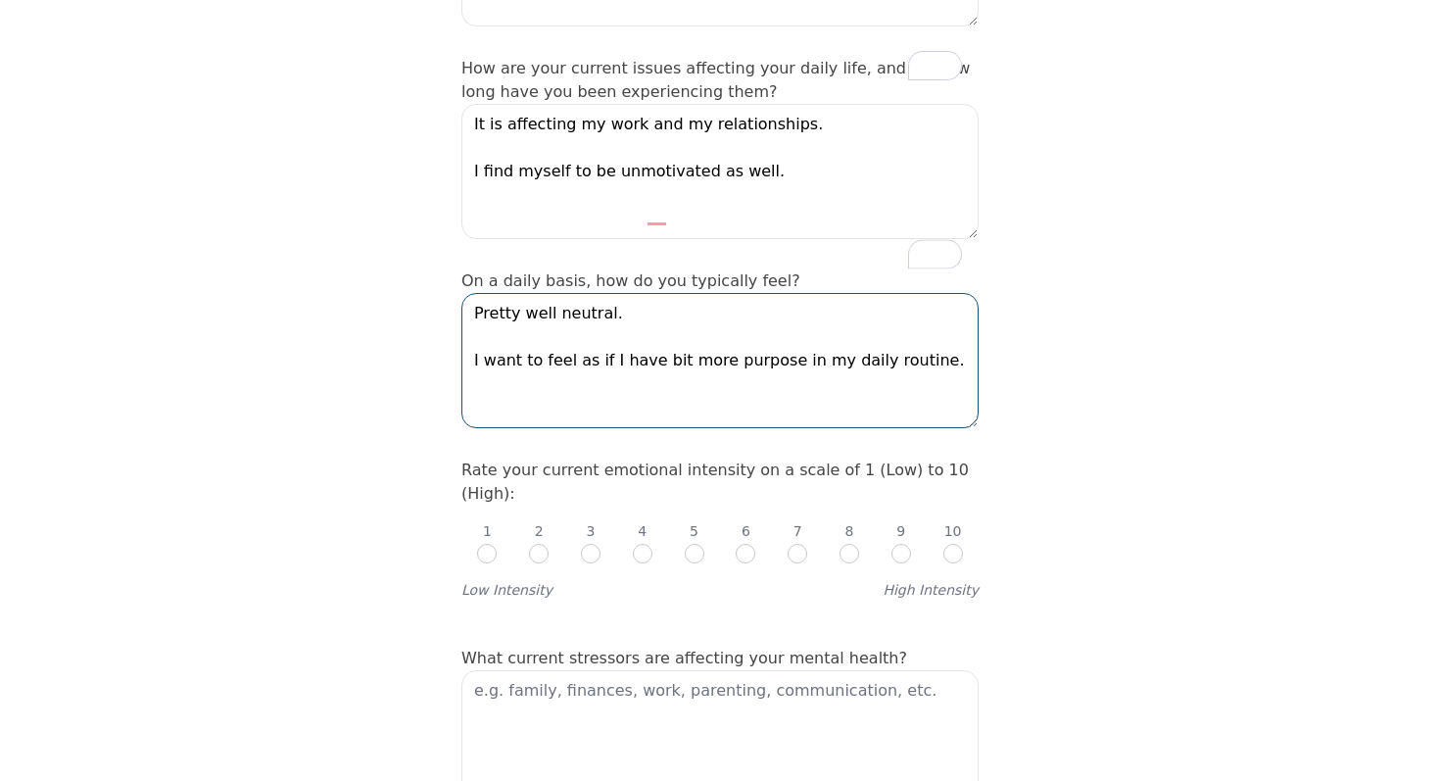
type textarea "Pretty well neutral. I want to feel as if I have bit more purpose in my daily r…"
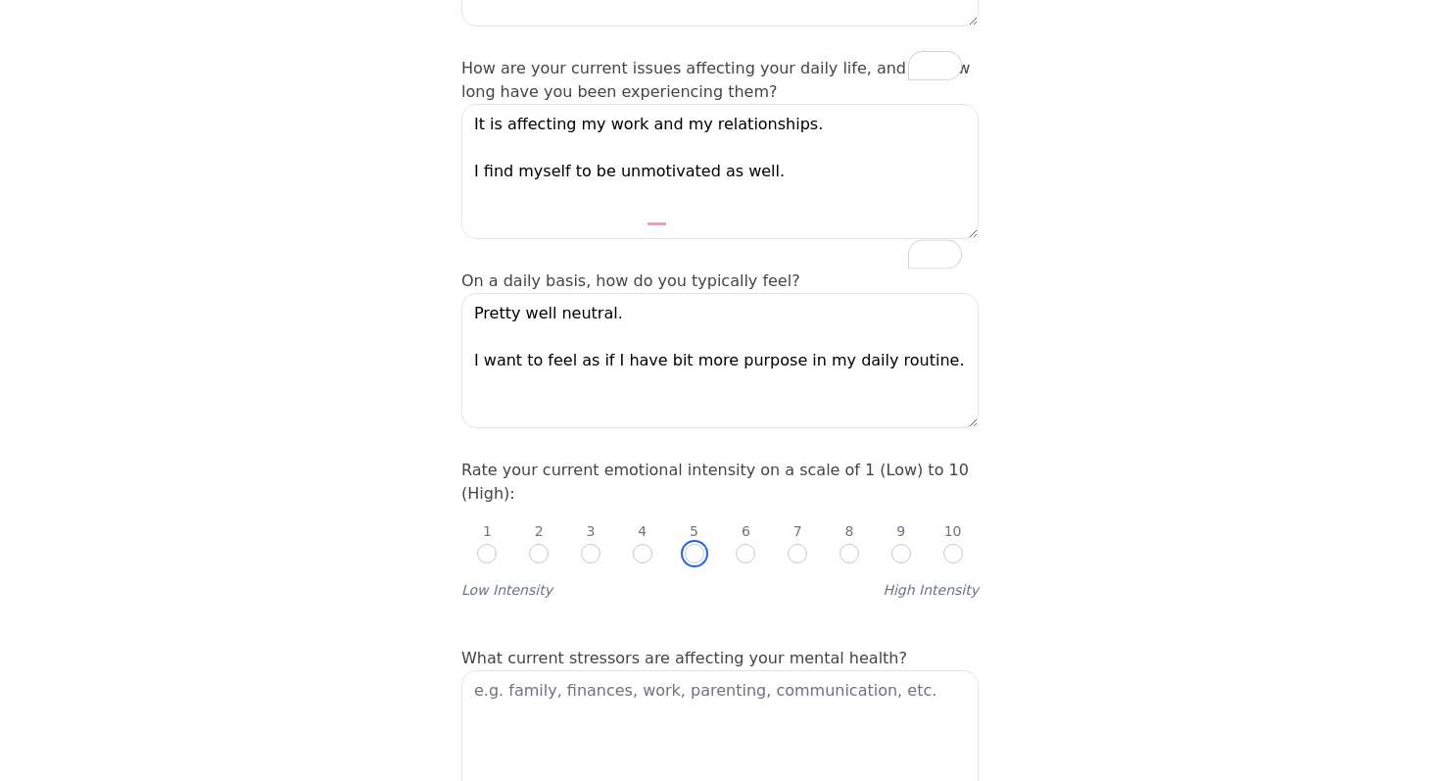
click at [697, 544] on input "radio" at bounding box center [695, 554] width 20 height 20
radio input "true"
click at [650, 544] on input "radio" at bounding box center [643, 554] width 20 height 20
radio input "true"
radio input "false"
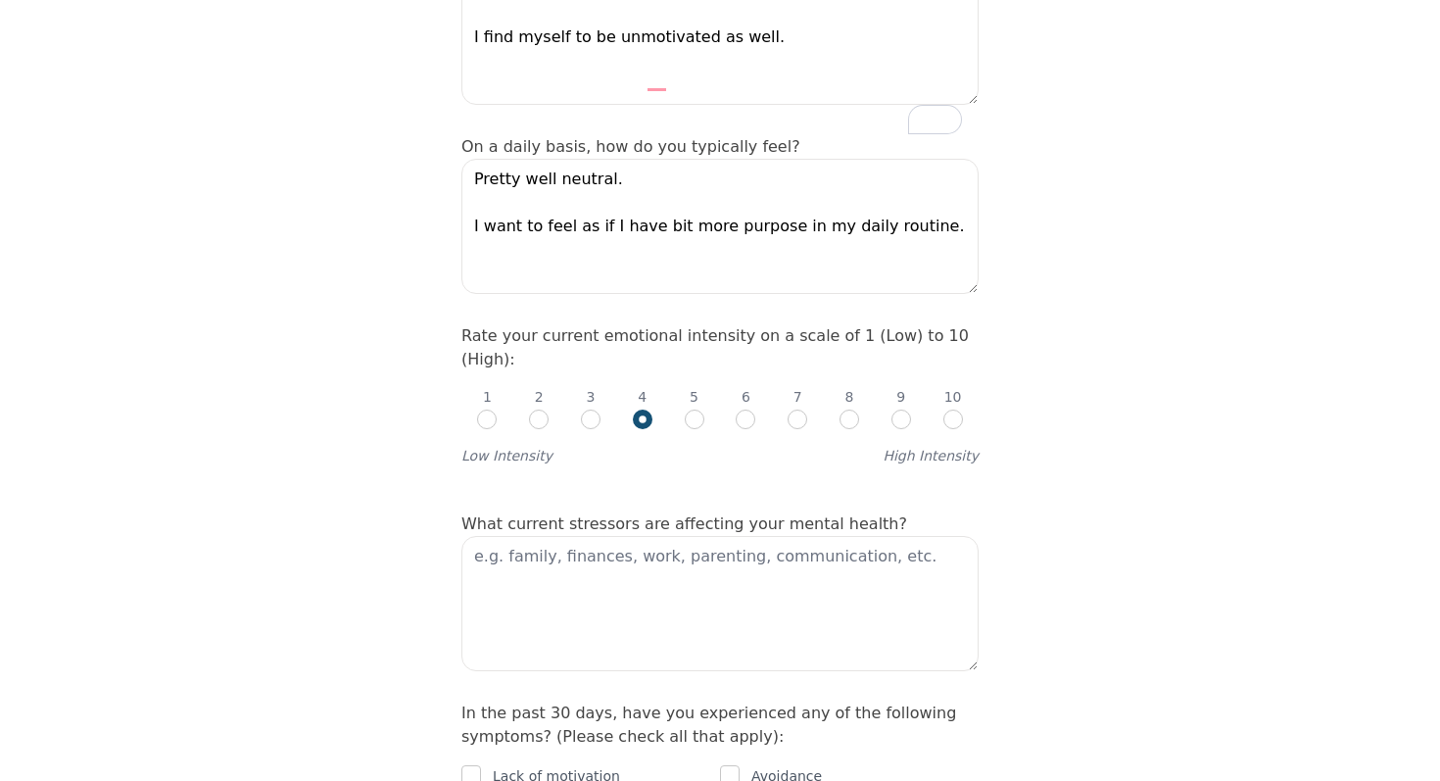
scroll to position [724, 0]
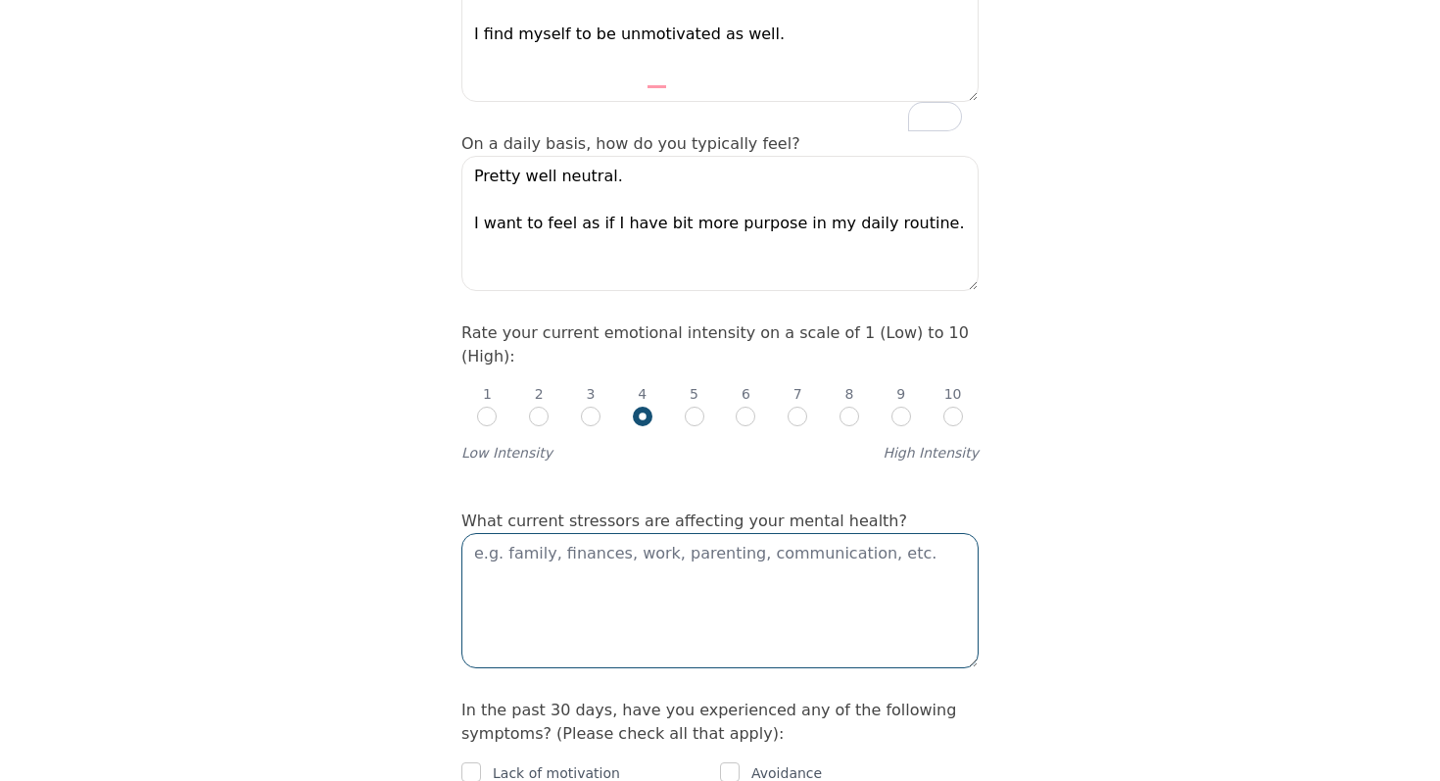
click at [645, 533] on textarea at bounding box center [719, 600] width 517 height 135
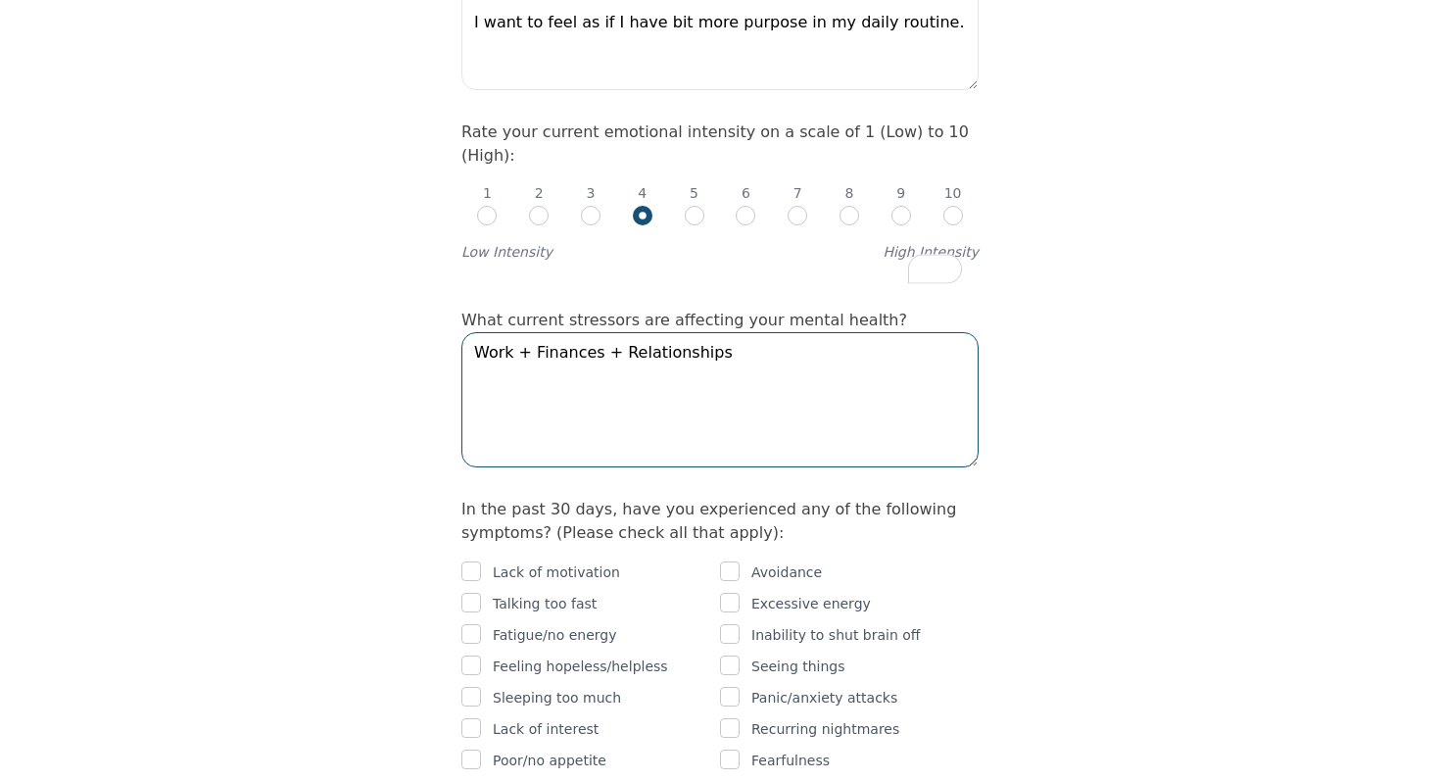
scroll to position [943, 0]
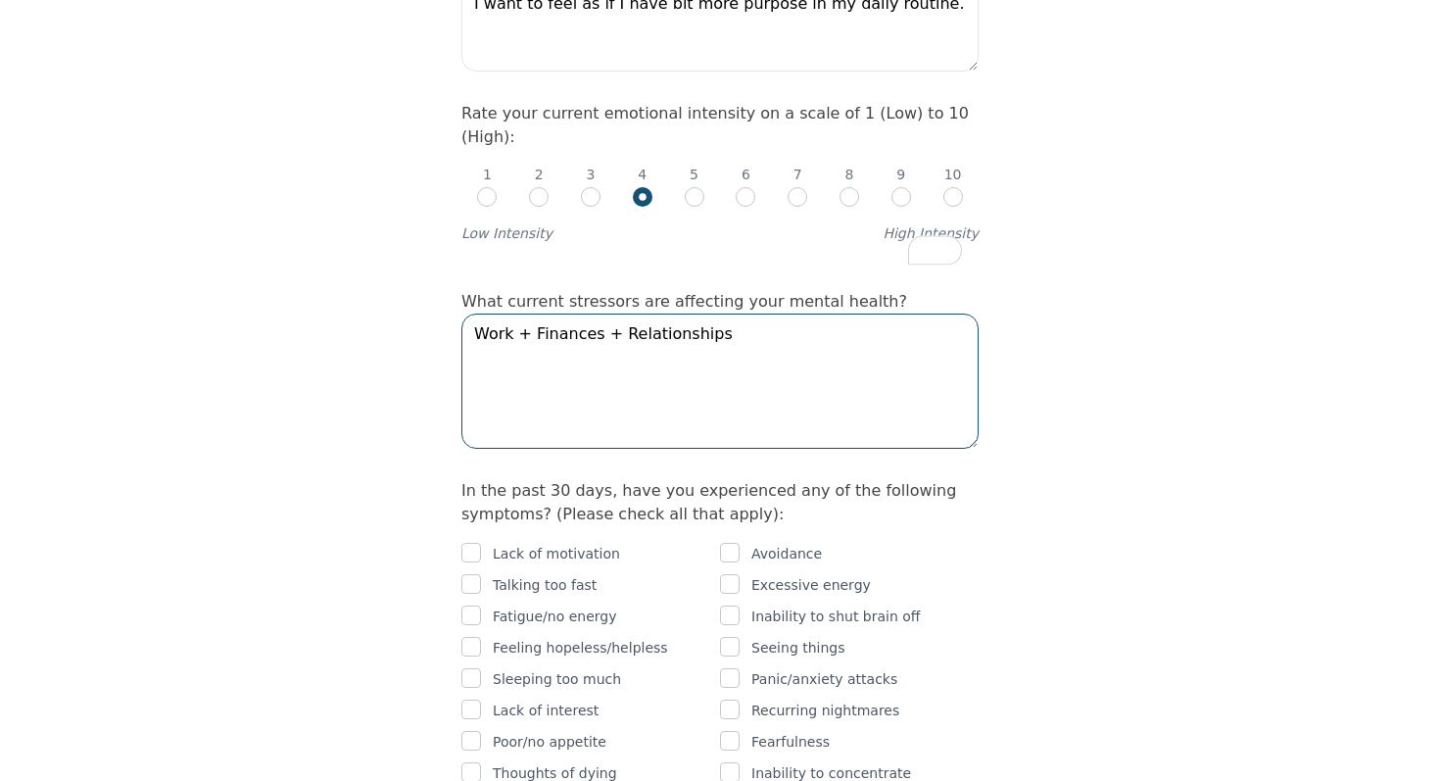
type textarea "Work + Finances + Relationships"
click at [475, 543] on input "checkbox" at bounding box center [471, 553] width 20 height 20
checkbox input "true"
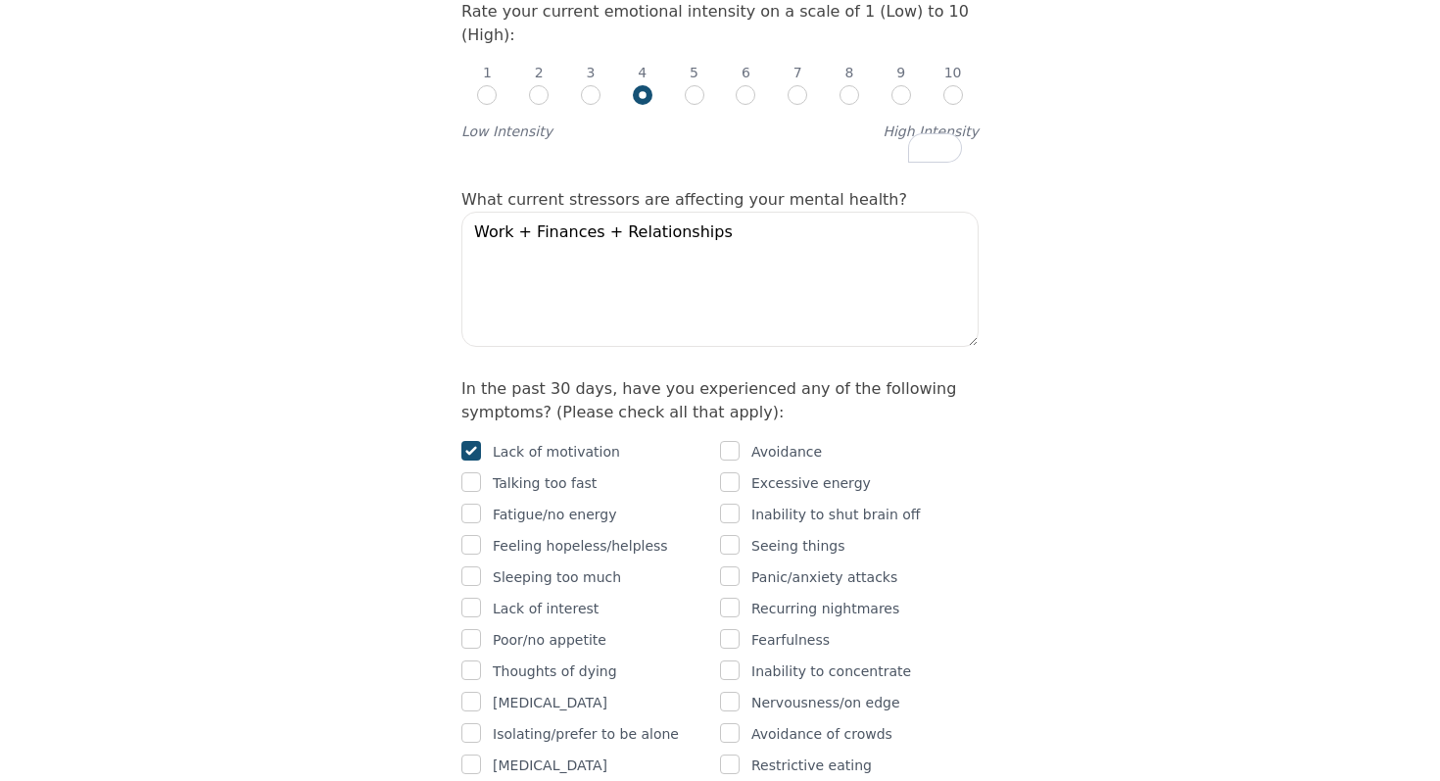
scroll to position [1046, 0]
click at [478, 596] on input "checkbox" at bounding box center [471, 606] width 20 height 20
checkbox input "true"
click at [475, 502] on input "checkbox" at bounding box center [471, 512] width 20 height 20
checkbox input "true"
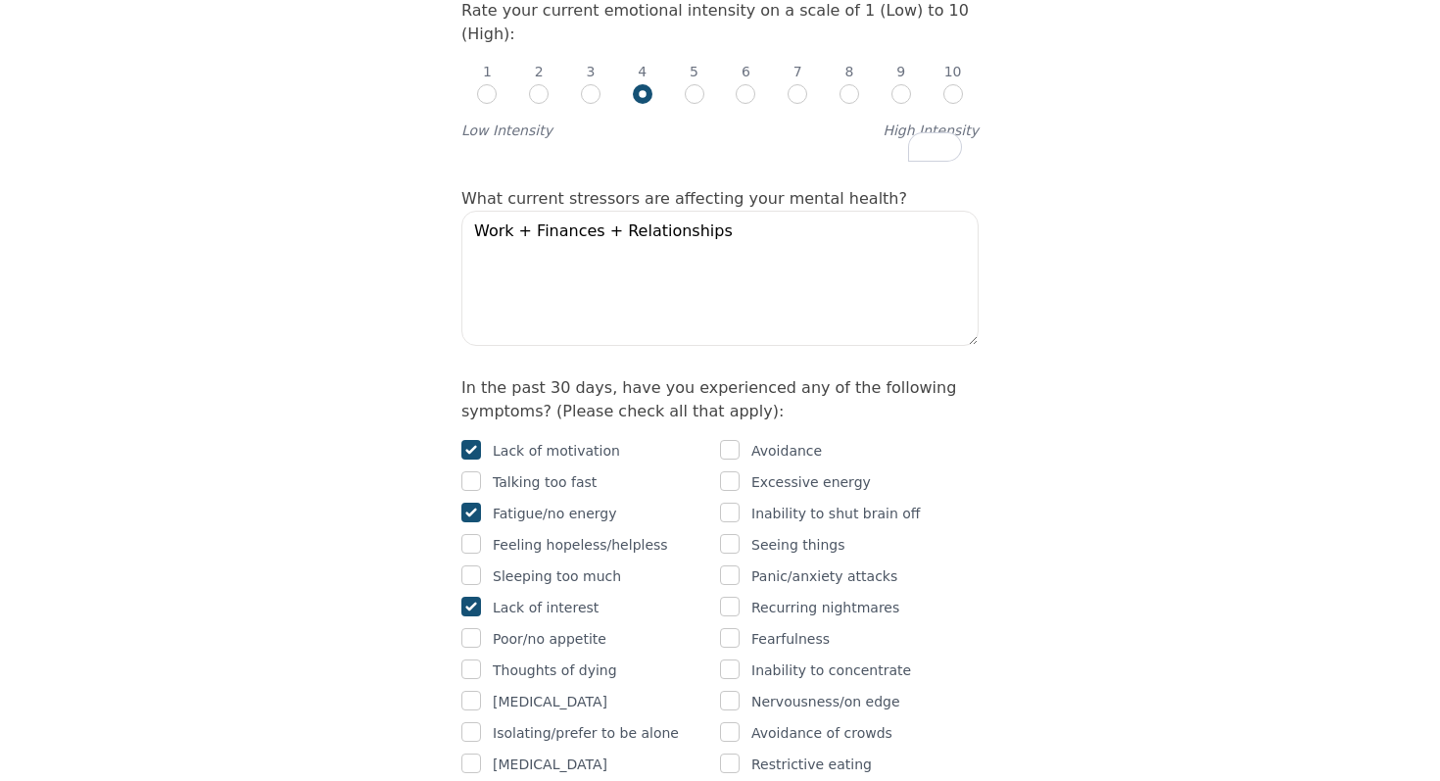
scroll to position [1047, 0]
click at [734, 439] on input "checkbox" at bounding box center [730, 449] width 20 height 20
checkbox input "true"
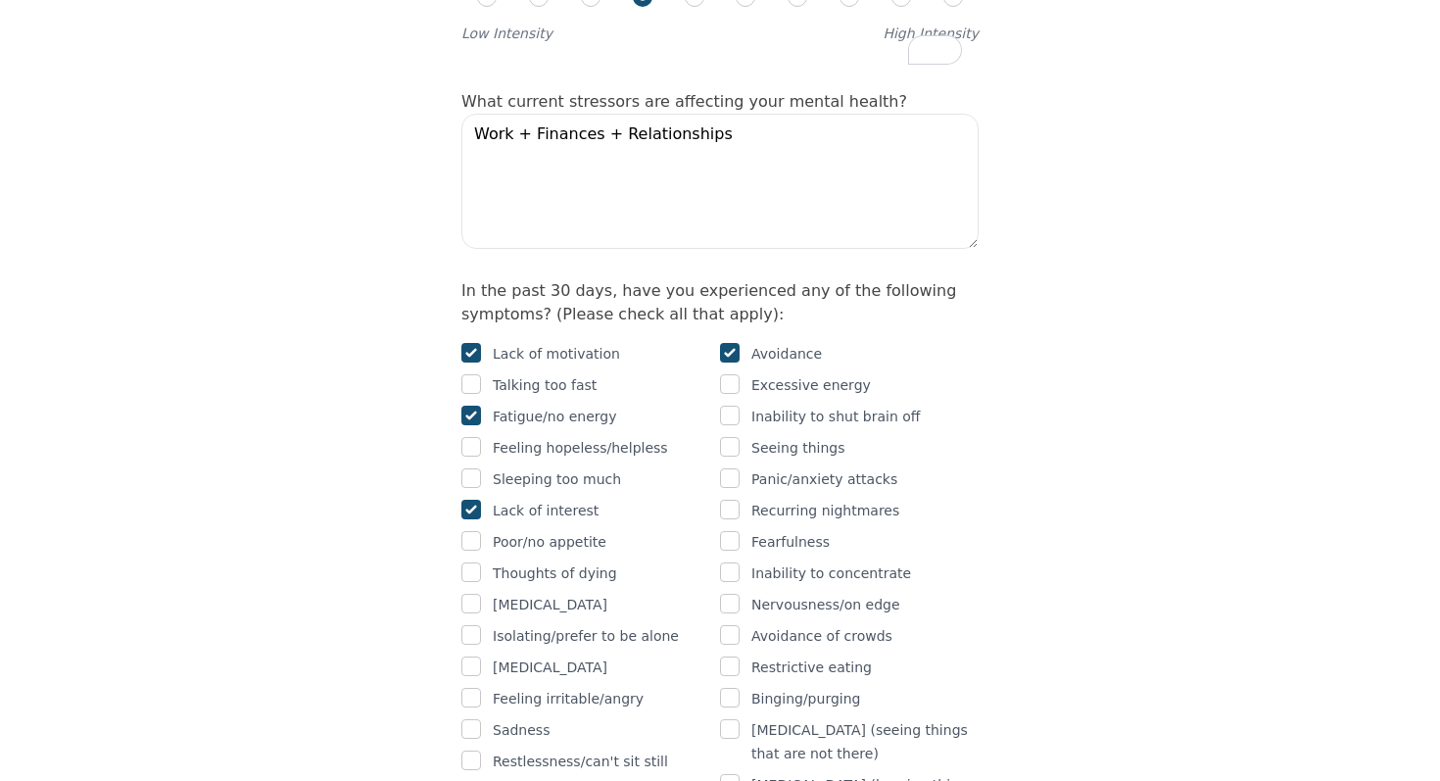
scroll to position [1144, 0]
click at [735, 561] on input "checkbox" at bounding box center [730, 571] width 20 height 20
checkbox input "true"
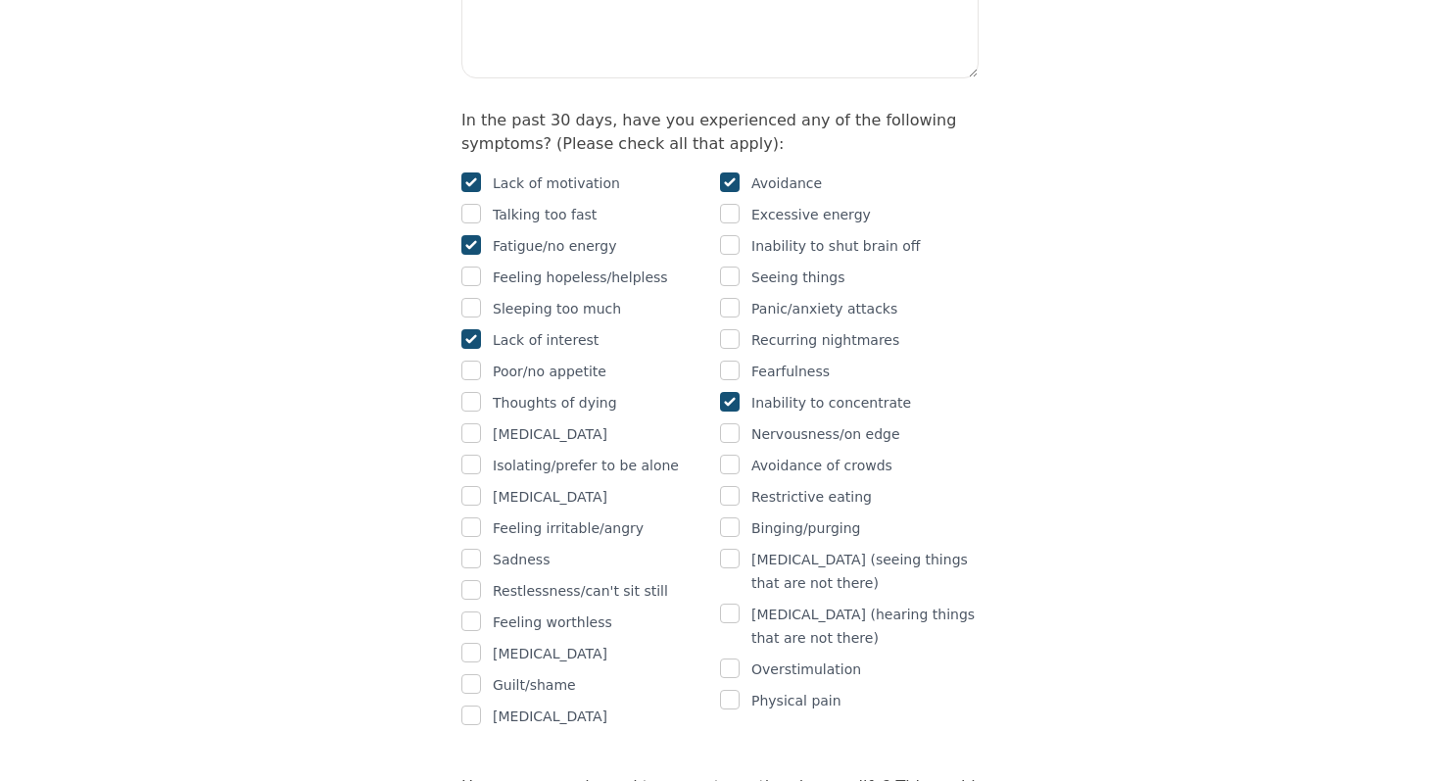
scroll to position [1320, 0]
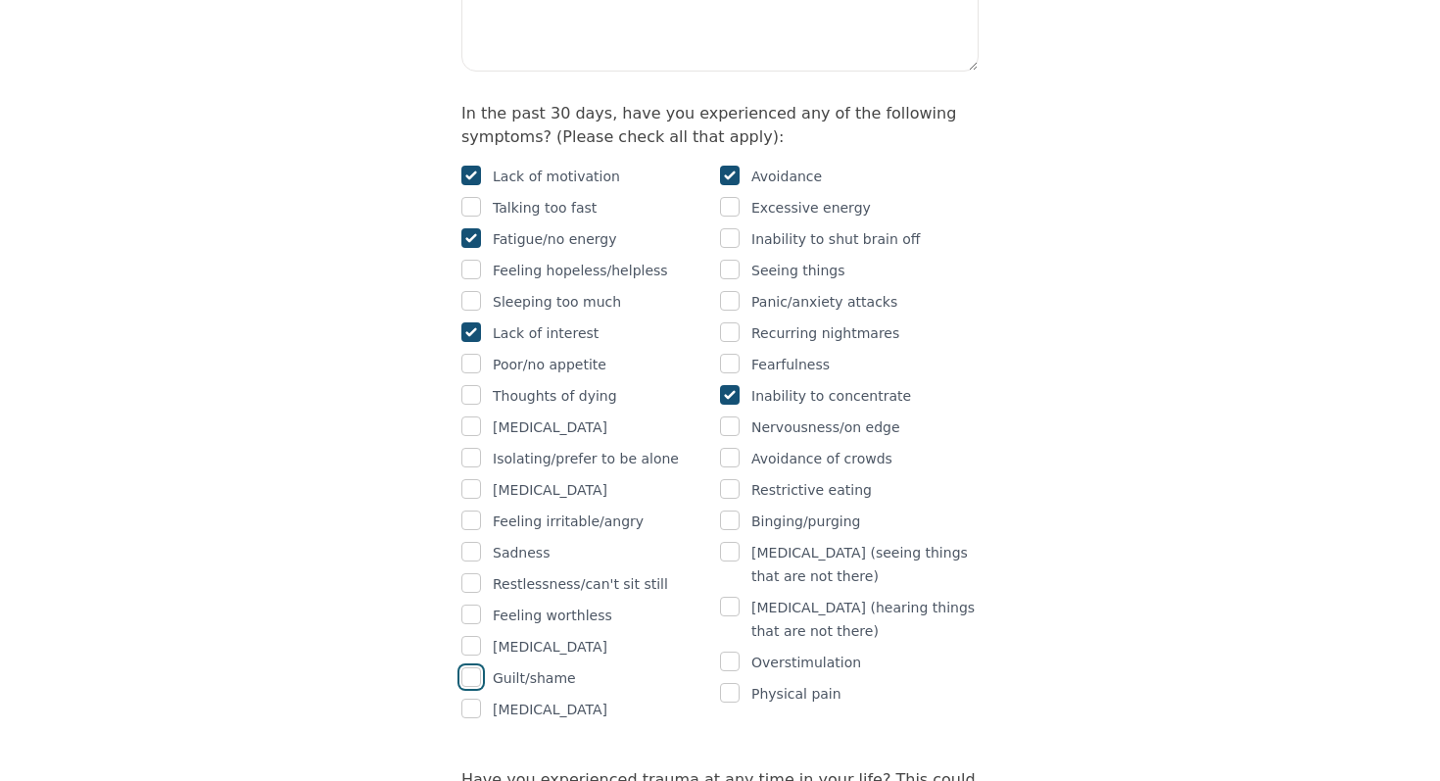
click at [473, 667] on input "checkbox" at bounding box center [471, 677] width 20 height 20
checkbox input "true"
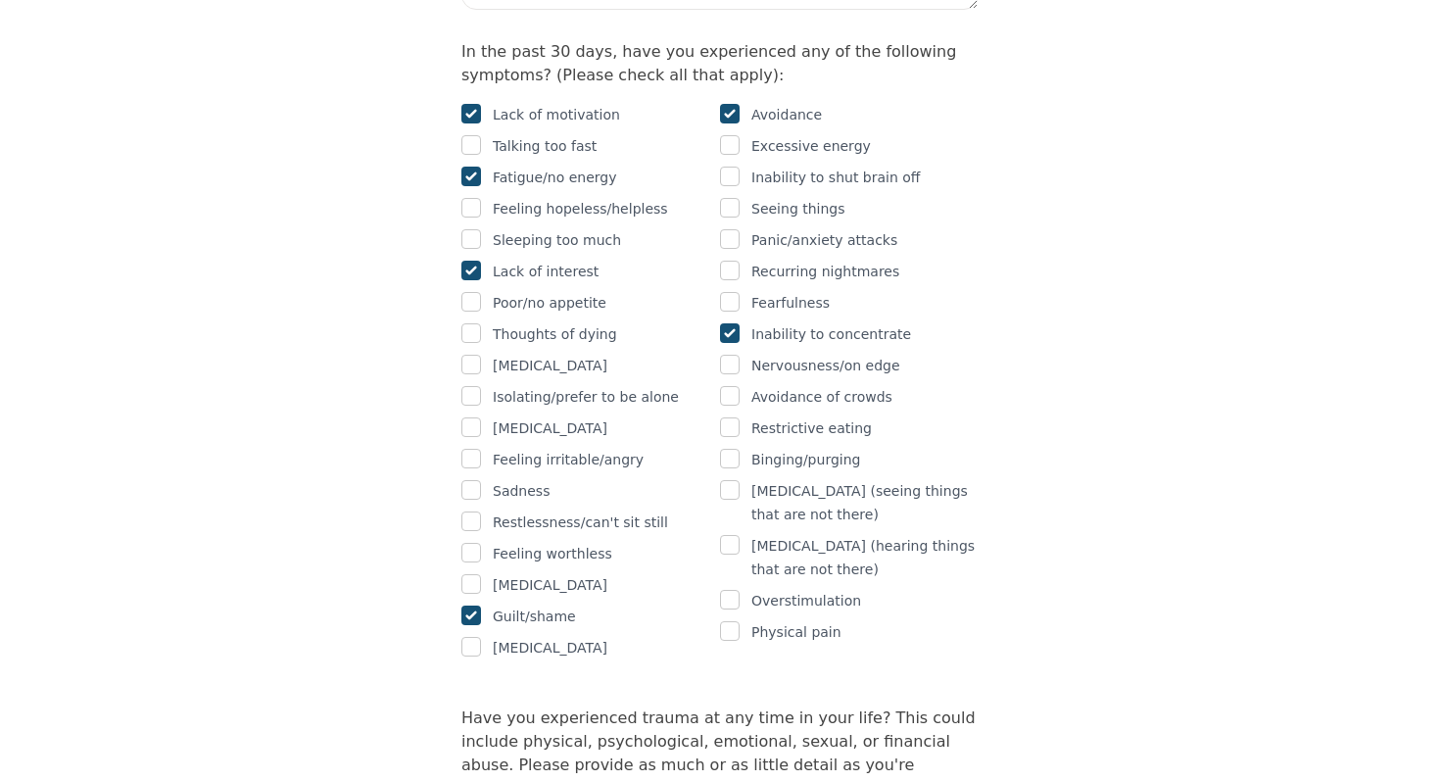
scroll to position [1394, 0]
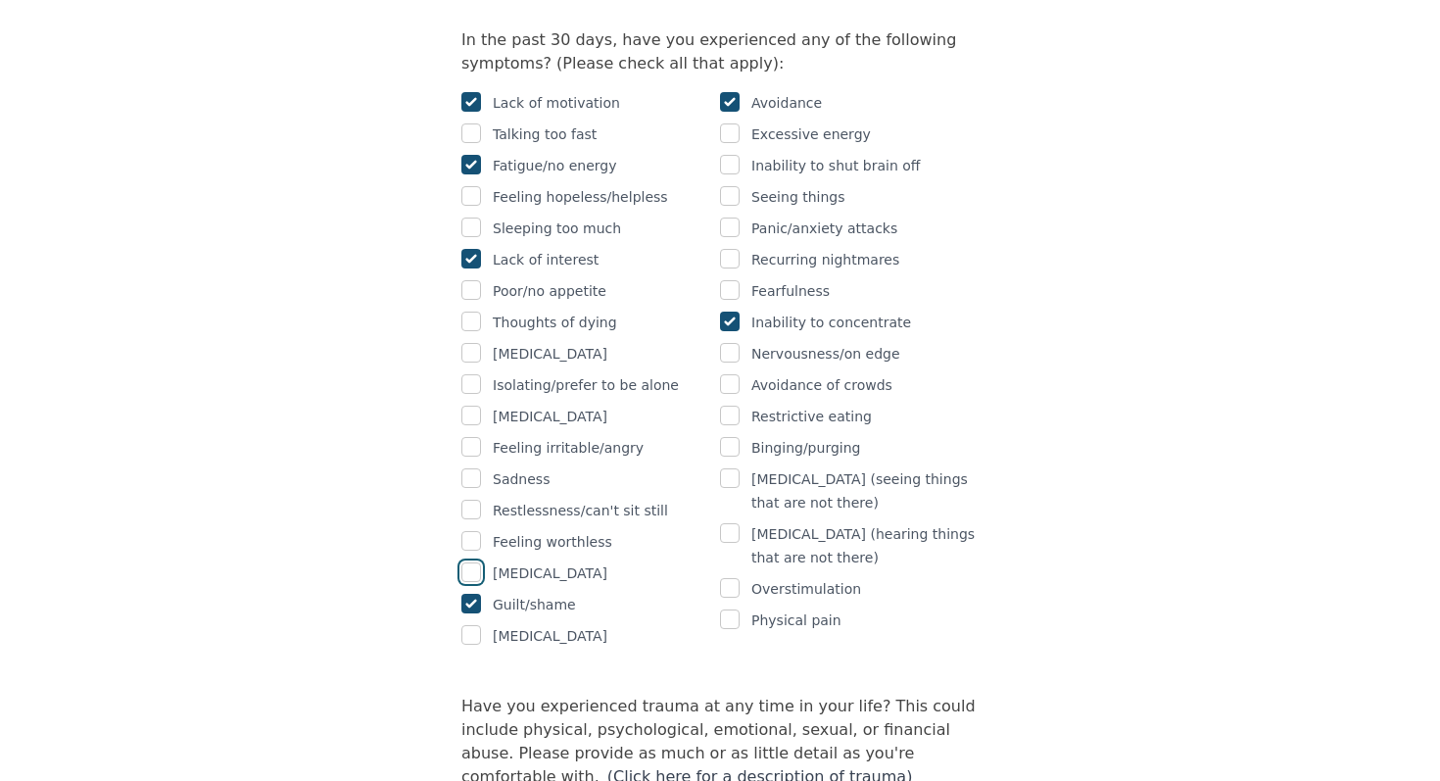
click at [468, 562] on input "checkbox" at bounding box center [471, 572] width 20 height 20
checkbox input "true"
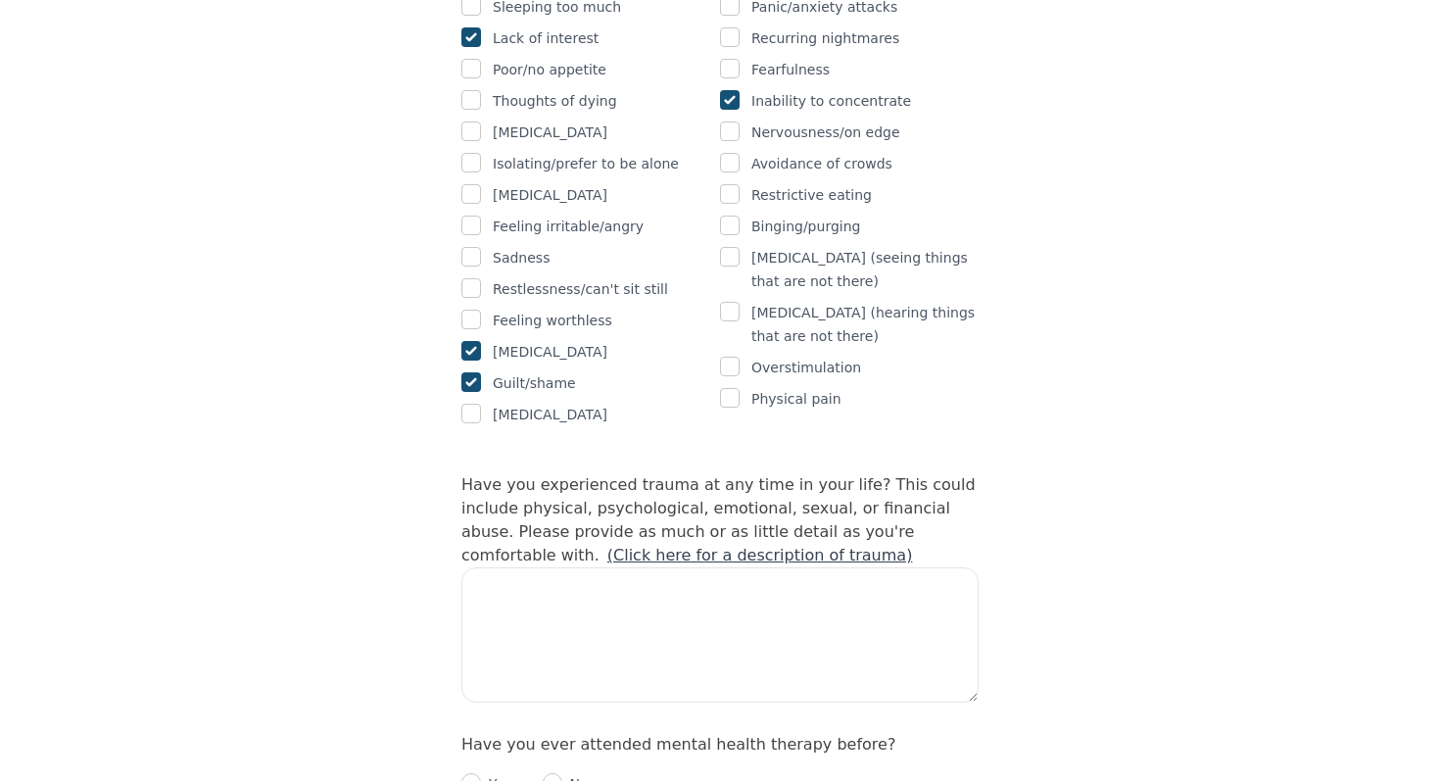
scroll to position [1619, 0]
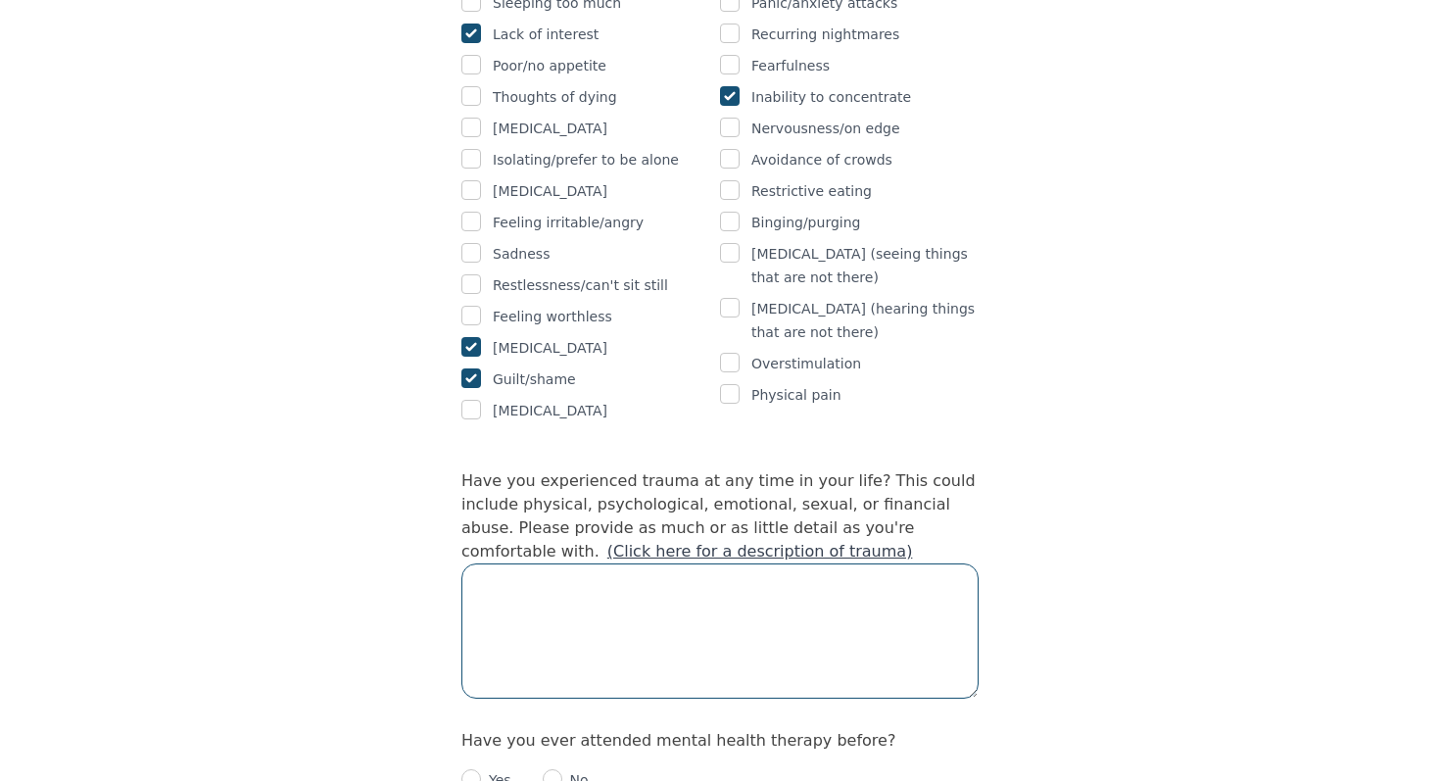
click at [679, 563] on textarea at bounding box center [719, 630] width 517 height 135
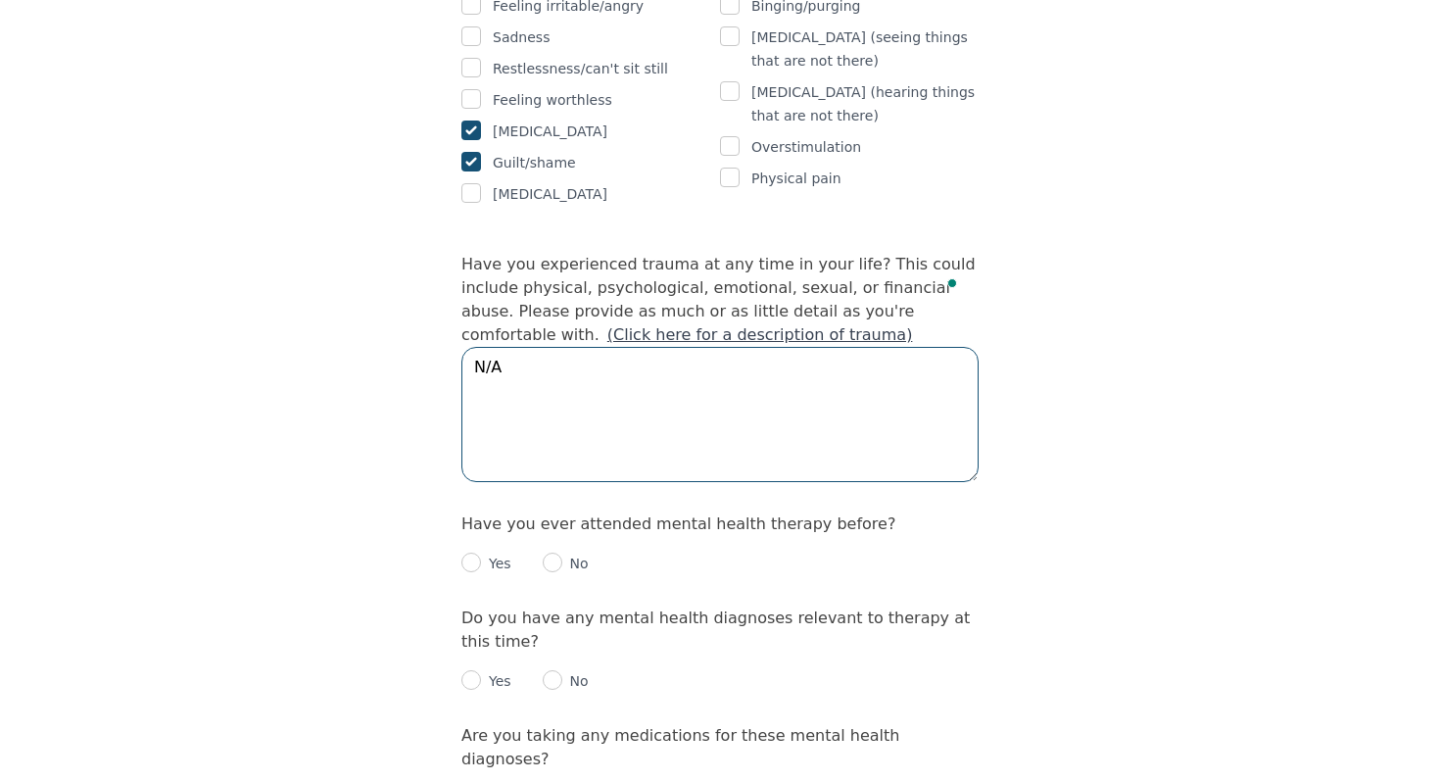
scroll to position [1858, 0]
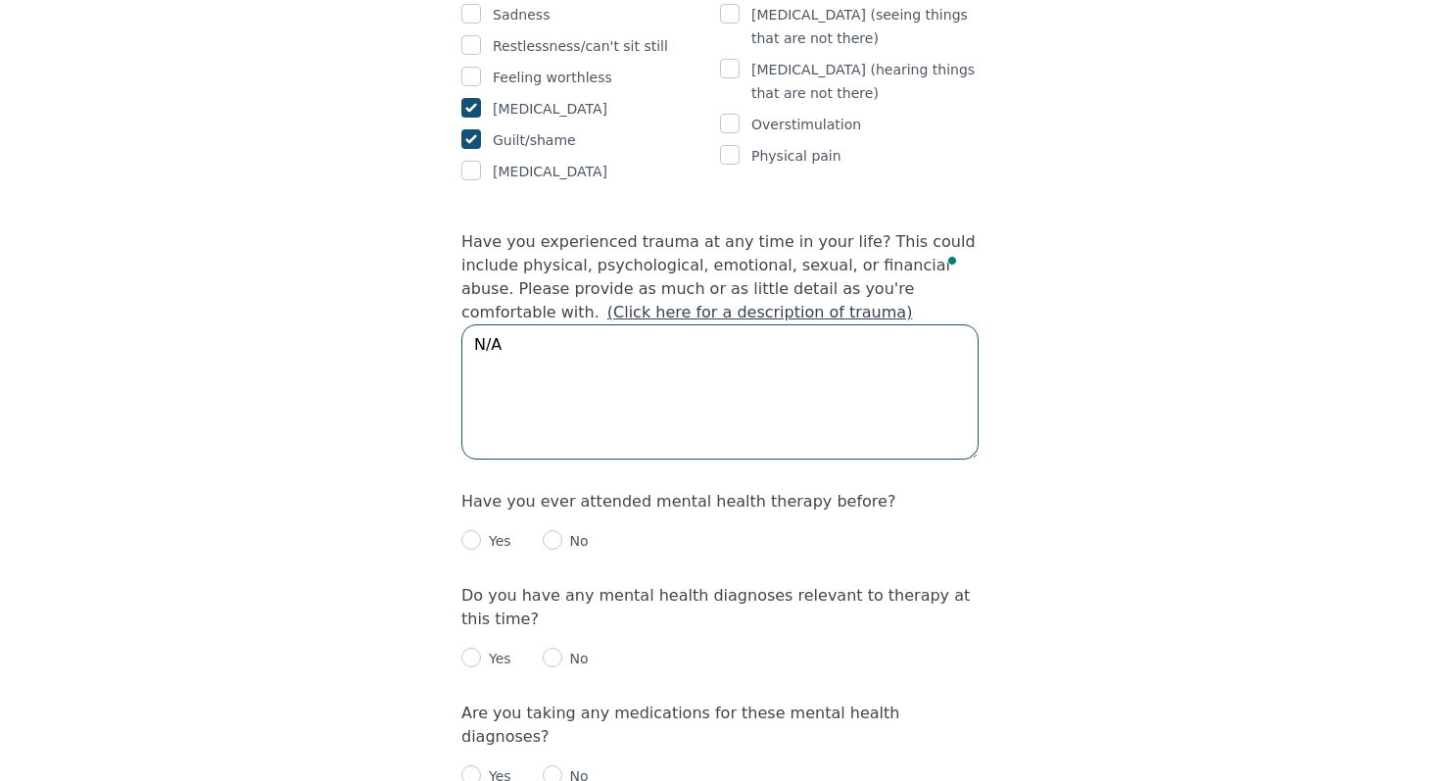
type textarea "N/A"
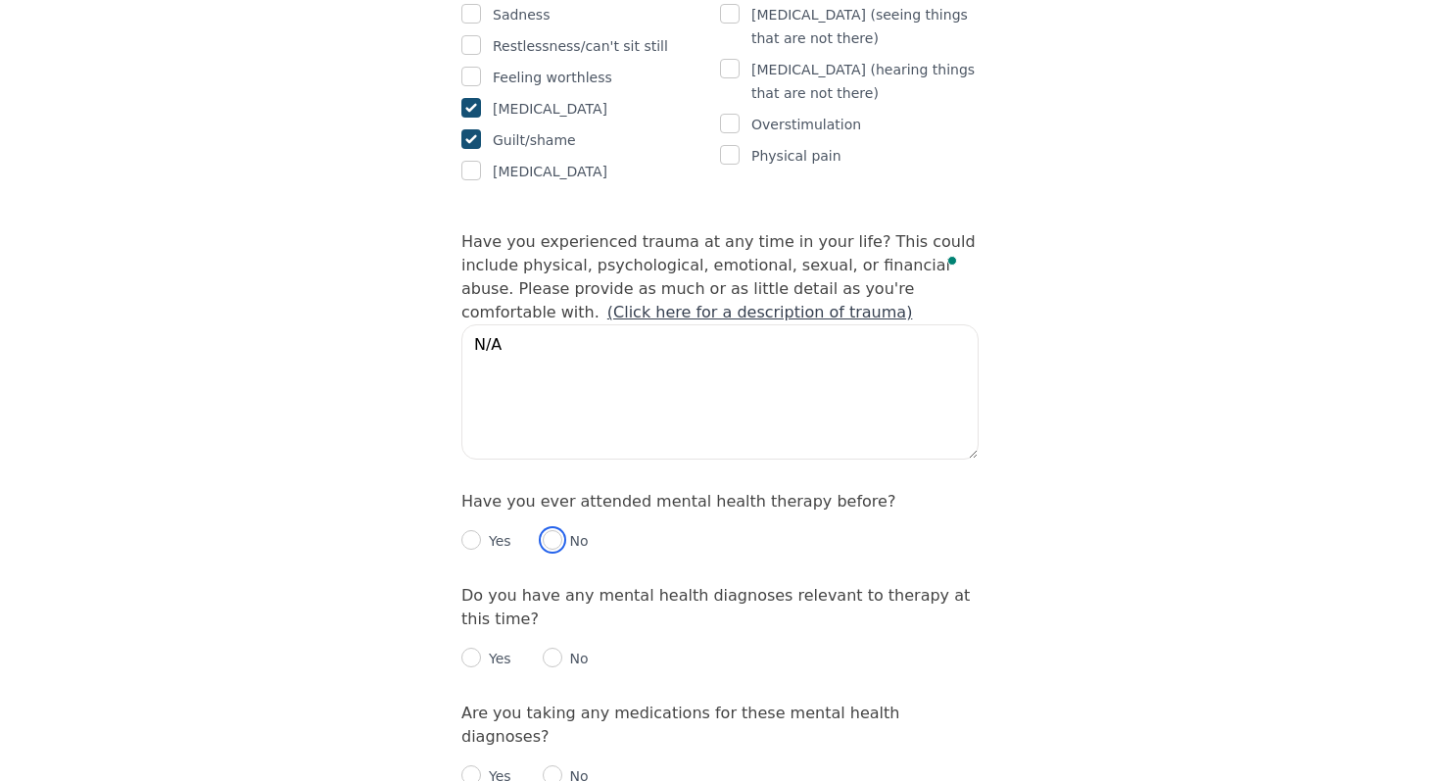
click at [548, 530] on input "radio" at bounding box center [553, 540] width 20 height 20
radio input "true"
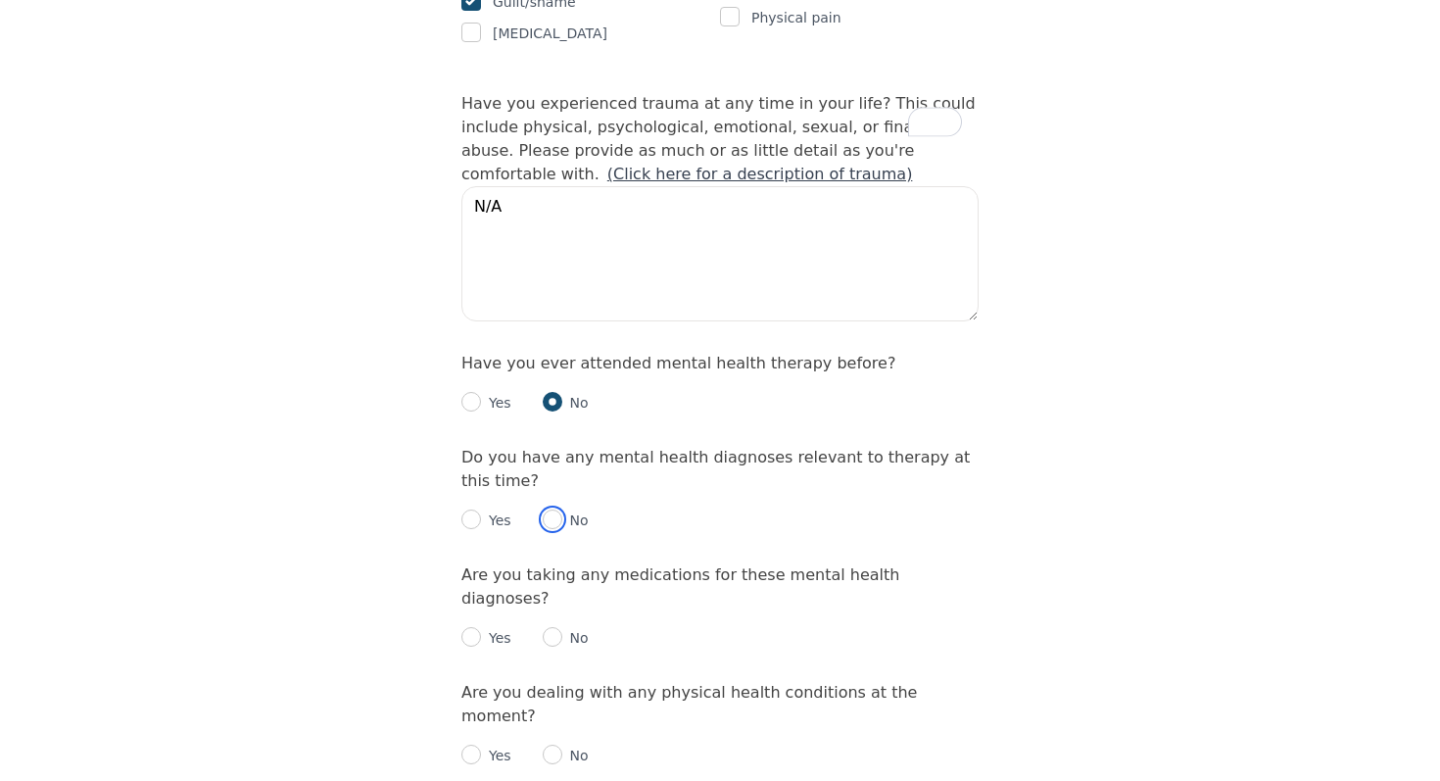
click at [557, 509] on input "radio" at bounding box center [553, 519] width 20 height 20
radio input "true"
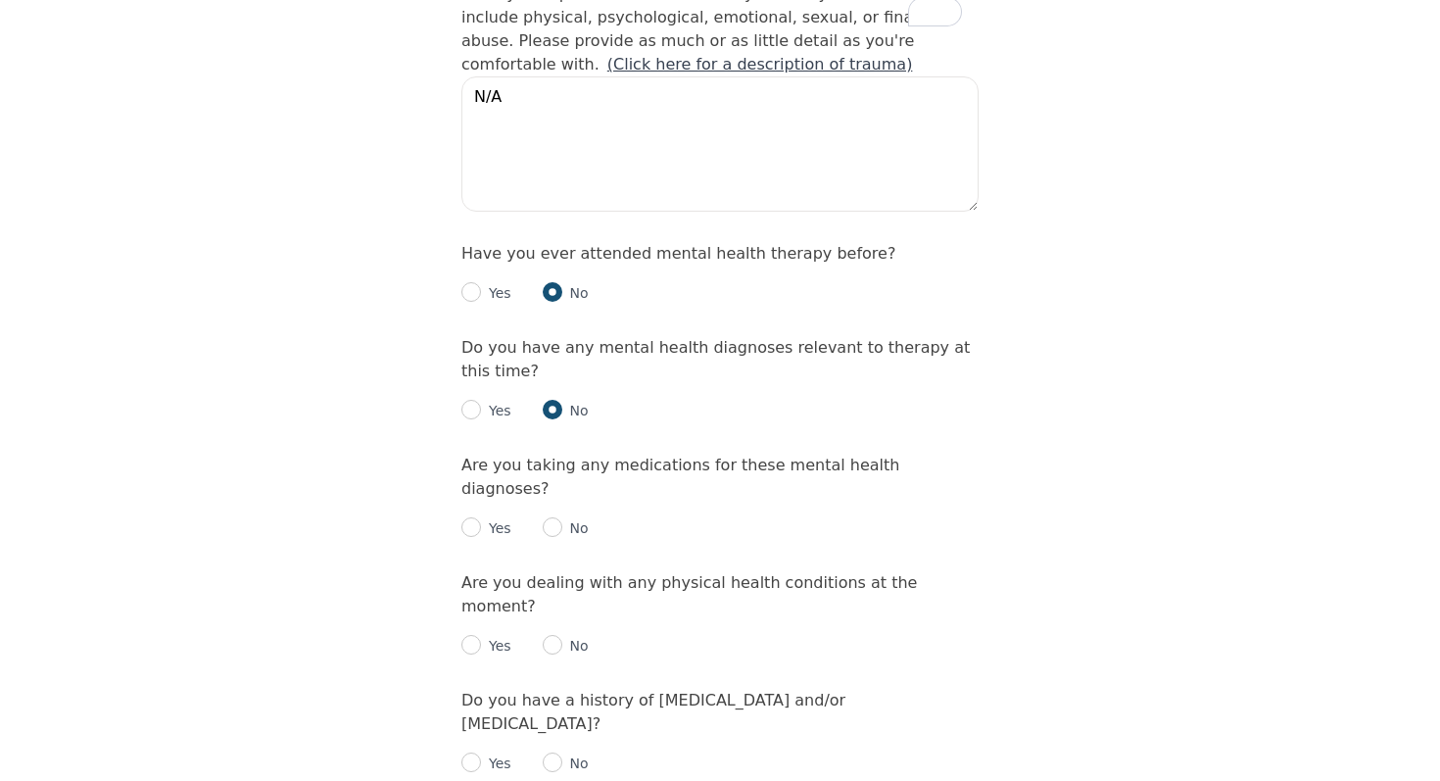
scroll to position [2107, 0]
click at [472, 399] on input "radio" at bounding box center [471, 409] width 20 height 20
radio input "true"
radio input "false"
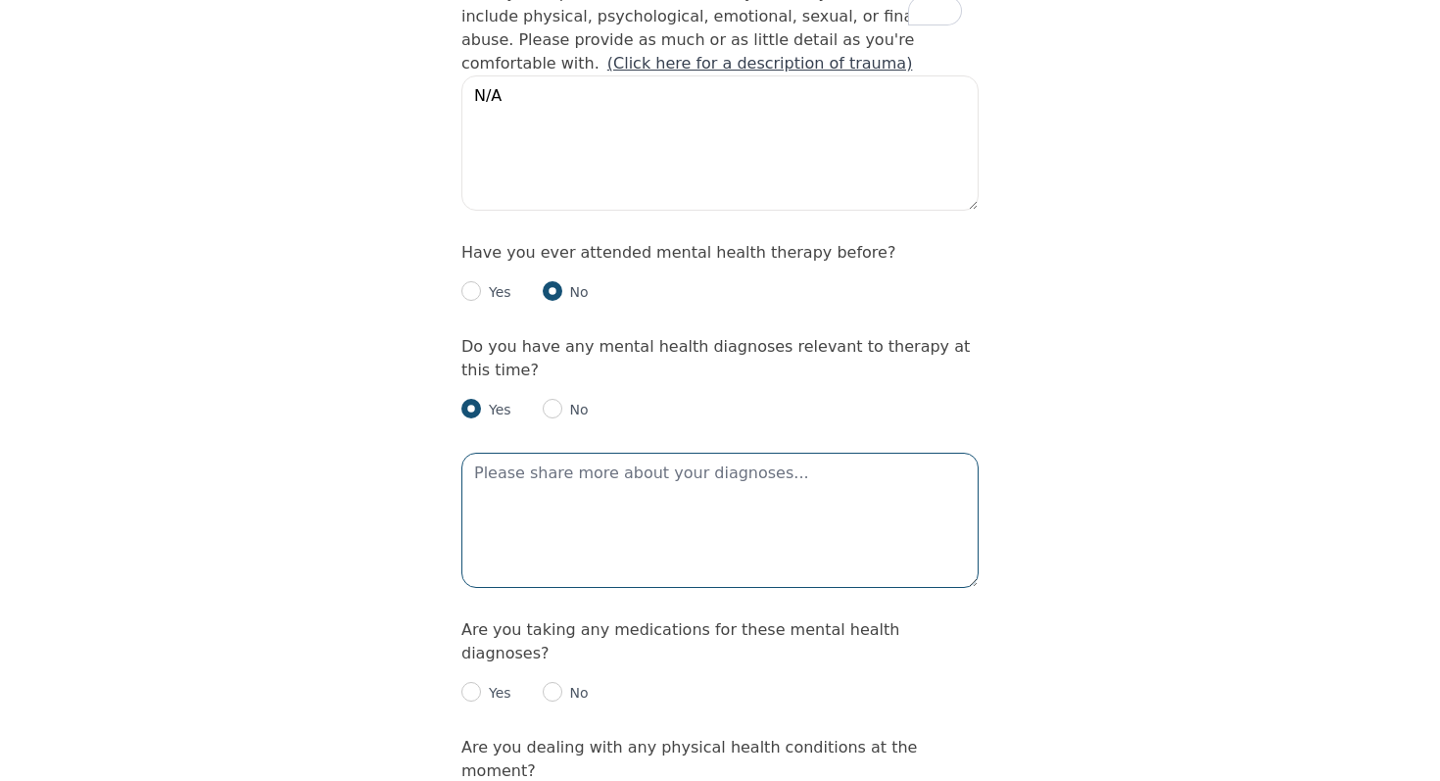
click at [540, 452] on textarea at bounding box center [719, 519] width 517 height 135
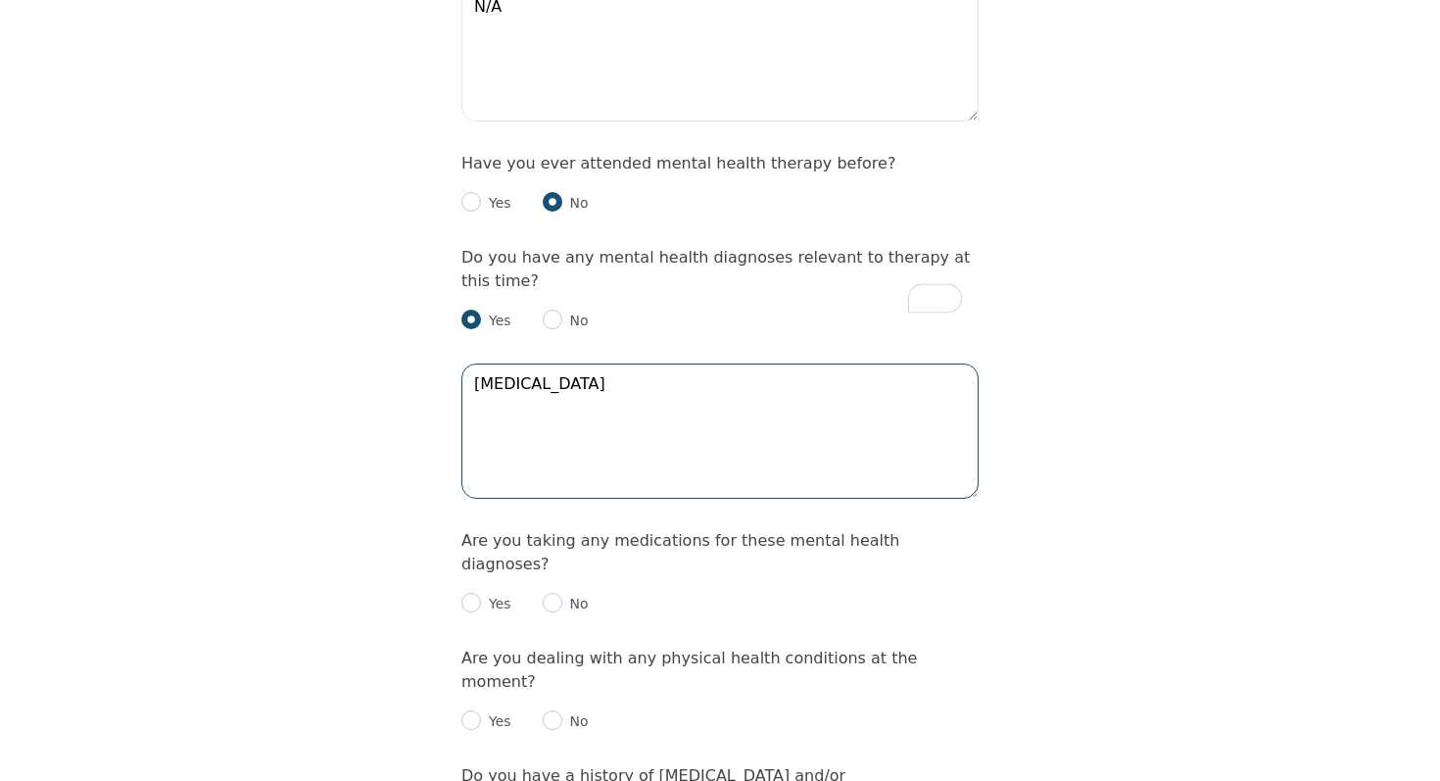
scroll to position [2198, 0]
type textarea "[MEDICAL_DATA]"
click at [483, 590] on div "Yes" at bounding box center [486, 602] width 50 height 24
click at [481, 592] on p "Yes" at bounding box center [496, 602] width 30 height 20
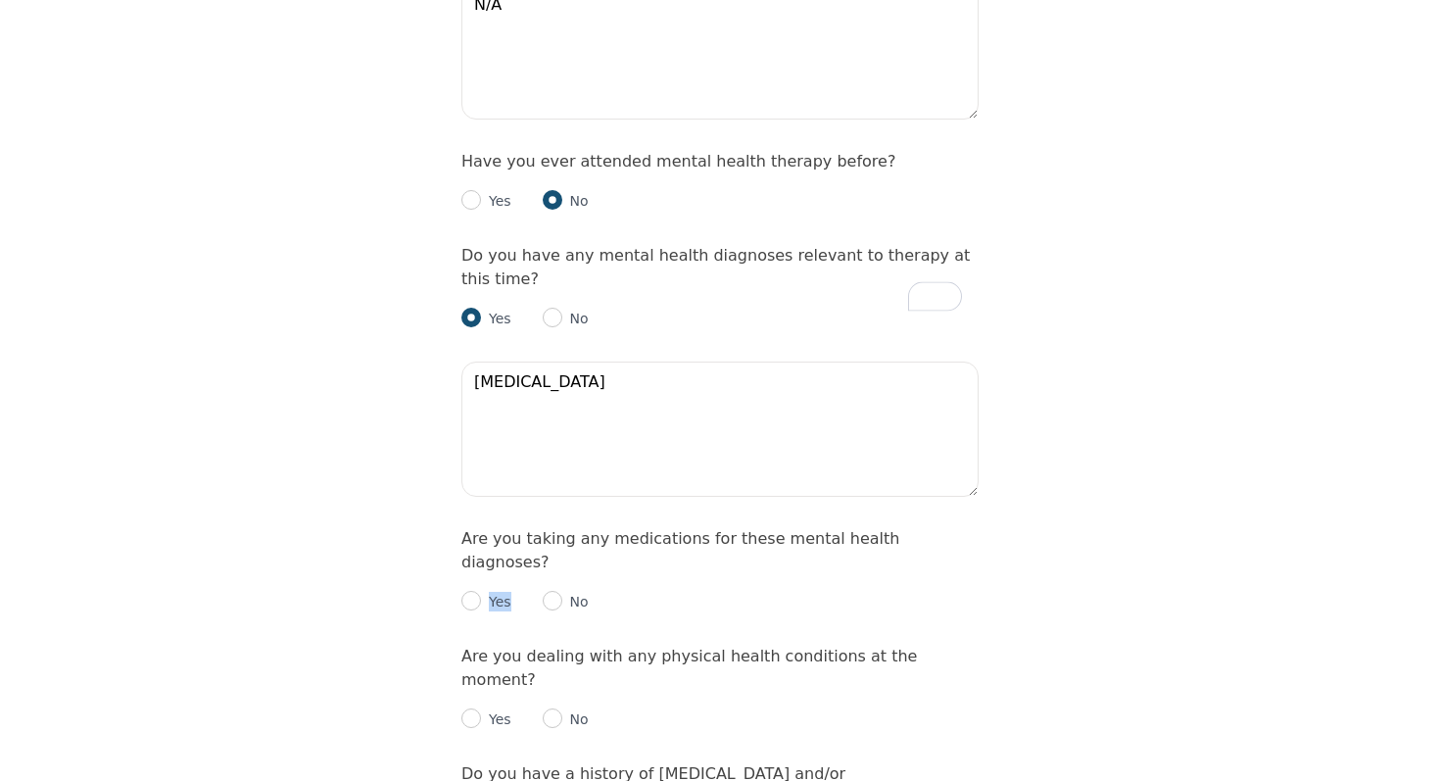
click at [481, 592] on p "Yes" at bounding box center [496, 602] width 30 height 20
click at [470, 591] on input "radio" at bounding box center [471, 601] width 20 height 20
radio input "true"
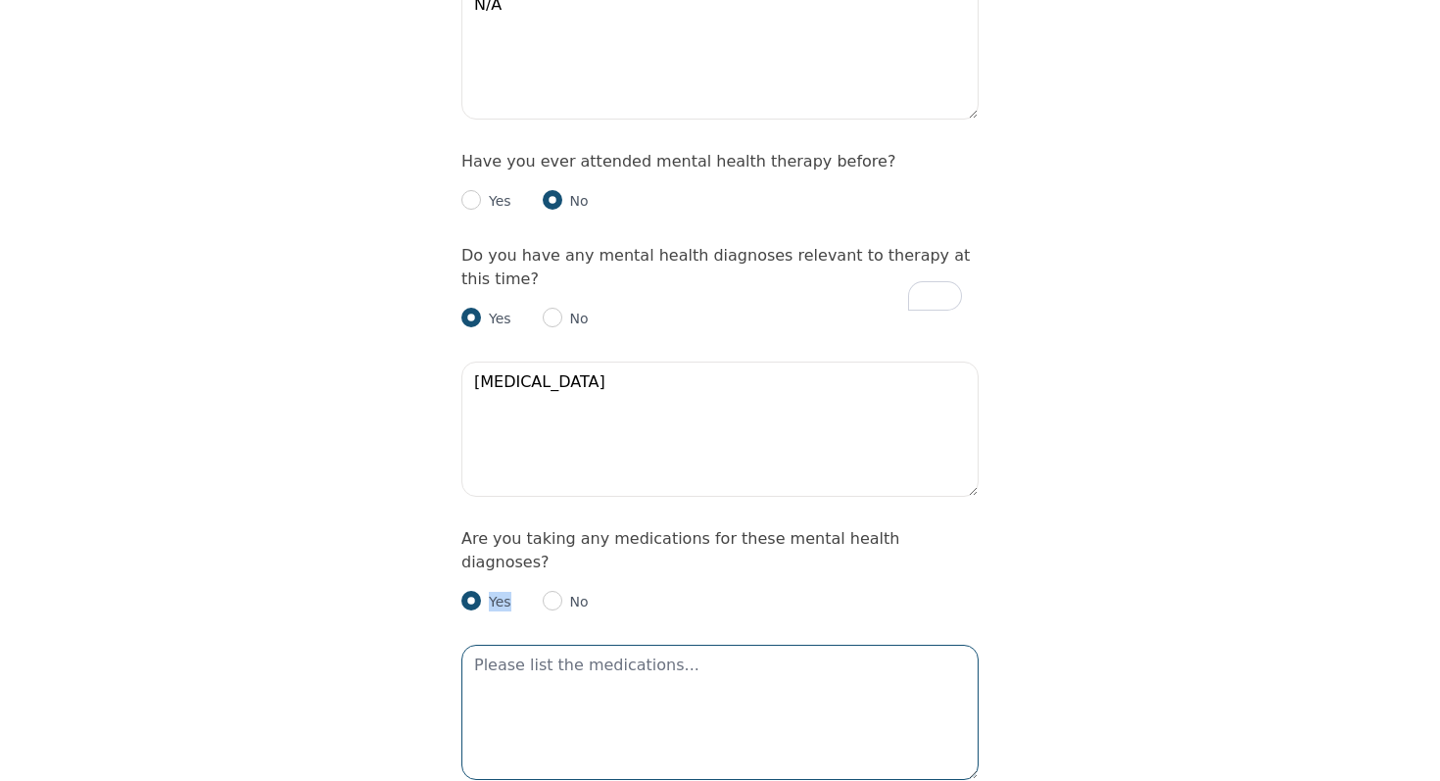
click at [582, 644] on textarea at bounding box center [719, 711] width 517 height 135
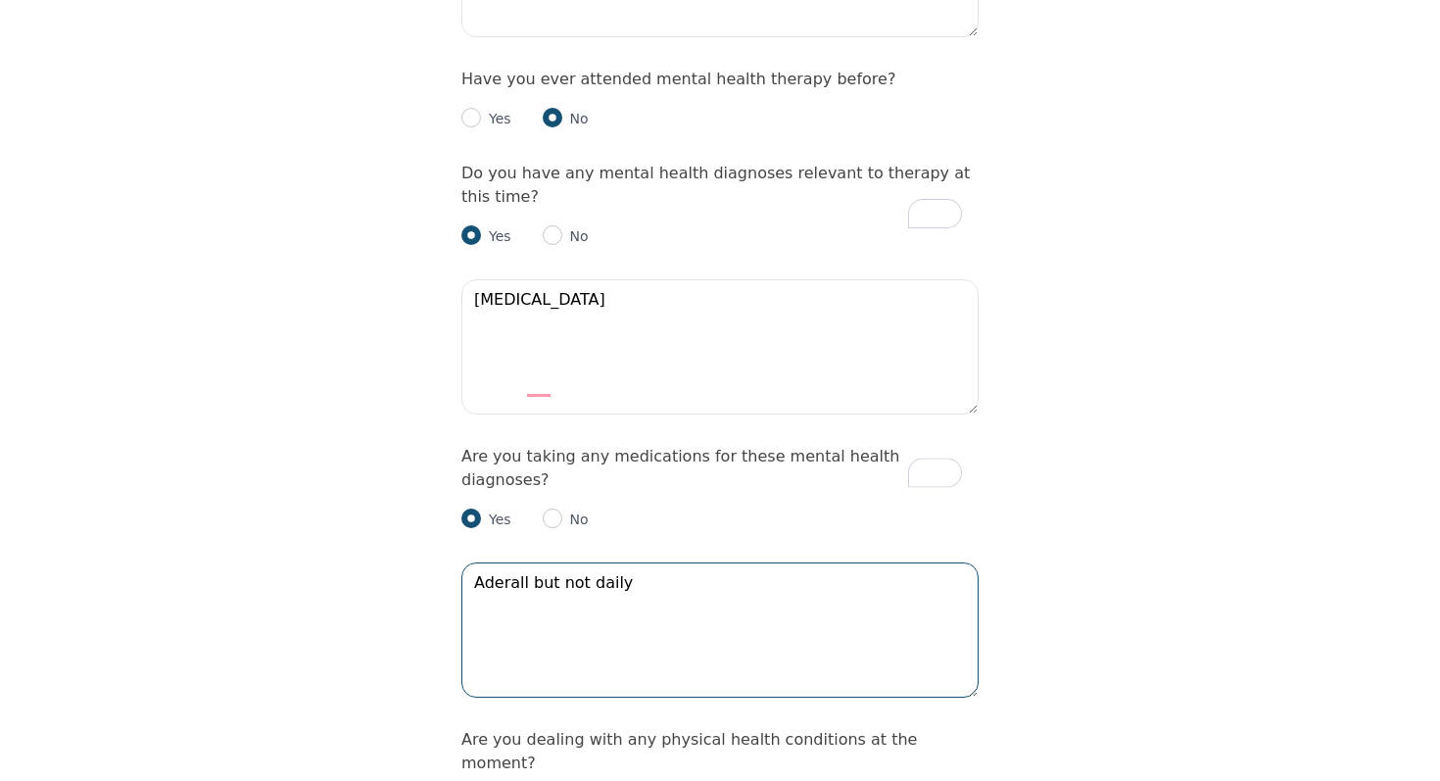
scroll to position [2262, 0]
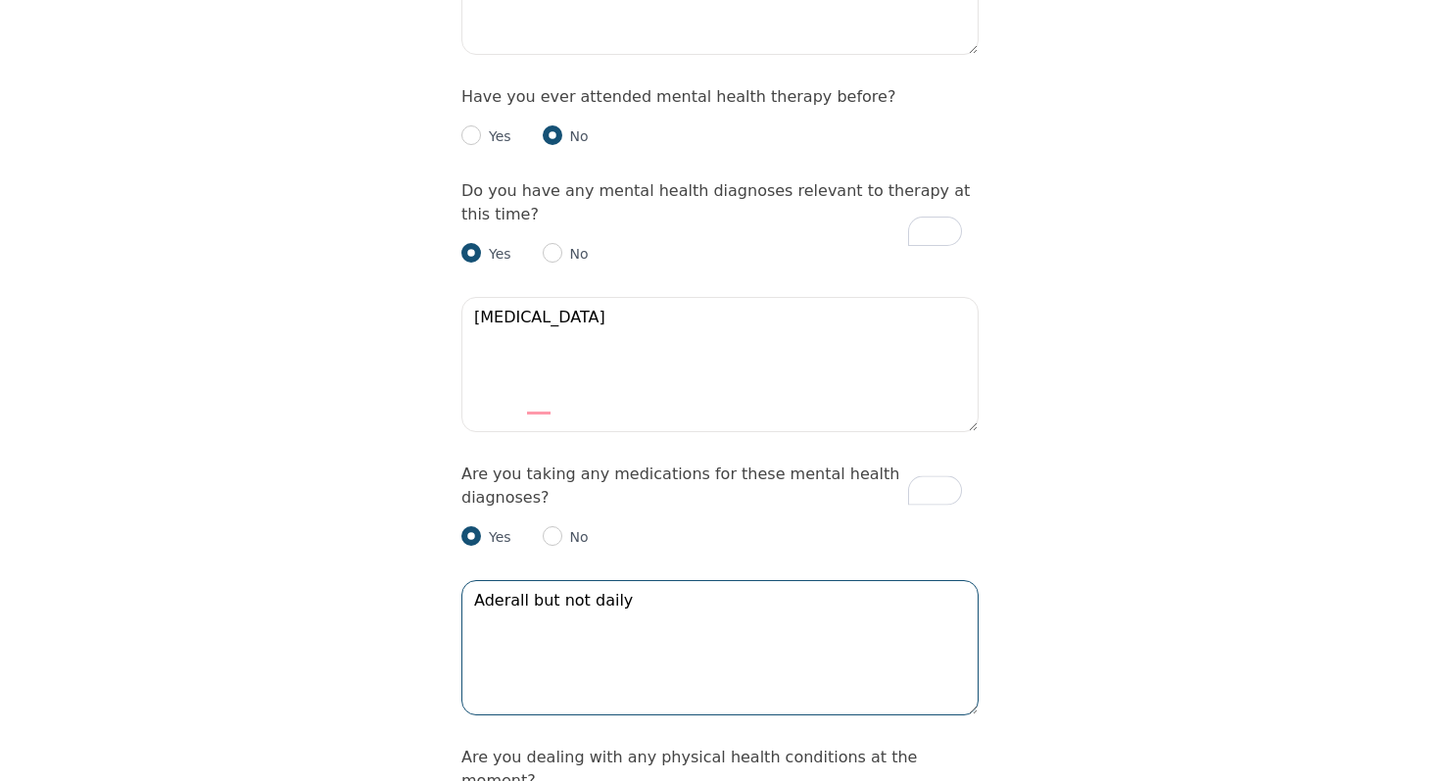
type textarea "Aderall but not daily"
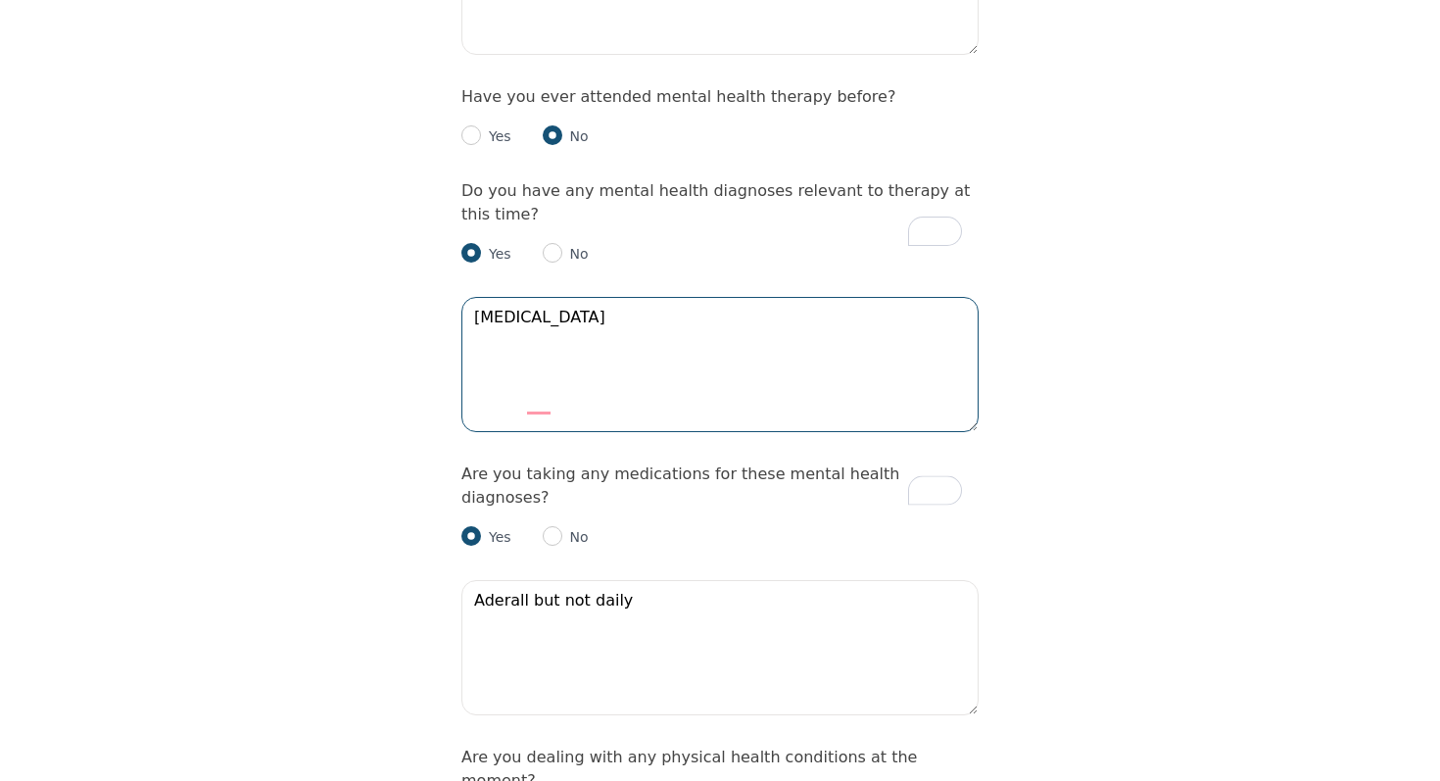
click at [572, 297] on textarea "[MEDICAL_DATA]" at bounding box center [719, 364] width 517 height 135
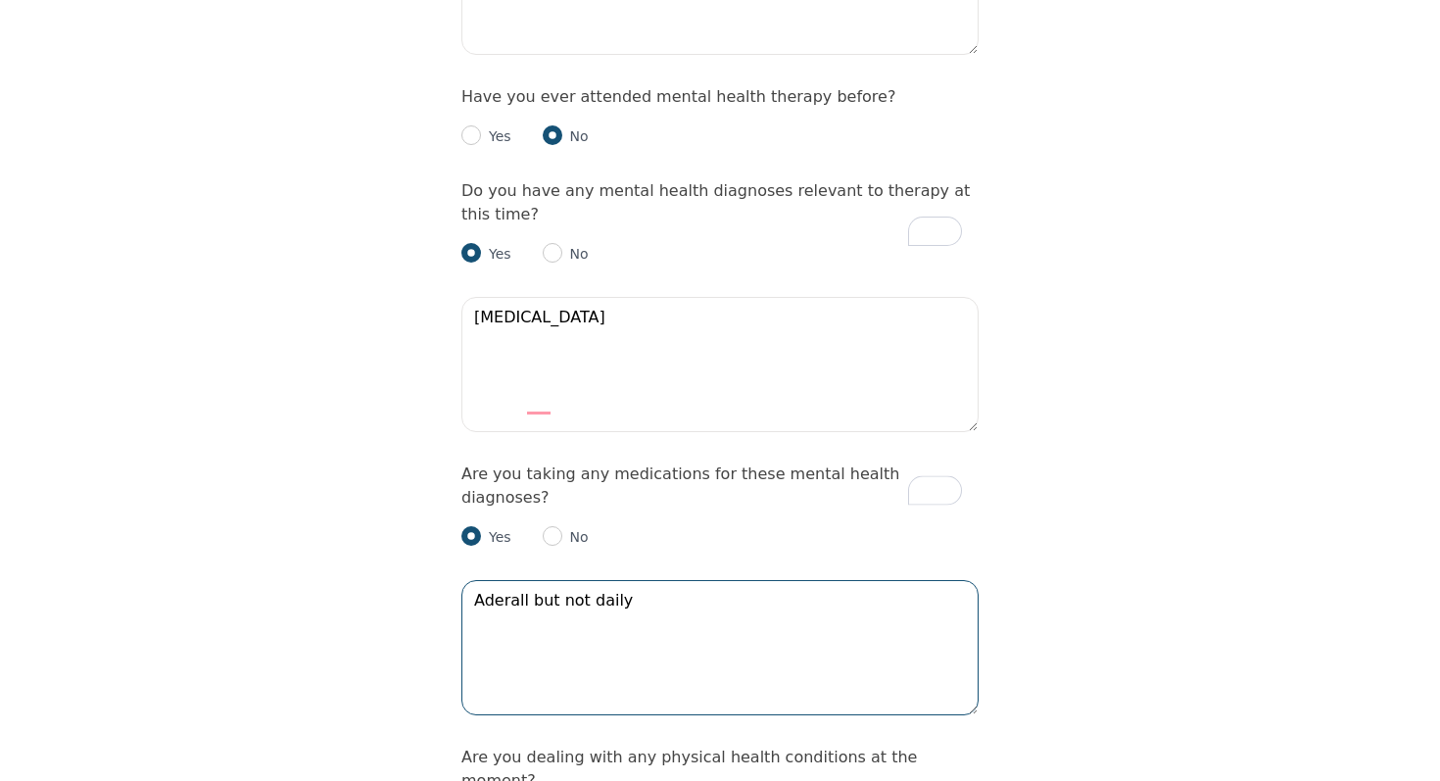
click at [601, 580] on textarea "Aderall but not daily" at bounding box center [719, 647] width 517 height 135
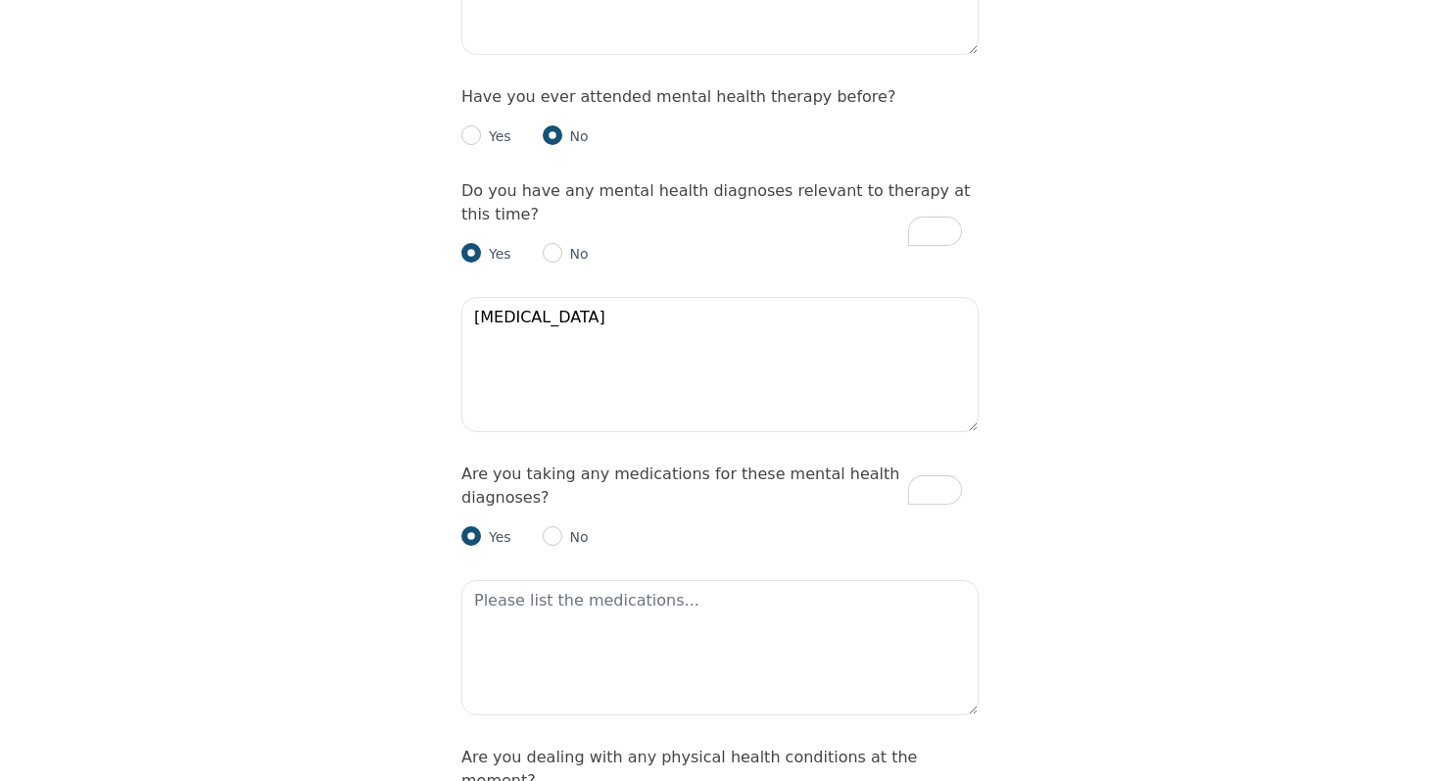
click at [558, 525] on div "No" at bounding box center [566, 537] width 46 height 24
click at [552, 526] on input "radio" at bounding box center [553, 536] width 20 height 20
radio input "true"
radio input "false"
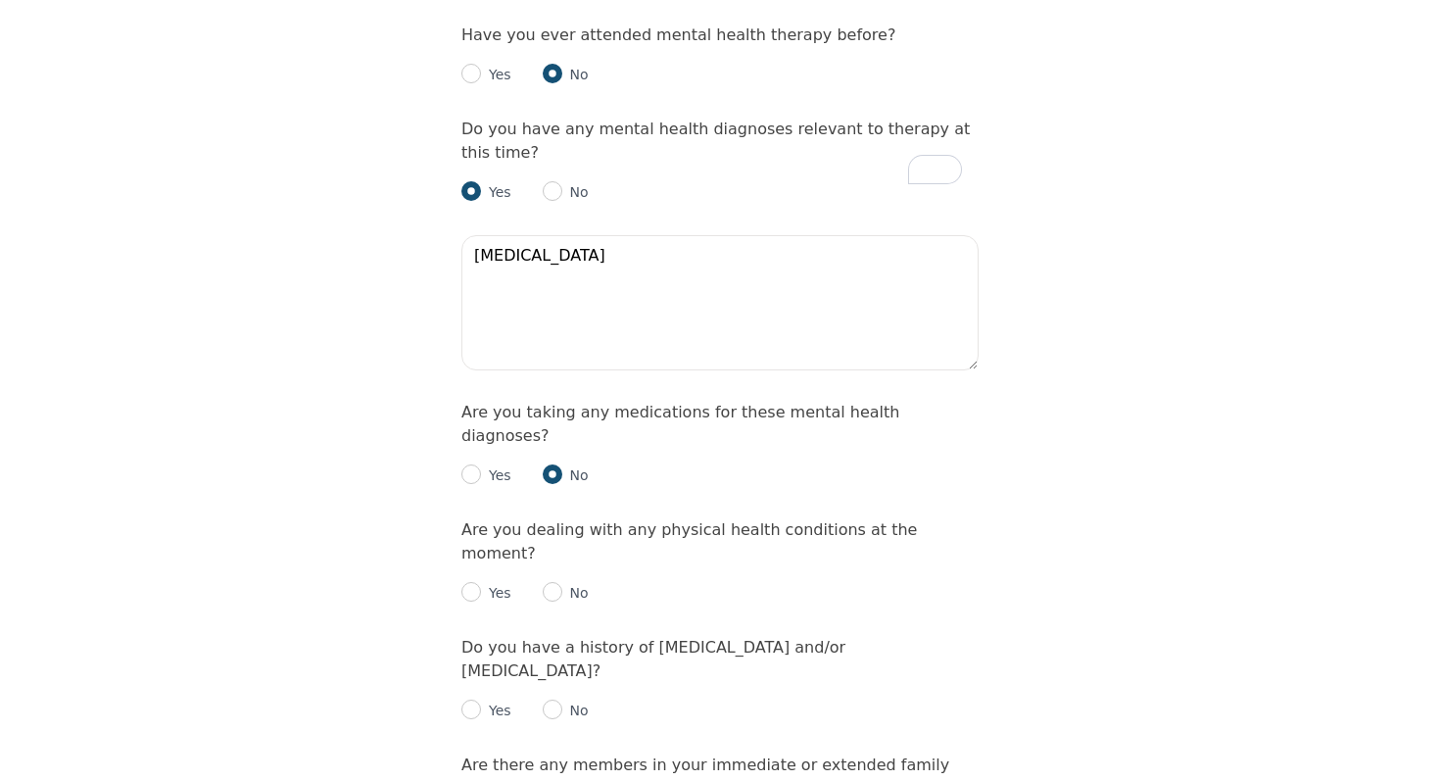
scroll to position [2254, 0]
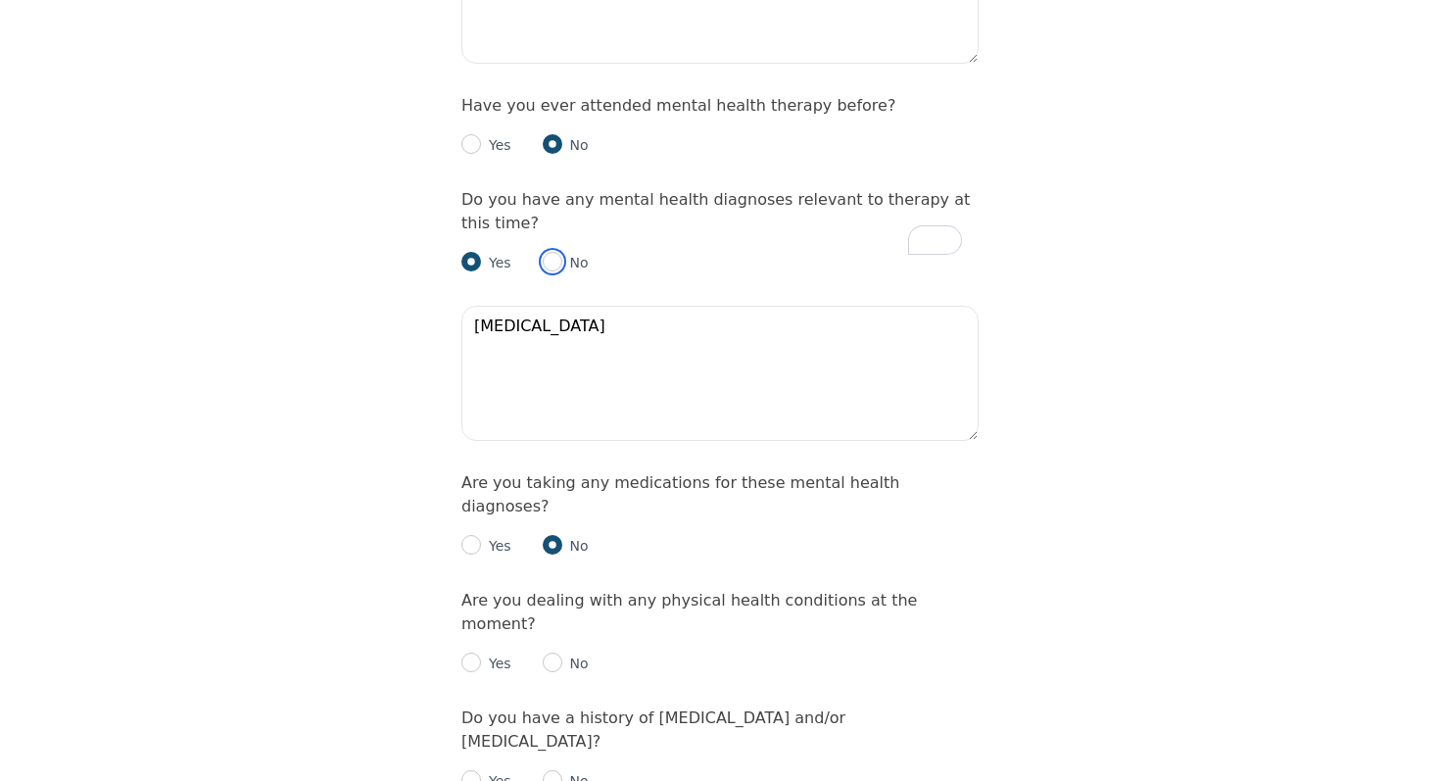
click at [555, 252] on input "radio" at bounding box center [553, 262] width 20 height 20
radio input "true"
radio input "false"
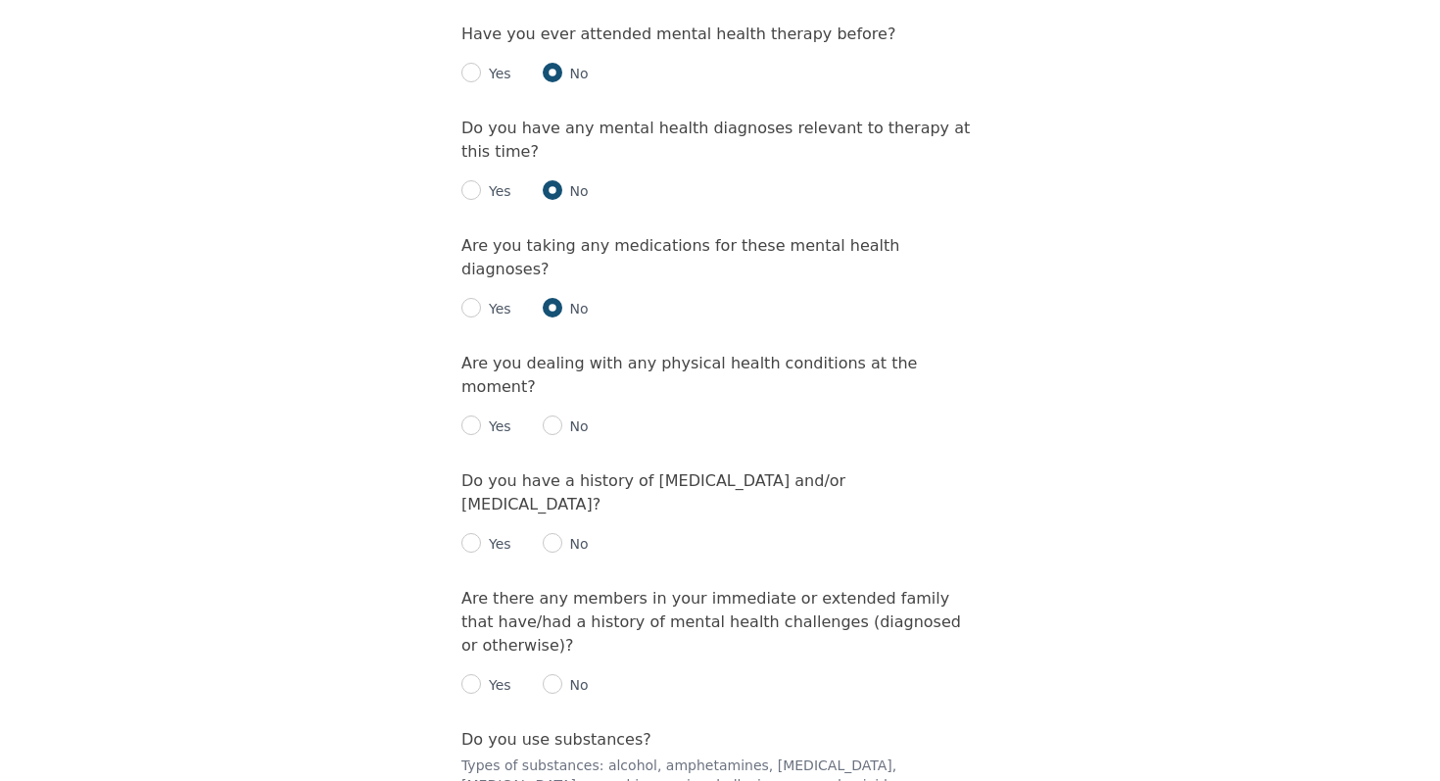
scroll to position [2329, 0]
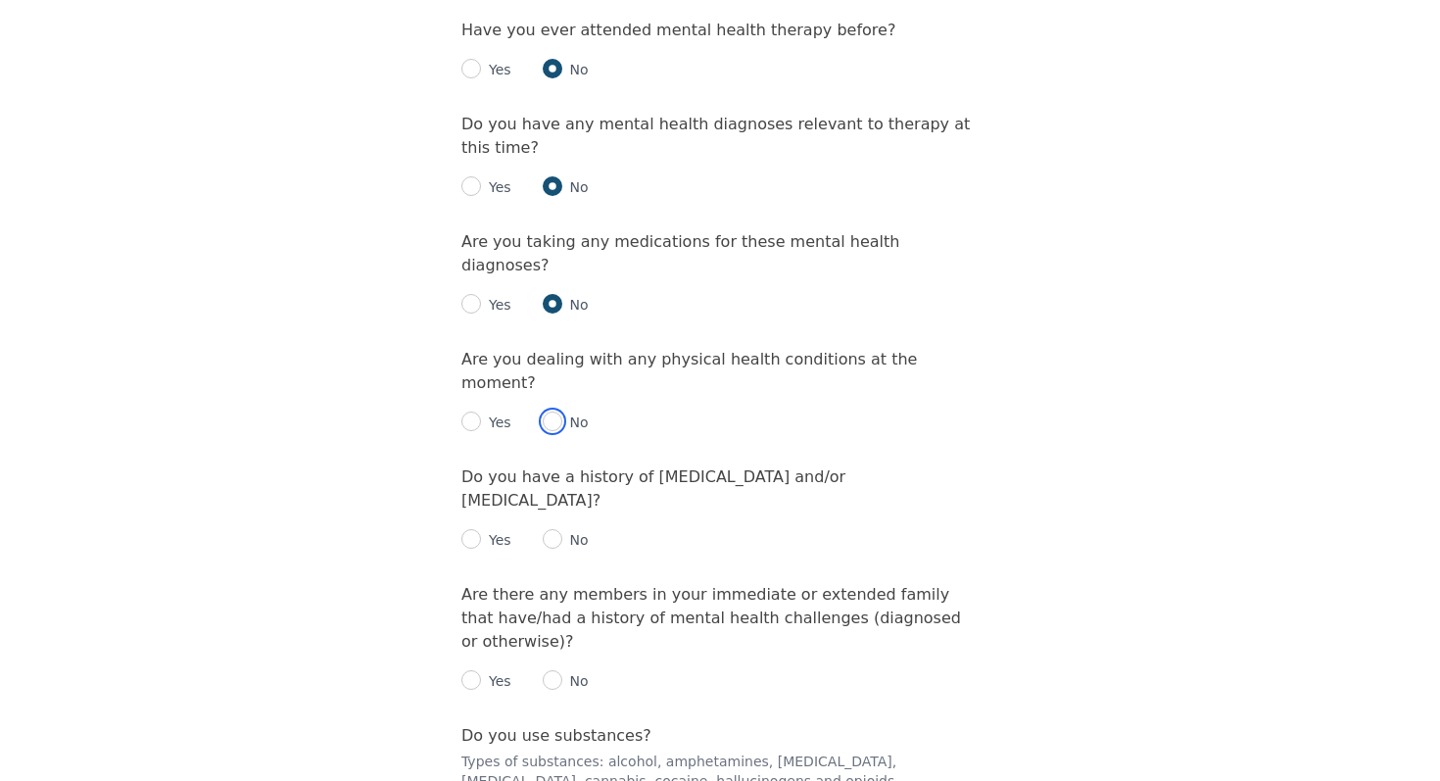
click at [554, 411] on input "radio" at bounding box center [553, 421] width 20 height 20
radio input "true"
click at [557, 529] on input "radio" at bounding box center [553, 539] width 20 height 20
radio input "true"
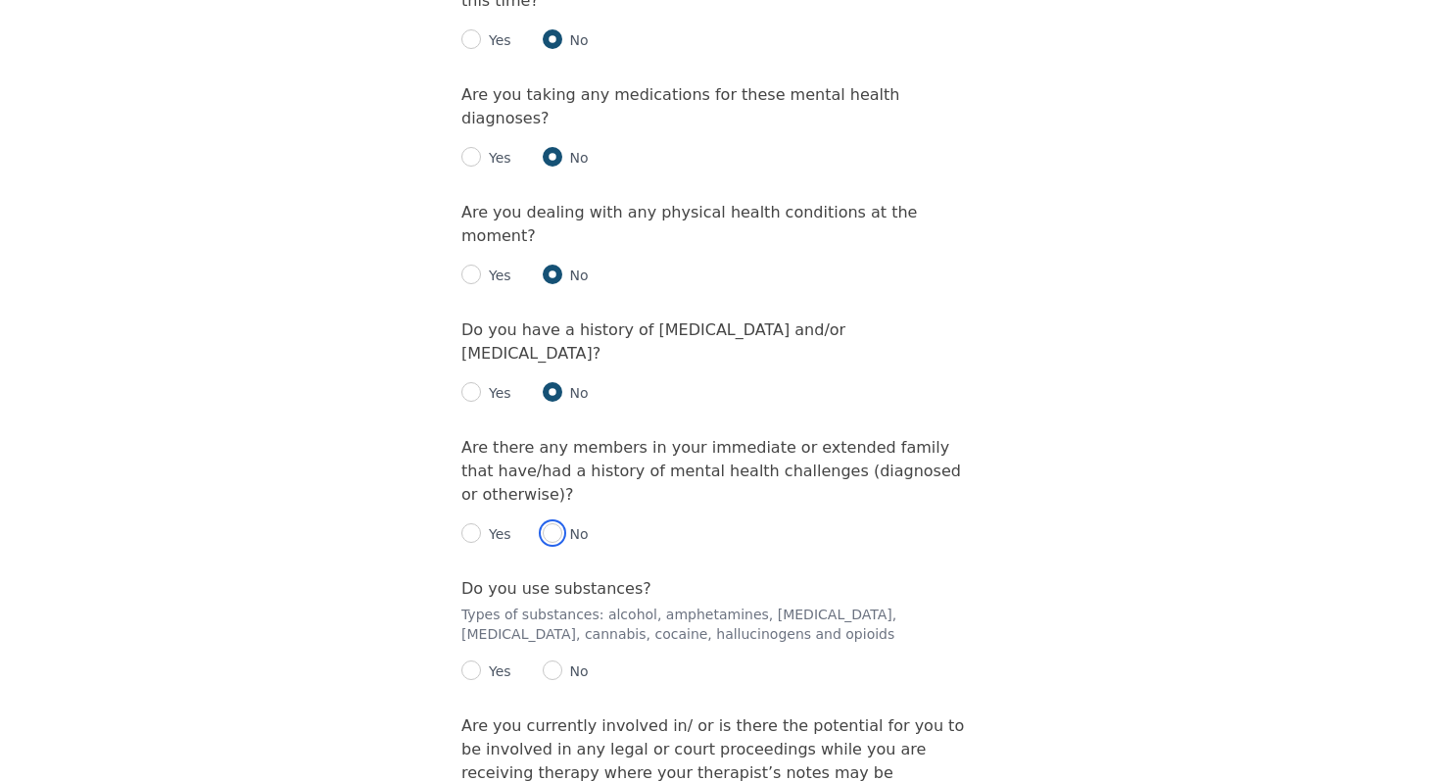
click at [551, 523] on input "radio" at bounding box center [553, 533] width 20 height 20
radio input "true"
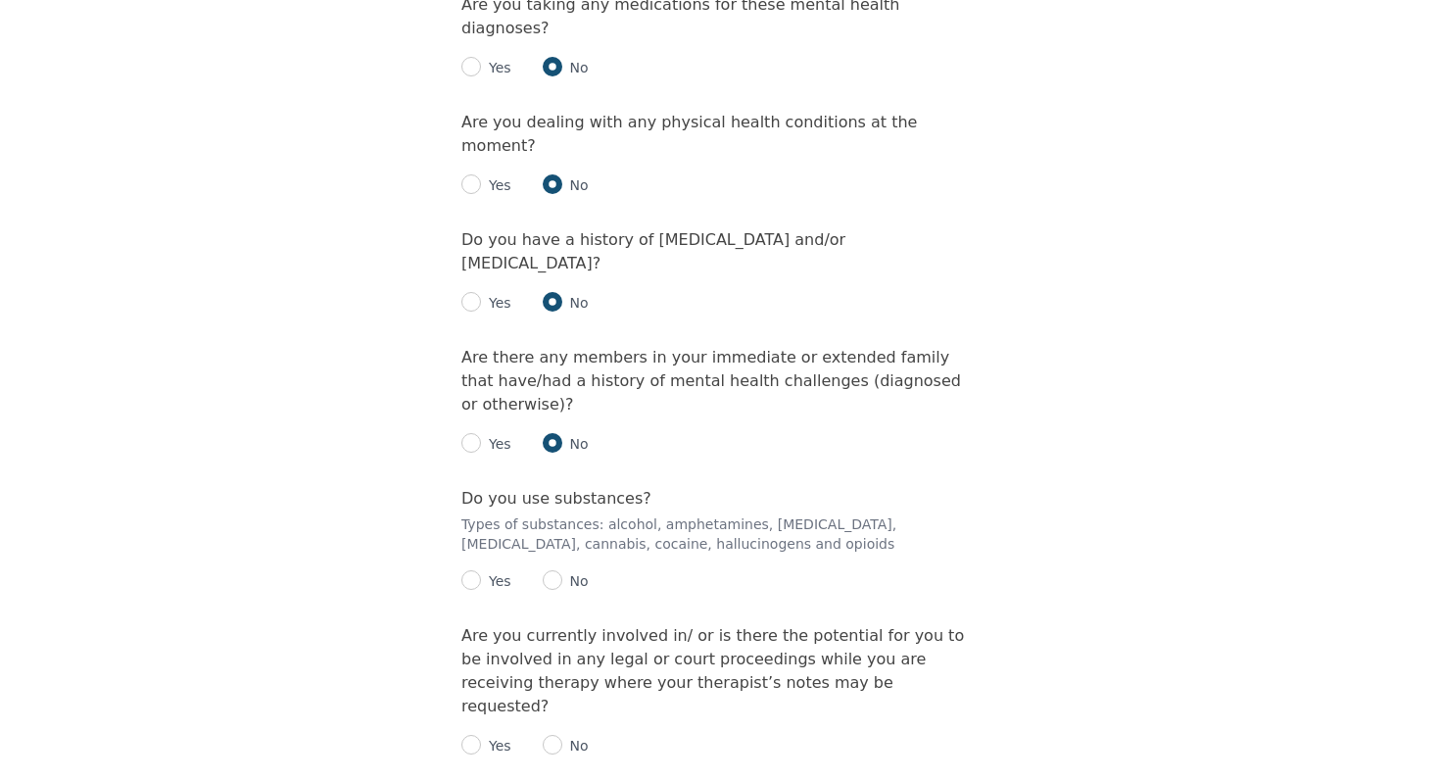
scroll to position [2568, 0]
click at [482, 569] on p "Yes" at bounding box center [496, 579] width 30 height 20
click at [466, 568] on input "radio" at bounding box center [471, 578] width 20 height 20
radio input "true"
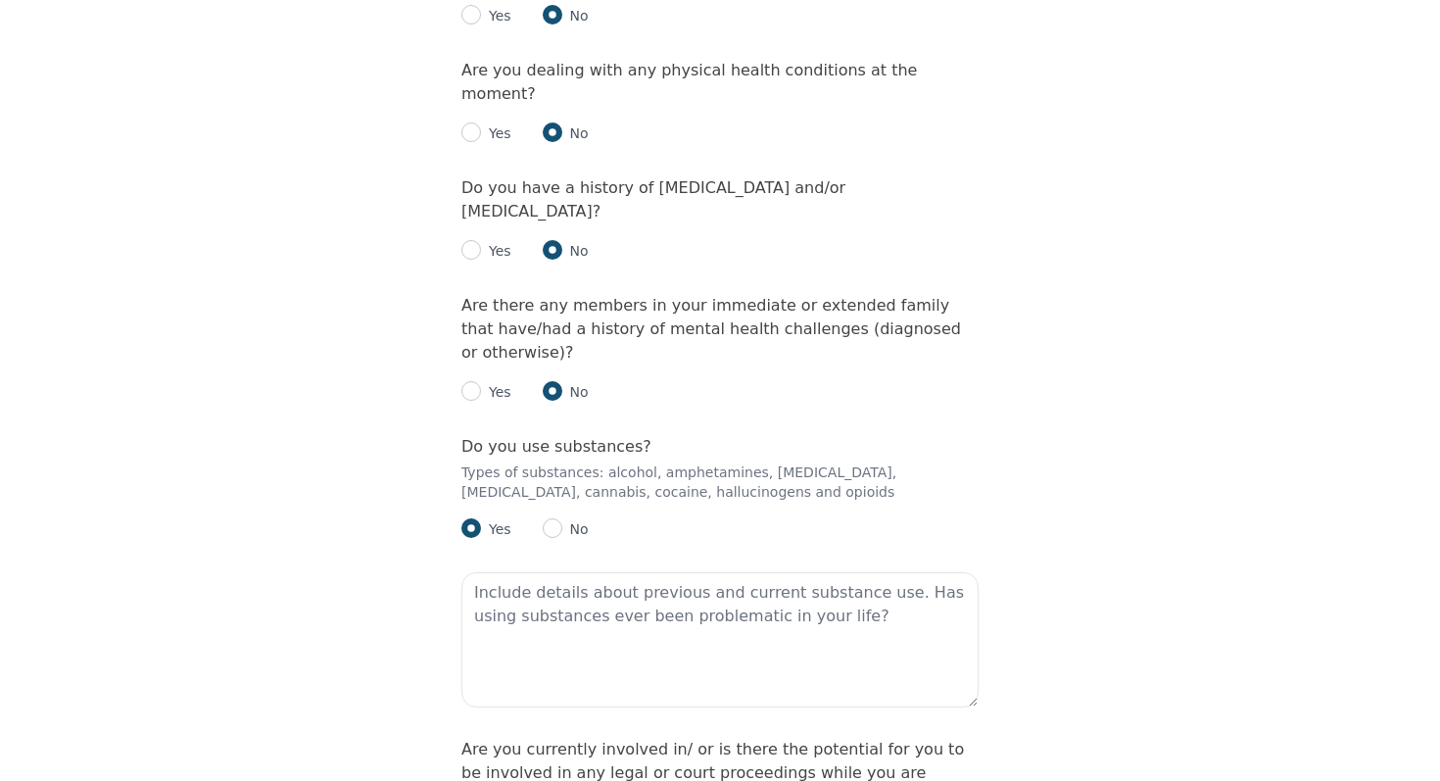
scroll to position [2625, 0]
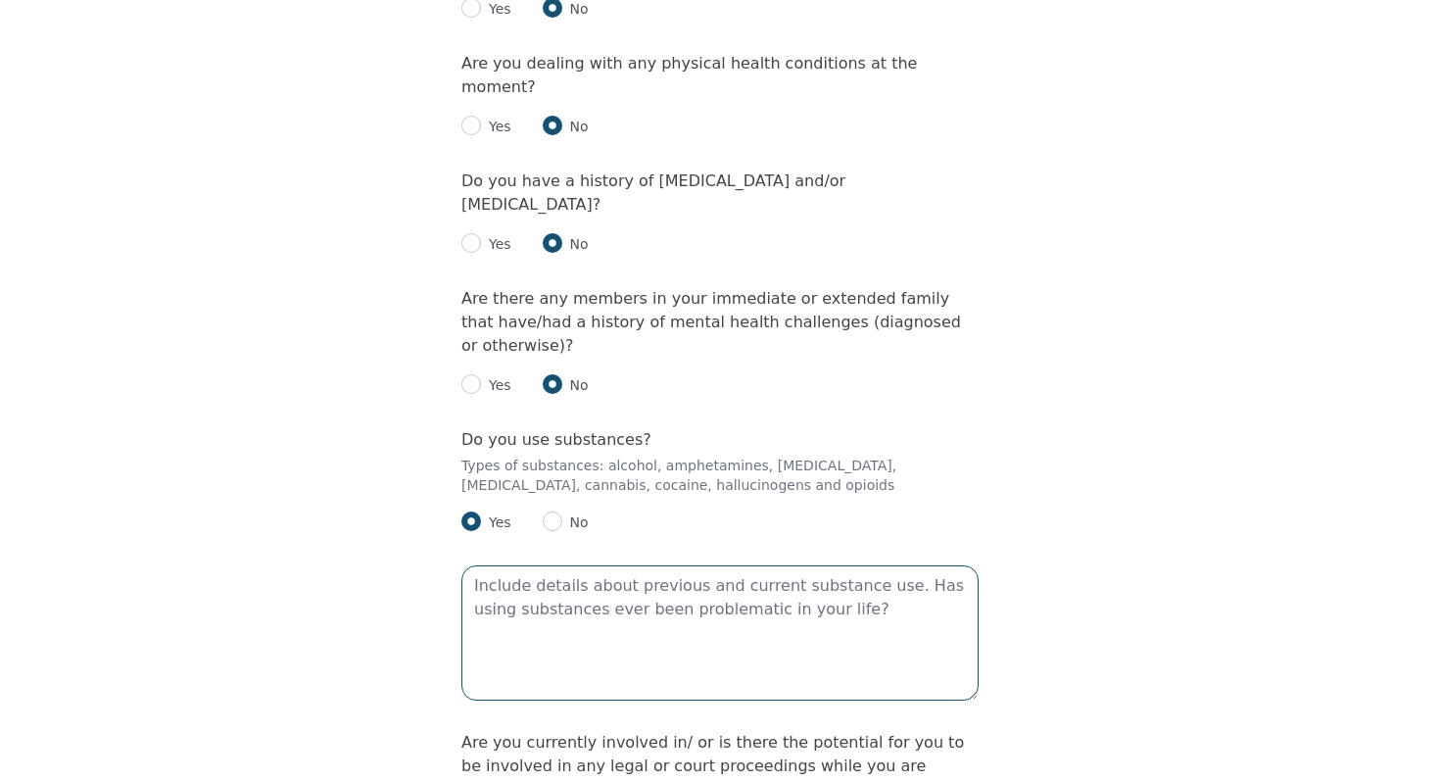
click at [691, 565] on textarea at bounding box center [719, 632] width 517 height 135
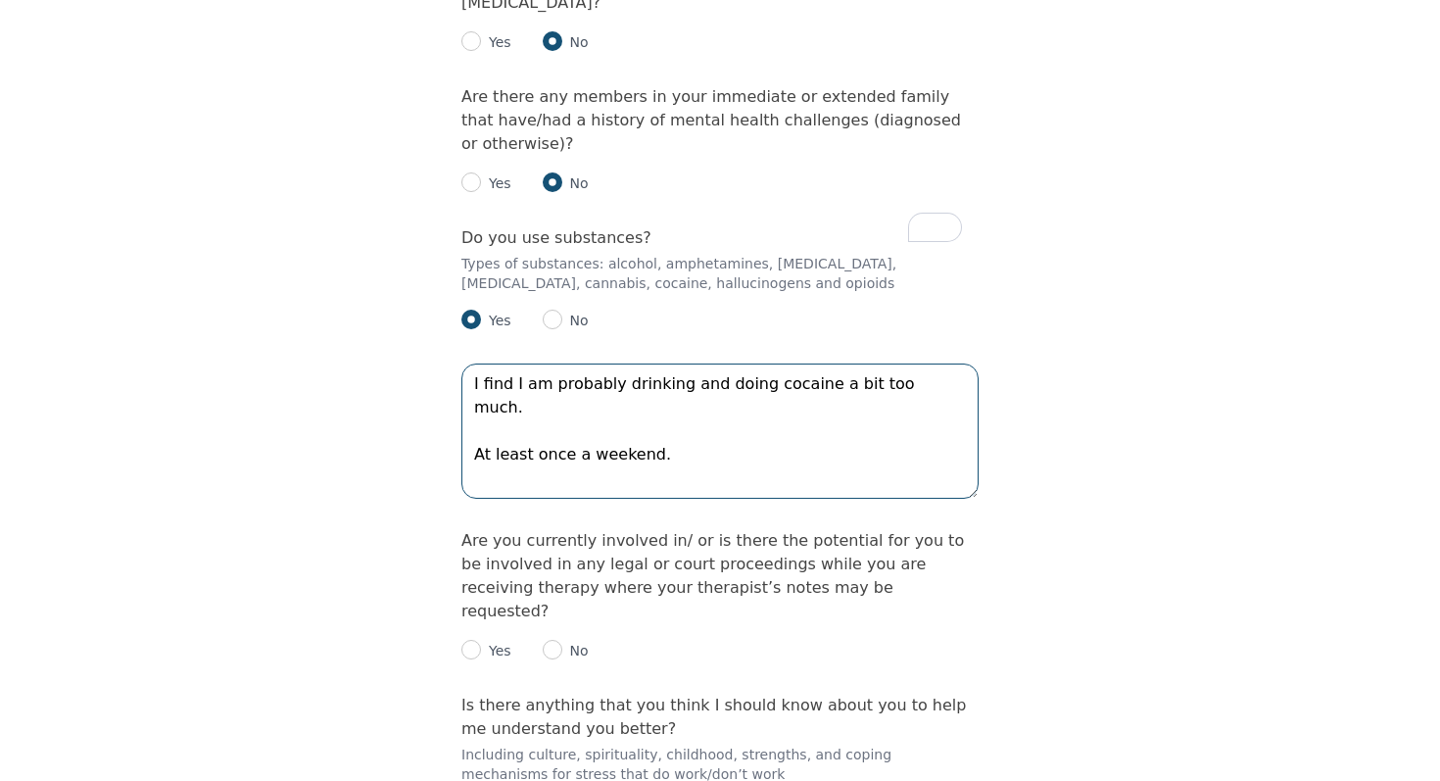
scroll to position [2828, 0]
type textarea "I find I am probably drinking and doing cocaine a bit too much. At least once a…"
click at [566, 639] on p "No" at bounding box center [575, 649] width 26 height 20
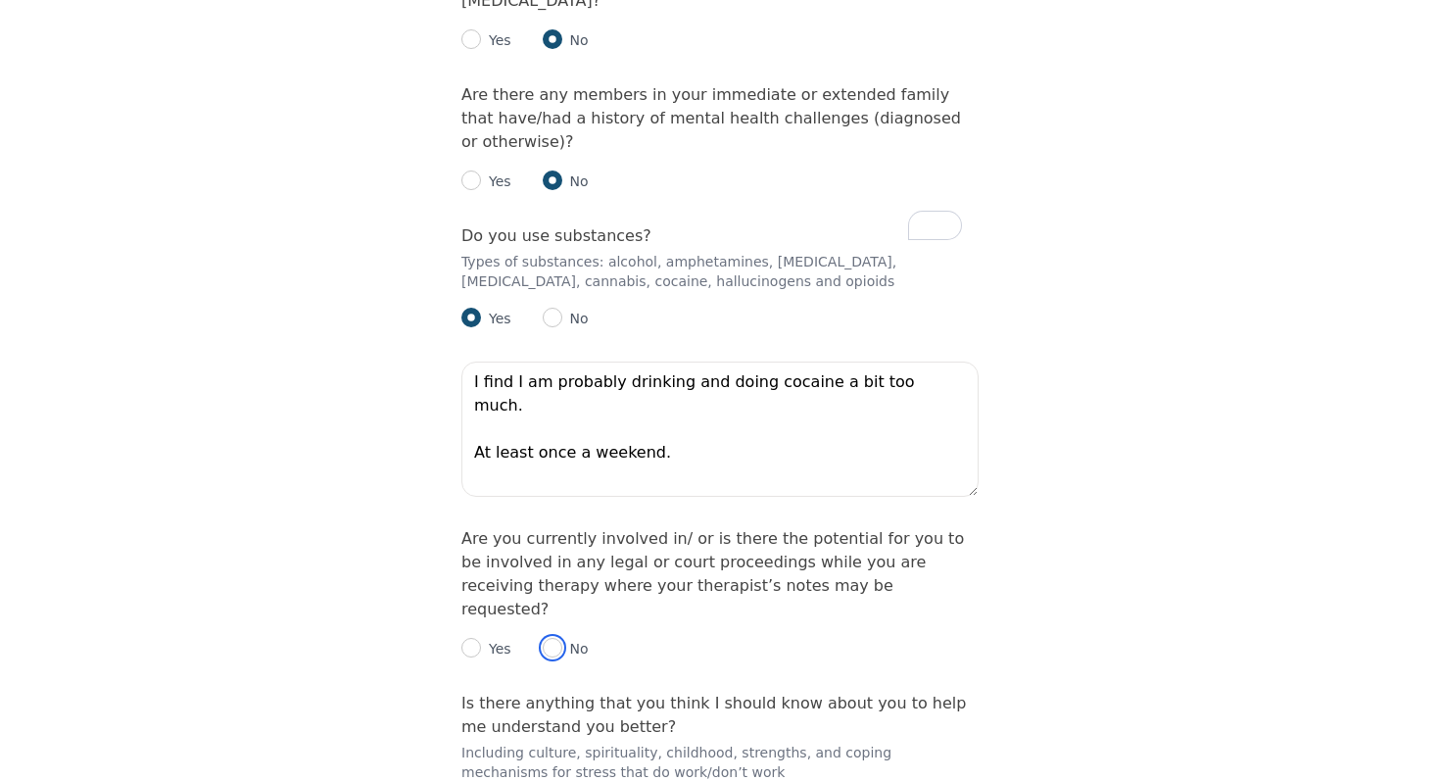
click at [557, 638] on input "radio" at bounding box center [553, 648] width 20 height 20
radio input "true"
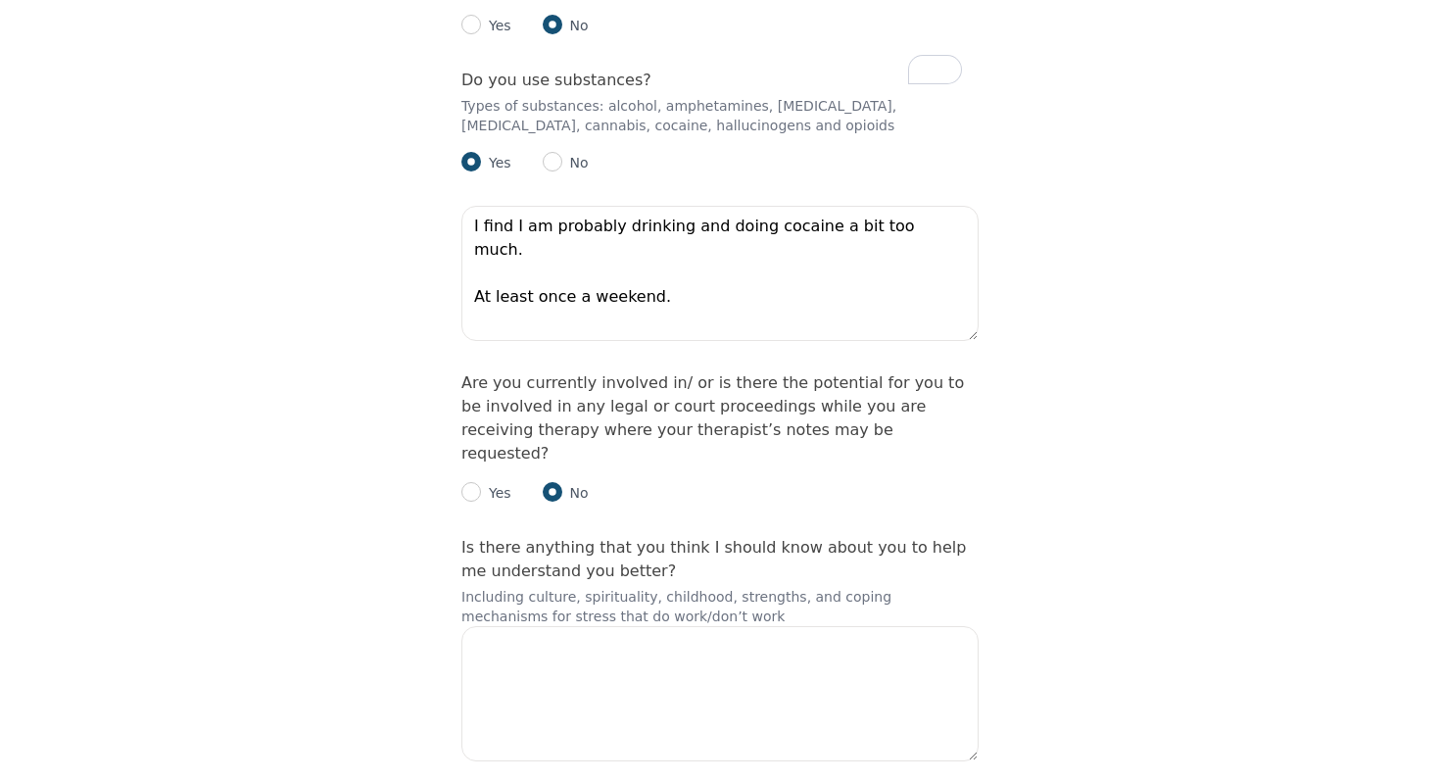
scroll to position [3012, 0]
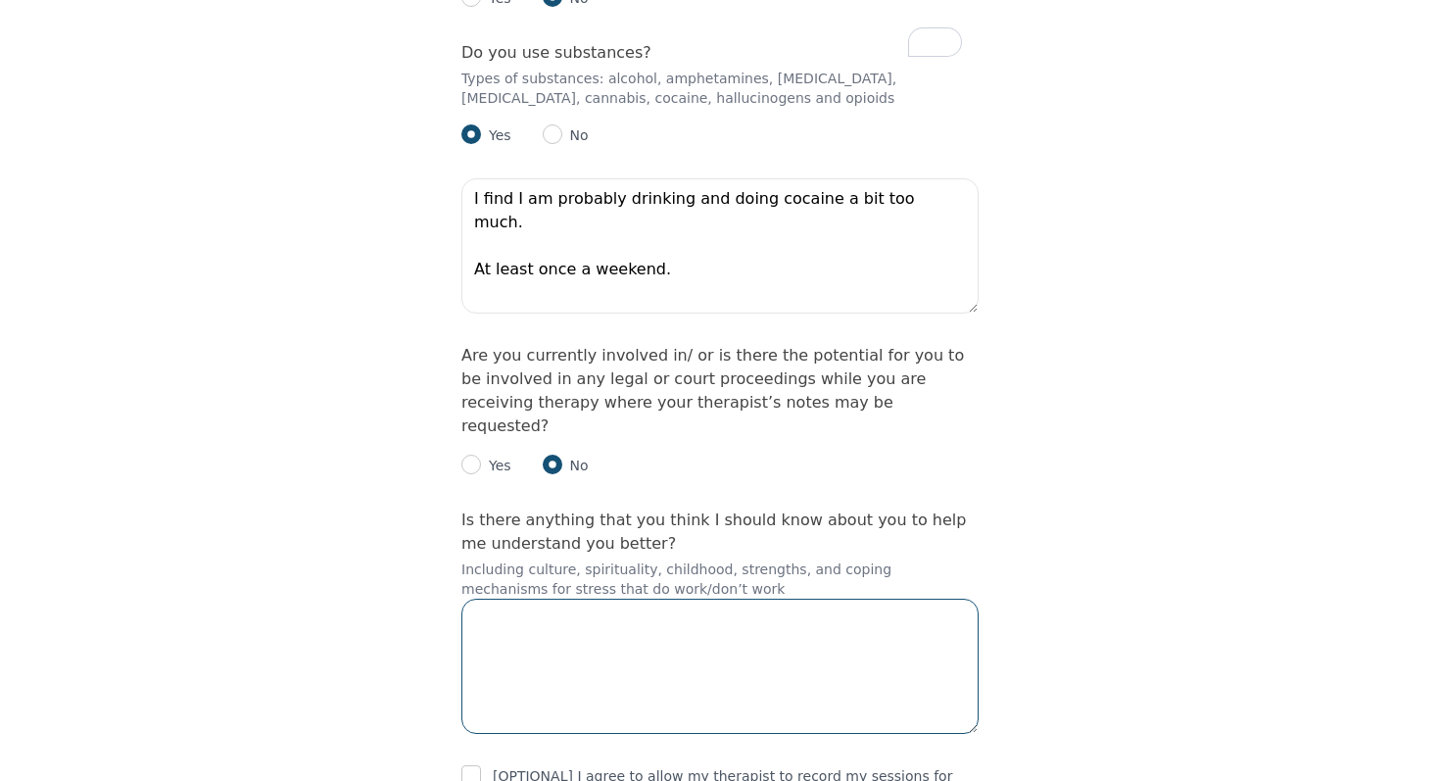
click at [686, 598] on textarea at bounding box center [719, 665] width 517 height 135
type textarea "Just ready to get started on this new chapter"
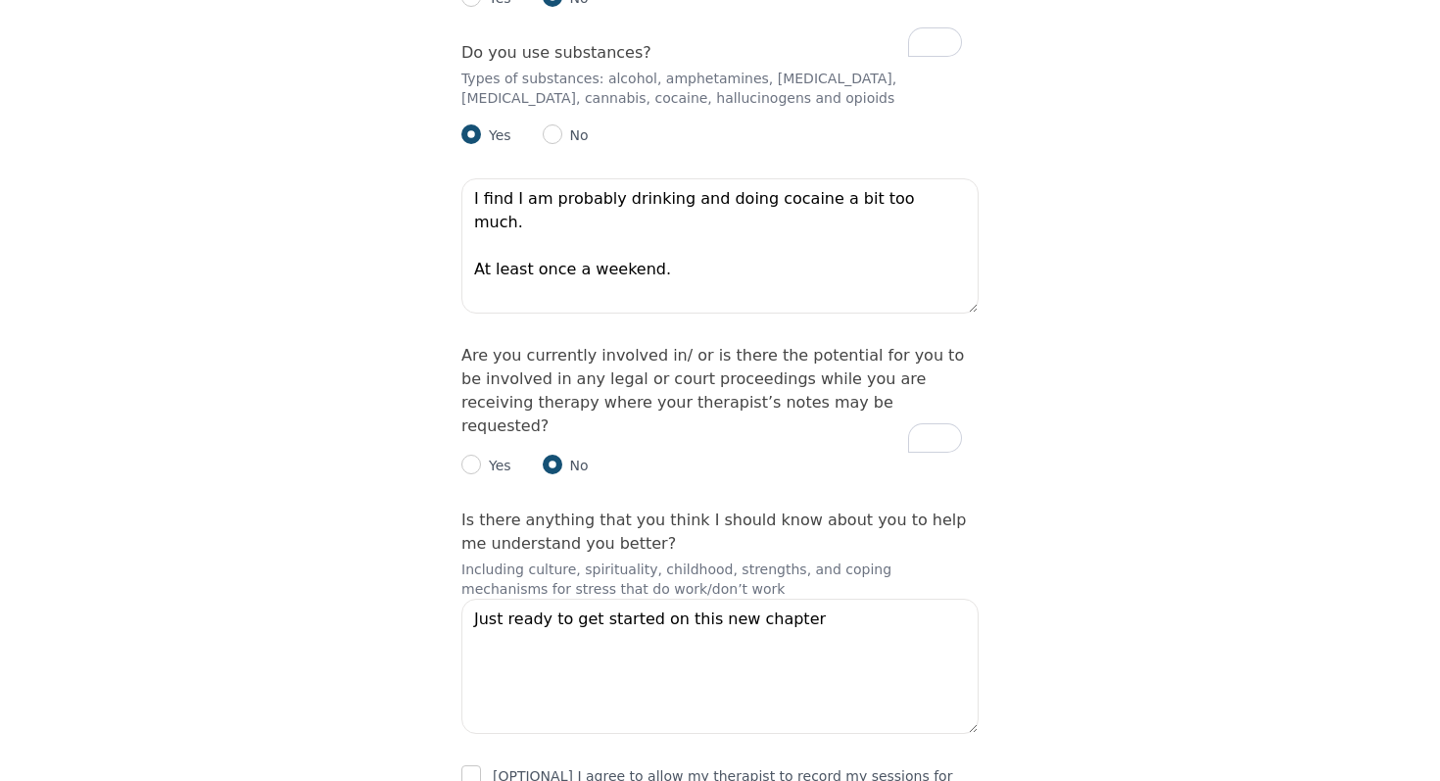
click at [472, 765] on input "checkbox" at bounding box center [471, 775] width 20 height 20
click at [461, 765] on input "checkbox" at bounding box center [471, 775] width 20 height 20
checkbox input "false"
